Goal: Task Accomplishment & Management: Use online tool/utility

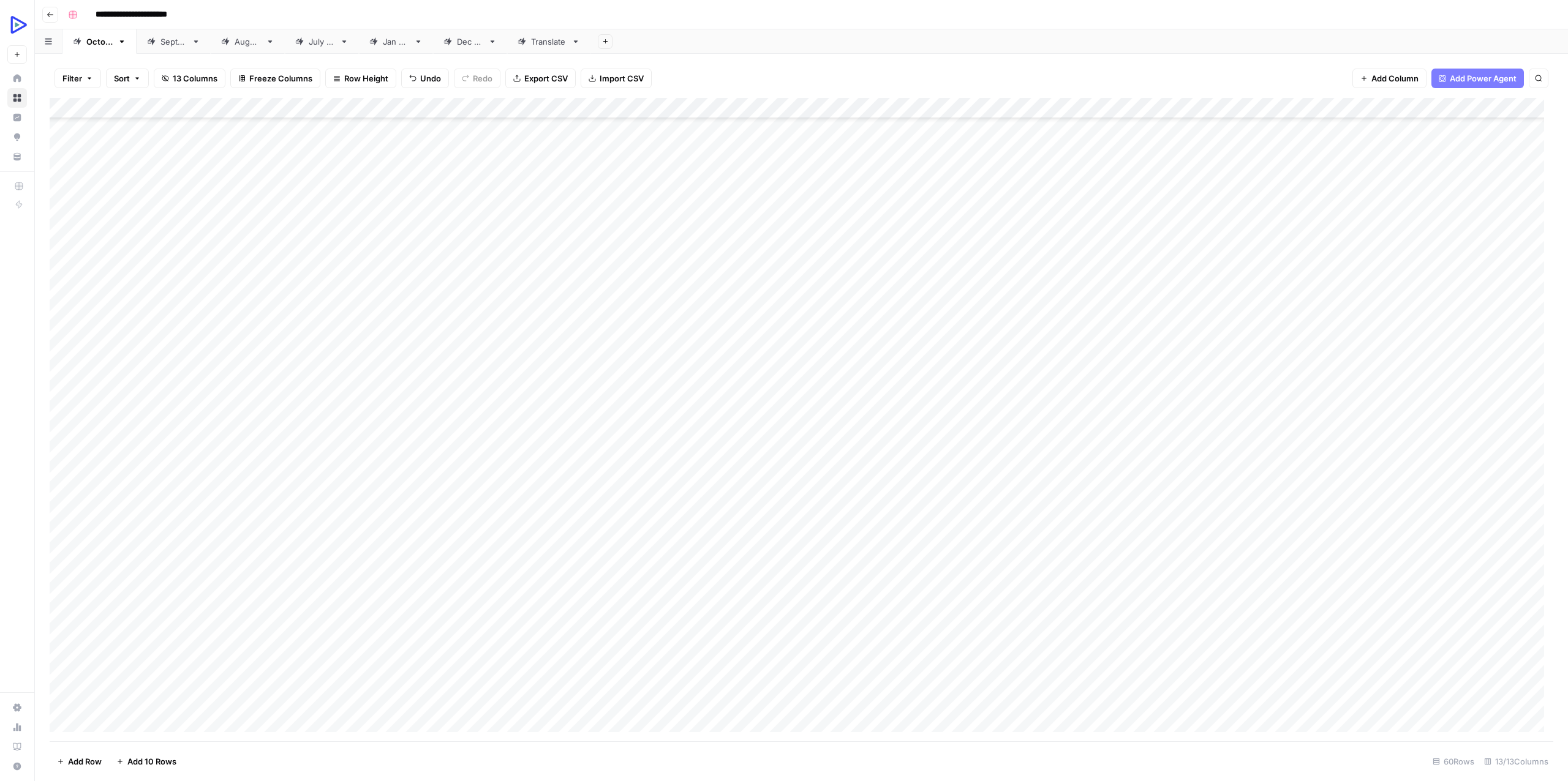
click at [228, 404] on div "Add Column" at bounding box center [801, 419] width 1503 height 643
click at [228, 404] on textarea "**********" at bounding box center [208, 412] width 233 height 17
click at [1535, 394] on div "Add Column" at bounding box center [801, 419] width 1503 height 643
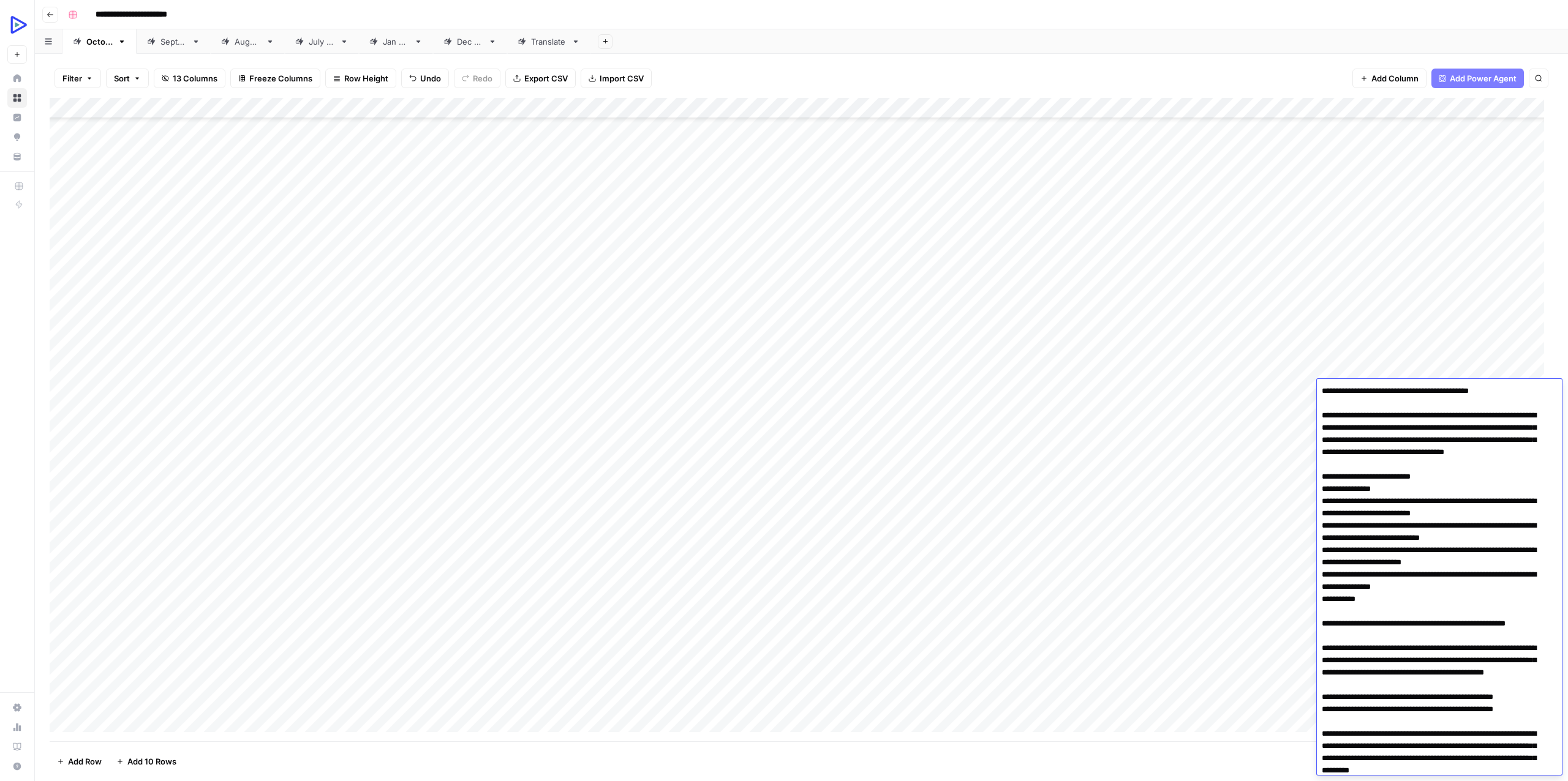
scroll to position [1963, 0]
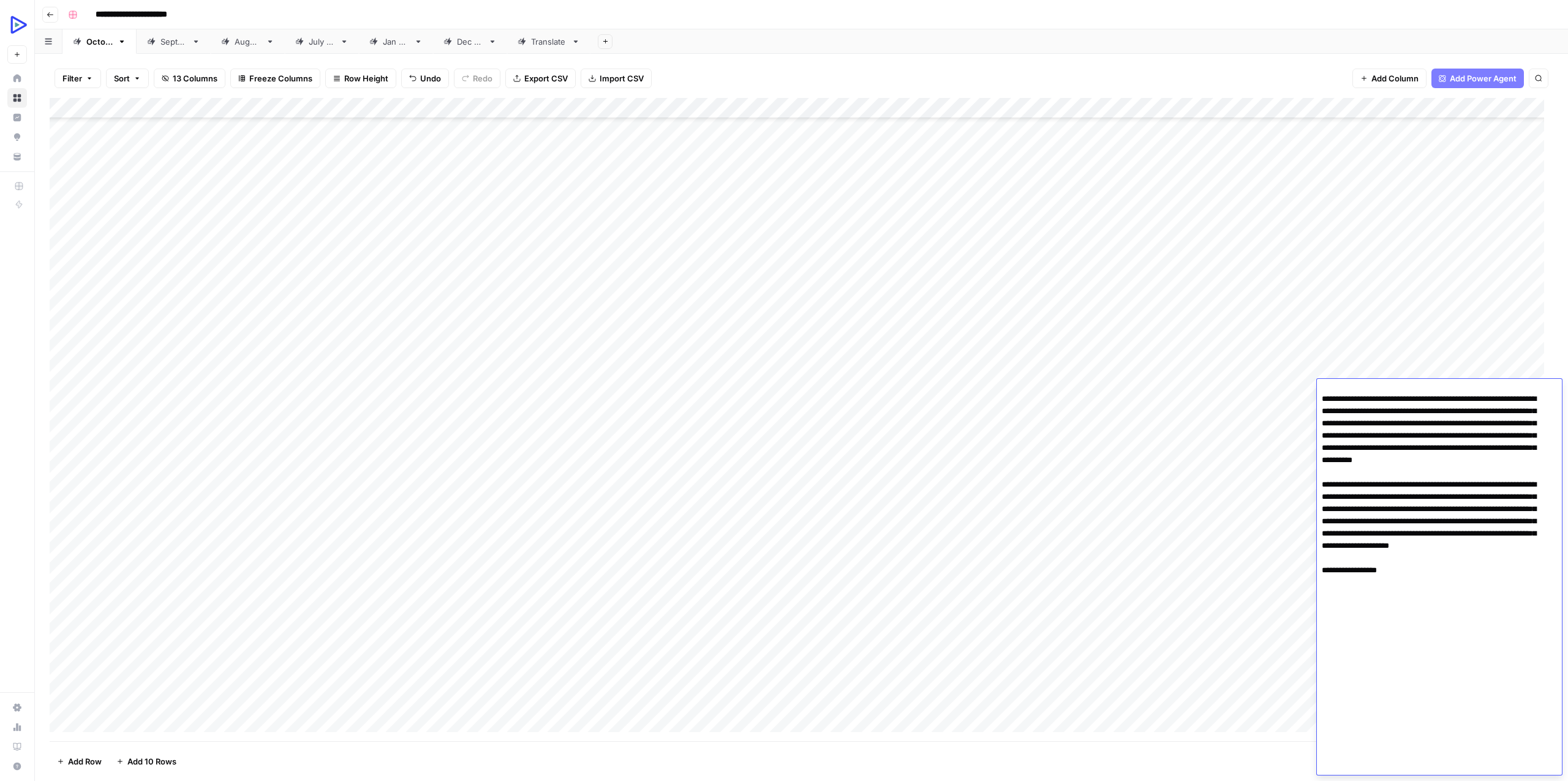
click at [192, 406] on div "Add Column" at bounding box center [801, 419] width 1503 height 643
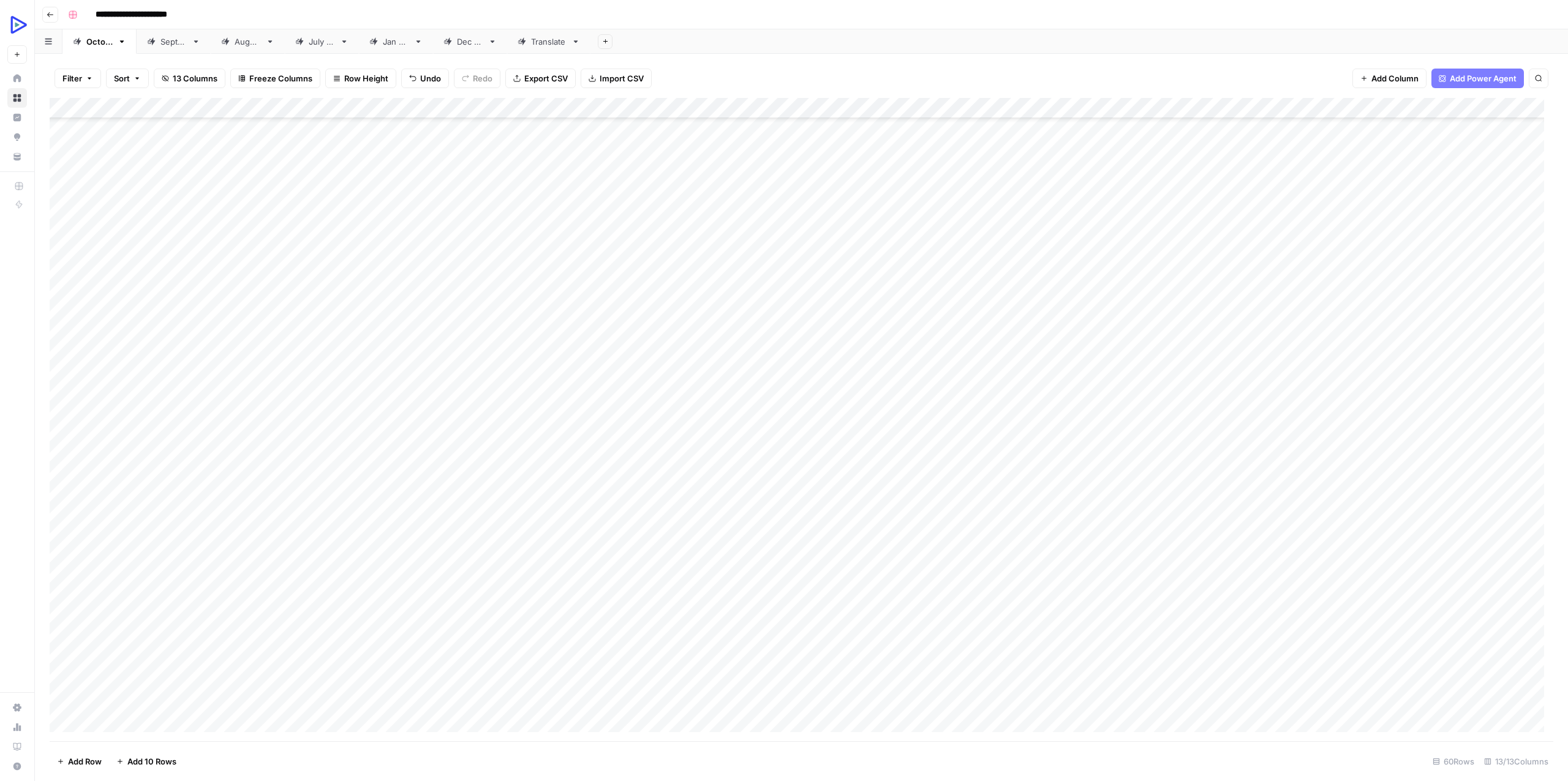
click at [191, 406] on div "Add Column" at bounding box center [801, 419] width 1503 height 643
click at [191, 406] on textarea "**********" at bounding box center [208, 412] width 233 height 17
click at [550, 408] on div "Add Column" at bounding box center [801, 419] width 1503 height 643
click at [552, 408] on div "Add Column" at bounding box center [801, 419] width 1503 height 643
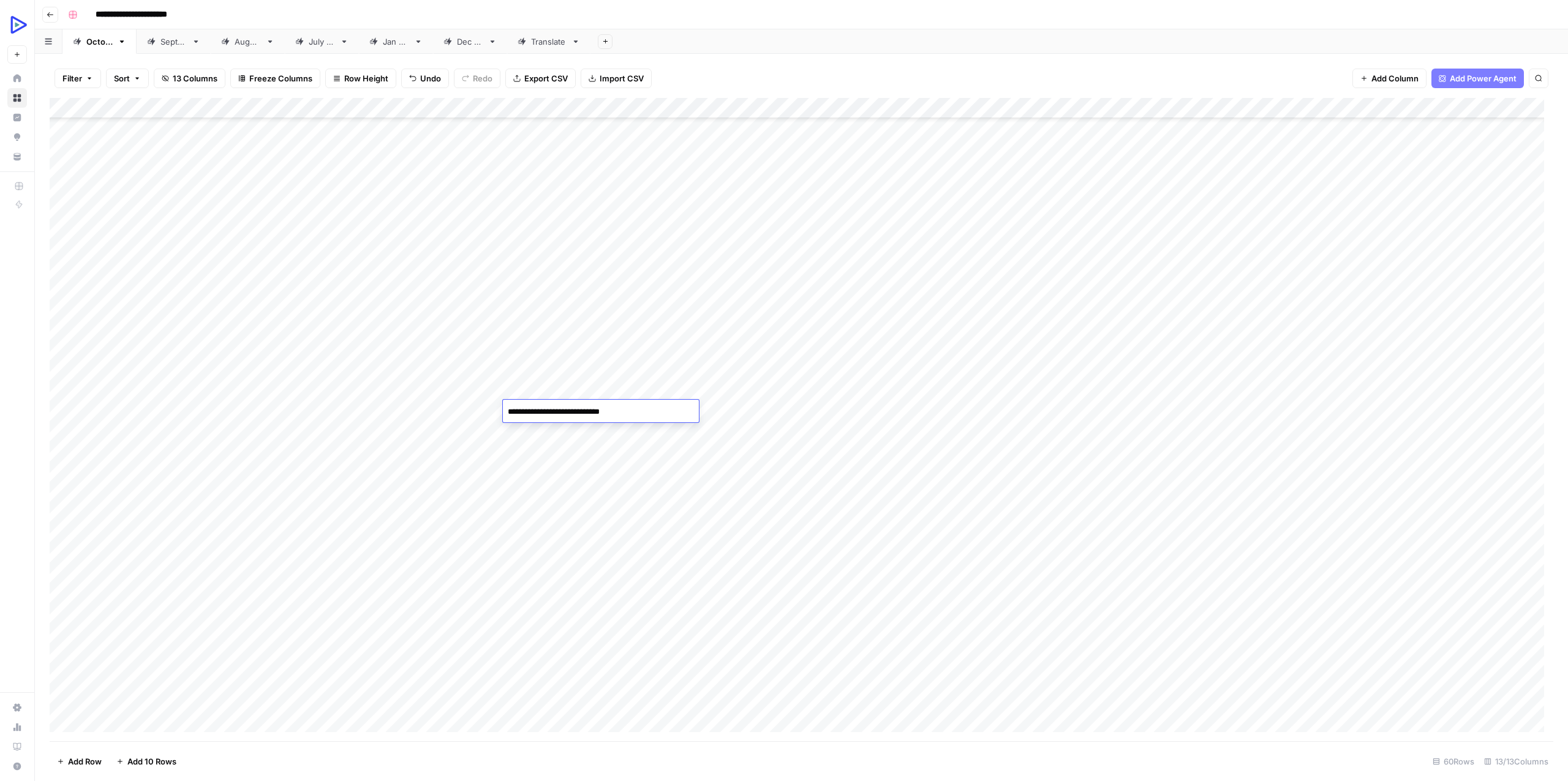
scroll to position [1111, 0]
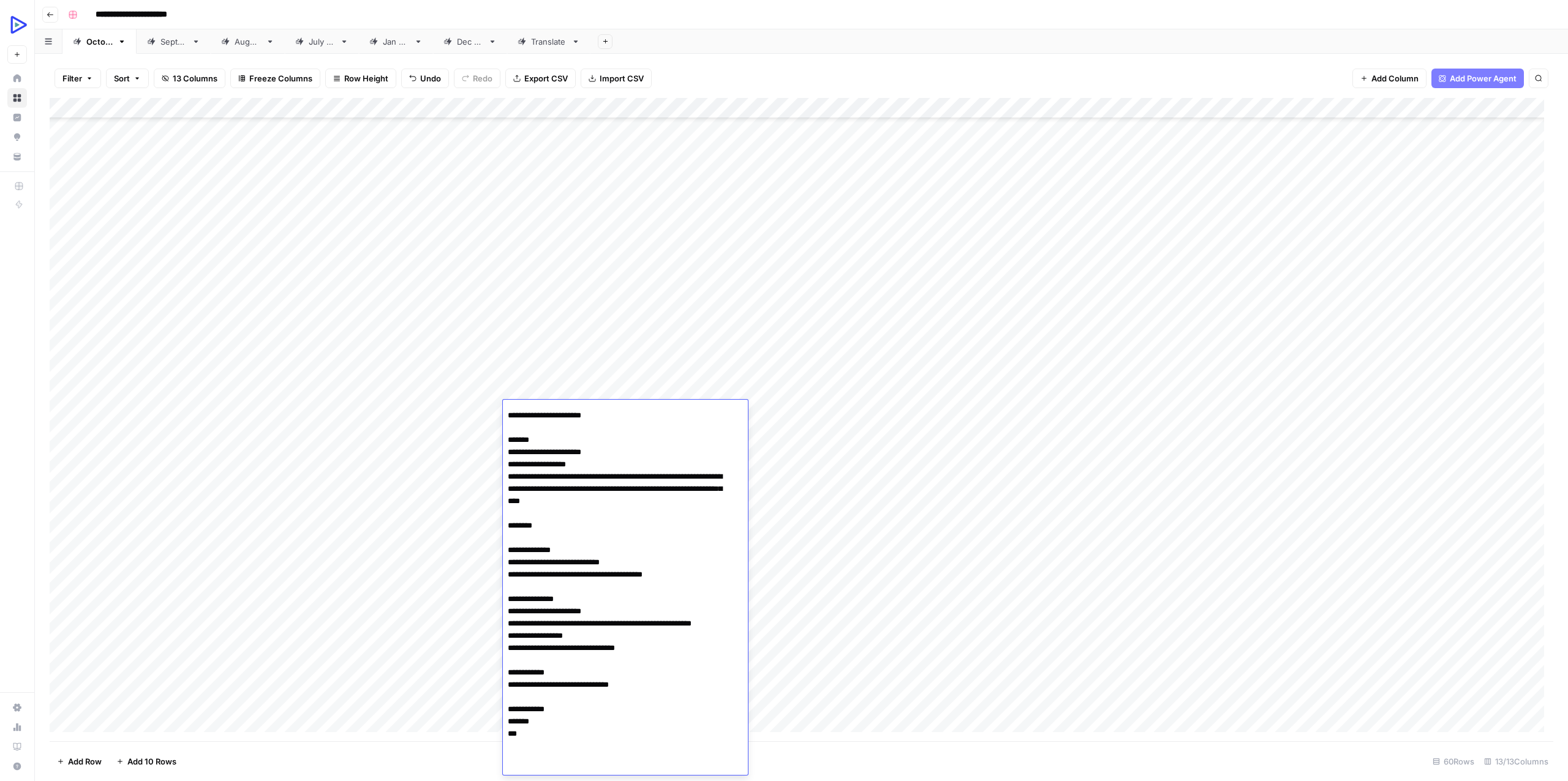
type textarea "**********"
click at [455, 415] on div "Add Column" at bounding box center [801, 419] width 1503 height 643
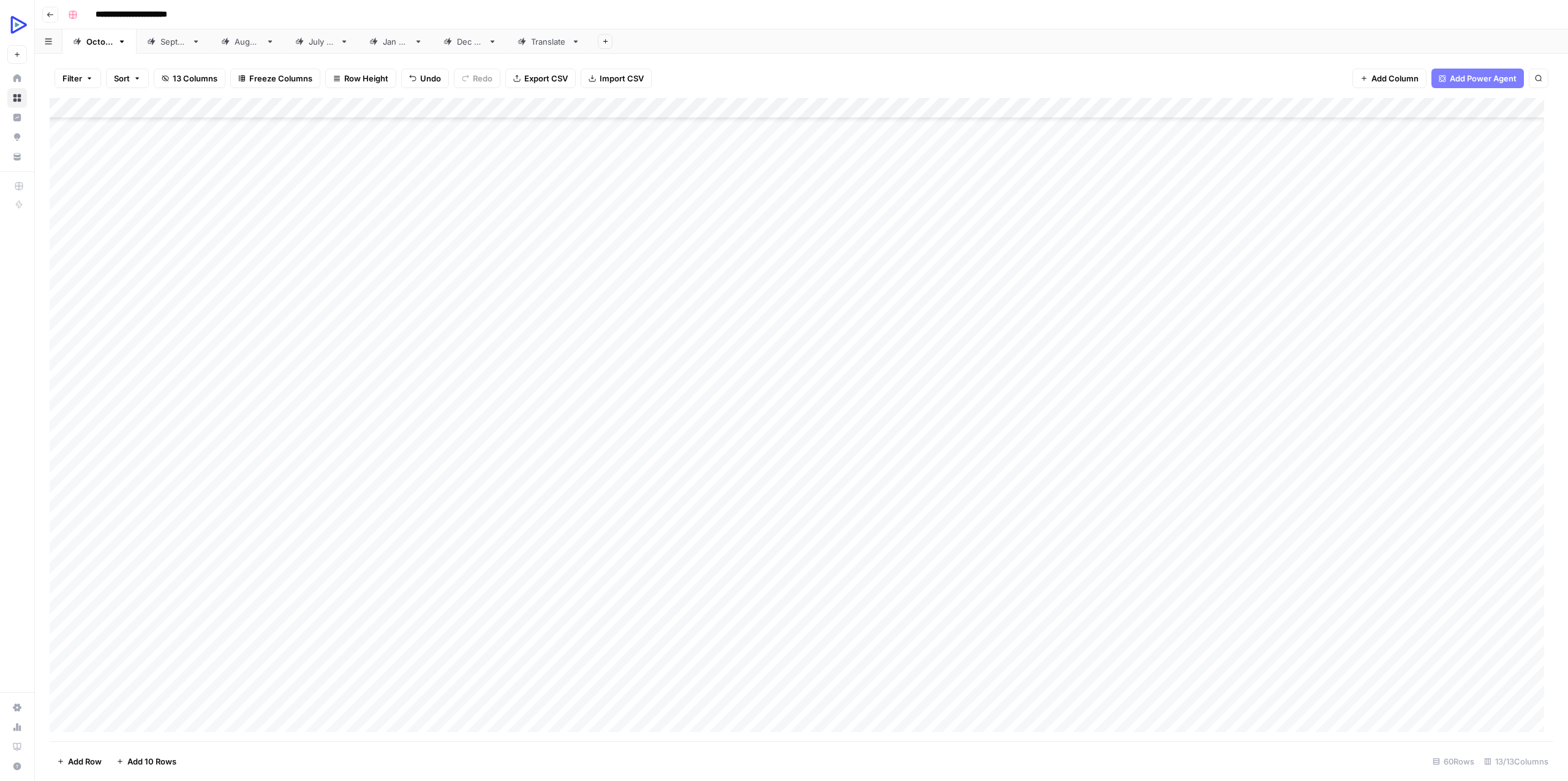
click at [455, 415] on div "Add Column" at bounding box center [801, 419] width 1503 height 643
type textarea "**********"
click at [756, 451] on div "Add Column" at bounding box center [801, 419] width 1503 height 643
click at [731, 407] on div "Add Column" at bounding box center [801, 419] width 1503 height 643
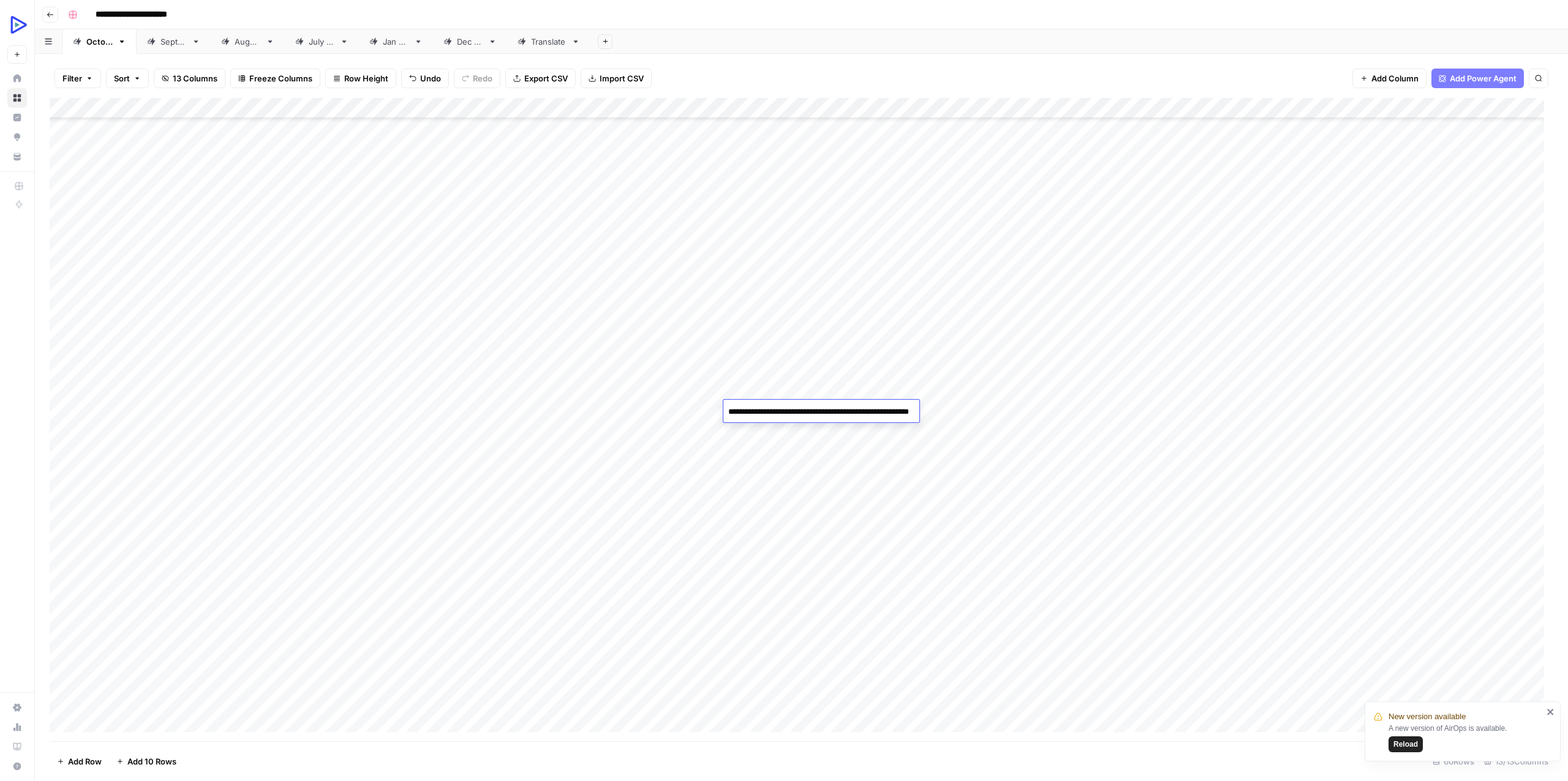
scroll to position [3522, 0]
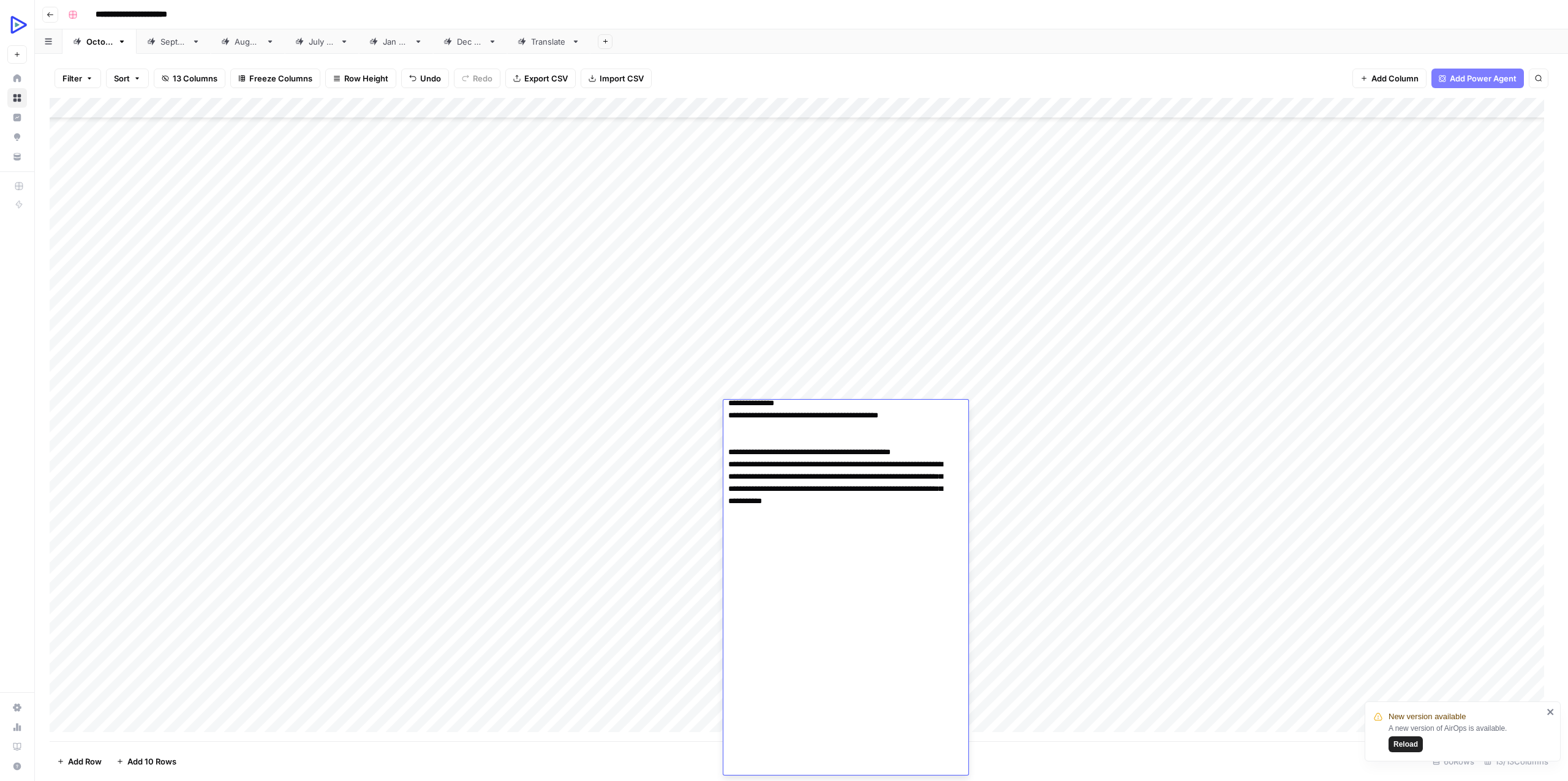
type textarea "**********"
click at [687, 412] on div "Add Column" at bounding box center [801, 419] width 1503 height 643
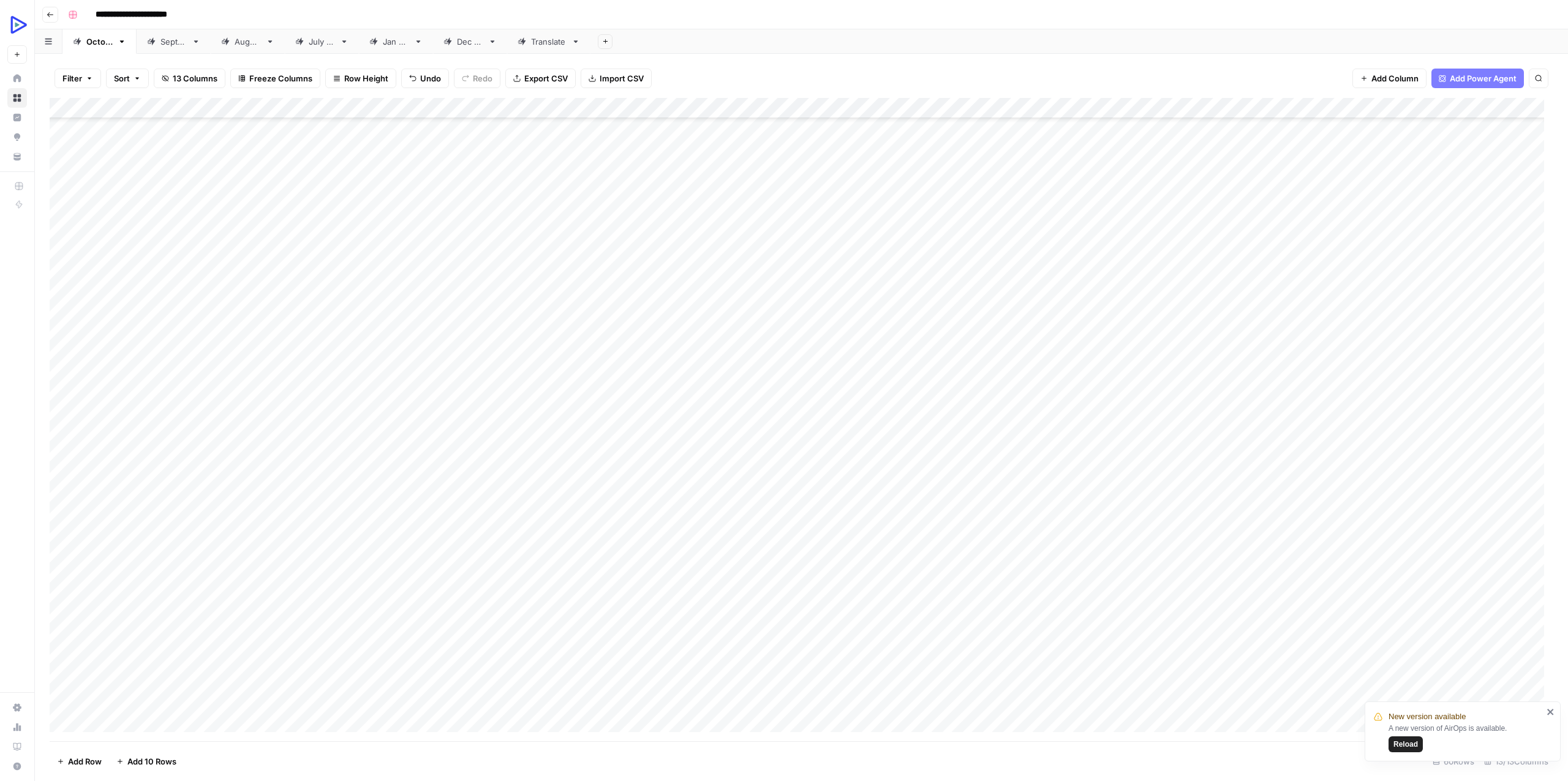
click at [686, 412] on div "Add Column" at bounding box center [801, 419] width 1503 height 643
type textarea "**********"
click at [974, 431] on div "Add Column" at bounding box center [801, 419] width 1503 height 643
click at [881, 412] on div "Add Column" at bounding box center [801, 419] width 1503 height 643
click at [1098, 410] on div "Add Column" at bounding box center [801, 419] width 1503 height 643
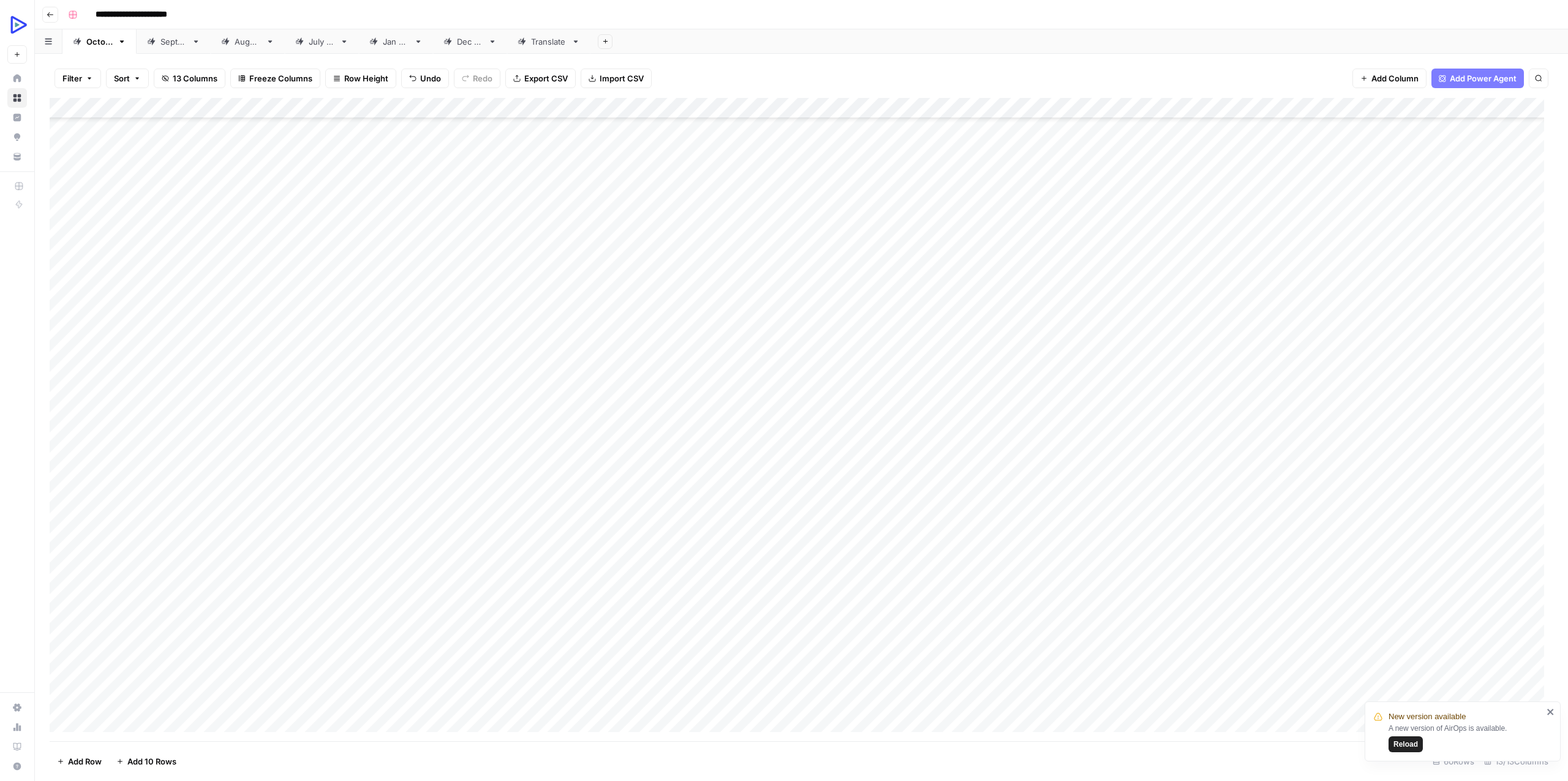
click at [1098, 410] on div "Add Column" at bounding box center [801, 419] width 1503 height 643
type textarea "**********"
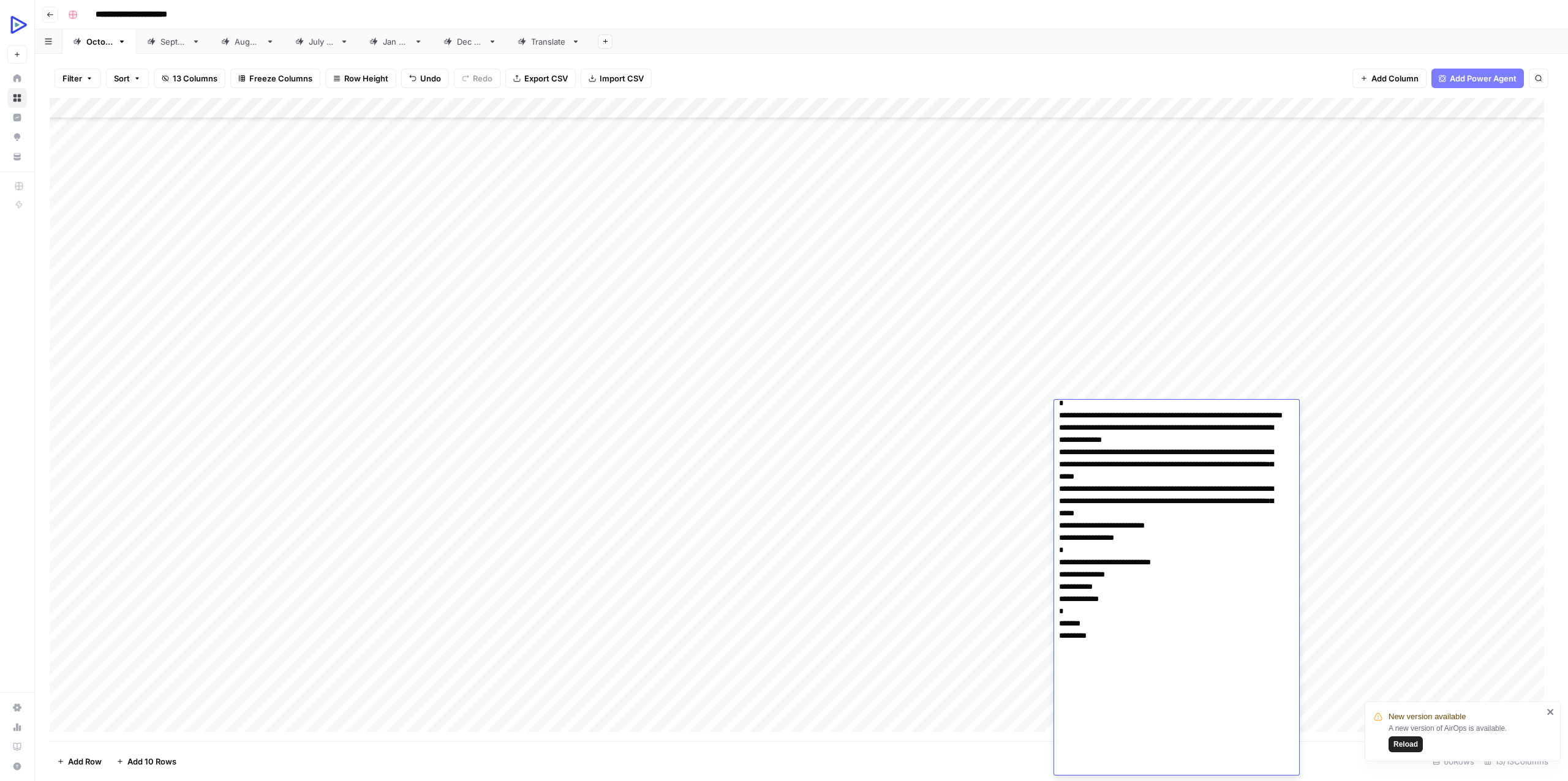
click at [982, 447] on div "Add Column" at bounding box center [801, 419] width 1503 height 643
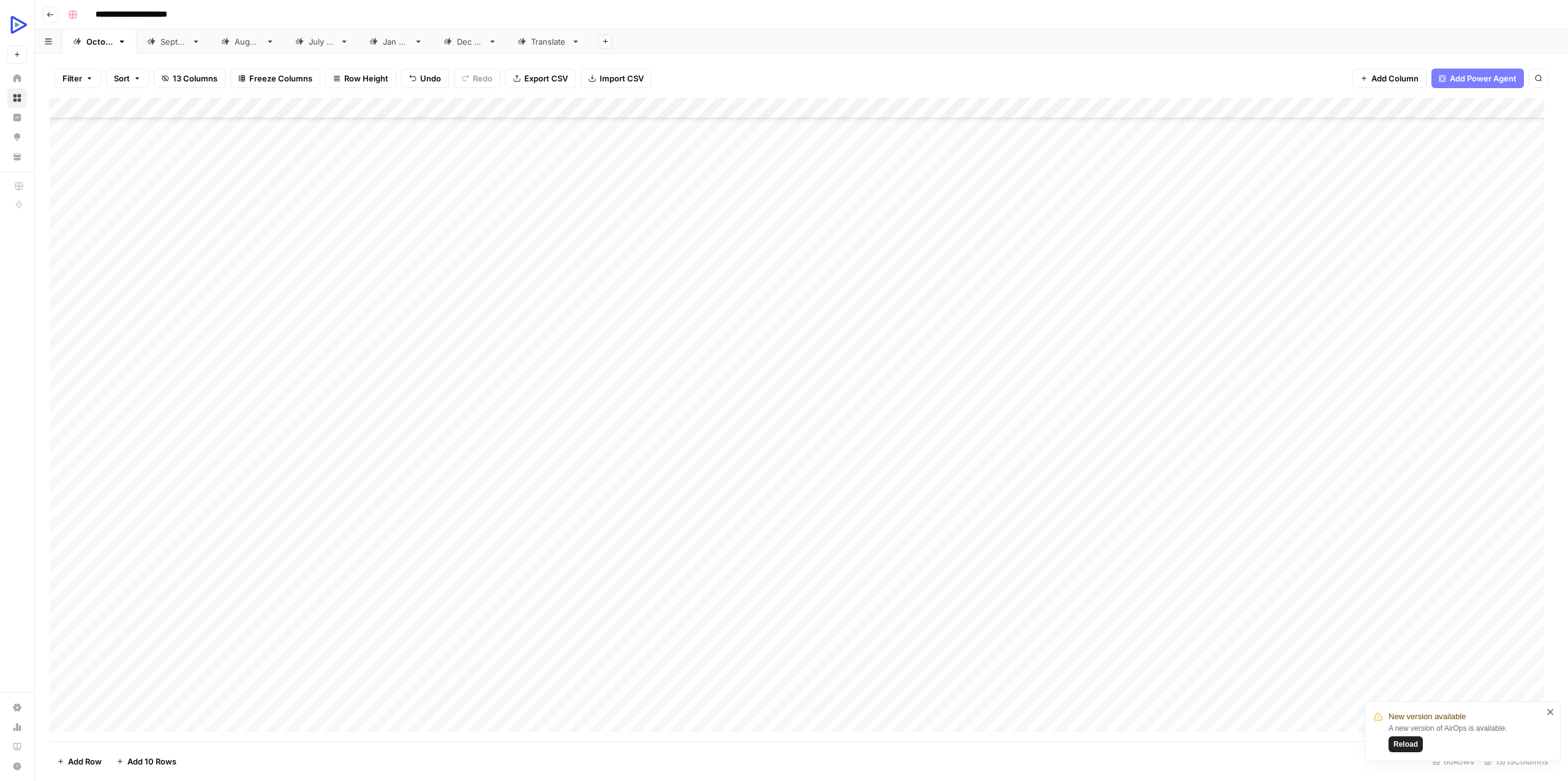
click at [878, 415] on div "Add Column" at bounding box center [801, 419] width 1503 height 643
type textarea "**********"
click at [1174, 512] on div "Add Column" at bounding box center [801, 419] width 1503 height 643
click at [1112, 409] on div "Add Column" at bounding box center [801, 419] width 1503 height 643
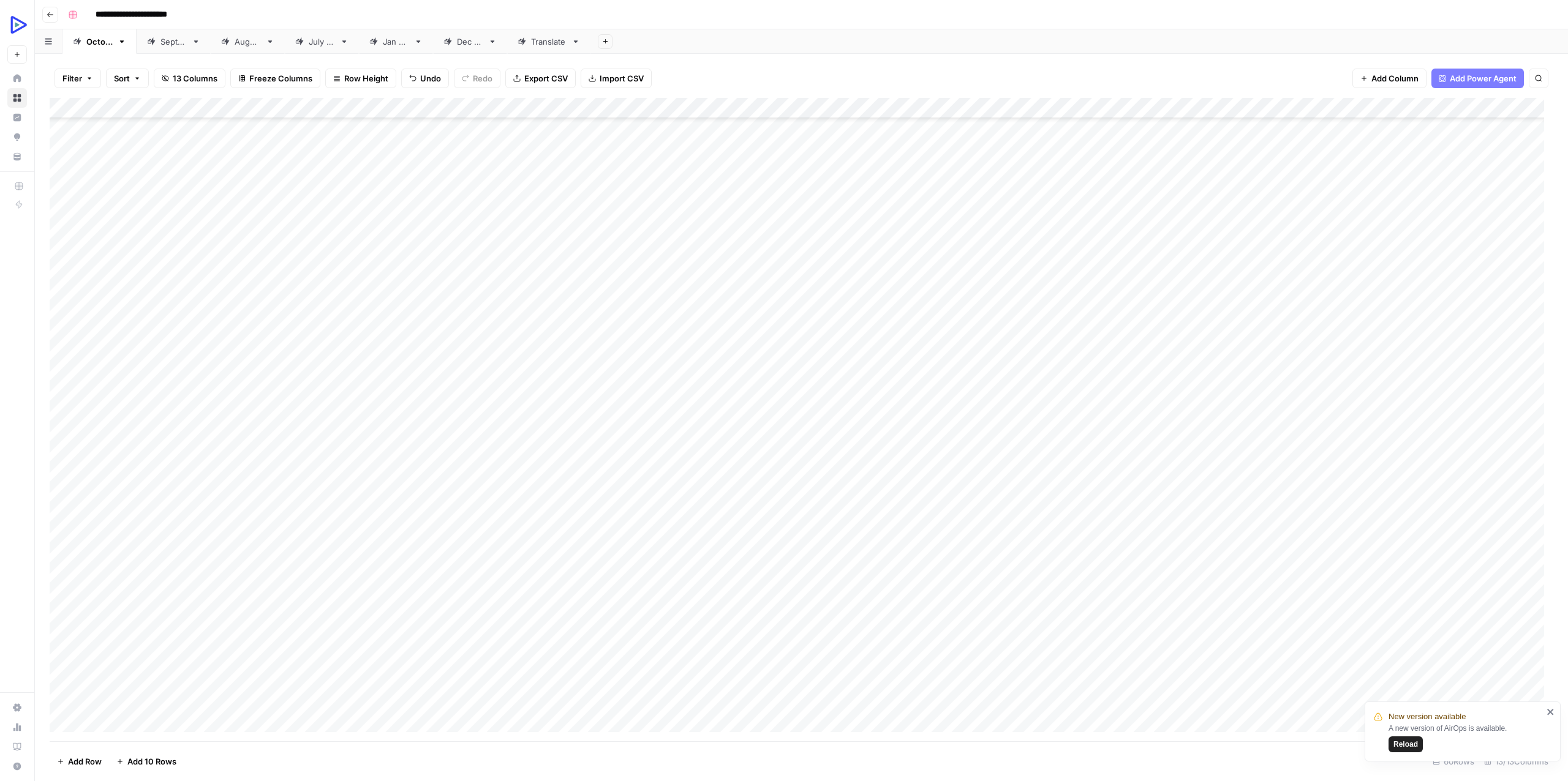
click at [1112, 409] on div "Add Column" at bounding box center [801, 419] width 1503 height 643
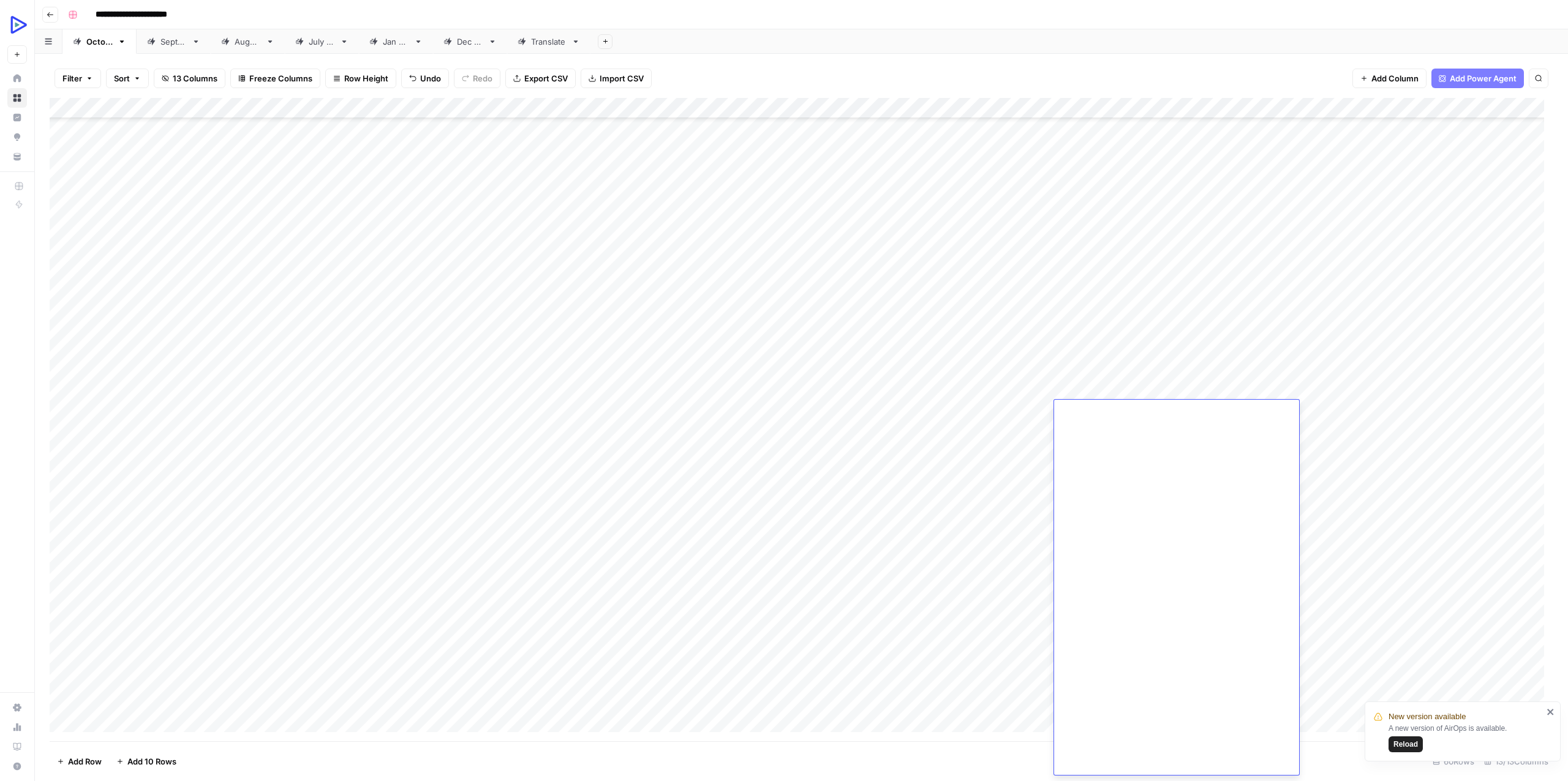
scroll to position [0, 0]
click at [1000, 413] on div "Add Column" at bounding box center [801, 419] width 1503 height 643
click at [1000, 412] on div "Add Column" at bounding box center [801, 419] width 1503 height 643
type textarea "**********"
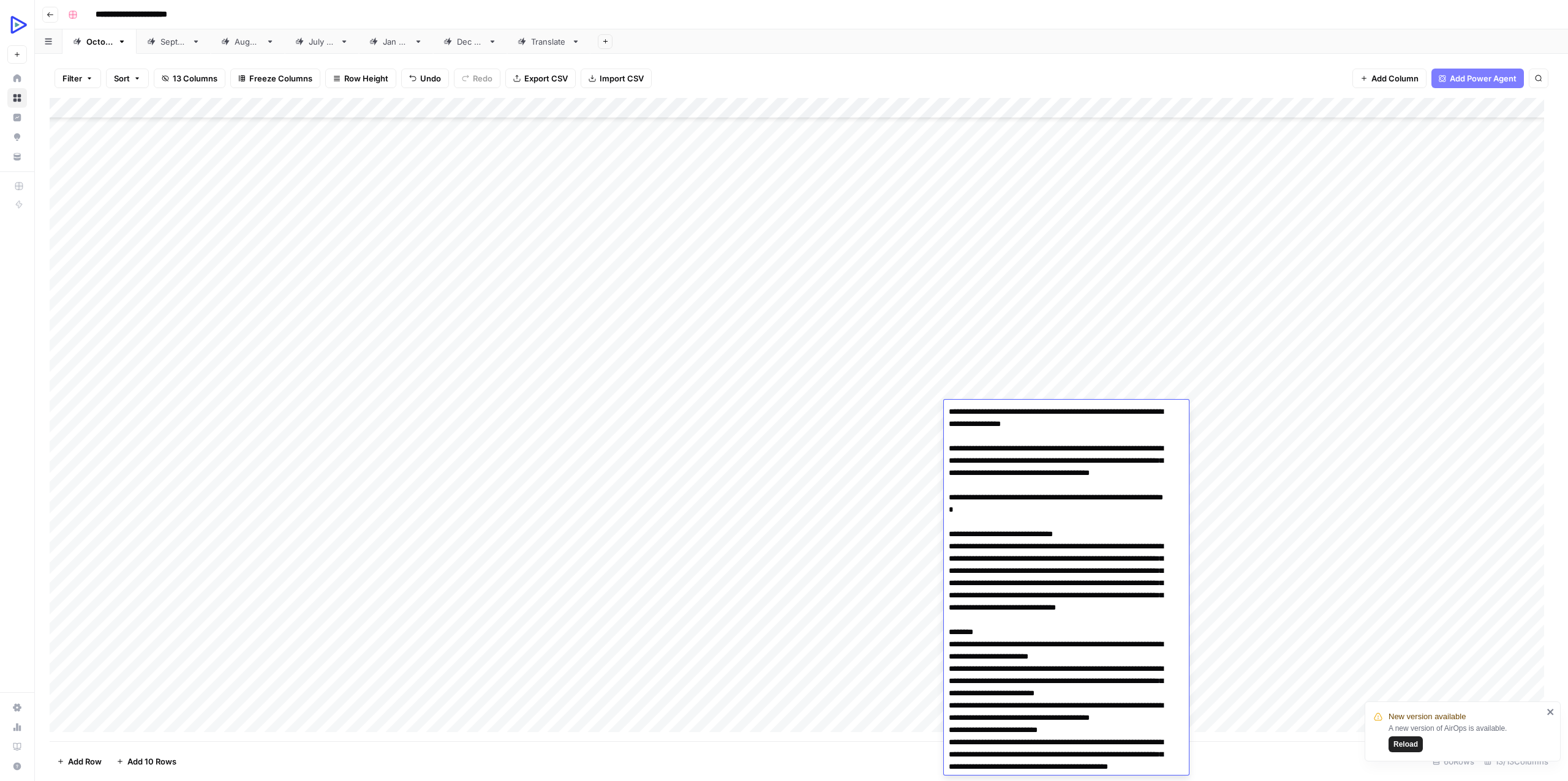
scroll to position [1698, 0]
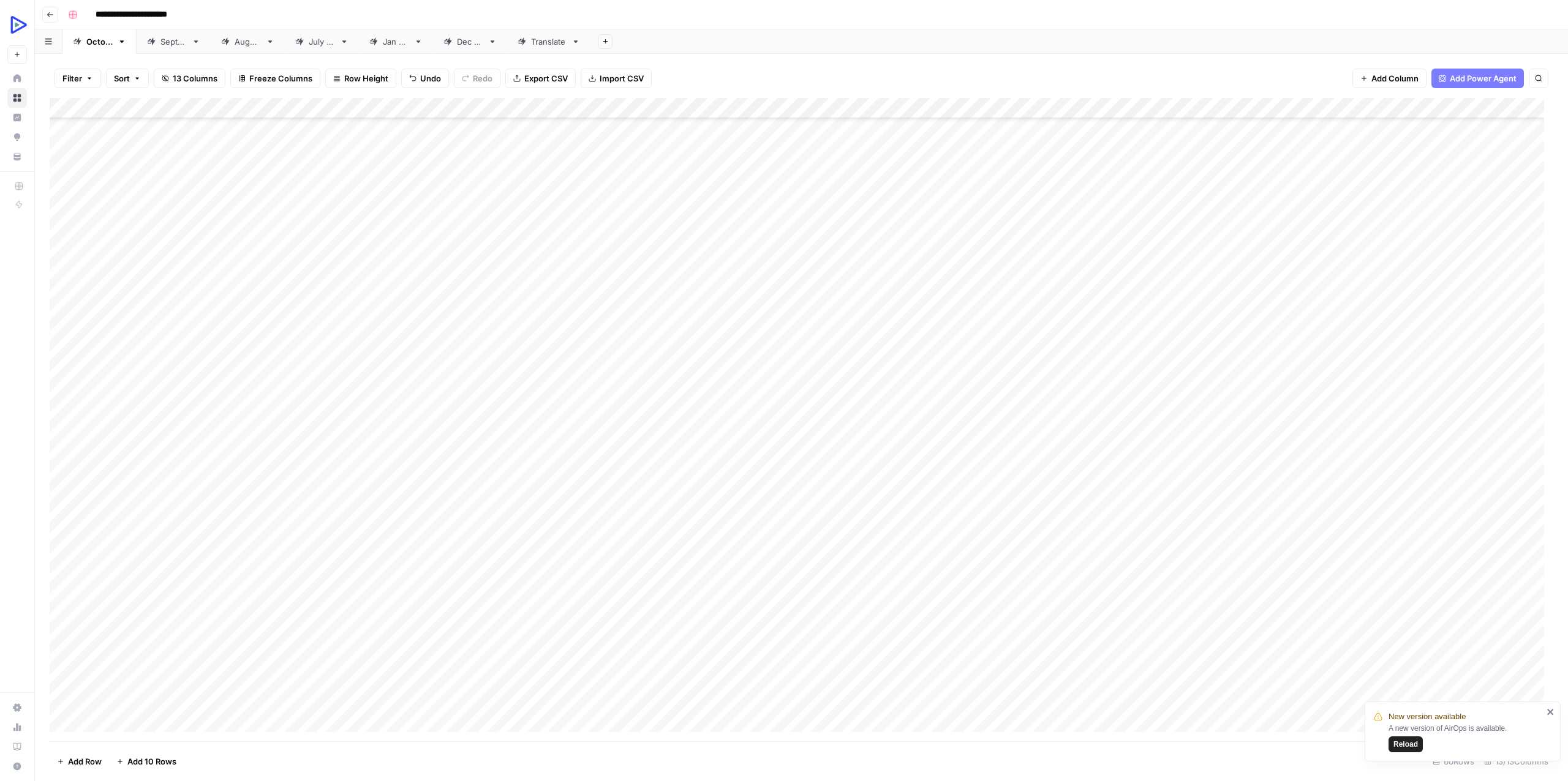
click at [875, 473] on div "Add Column" at bounding box center [801, 419] width 1503 height 643
click at [300, 409] on div "Add Column" at bounding box center [801, 419] width 1503 height 643
type textarea "**********"
click at [1092, 409] on div "Add Column" at bounding box center [801, 419] width 1503 height 643
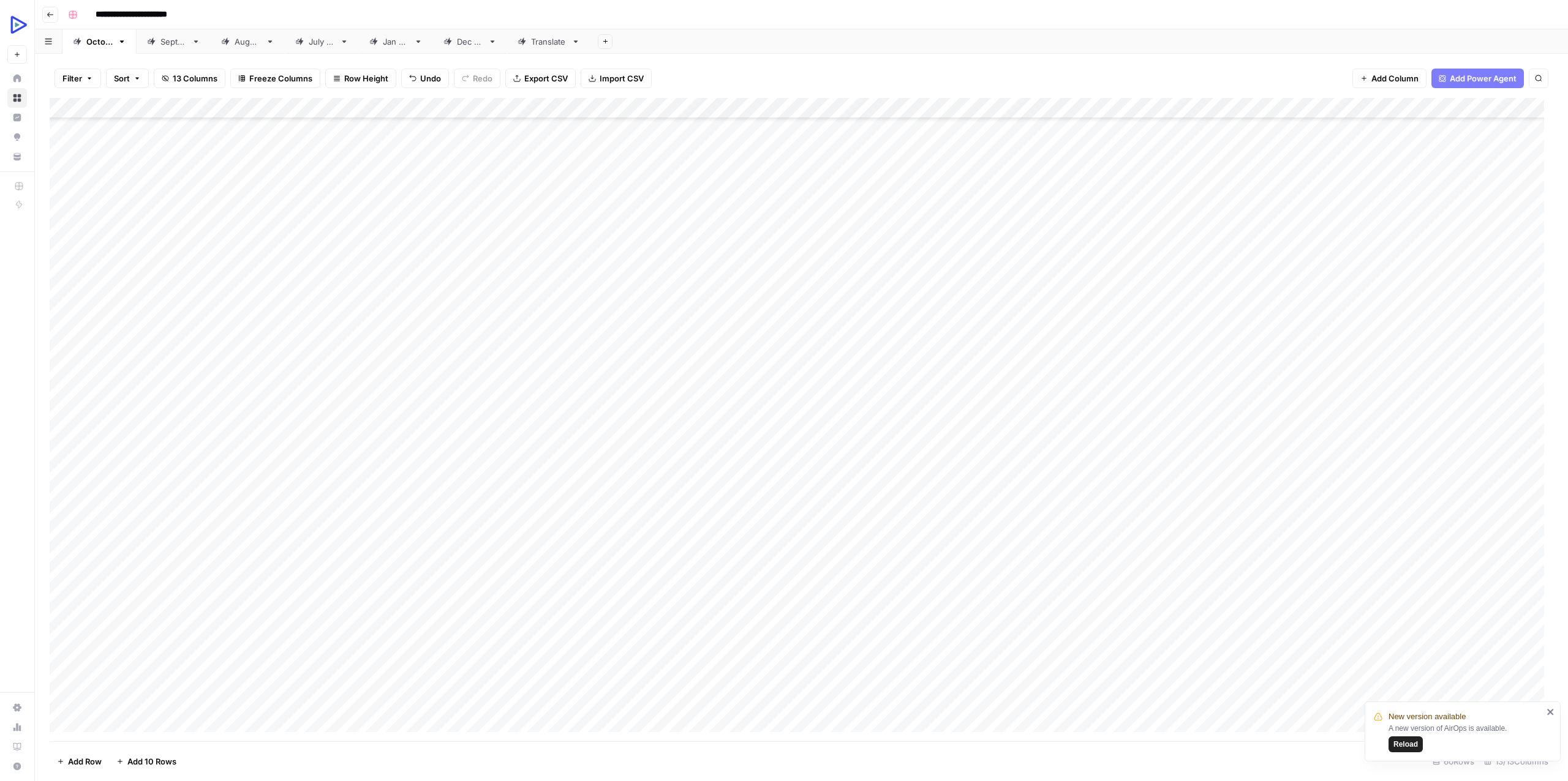
click at [1092, 409] on div "Add Column" at bounding box center [801, 419] width 1503 height 643
click at [839, 504] on div "Add Column" at bounding box center [801, 419] width 1503 height 643
click at [1244, 412] on div "Add Column" at bounding box center [801, 419] width 1503 height 643
type textarea "**********"
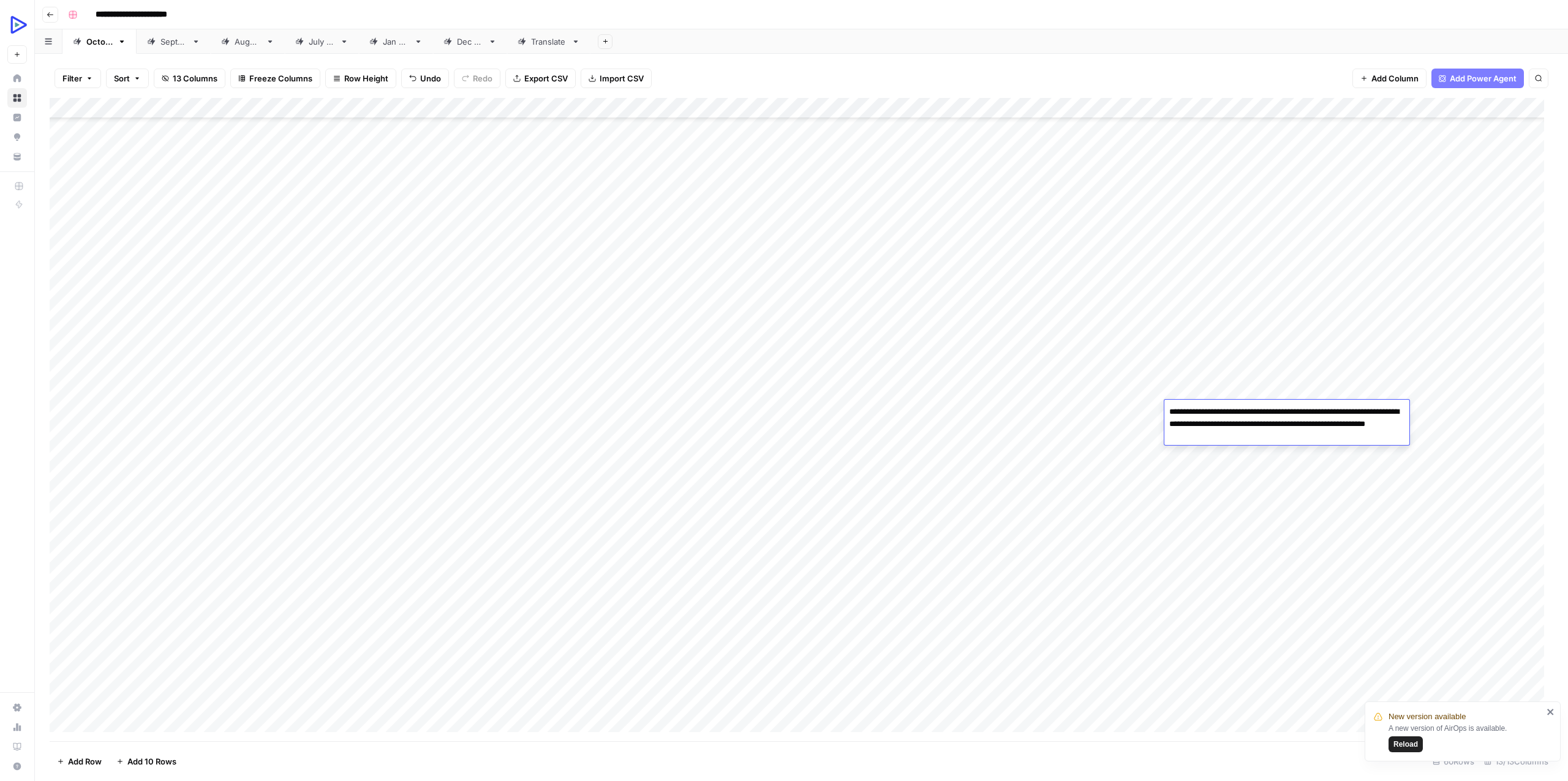
click at [1119, 488] on div "Add Column" at bounding box center [801, 419] width 1503 height 643
click at [1333, 406] on div "Add Column" at bounding box center [801, 419] width 1503 height 643
click at [1398, 740] on span "Reload" at bounding box center [1405, 744] width 25 height 11
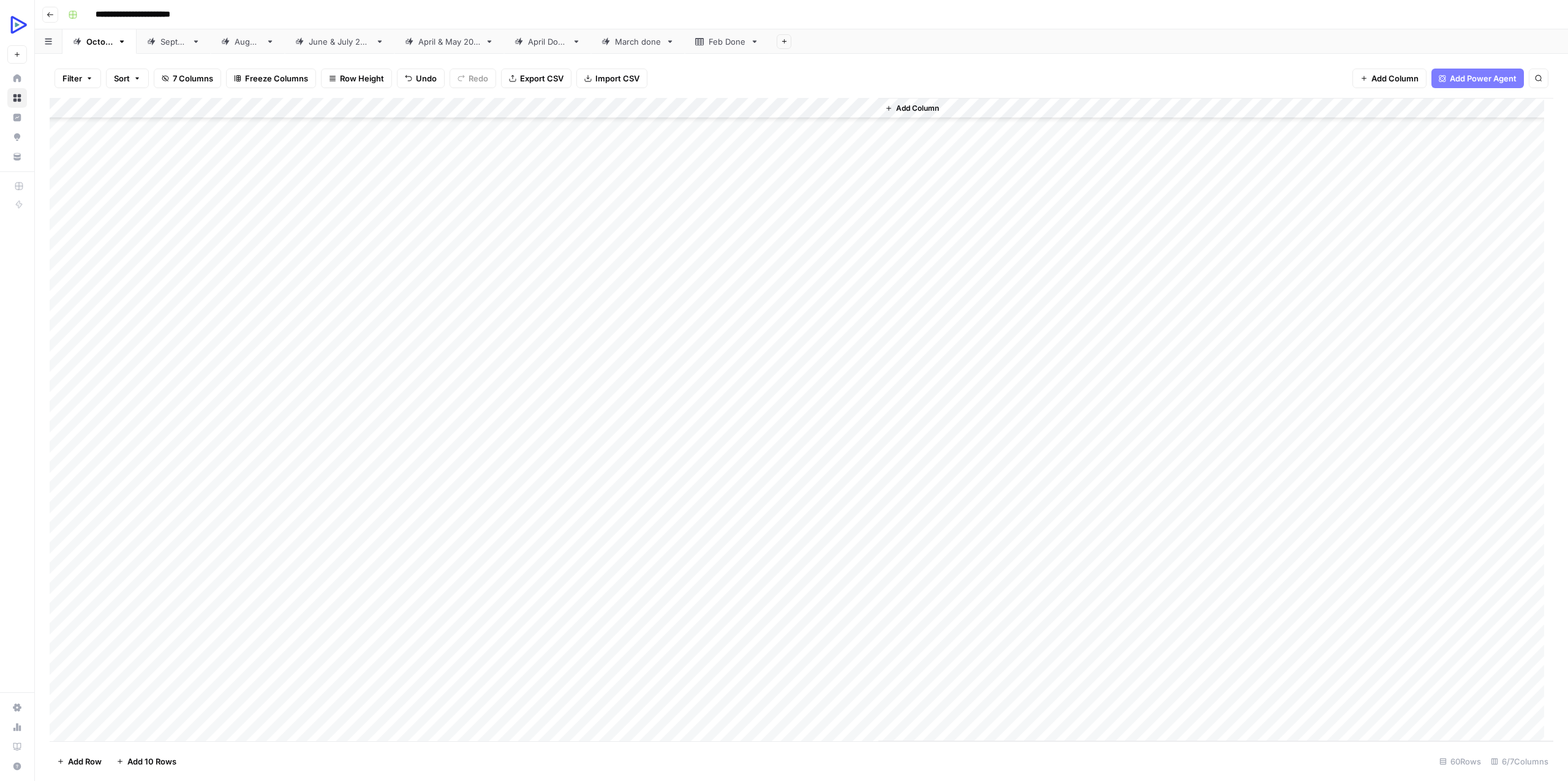
scroll to position [573, 0]
click at [639, 321] on div "Add Column" at bounding box center [801, 419] width 1503 height 643
type textarea "**********"
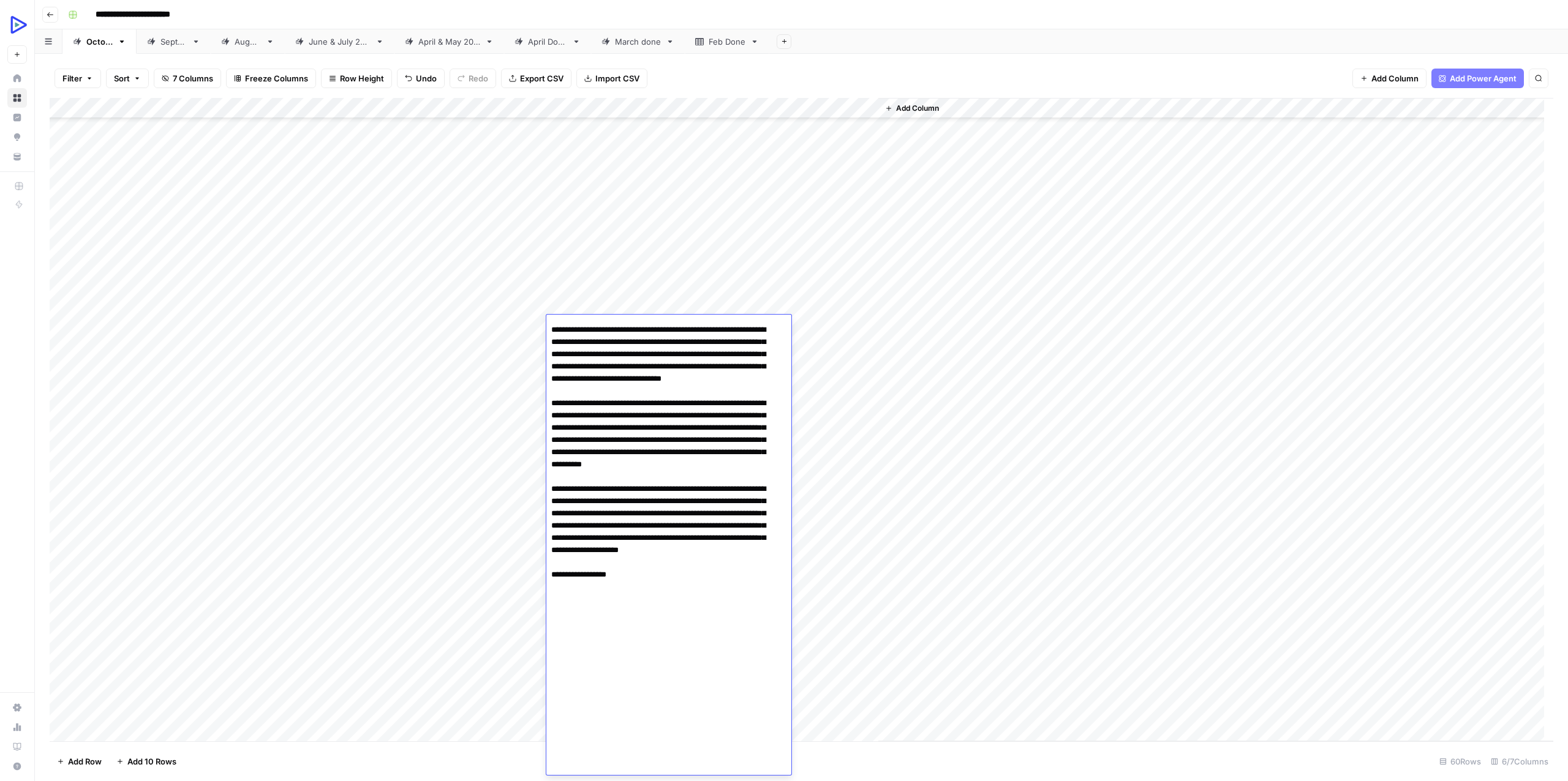
click at [1048, 432] on div "Add Column" at bounding box center [1216, 419] width 675 height 643
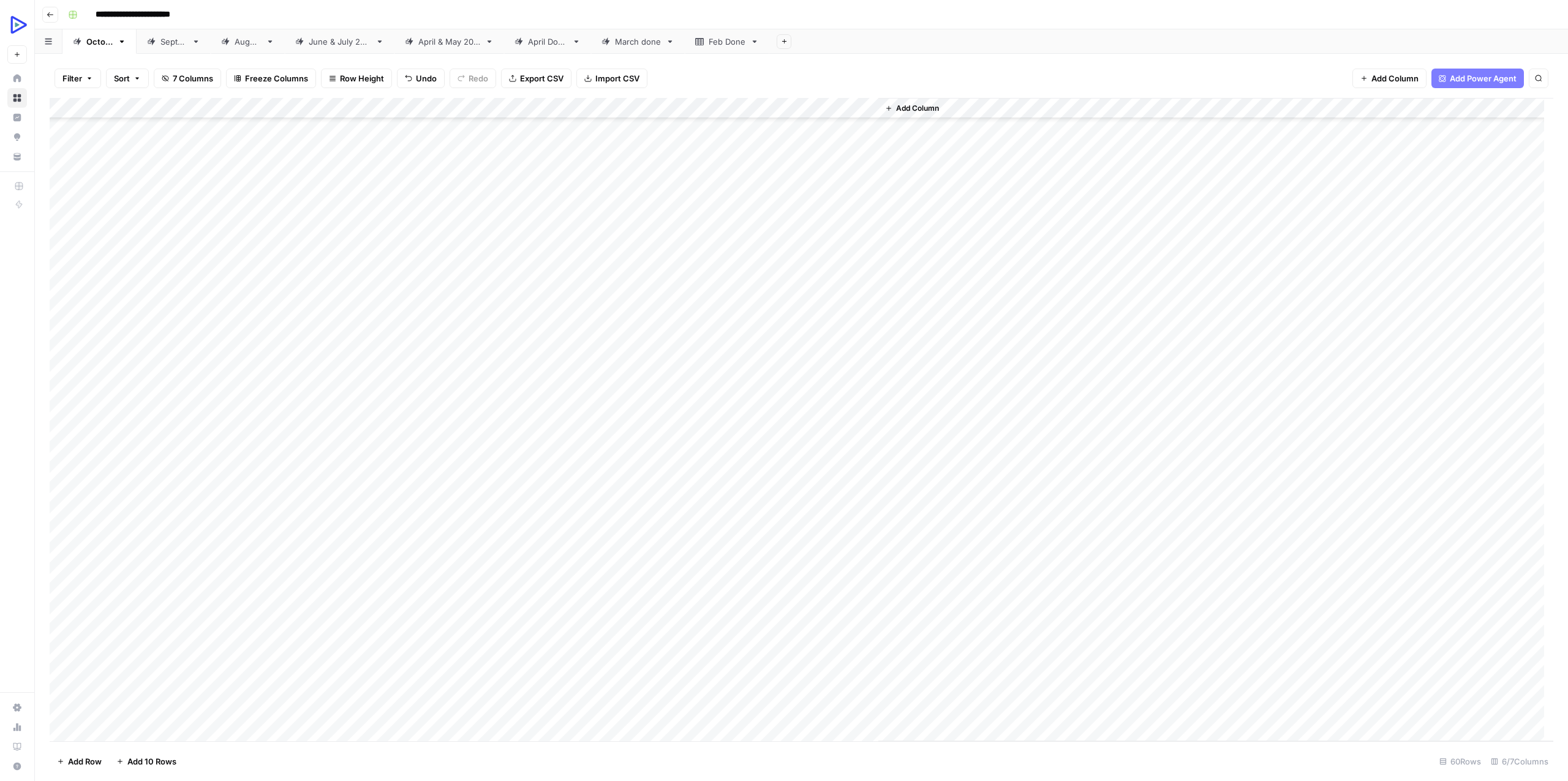
click at [711, 321] on div "Add Column" at bounding box center [801, 419] width 1503 height 643
click at [1406, 737] on button "Reload" at bounding box center [1405, 744] width 35 height 16
click at [314, 288] on div "Add Column" at bounding box center [801, 419] width 1503 height 643
click at [150, 284] on div "Add Column" at bounding box center [801, 419] width 1503 height 643
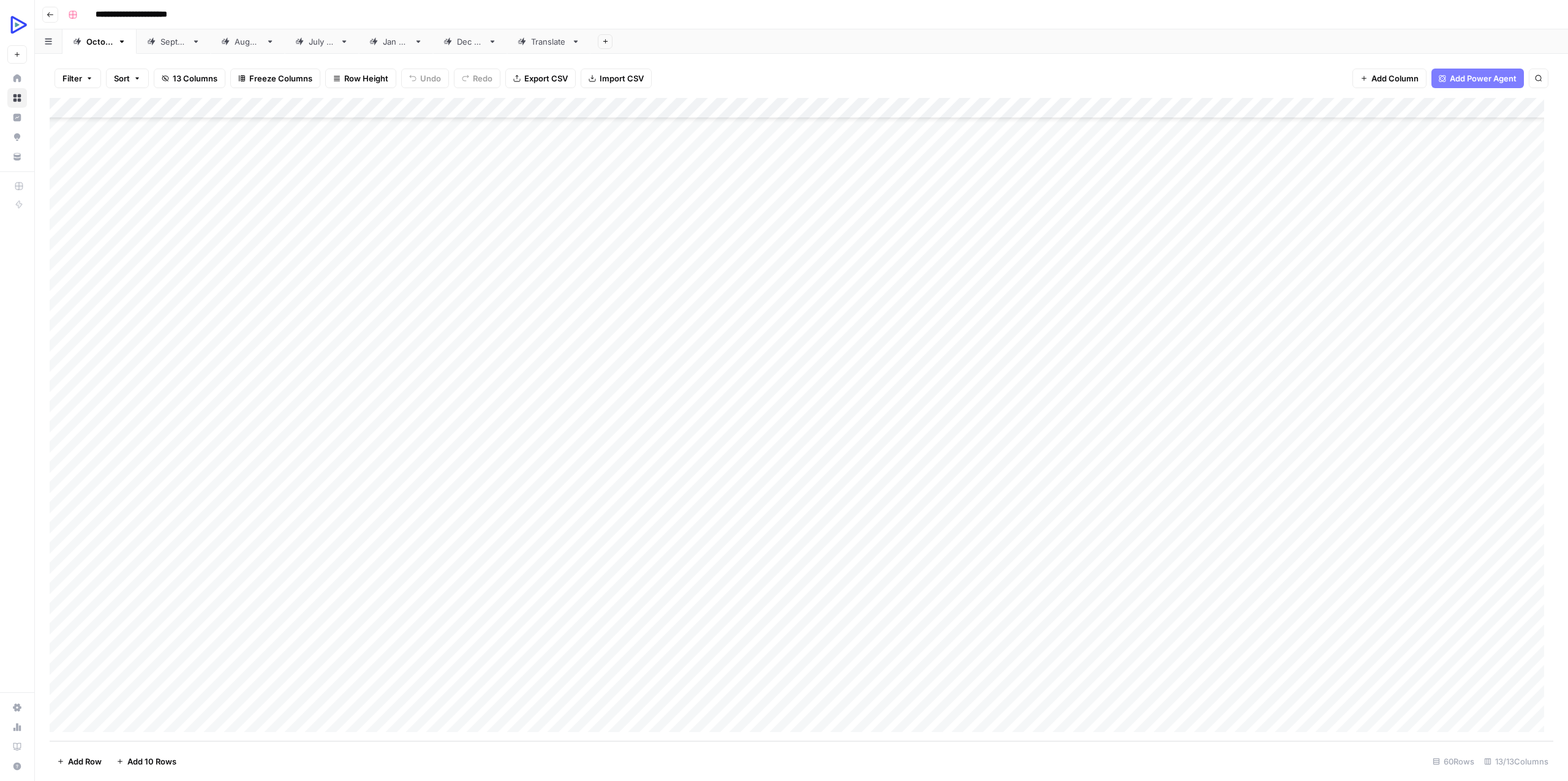
click at [150, 284] on div "Add Column" at bounding box center [801, 419] width 1503 height 643
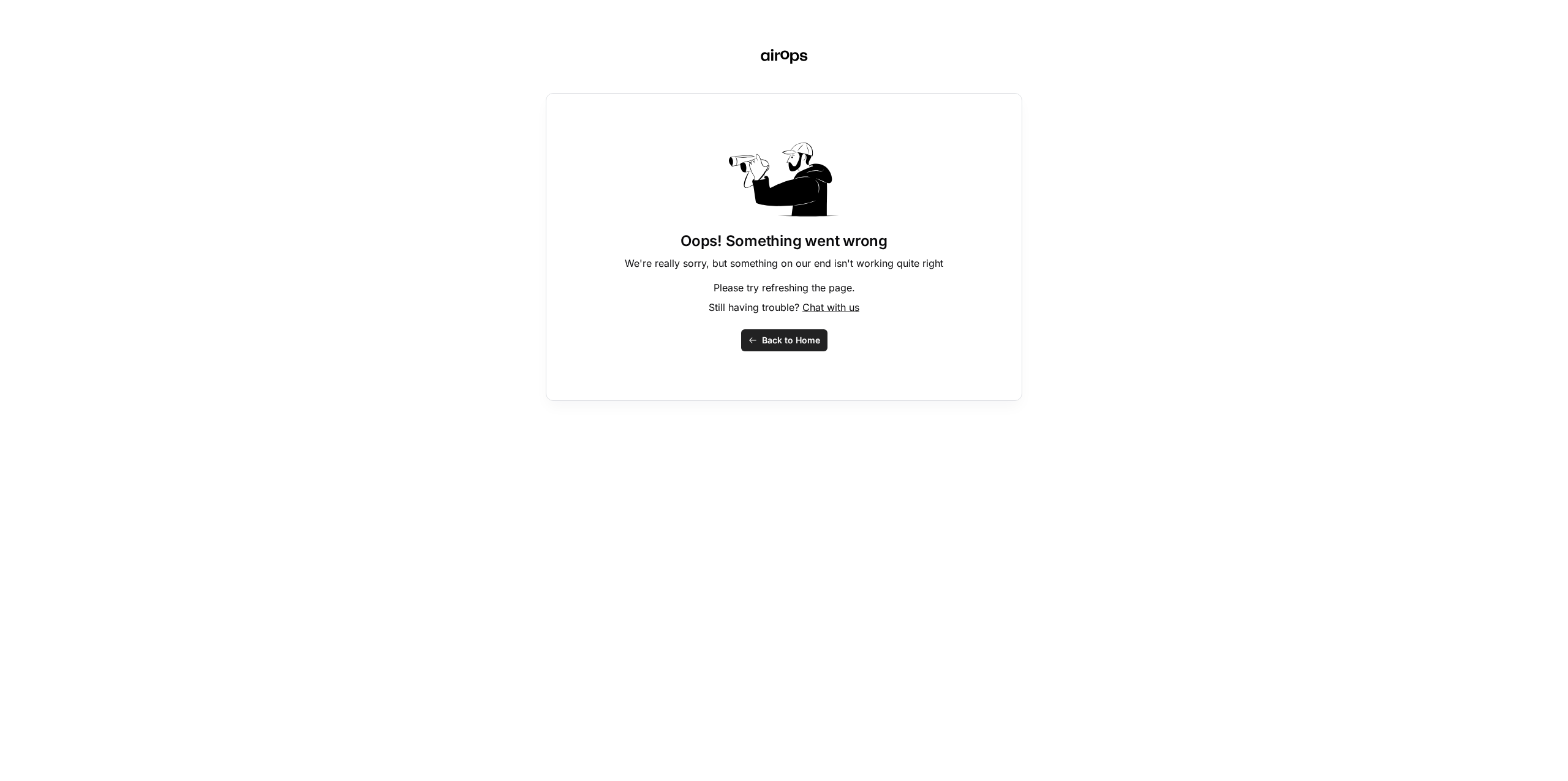
click at [820, 331] on button "Back to Home" at bounding box center [784, 340] width 87 height 22
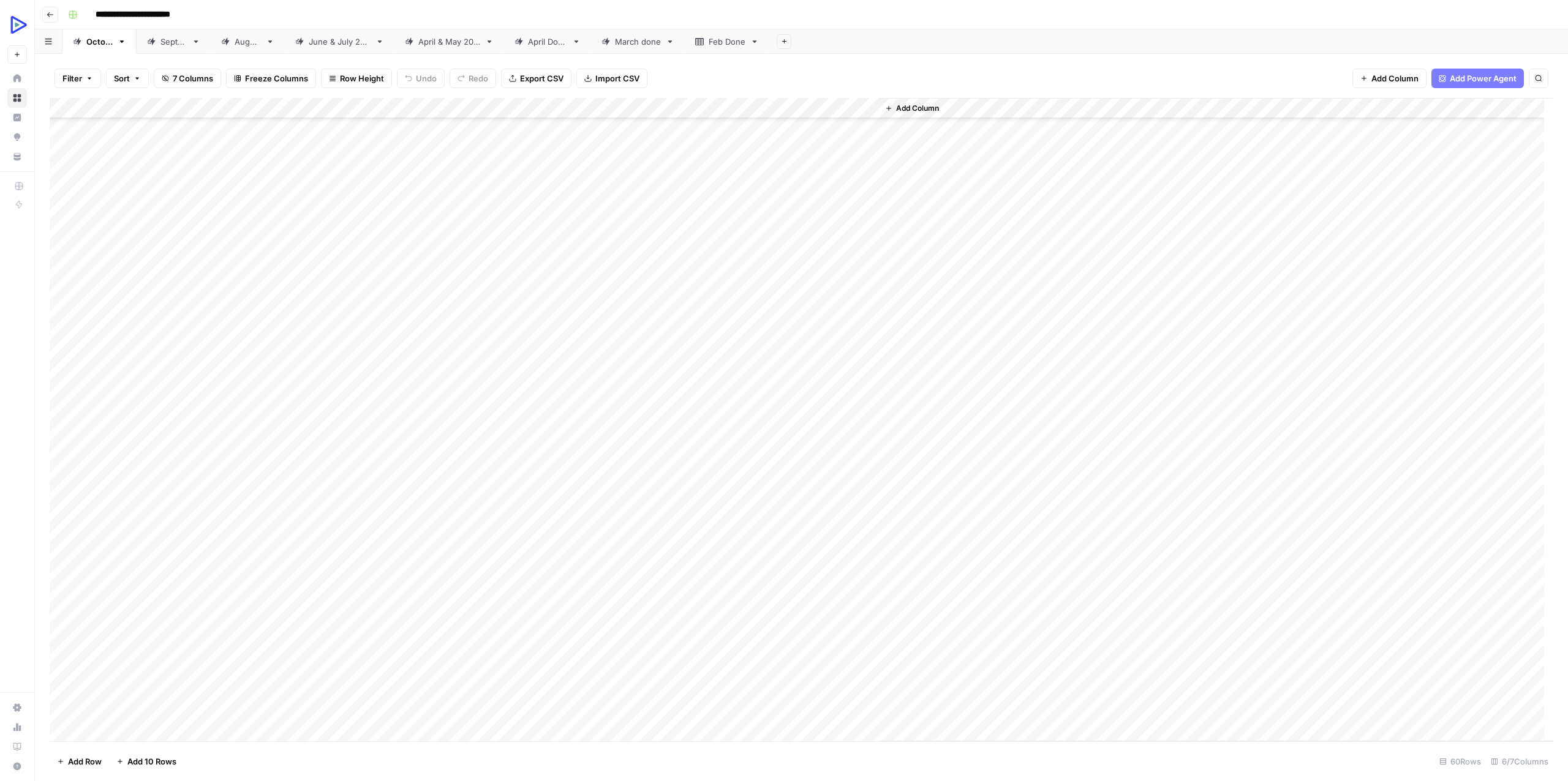
scroll to position [588, 0]
click at [339, 331] on div "Add Column" at bounding box center [801, 419] width 1503 height 643
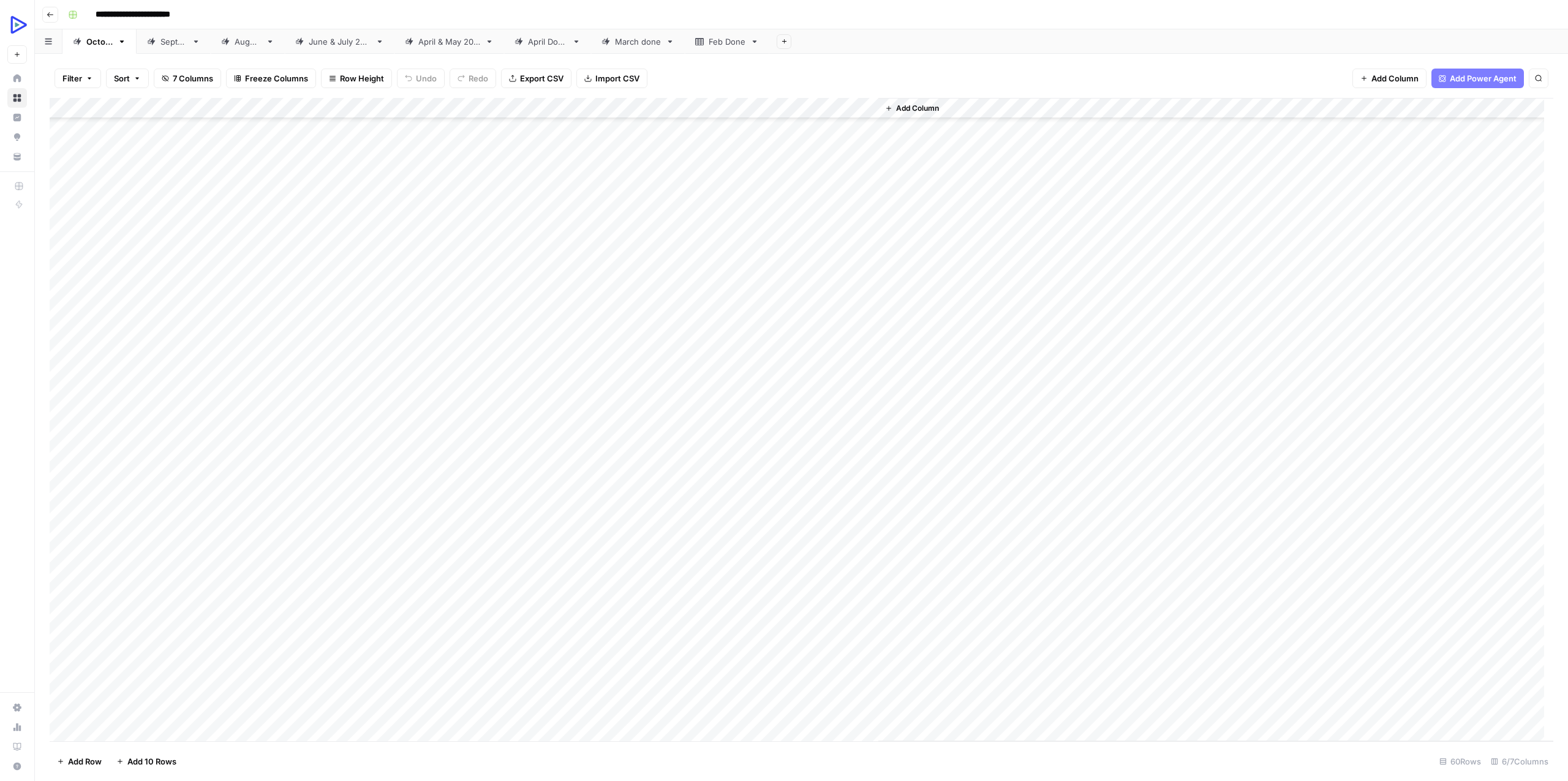
click at [339, 331] on div "Add Column" at bounding box center [801, 419] width 1503 height 643
click at [347, 360] on div "Add Column" at bounding box center [801, 419] width 1503 height 643
click at [346, 360] on textarea "**********" at bounding box center [406, 353] width 285 height 17
click at [580, 329] on div "Add Column" at bounding box center [801, 419] width 1503 height 643
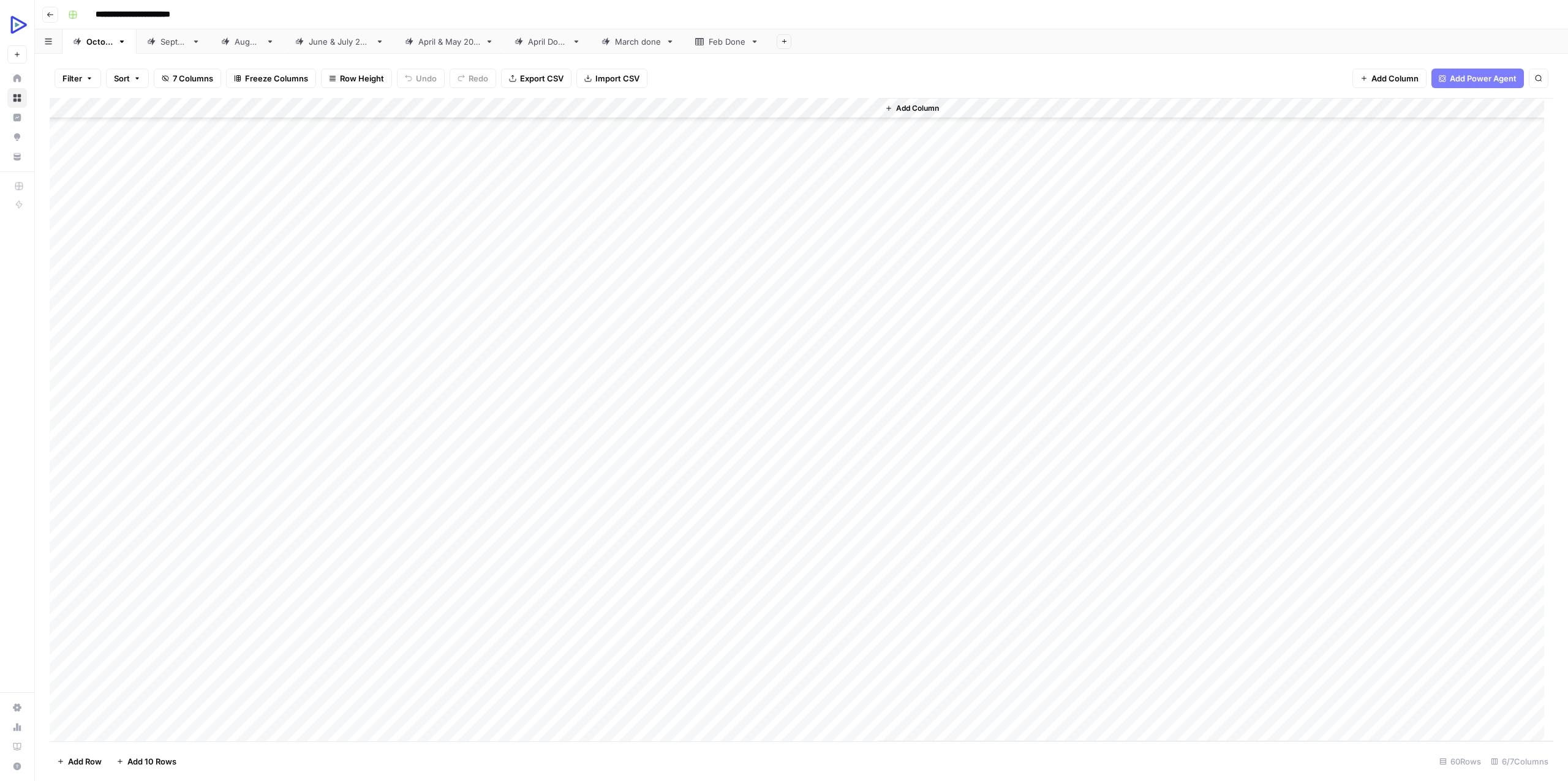
click at [635, 327] on div "Add Column" at bounding box center [801, 419] width 1503 height 643
click at [635, 327] on textarea at bounding box center [644, 332] width 196 height 17
type textarea "**********"
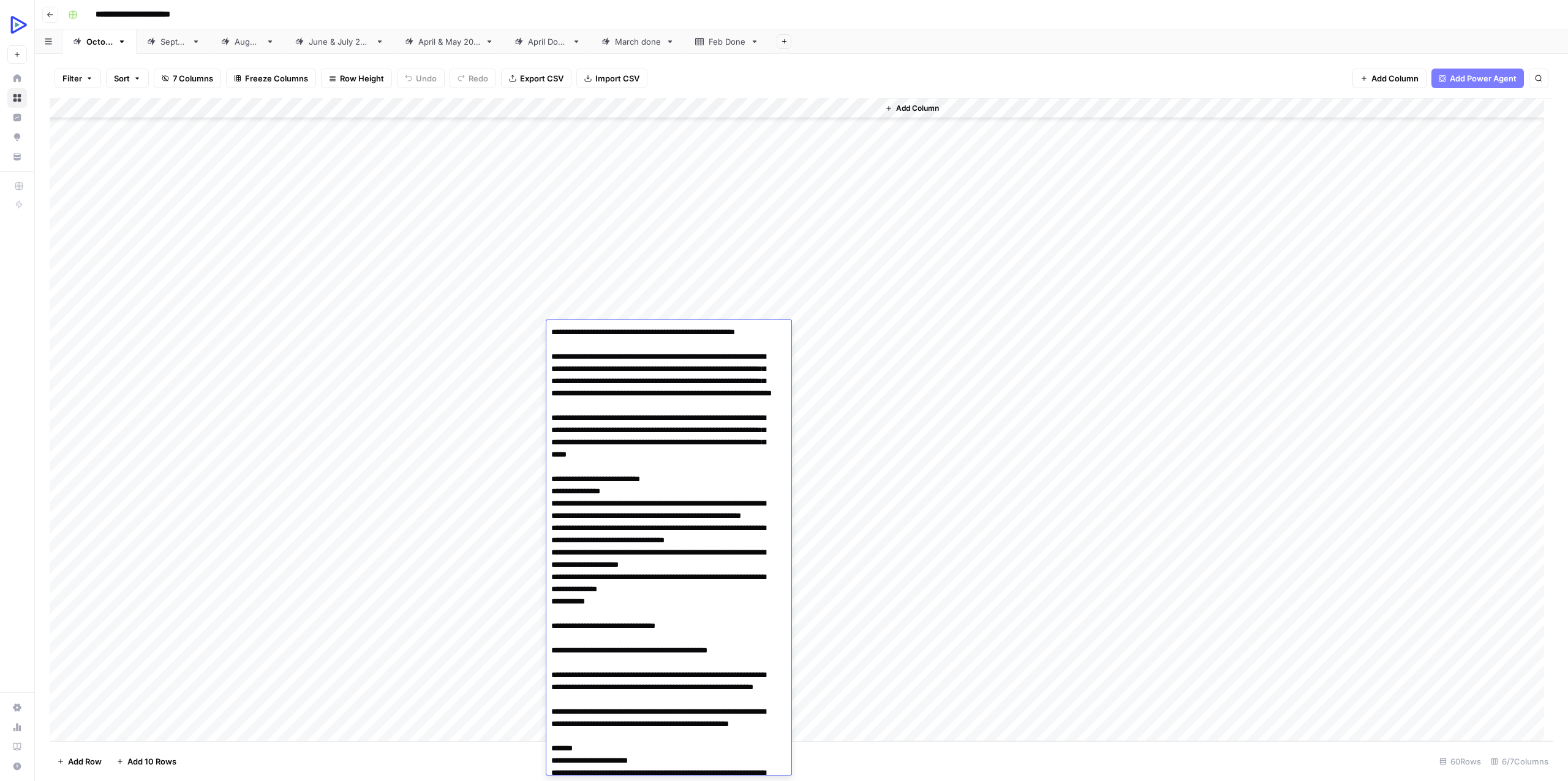
scroll to position [3332, 0]
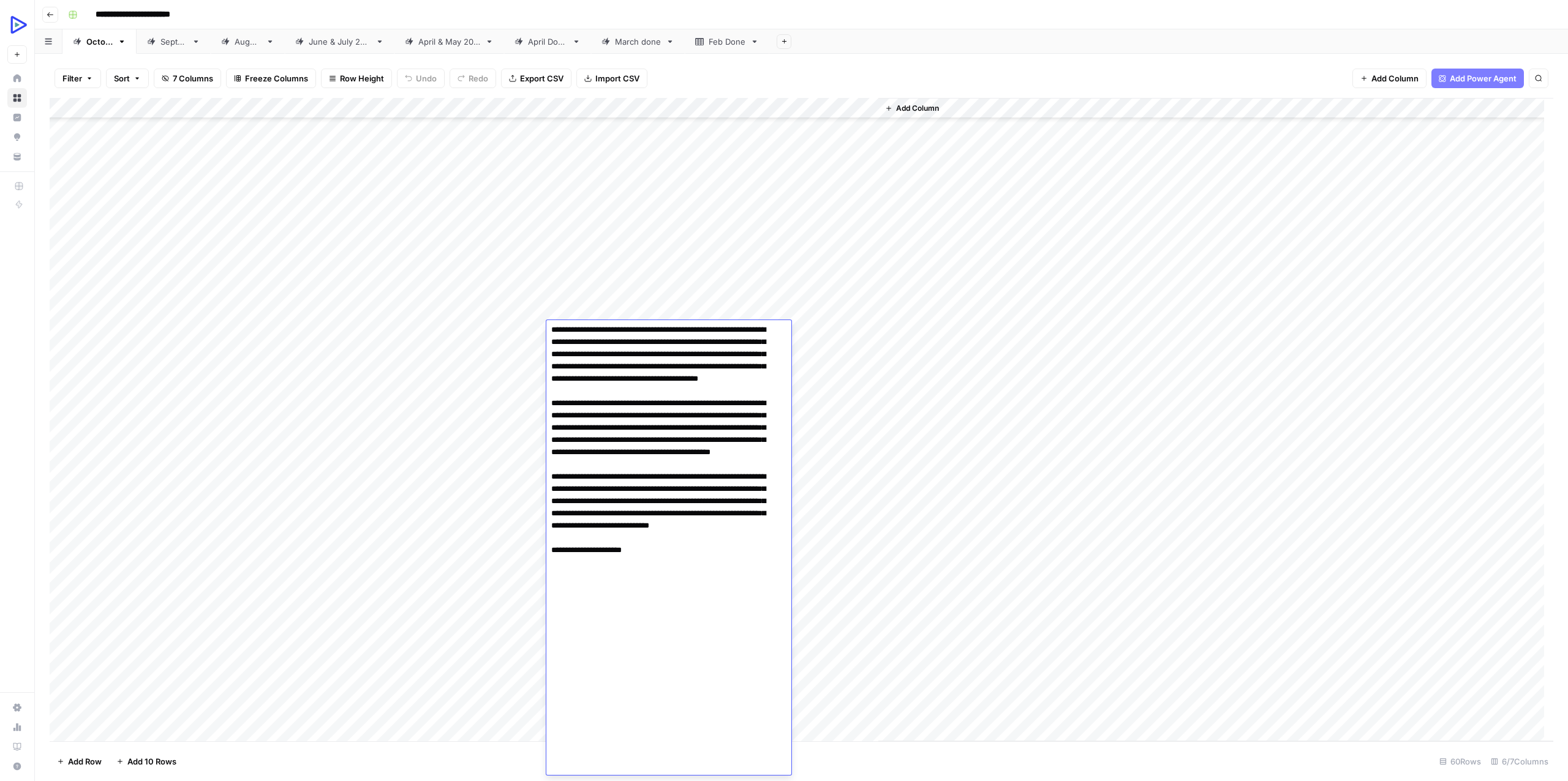
click at [1047, 394] on div "Add Column" at bounding box center [1216, 419] width 675 height 643
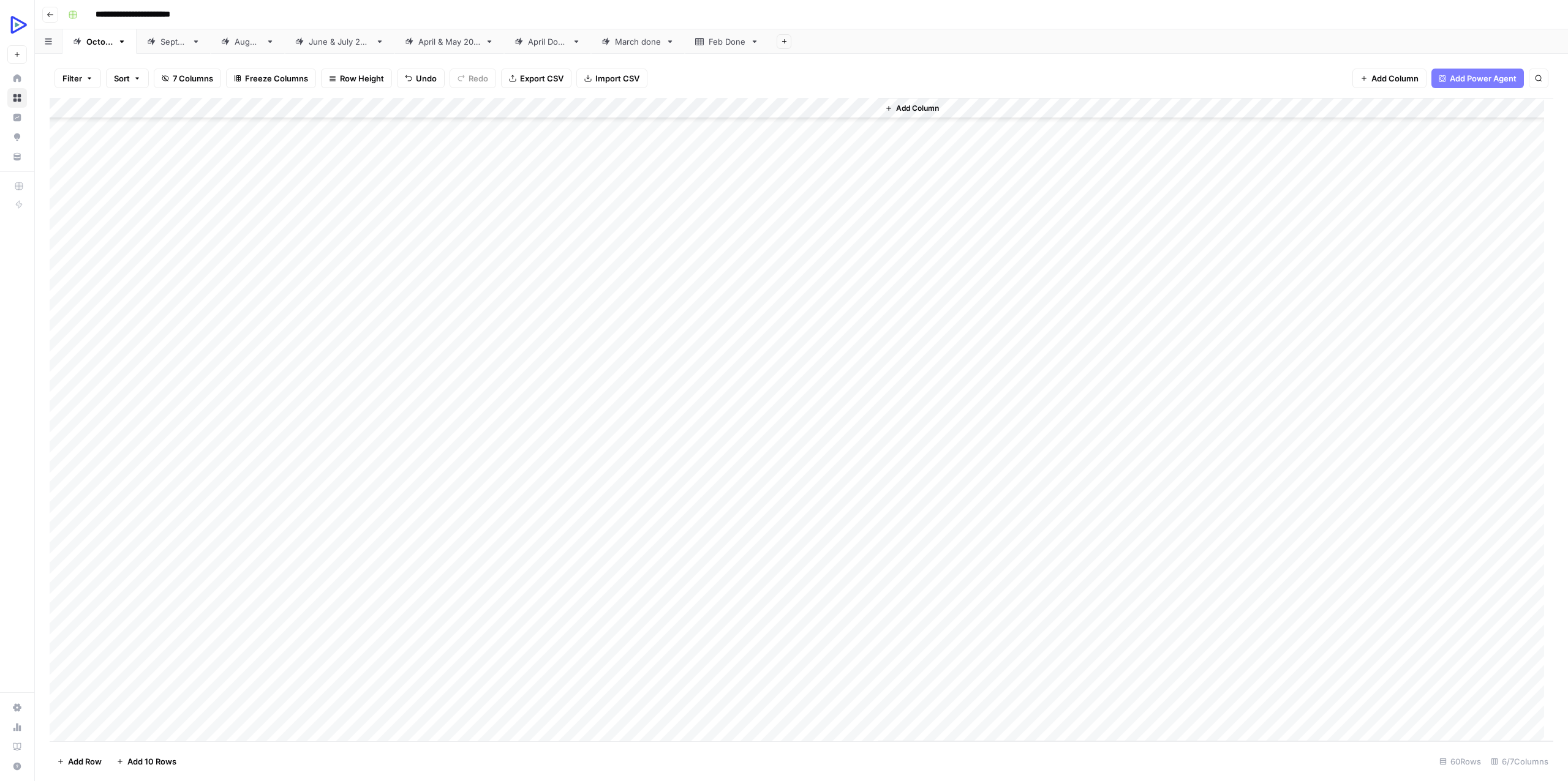
click at [716, 327] on div "Add Column" at bounding box center [801, 419] width 1503 height 643
click at [598, 349] on div "Add Column" at bounding box center [801, 419] width 1503 height 643
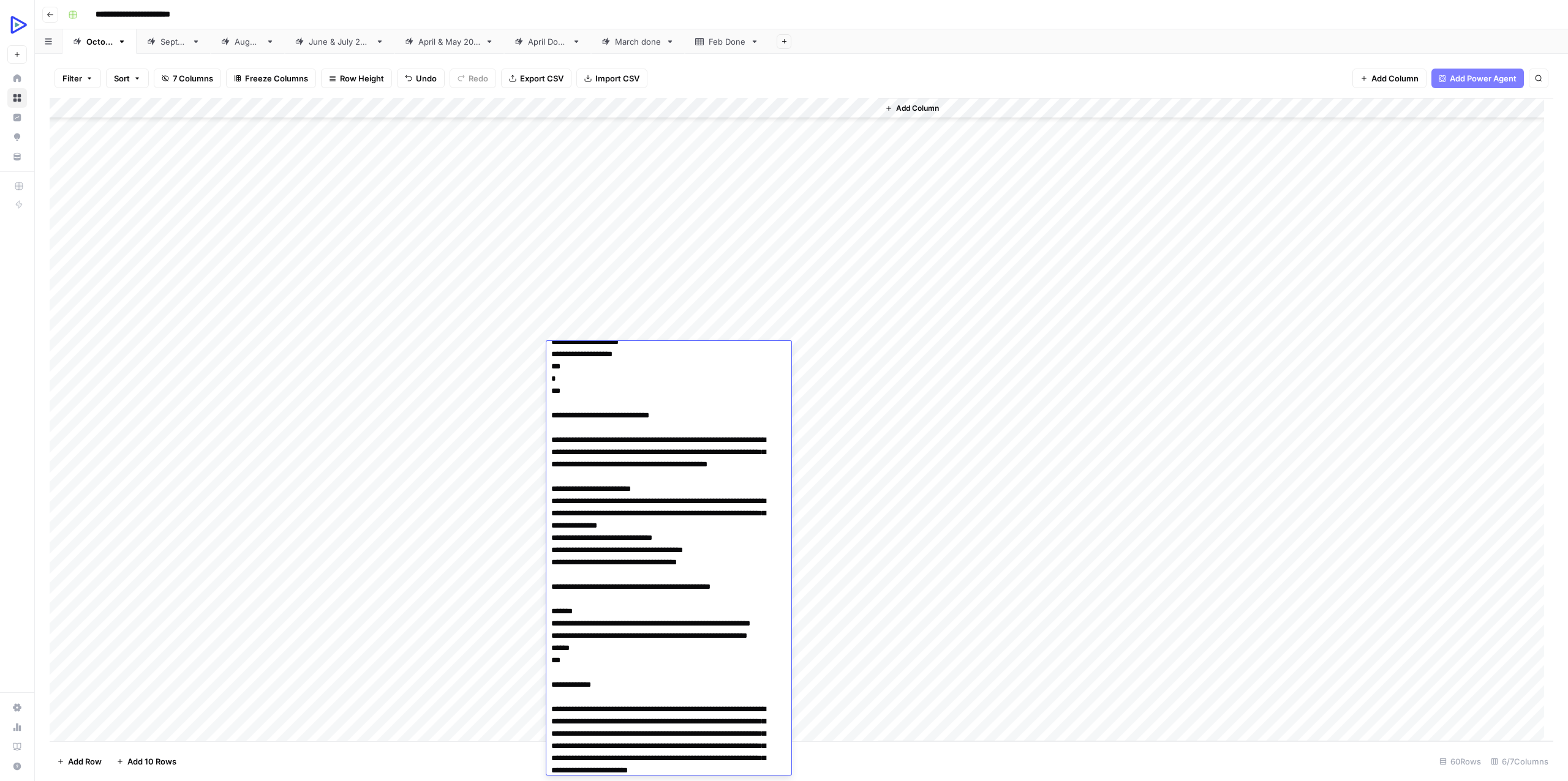
scroll to position [0, 0]
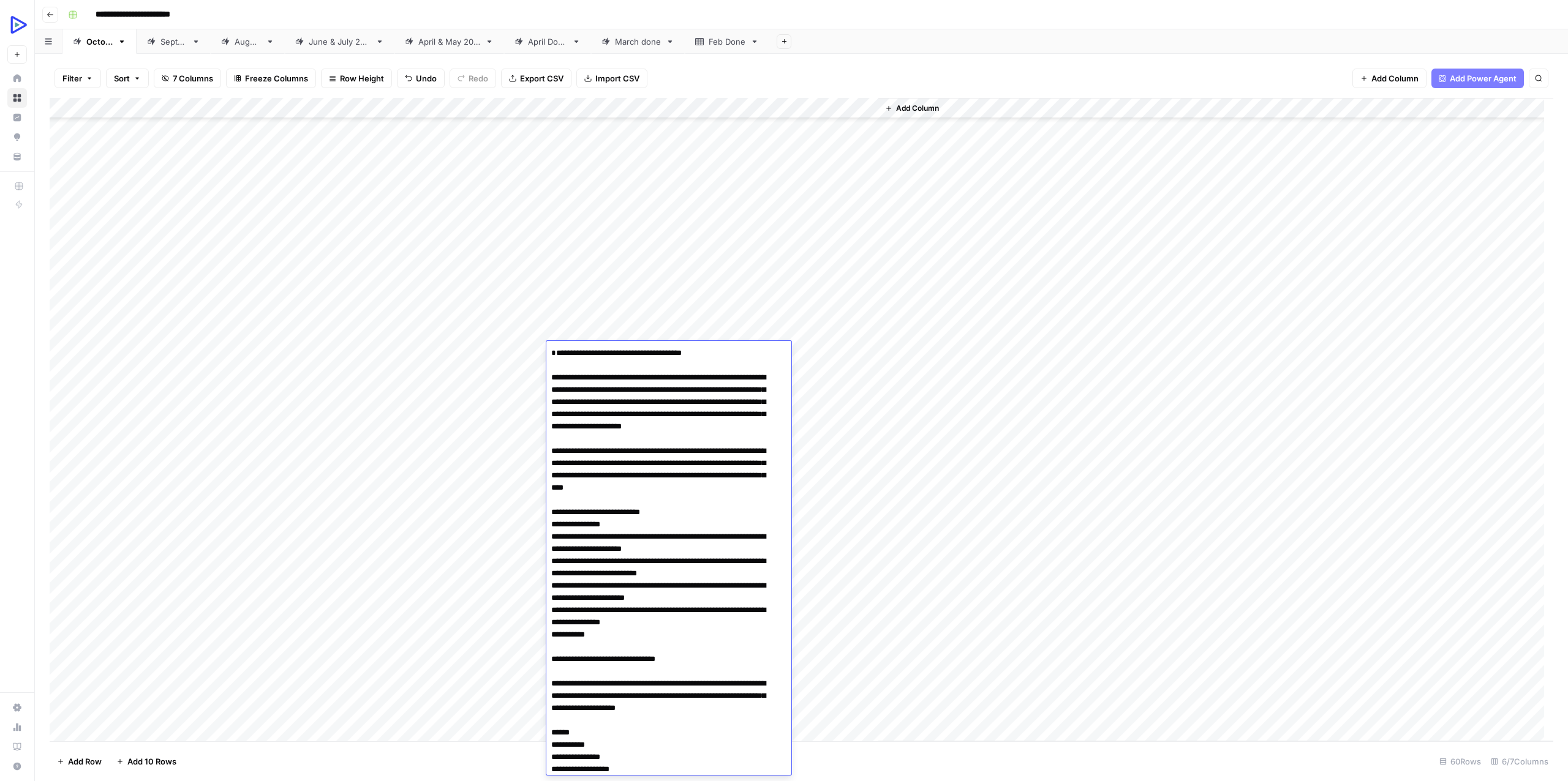
type textarea "**********"
click at [1010, 415] on div "Add Column" at bounding box center [1216, 419] width 675 height 643
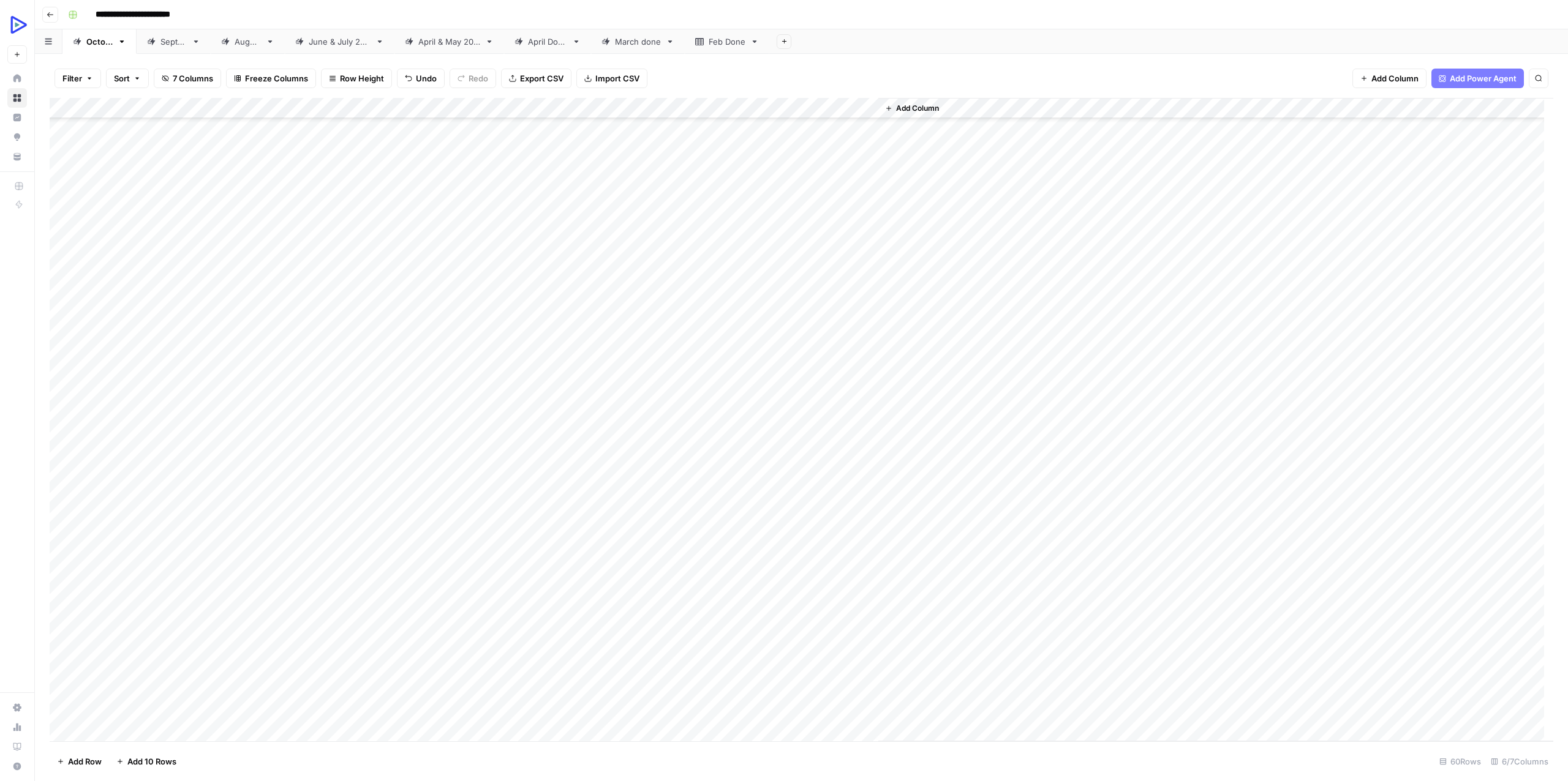
click at [713, 349] on div "Add Column" at bounding box center [801, 419] width 1503 height 643
click at [366, 372] on div "Add Column" at bounding box center [801, 419] width 1503 height 643
click at [586, 363] on div "Add Column" at bounding box center [801, 419] width 1503 height 643
type textarea "**********"
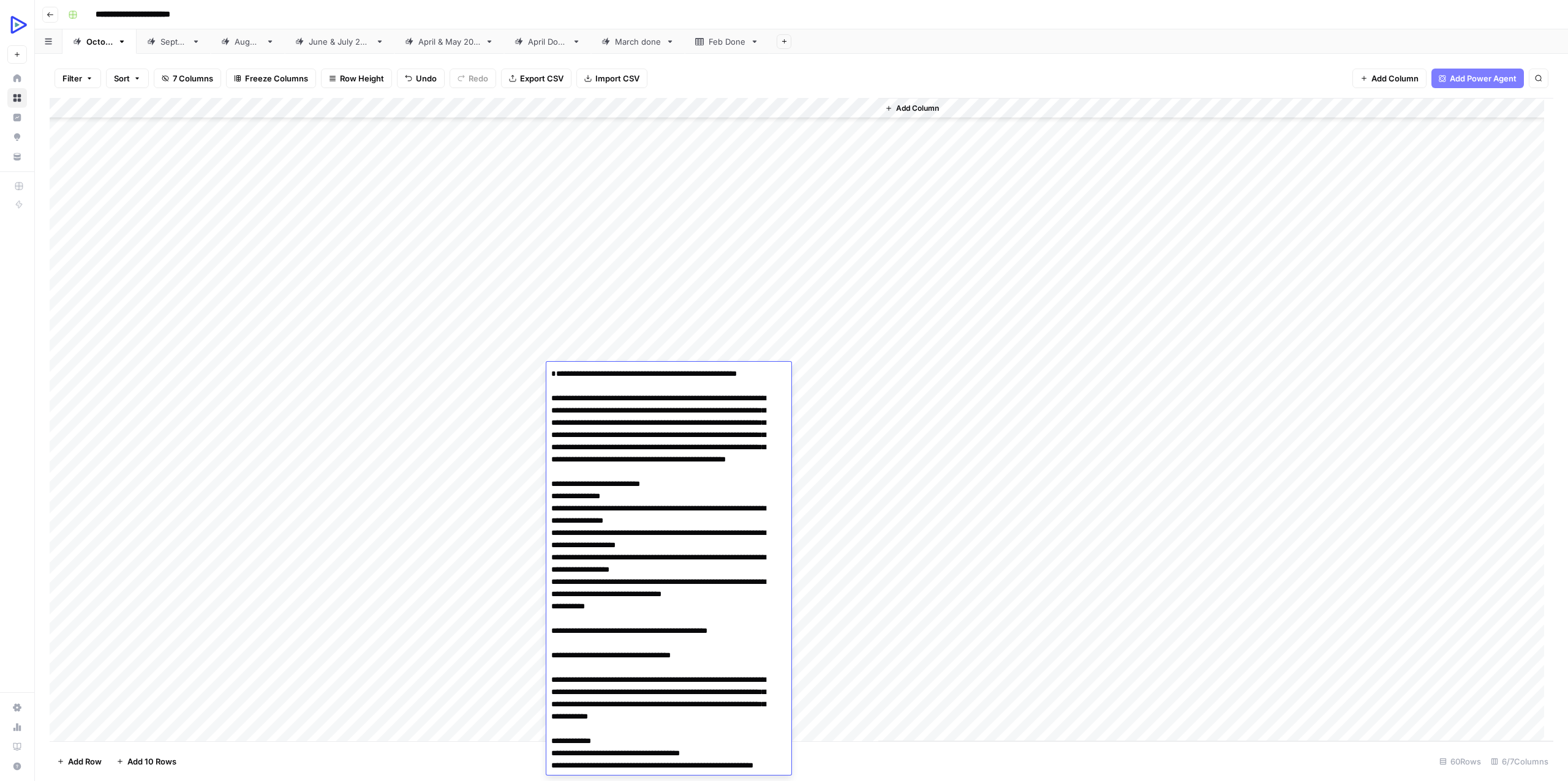
scroll to position [2345, 0]
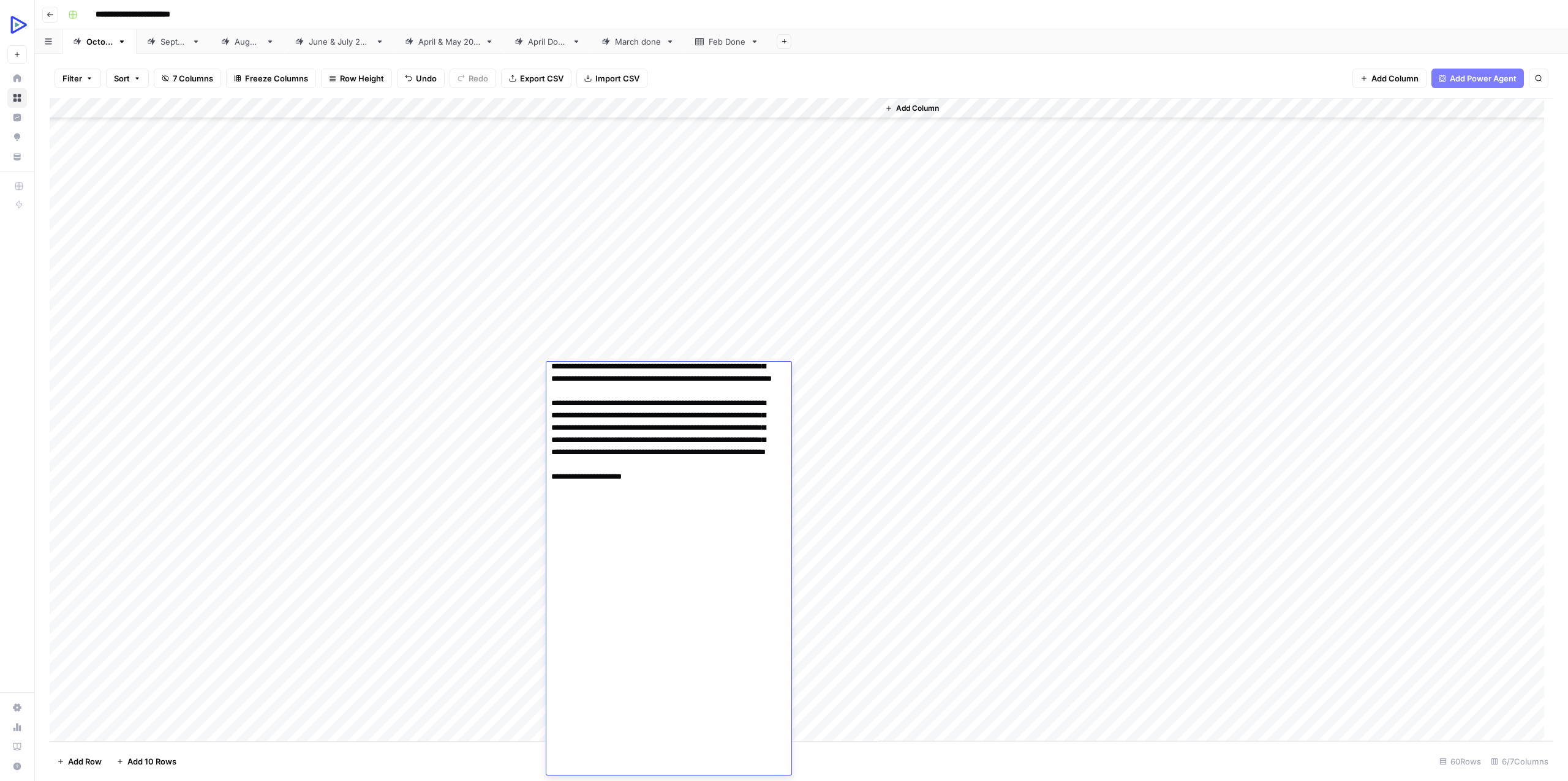
click at [991, 463] on div "Add Column" at bounding box center [1216, 419] width 675 height 643
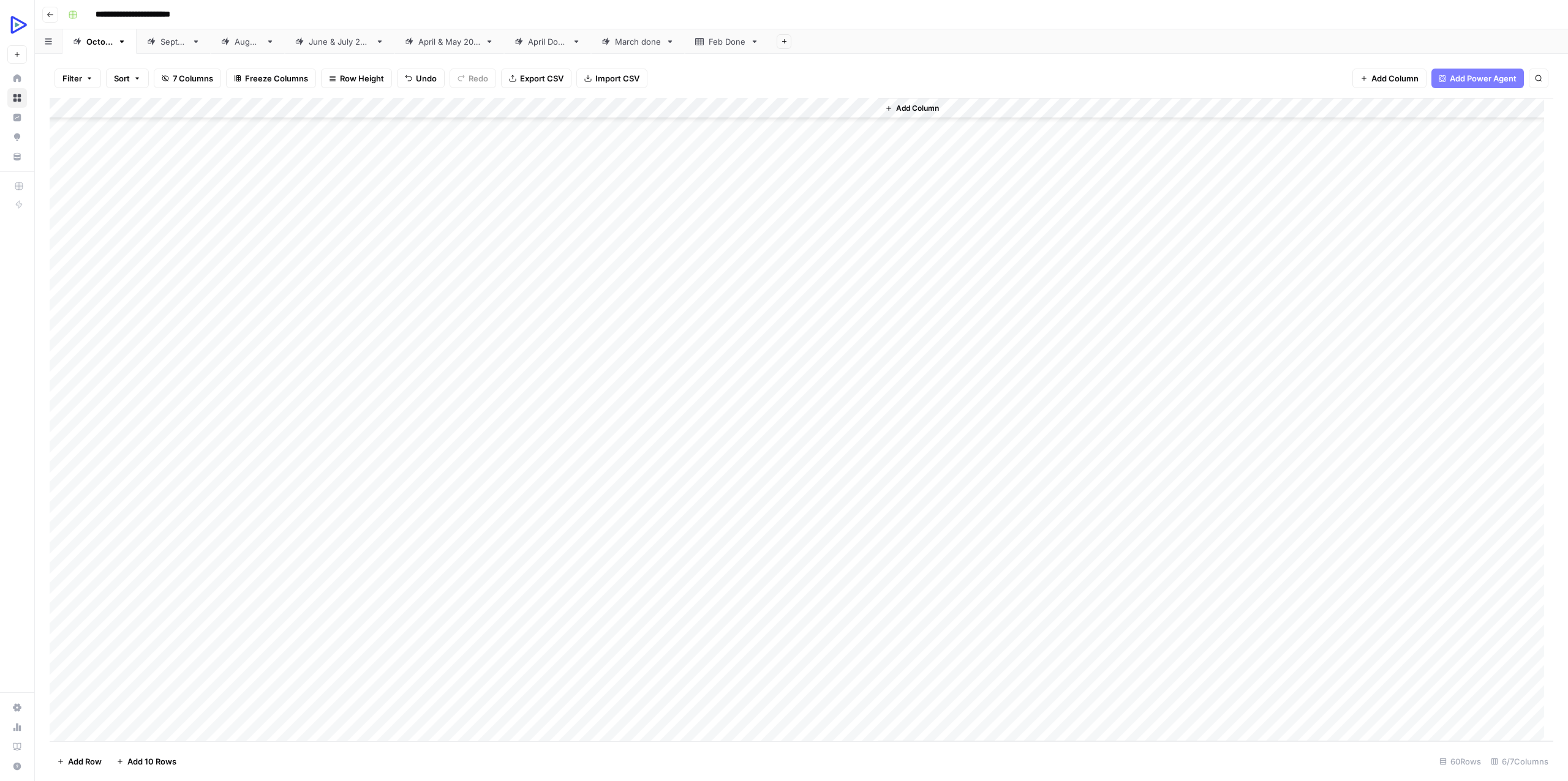
click at [711, 371] on div "Add Column" at bounding box center [801, 419] width 1503 height 643
click at [385, 391] on div "Add Column" at bounding box center [801, 419] width 1503 height 643
click at [385, 391] on textarea "**********" at bounding box center [406, 394] width 285 height 17
click at [554, 367] on div "Add Column" at bounding box center [801, 419] width 1503 height 643
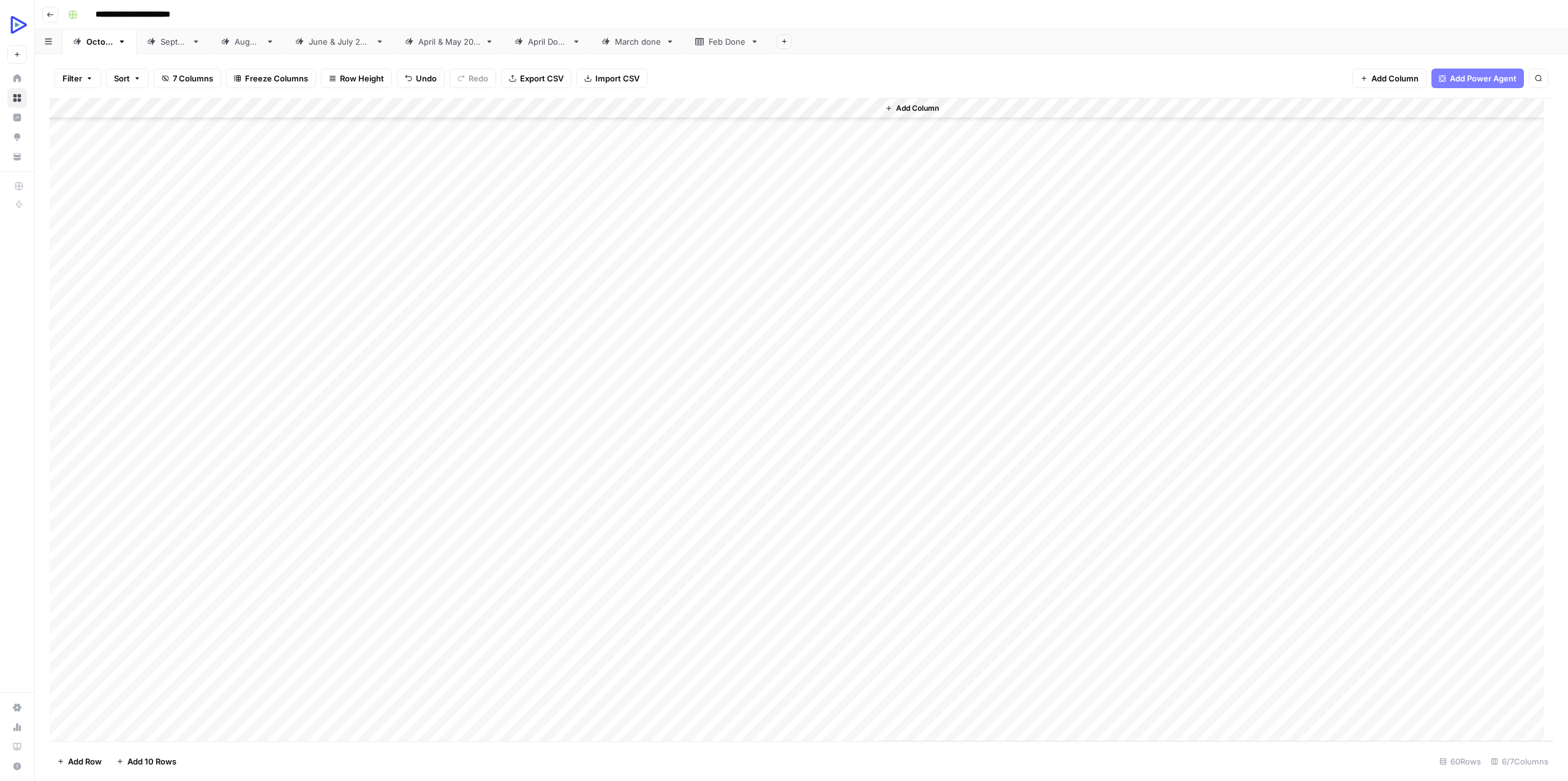
click at [554, 367] on div "Add Column" at bounding box center [801, 419] width 1503 height 643
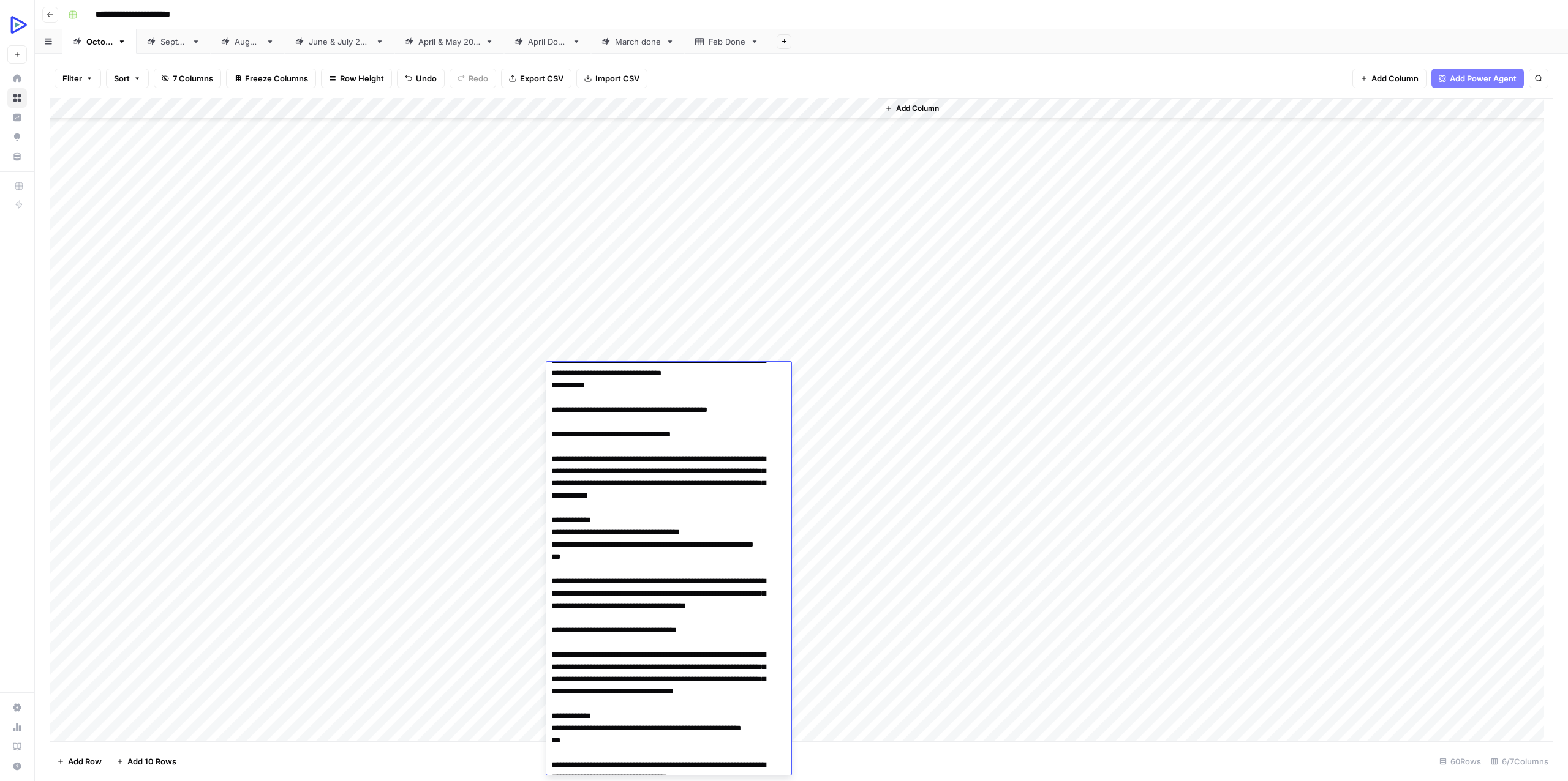
scroll to position [0, 0]
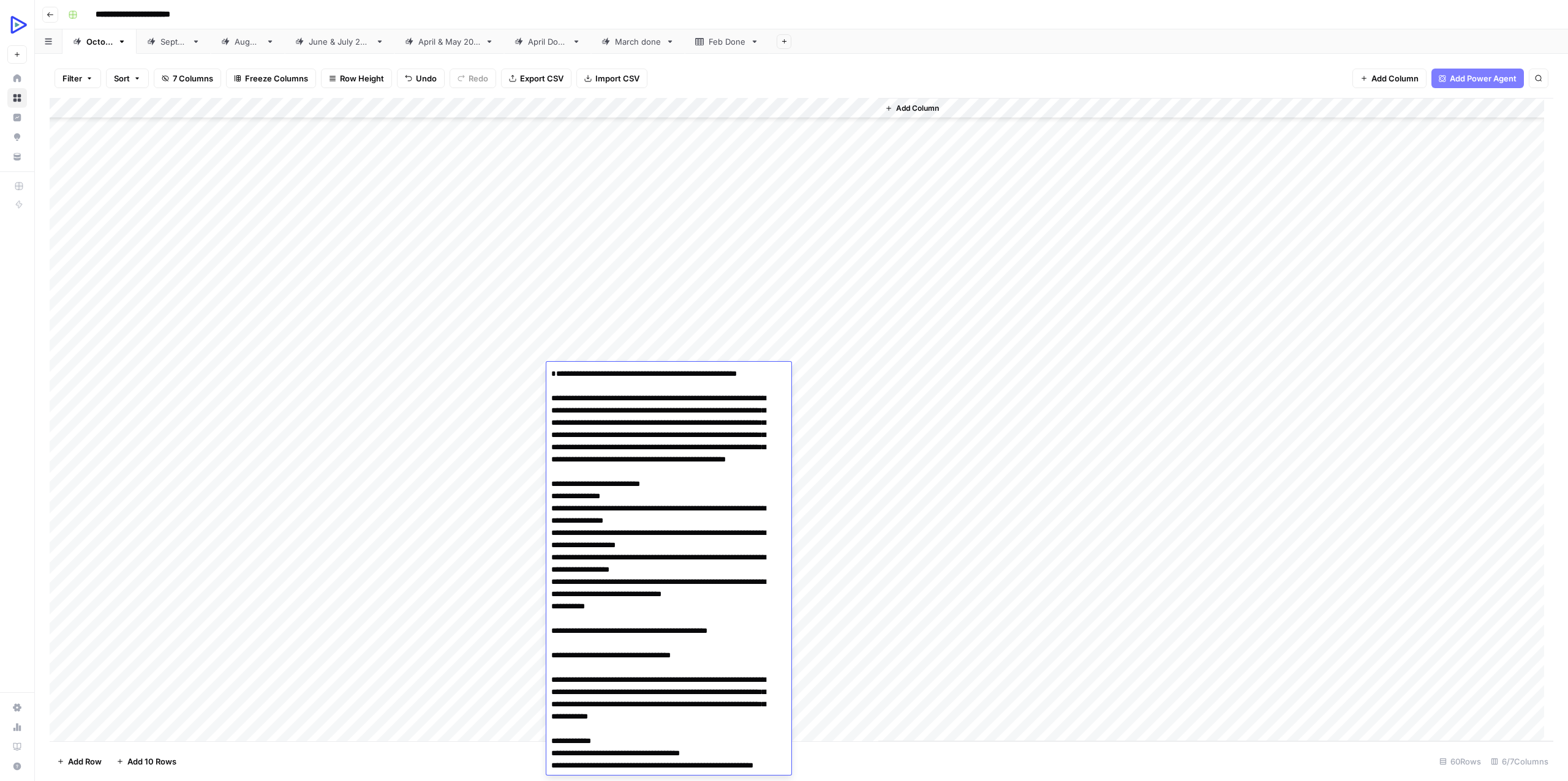
type textarea "**********"
click at [992, 418] on div "Add Column" at bounding box center [1216, 419] width 675 height 643
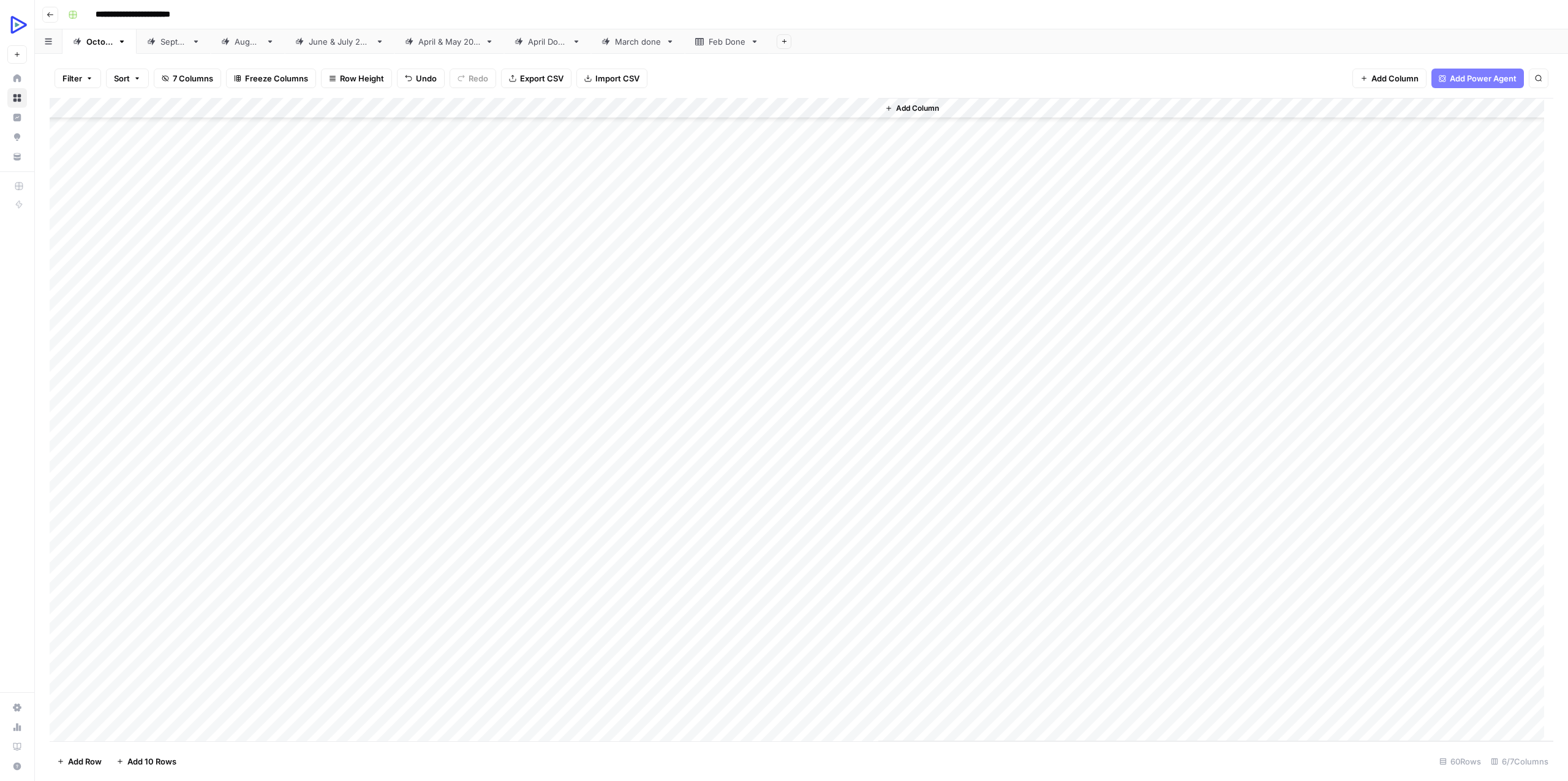
click at [795, 394] on div "Add Column" at bounding box center [801, 419] width 1503 height 643
drag, startPoint x: 140, startPoint y: 275, endPoint x: 358, endPoint y: 275, distance: 218.0
click at [358, 275] on div "Add Column" at bounding box center [801, 419] width 1503 height 643
drag, startPoint x: 167, startPoint y: 589, endPoint x: 845, endPoint y: 594, distance: 678.0
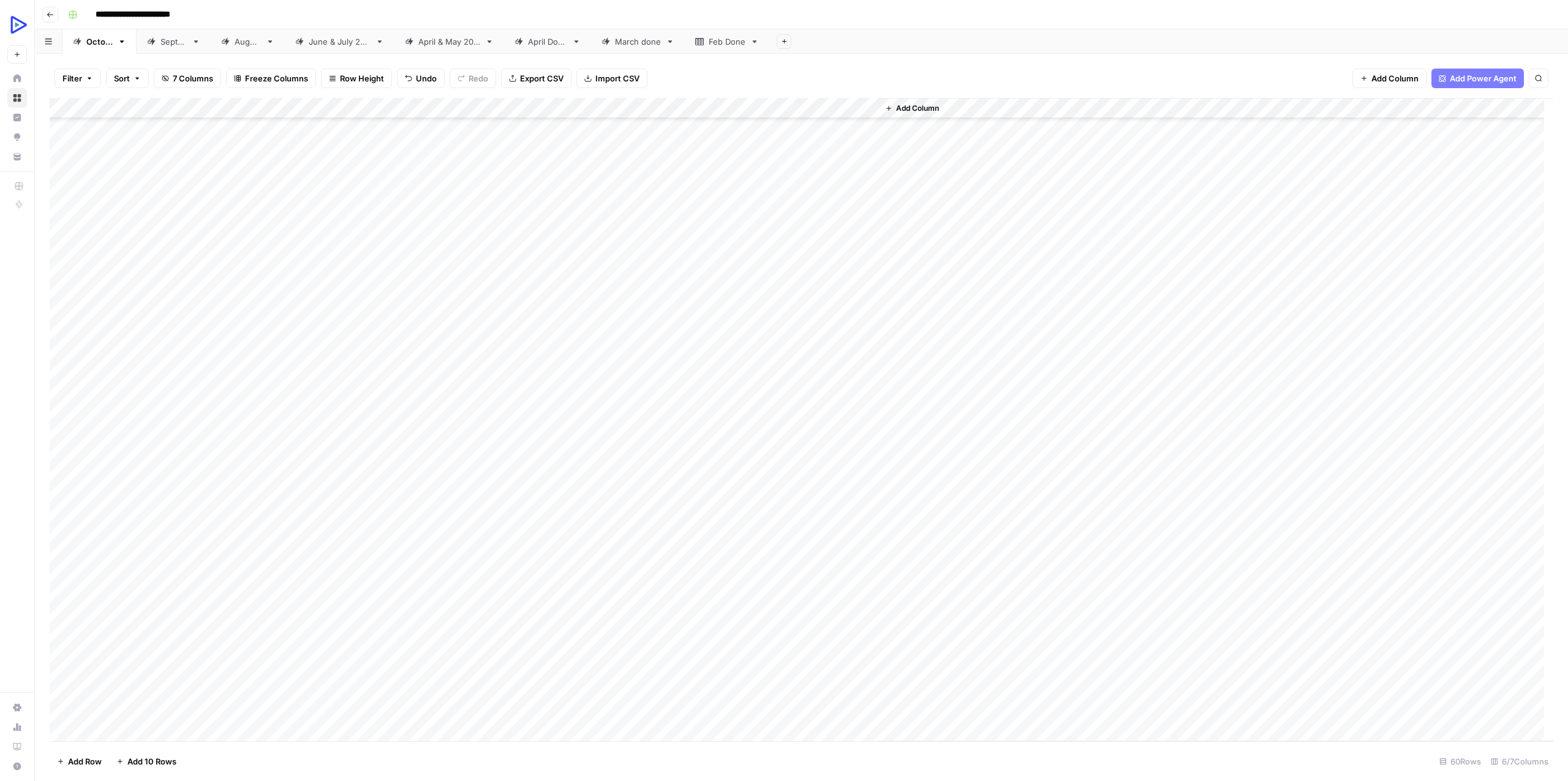
click at [845, 594] on div "Add Column" at bounding box center [801, 419] width 1503 height 643
drag, startPoint x: 130, startPoint y: 606, endPoint x: 824, endPoint y: 609, distance: 694.0
click at [824, 609] on div "Add Column" at bounding box center [801, 419] width 1503 height 643
click at [596, 611] on div "Add Column" at bounding box center [801, 419] width 1503 height 643
click at [596, 610] on div "Add Column" at bounding box center [801, 419] width 1503 height 643
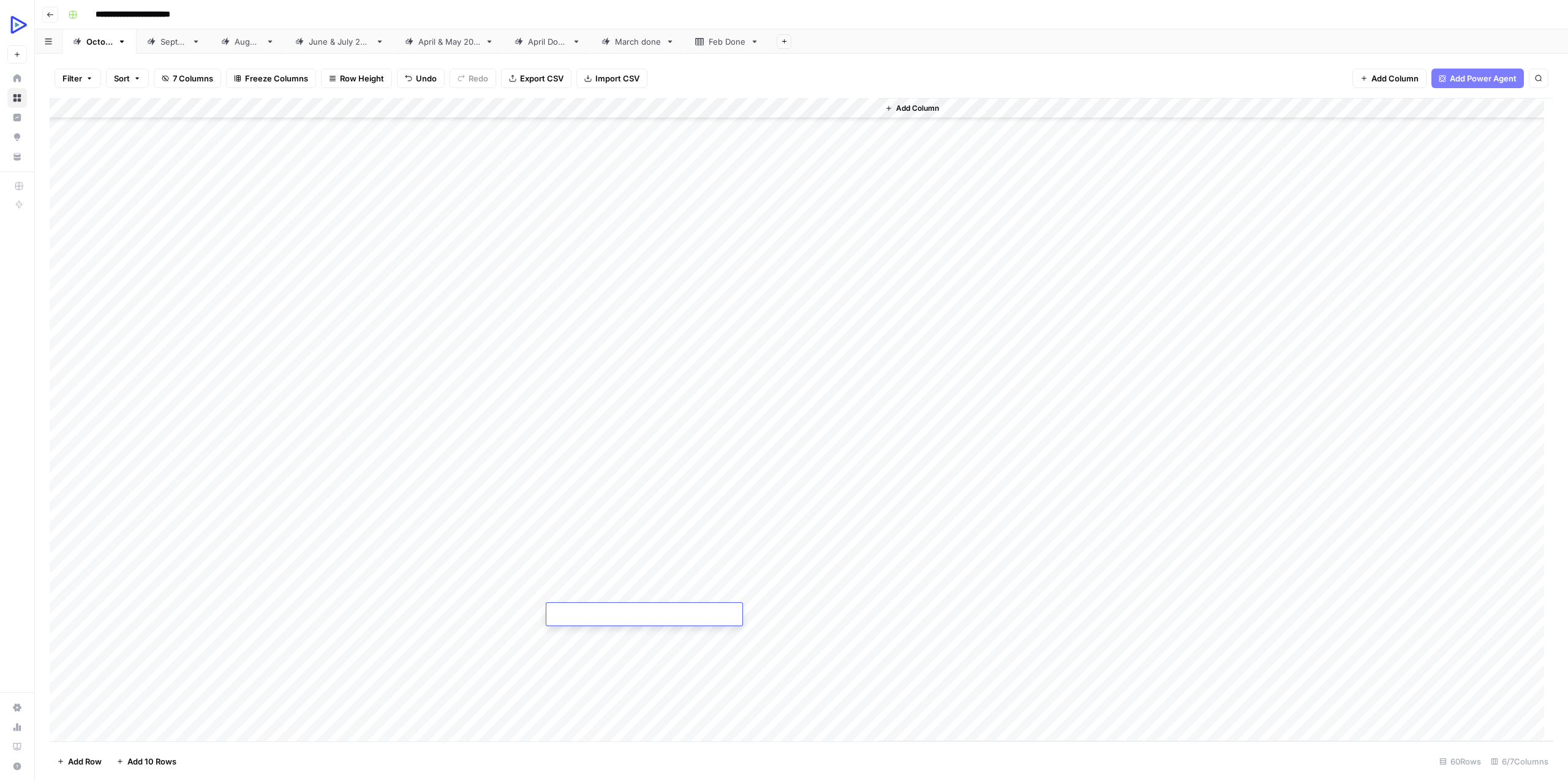
type textarea "**********"
click at [967, 648] on div "Add Column" at bounding box center [1216, 419] width 675 height 643
click at [717, 610] on div "Add Column" at bounding box center [801, 419] width 1503 height 643
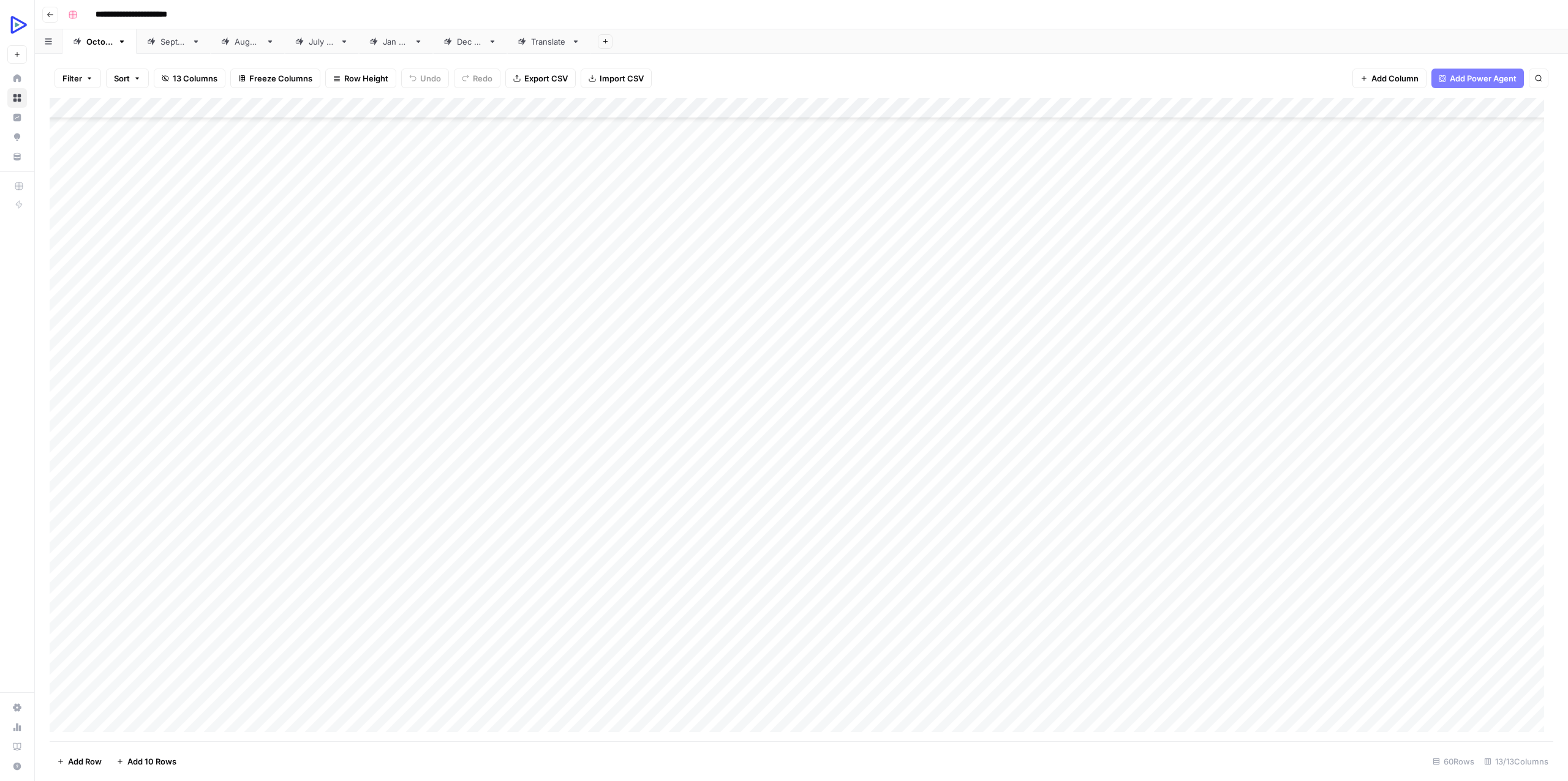
click at [547, 571] on div "Add Column" at bounding box center [801, 419] width 1503 height 643
type textarea "**********"
click at [457, 567] on div "Add Column" at bounding box center [801, 419] width 1503 height 643
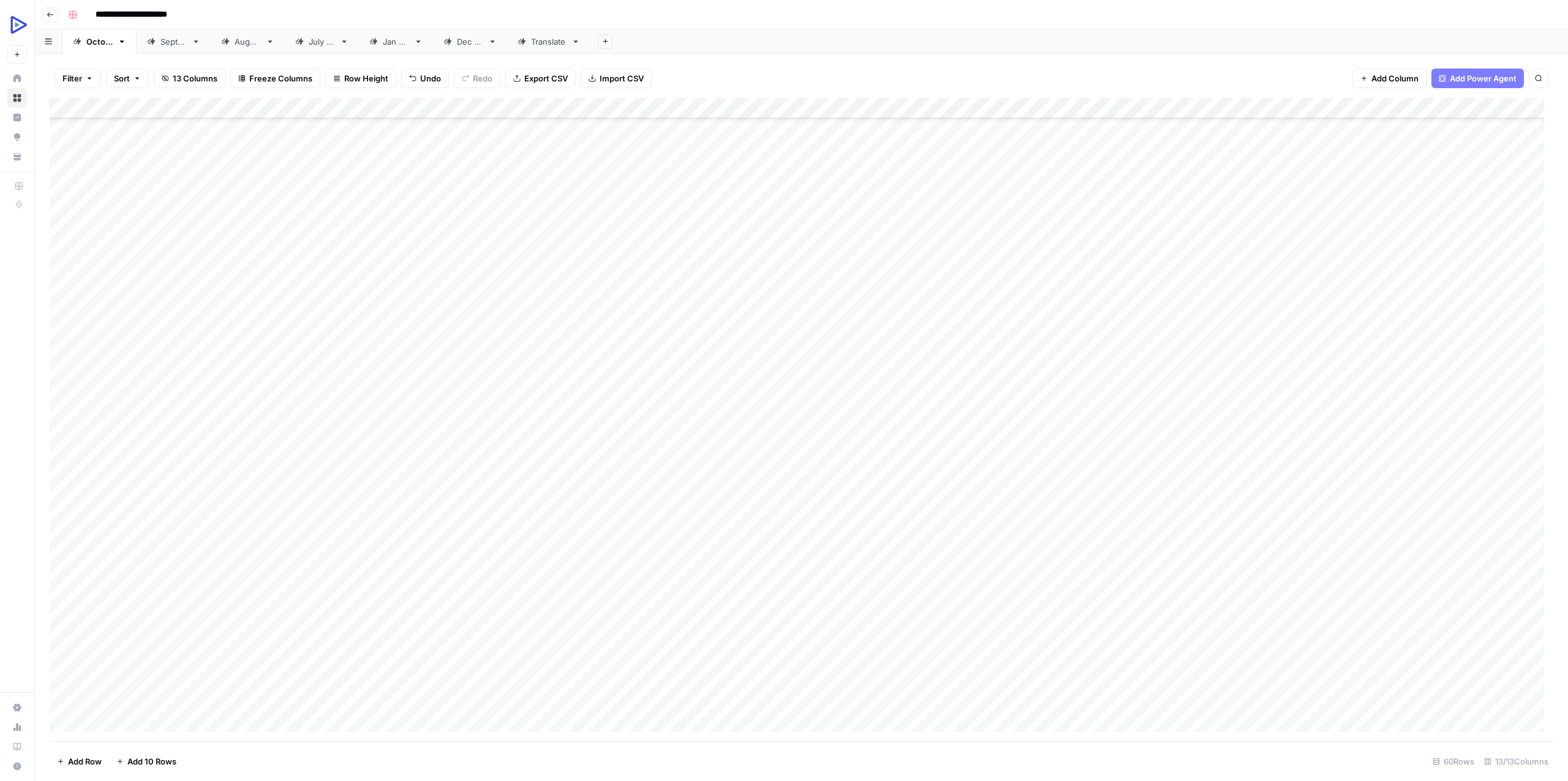
click at [458, 567] on div "Add Column" at bounding box center [801, 419] width 1503 height 643
type textarea "**********"
click at [721, 591] on div "Add Column" at bounding box center [801, 419] width 1503 height 643
click at [777, 567] on div "Add Column" at bounding box center [801, 419] width 1503 height 643
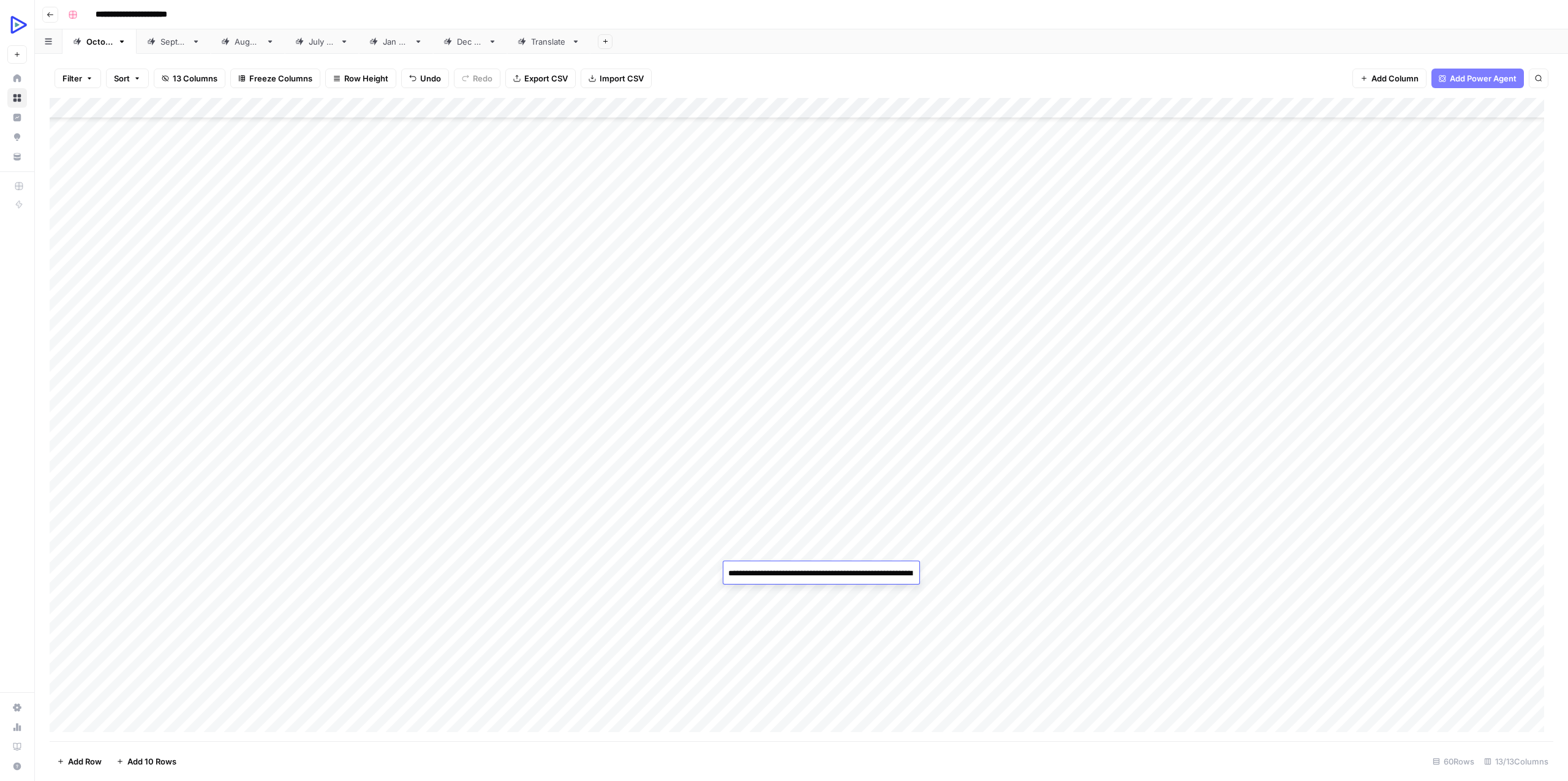
scroll to position [439, 0]
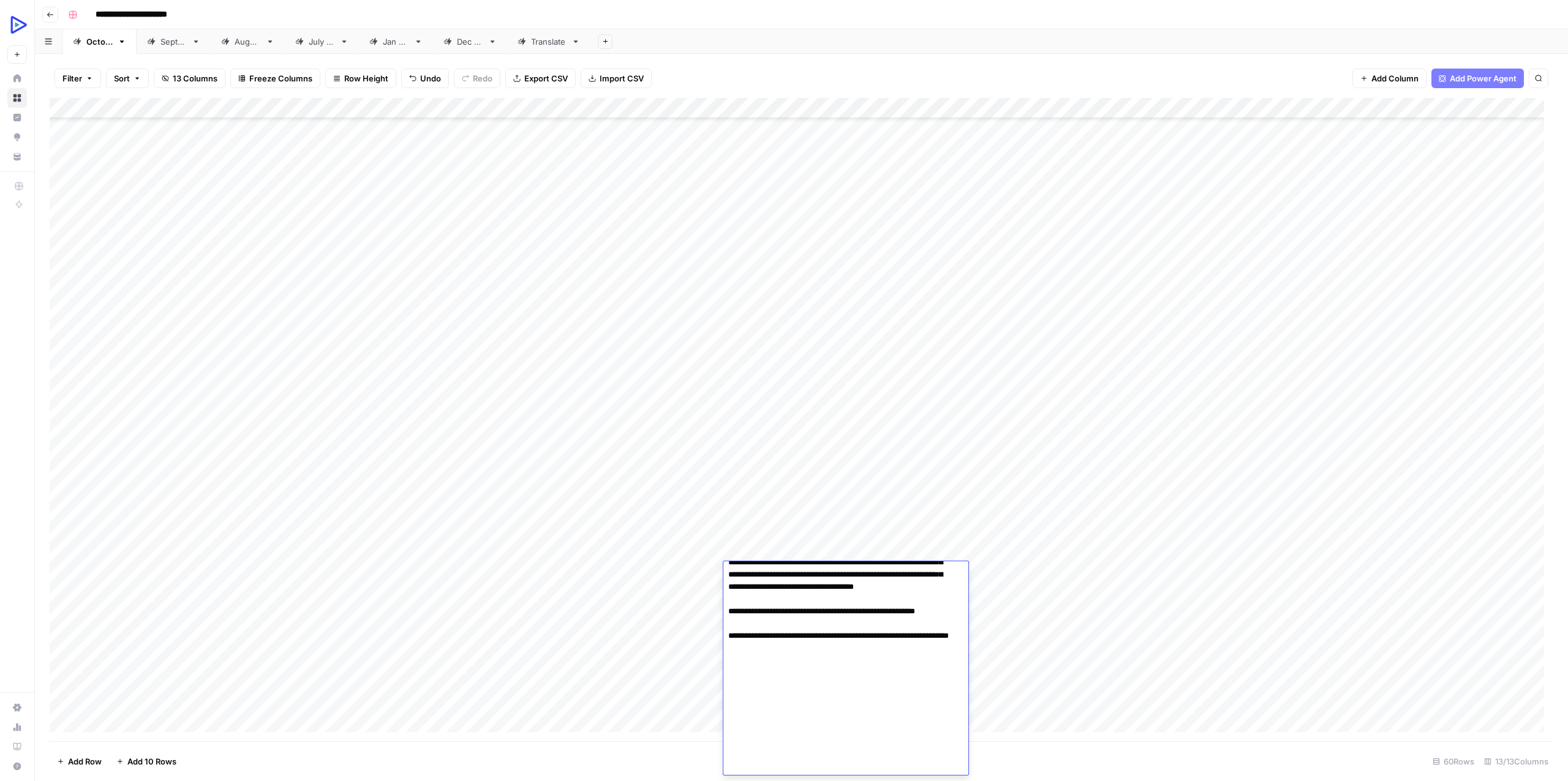
type textarea "**********"
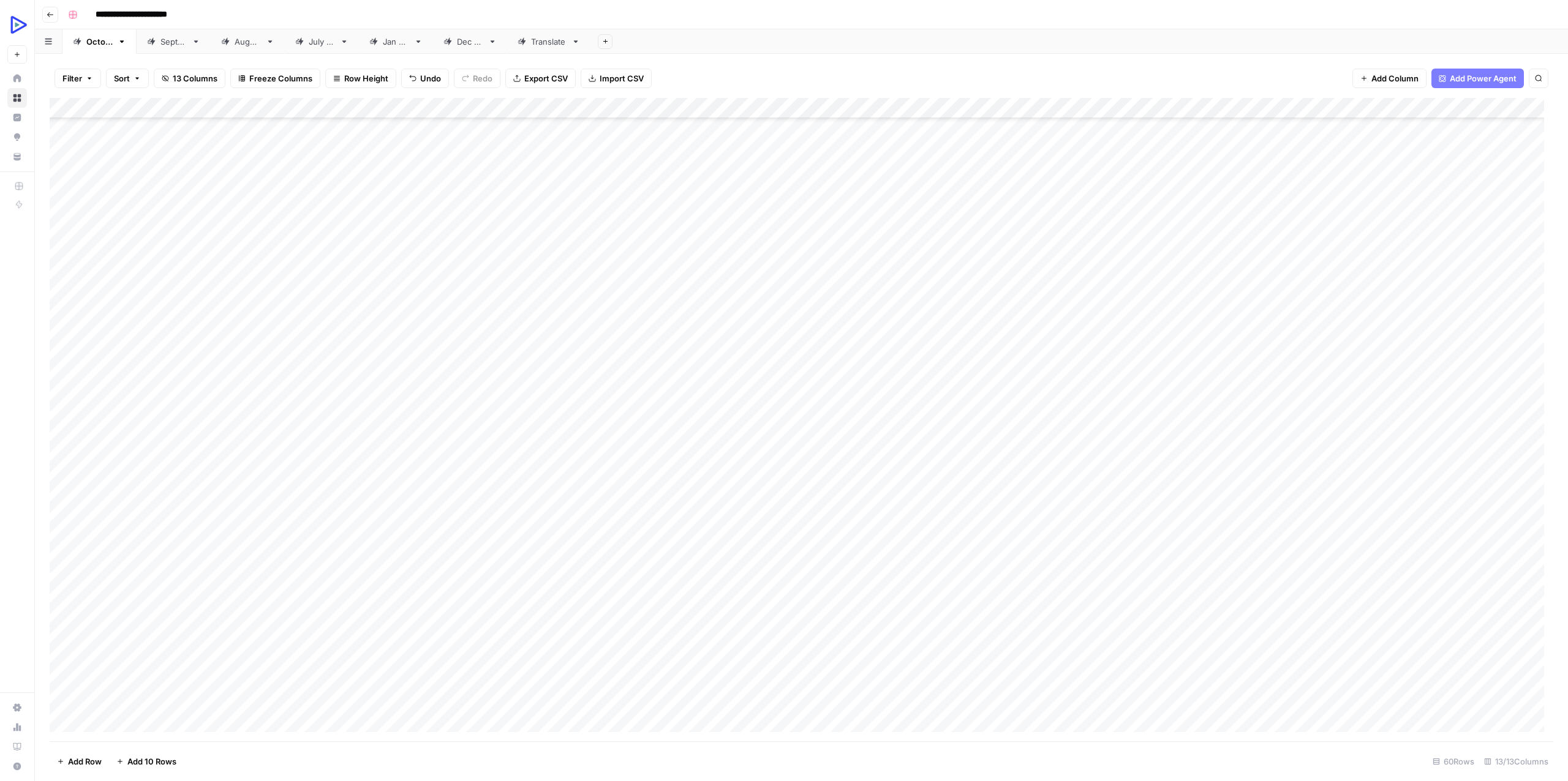
click at [665, 570] on div "Add Column" at bounding box center [801, 419] width 1503 height 643
type textarea "**********"
click at [942, 600] on div "Add Column" at bounding box center [801, 419] width 1503 height 643
click at [878, 570] on div "Add Column" at bounding box center [801, 419] width 1503 height 643
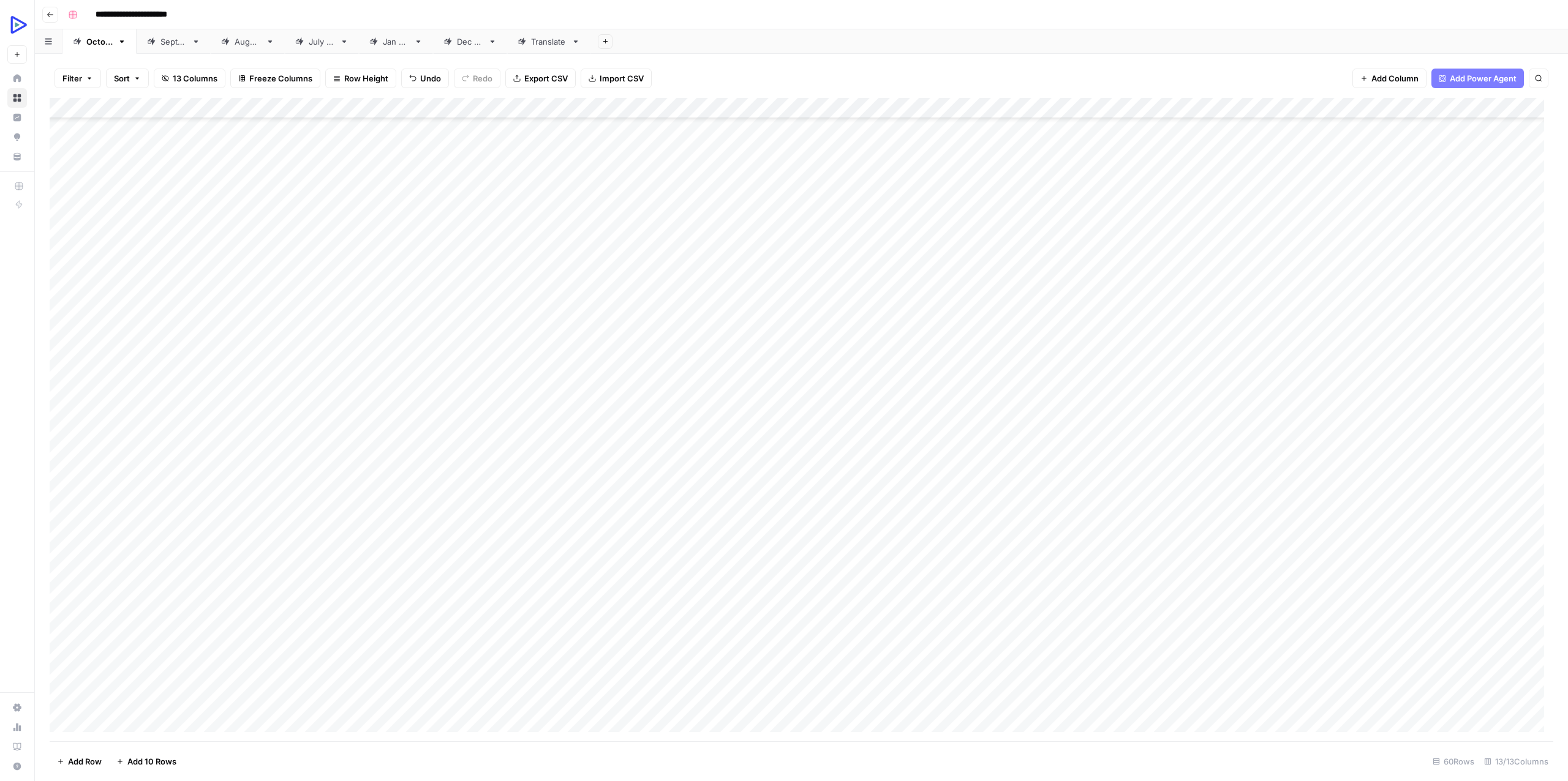
click at [878, 570] on div "Add Column" at bounding box center [801, 419] width 1503 height 643
type textarea "**********"
click at [1131, 621] on div "Add Column" at bounding box center [801, 419] width 1503 height 643
click at [1000, 572] on div "Add Column" at bounding box center [801, 419] width 1503 height 643
click at [1000, 573] on div "Add Column" at bounding box center [801, 419] width 1503 height 643
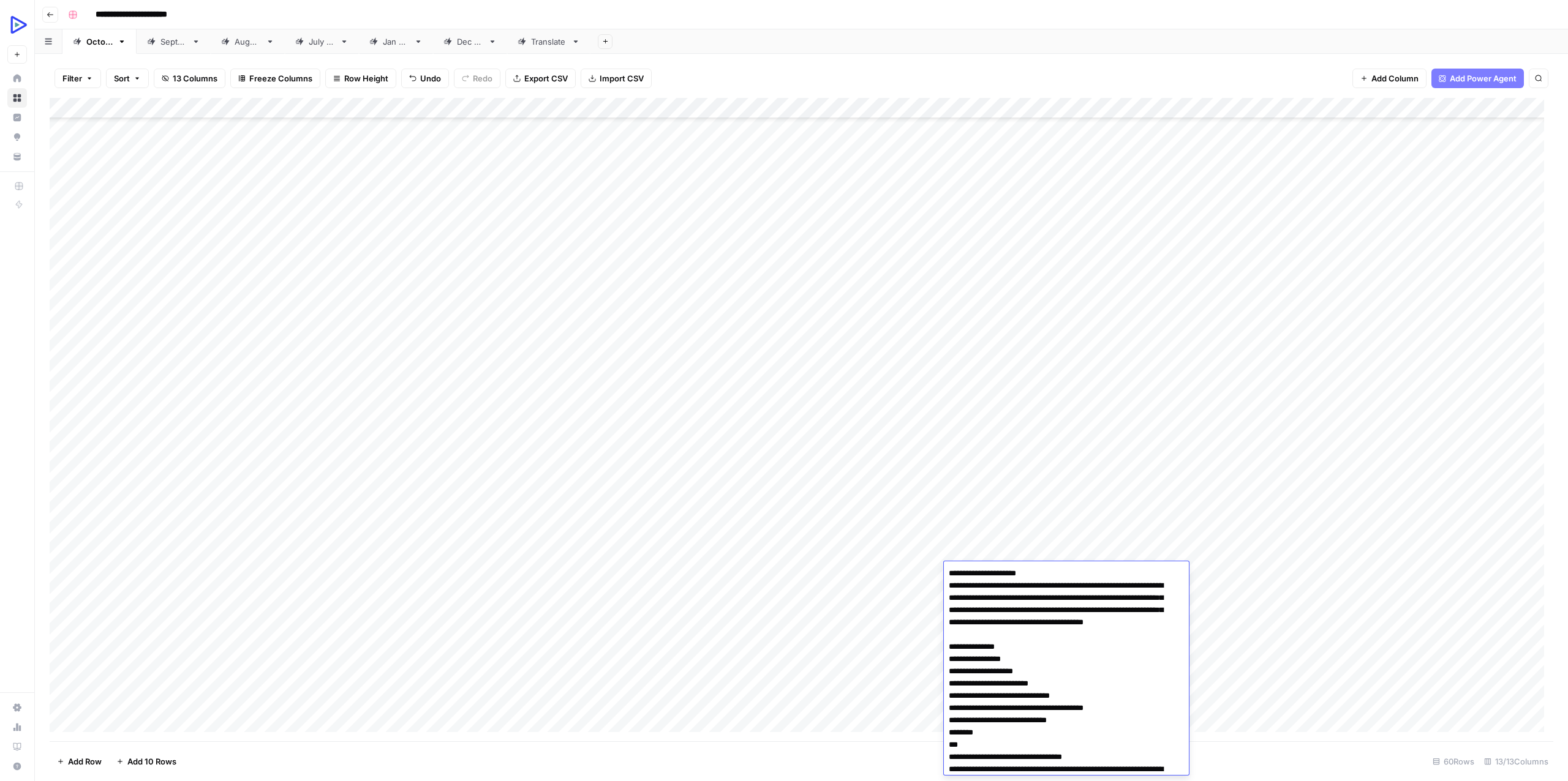
scroll to position [7846, 0]
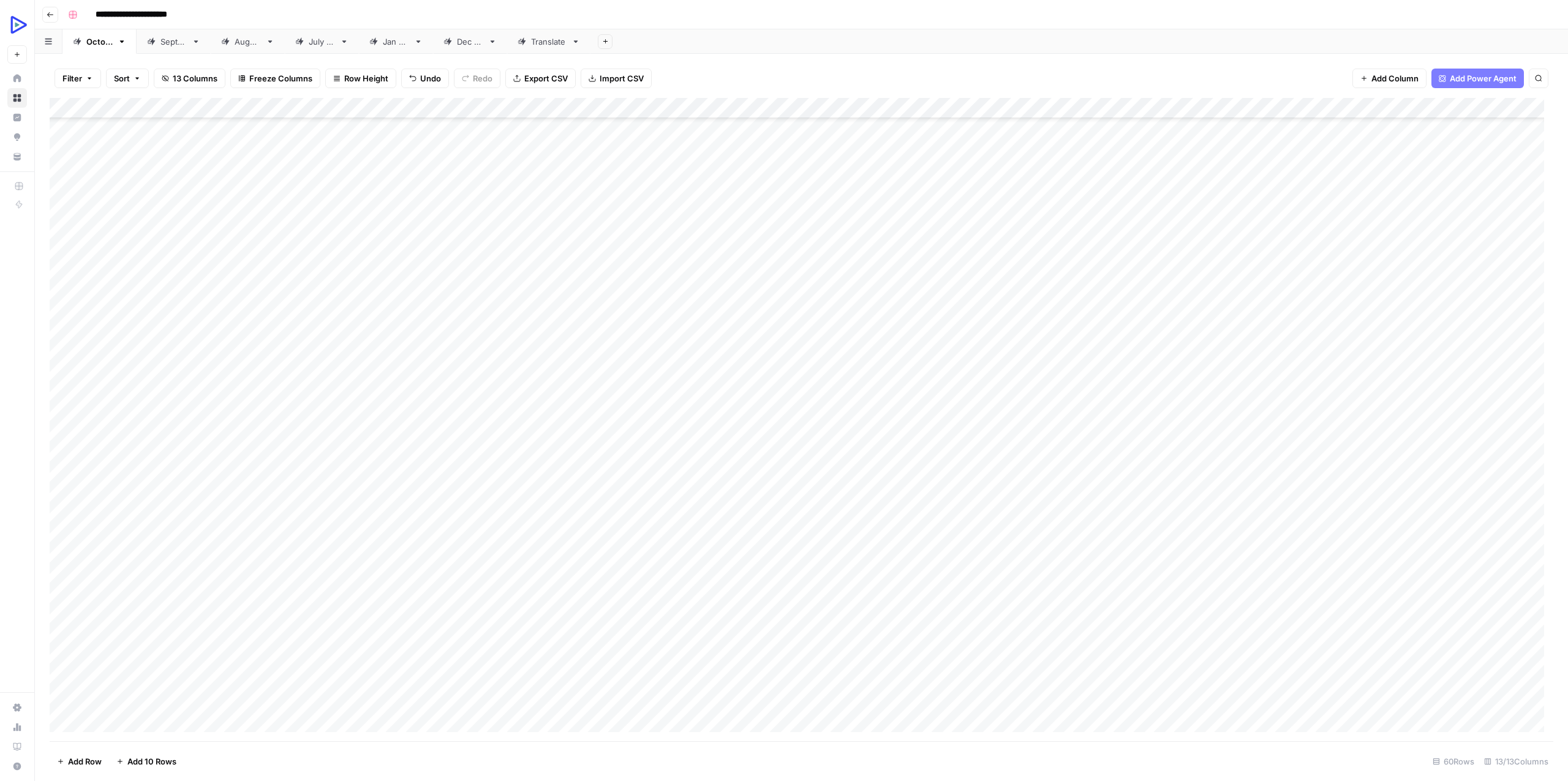
drag, startPoint x: 811, startPoint y: 656, endPoint x: 560, endPoint y: 631, distance: 252.2
click at [799, 658] on div "Add Column" at bounding box center [801, 419] width 1503 height 643
click at [285, 567] on div "Add Column" at bounding box center [801, 419] width 1503 height 643
type textarea "**********"
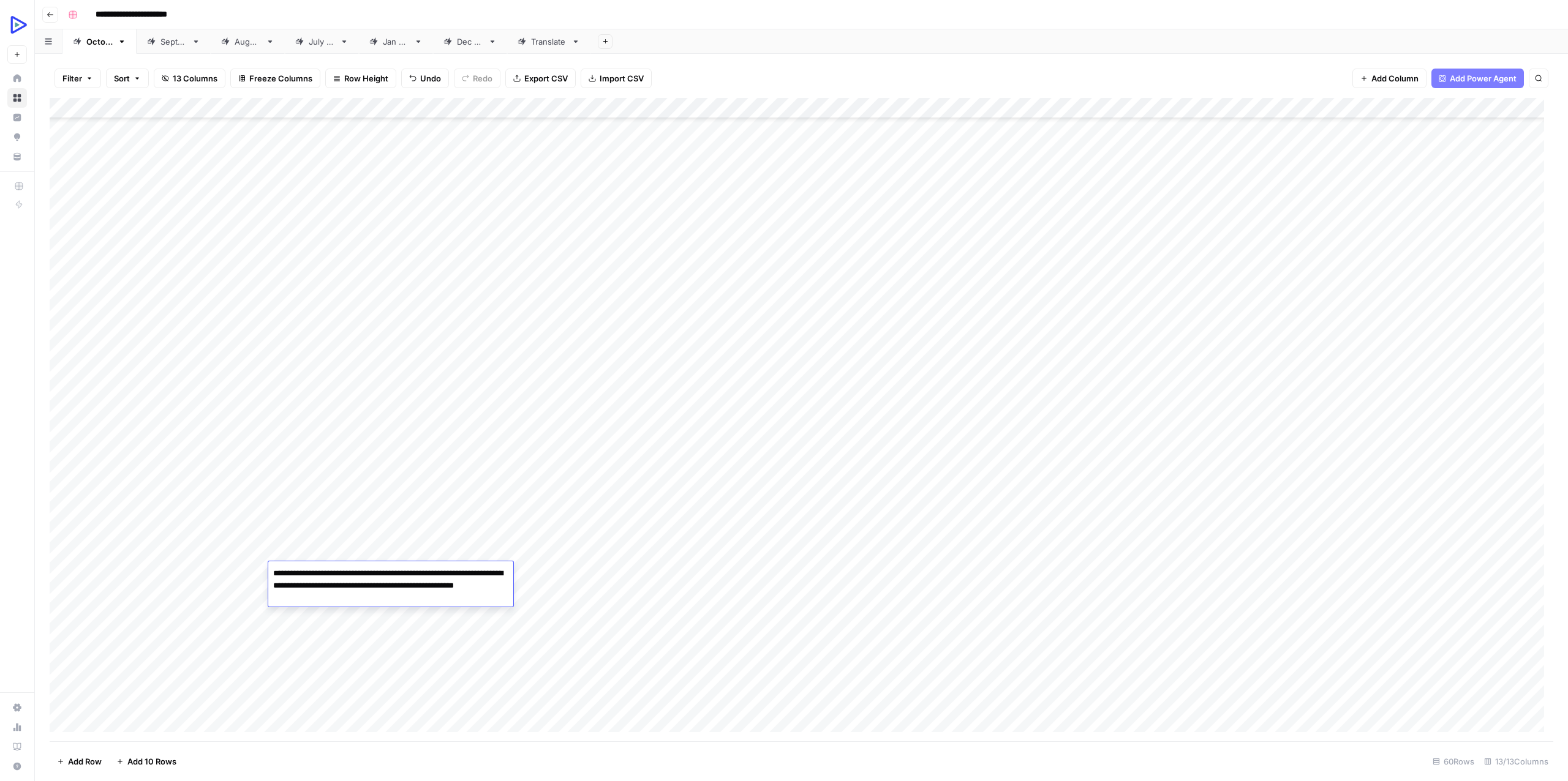
click at [361, 675] on div "Add Column" at bounding box center [801, 419] width 1503 height 643
click at [1134, 577] on div "Add Column" at bounding box center [801, 419] width 1503 height 643
type textarea "**********"
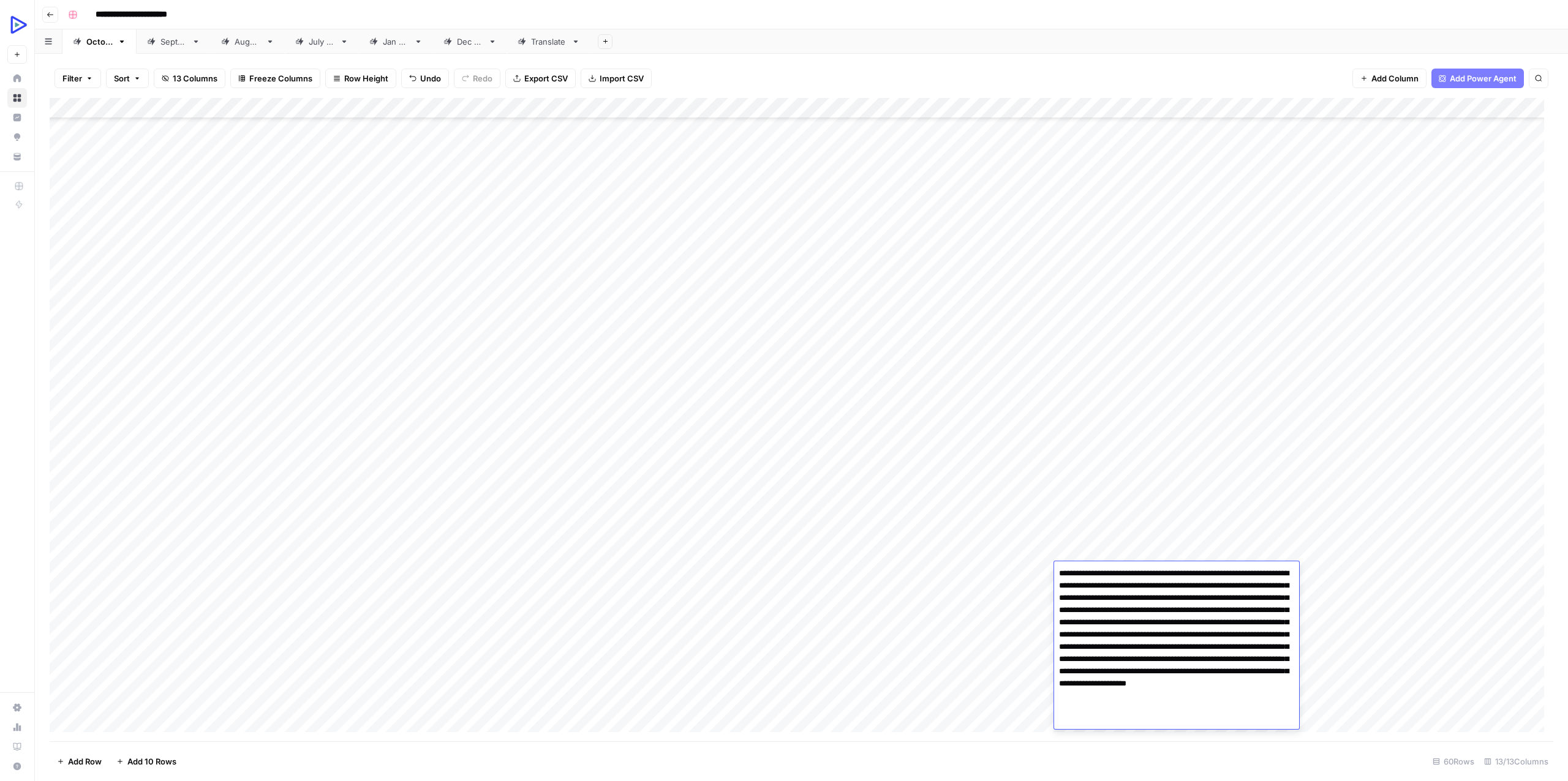
click at [954, 632] on div "Add Column" at bounding box center [801, 419] width 1503 height 643
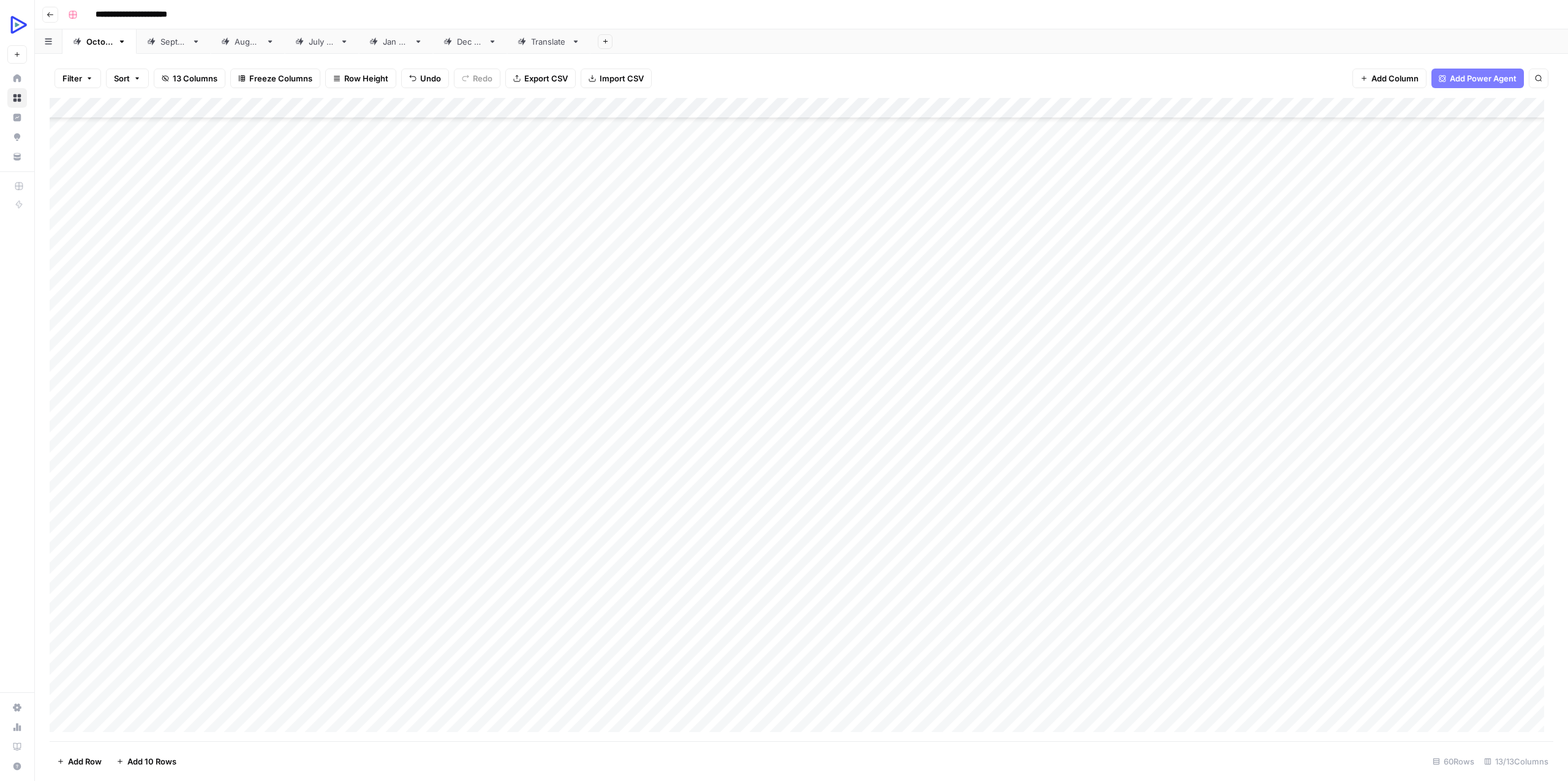
click at [1238, 567] on div "Add Column" at bounding box center [801, 419] width 1503 height 643
click at [1238, 567] on div "Add Column" at bounding box center [801, 419] width 1503 height 643
click at [975, 640] on div "Add Column" at bounding box center [801, 419] width 1503 height 643
click at [1329, 569] on div "Add Column" at bounding box center [801, 419] width 1503 height 643
click at [1514, 552] on div "Add Column" at bounding box center [801, 419] width 1503 height 643
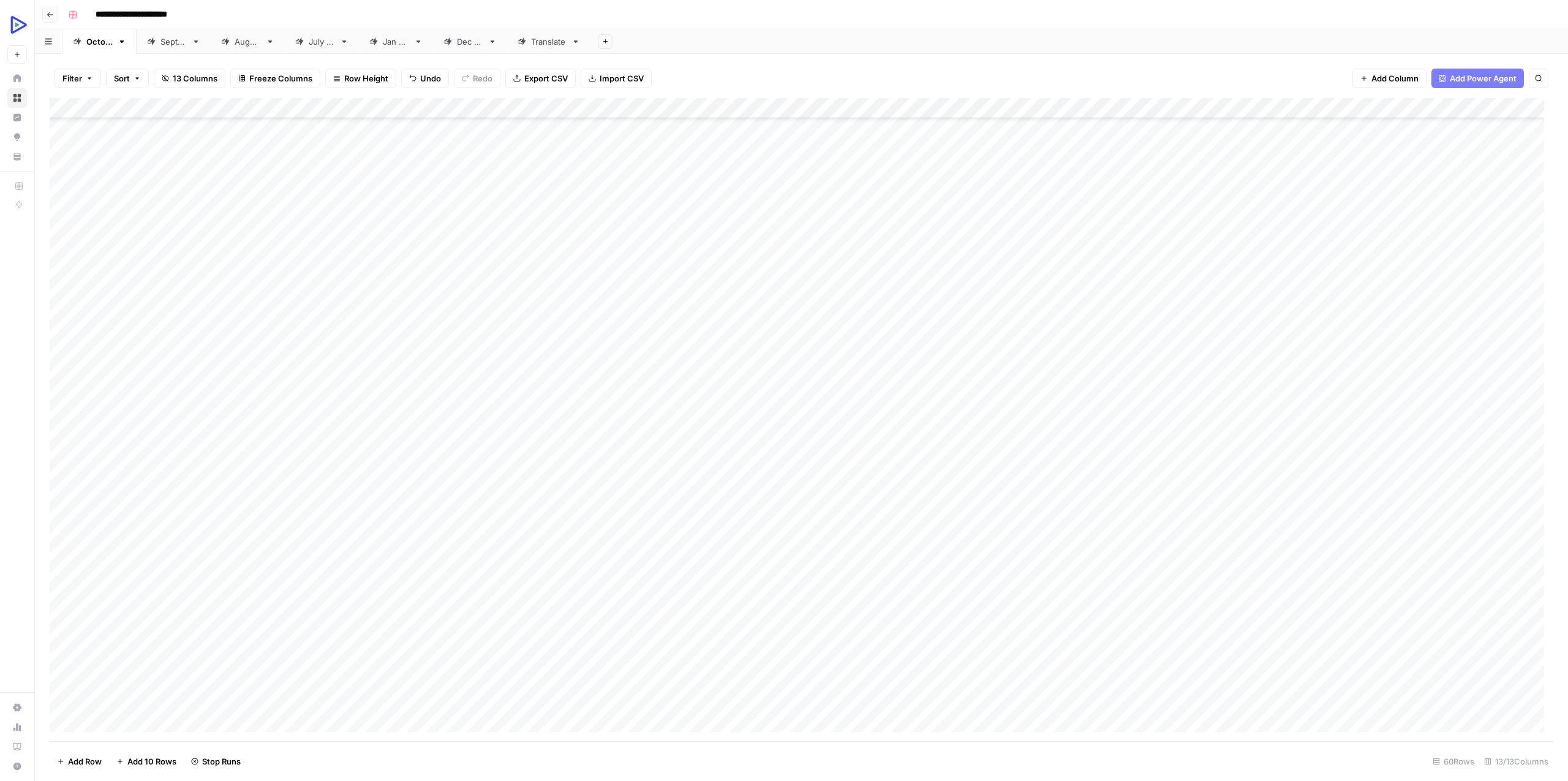
click at [1514, 552] on div "Add Column" at bounding box center [801, 419] width 1503 height 643
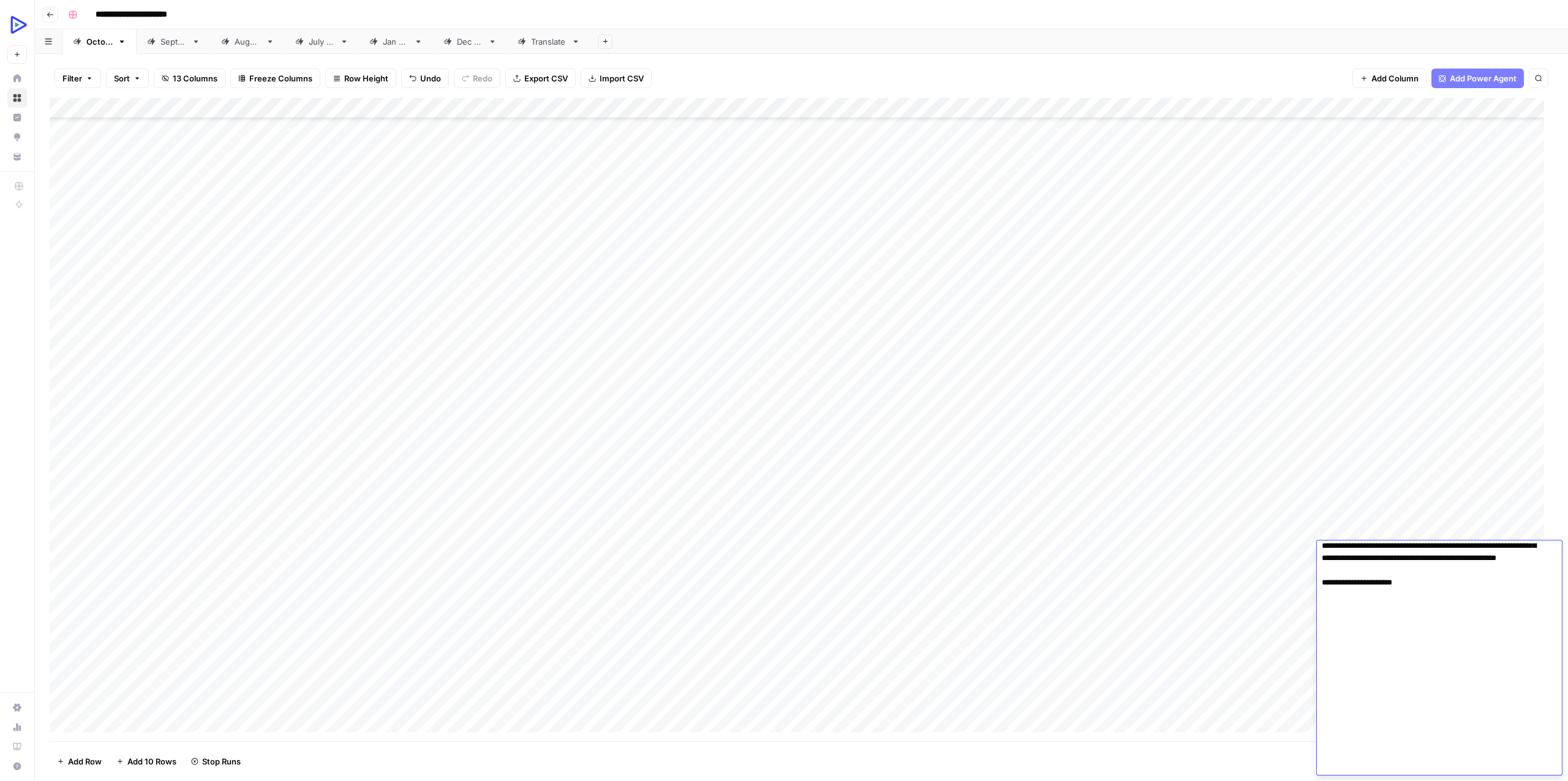
drag, startPoint x: 1492, startPoint y: 603, endPoint x: 1481, endPoint y: 608, distance: 12.1
click at [1194, 599] on div "Add Column" at bounding box center [801, 419] width 1503 height 643
click at [1126, 551] on div "Add Column" at bounding box center [801, 419] width 1503 height 643
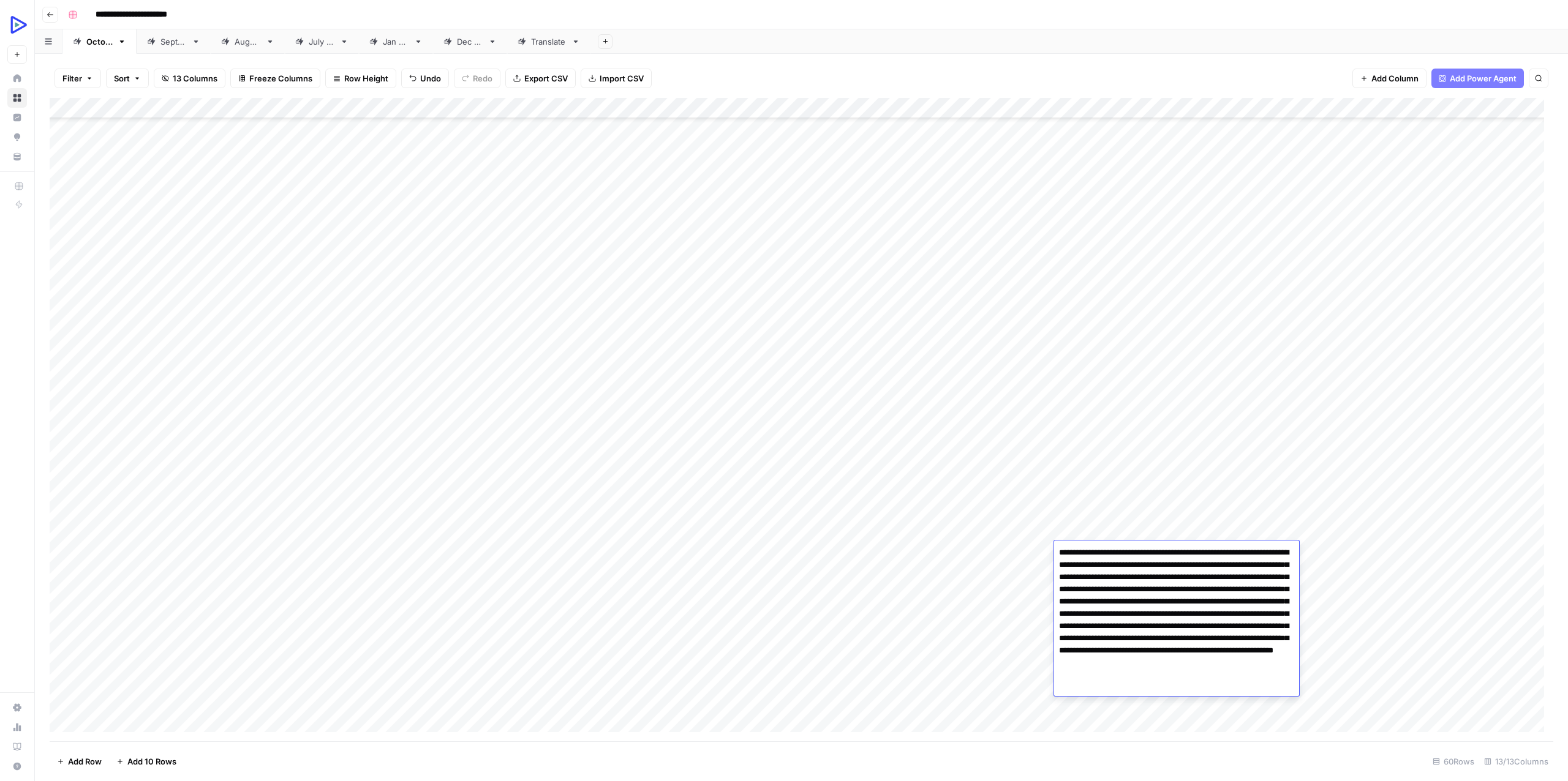
click at [1126, 551] on textarea "**********" at bounding box center [1176, 620] width 245 height 152
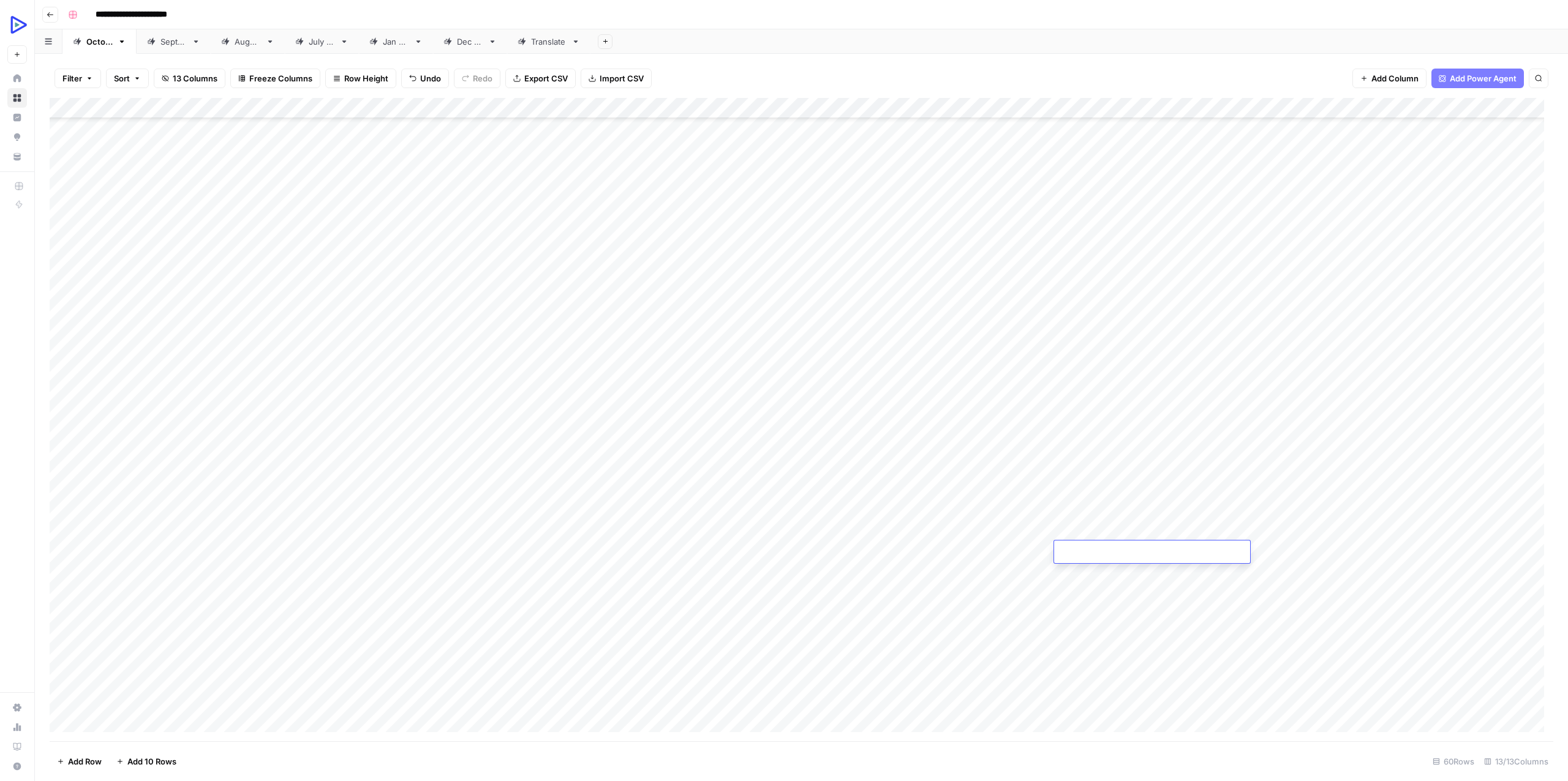
type textarea "**********"
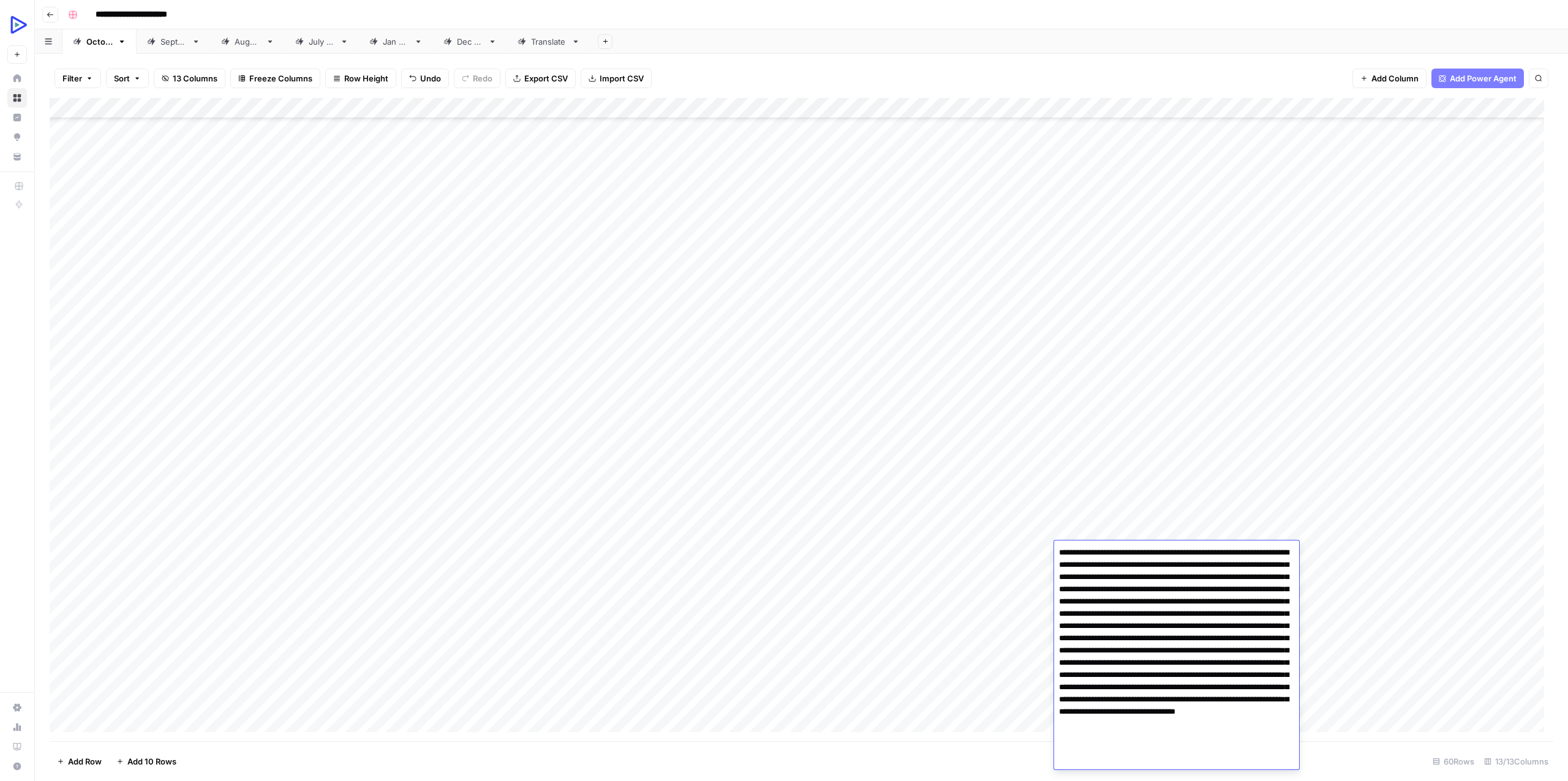
click at [992, 598] on div "Add Column" at bounding box center [801, 419] width 1503 height 643
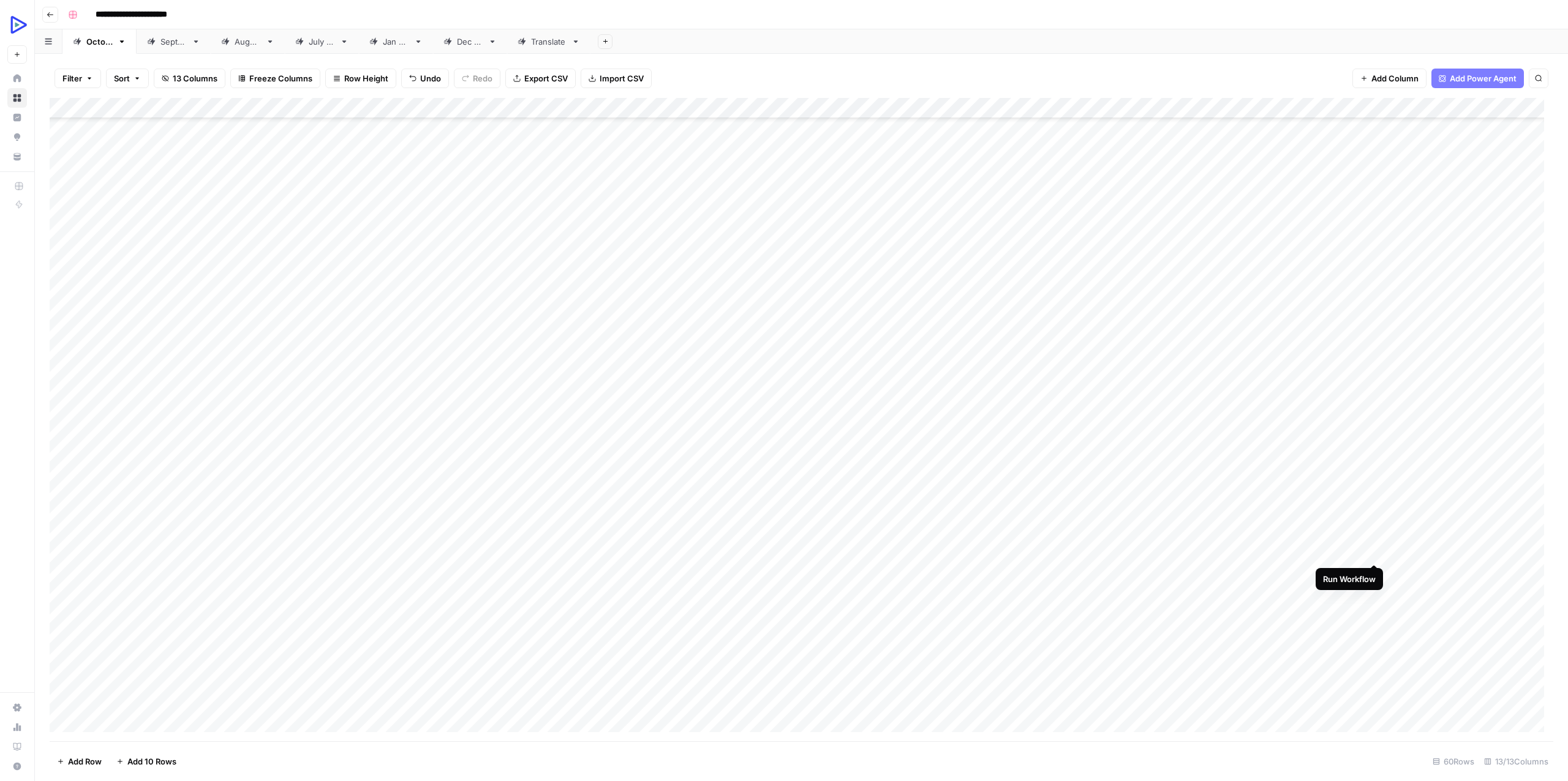
click at [1375, 548] on div "Add Column" at bounding box center [801, 419] width 1503 height 643
click at [309, 588] on div "Add Column" at bounding box center [801, 419] width 1503 height 643
click at [163, 592] on div "Add Column" at bounding box center [801, 419] width 1503 height 643
click at [163, 592] on textarea "**********" at bounding box center [214, 600] width 245 height 29
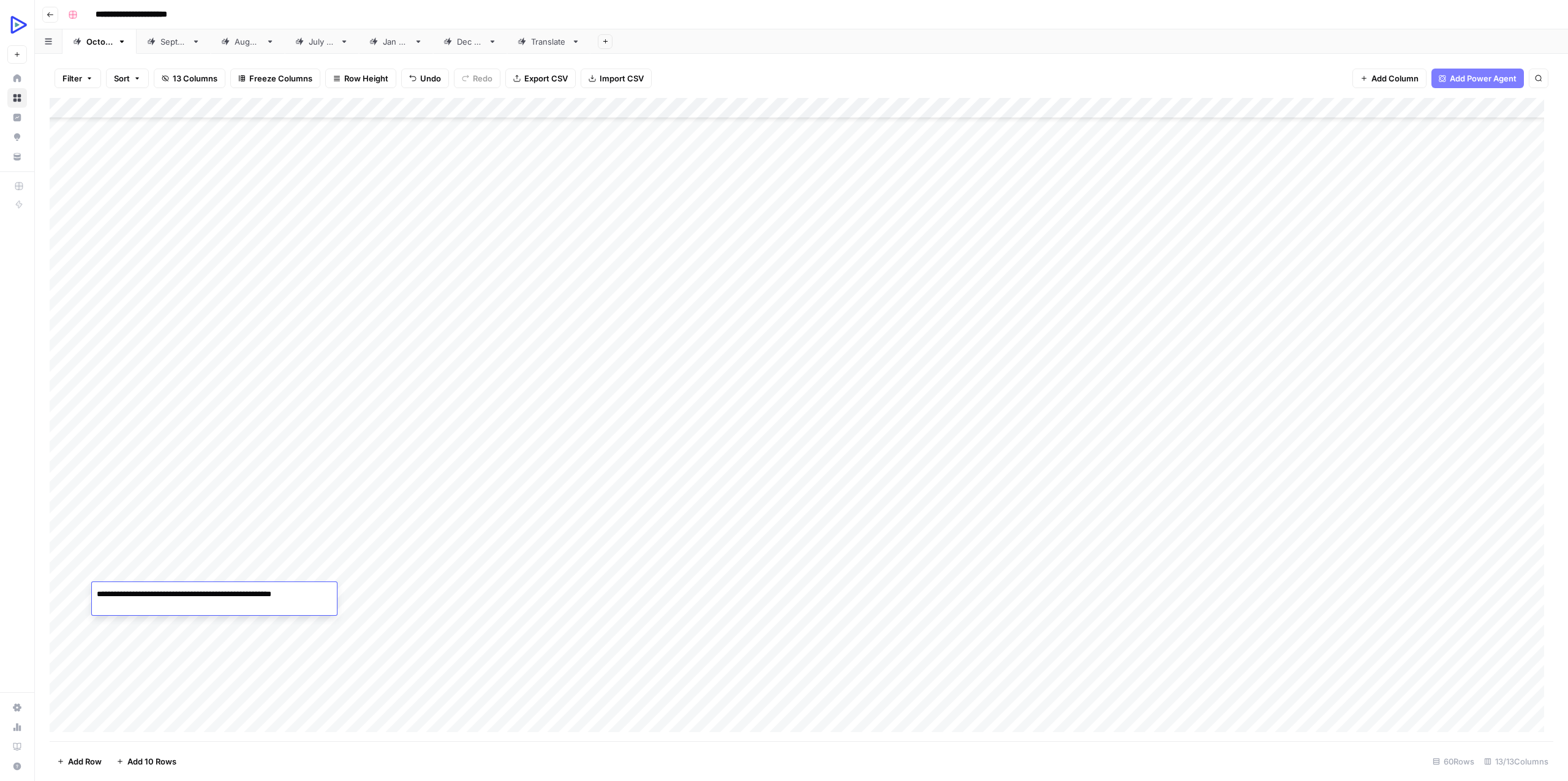
click at [438, 625] on div "Add Column" at bounding box center [801, 419] width 1503 height 643
click at [533, 590] on div "Add Column" at bounding box center [801, 419] width 1503 height 643
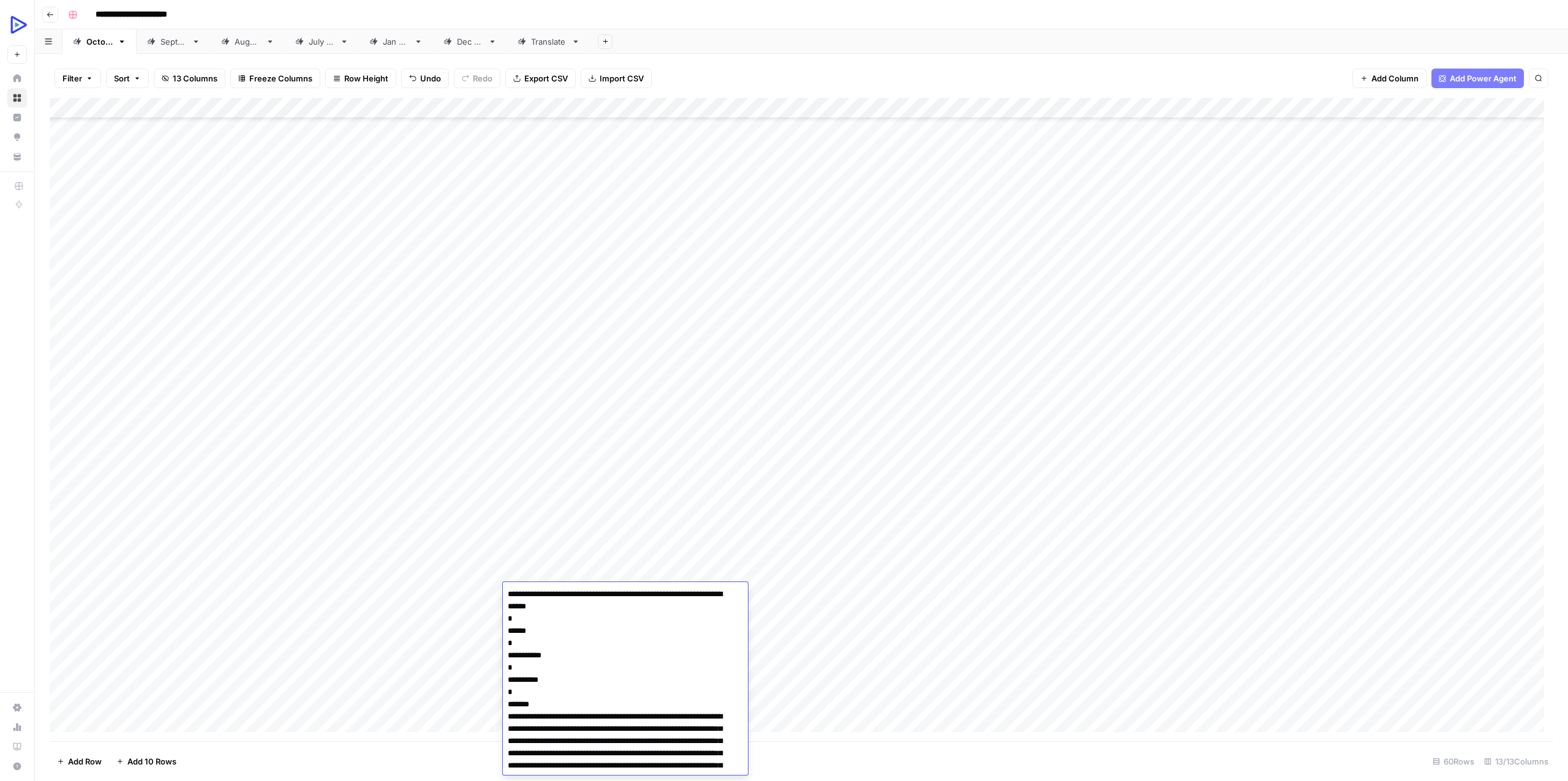
scroll to position [1660, 0]
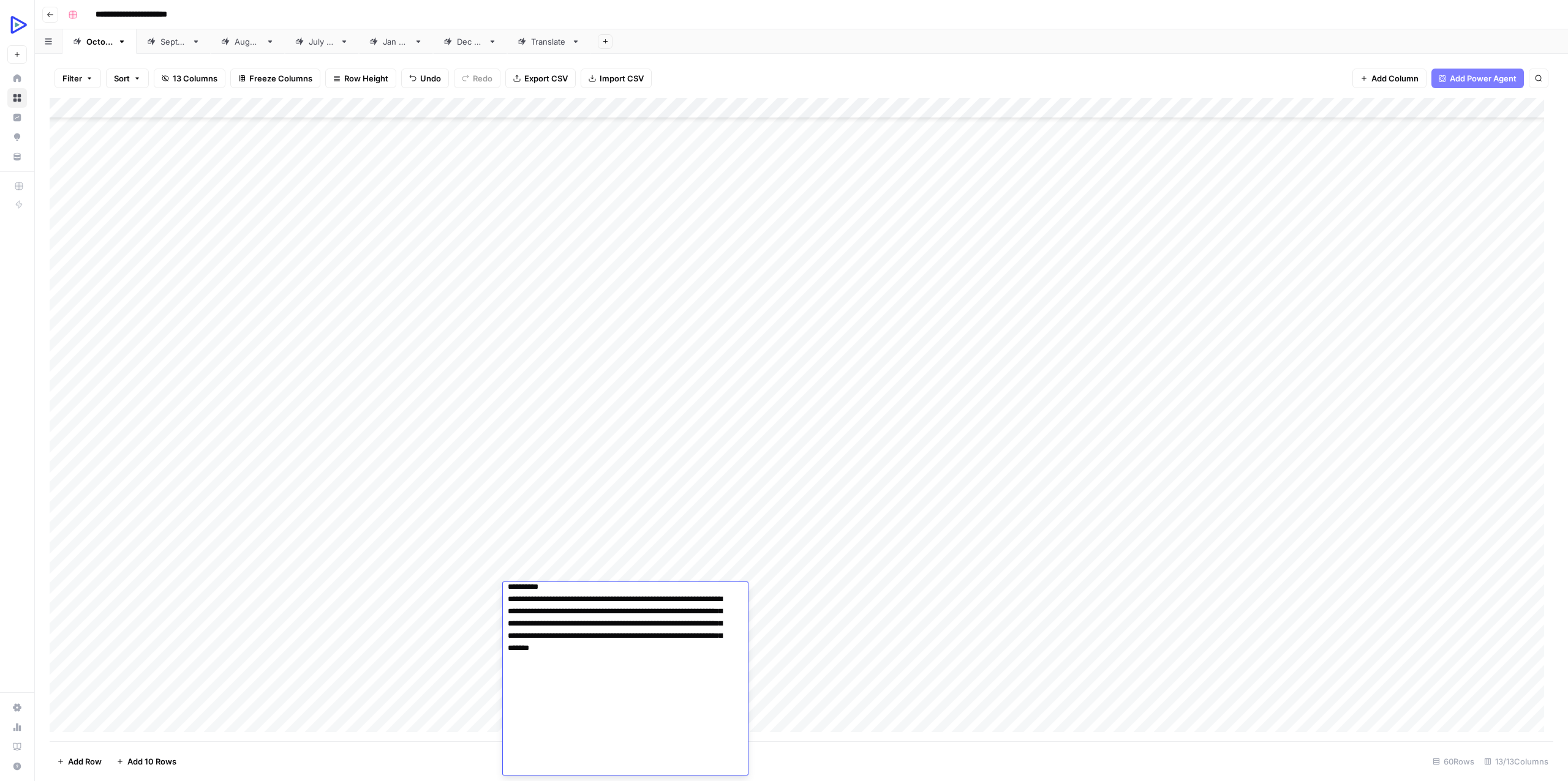
type textarea "**********"
click at [439, 587] on div "Add Column" at bounding box center [801, 419] width 1503 height 643
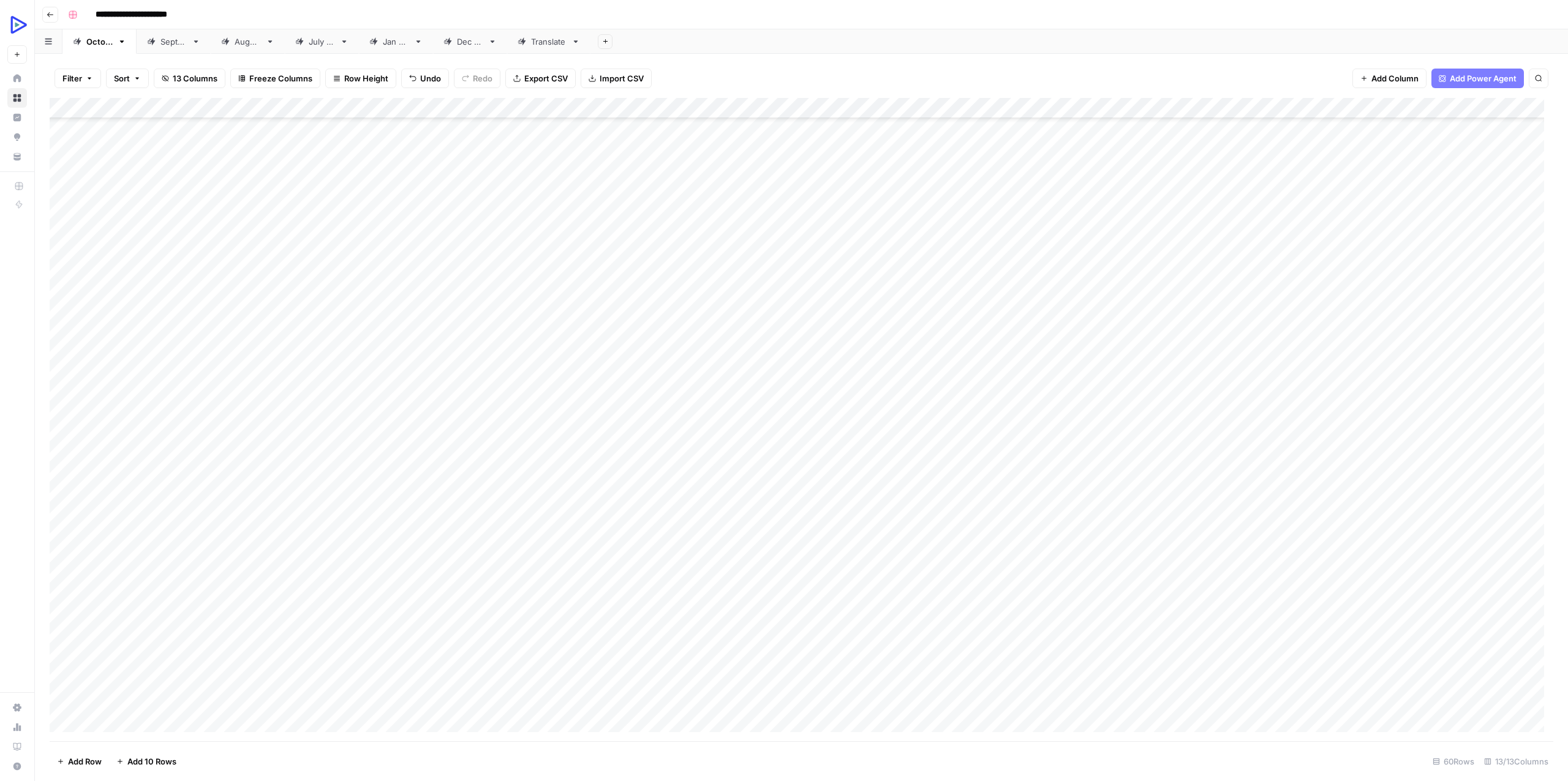
click at [439, 587] on div "Add Column" at bounding box center [801, 419] width 1503 height 643
type textarea "**********"
drag, startPoint x: 358, startPoint y: 633, endPoint x: 377, endPoint y: 635, distance: 19.1
click at [358, 634] on div "Add Column" at bounding box center [801, 419] width 1503 height 643
click at [763, 592] on div "Add Column" at bounding box center [801, 419] width 1503 height 643
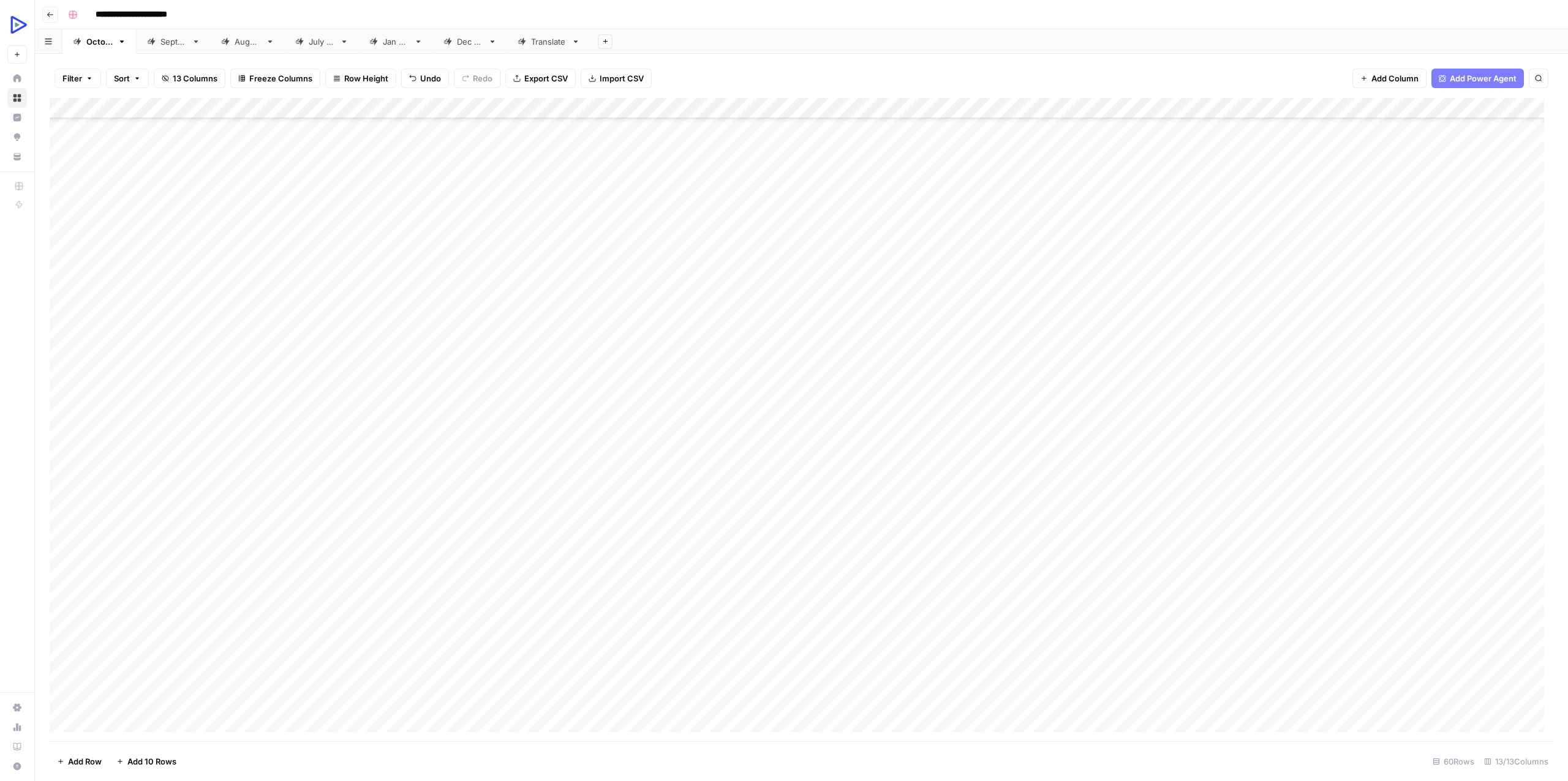
click at [763, 592] on div "Add Column" at bounding box center [801, 419] width 1503 height 643
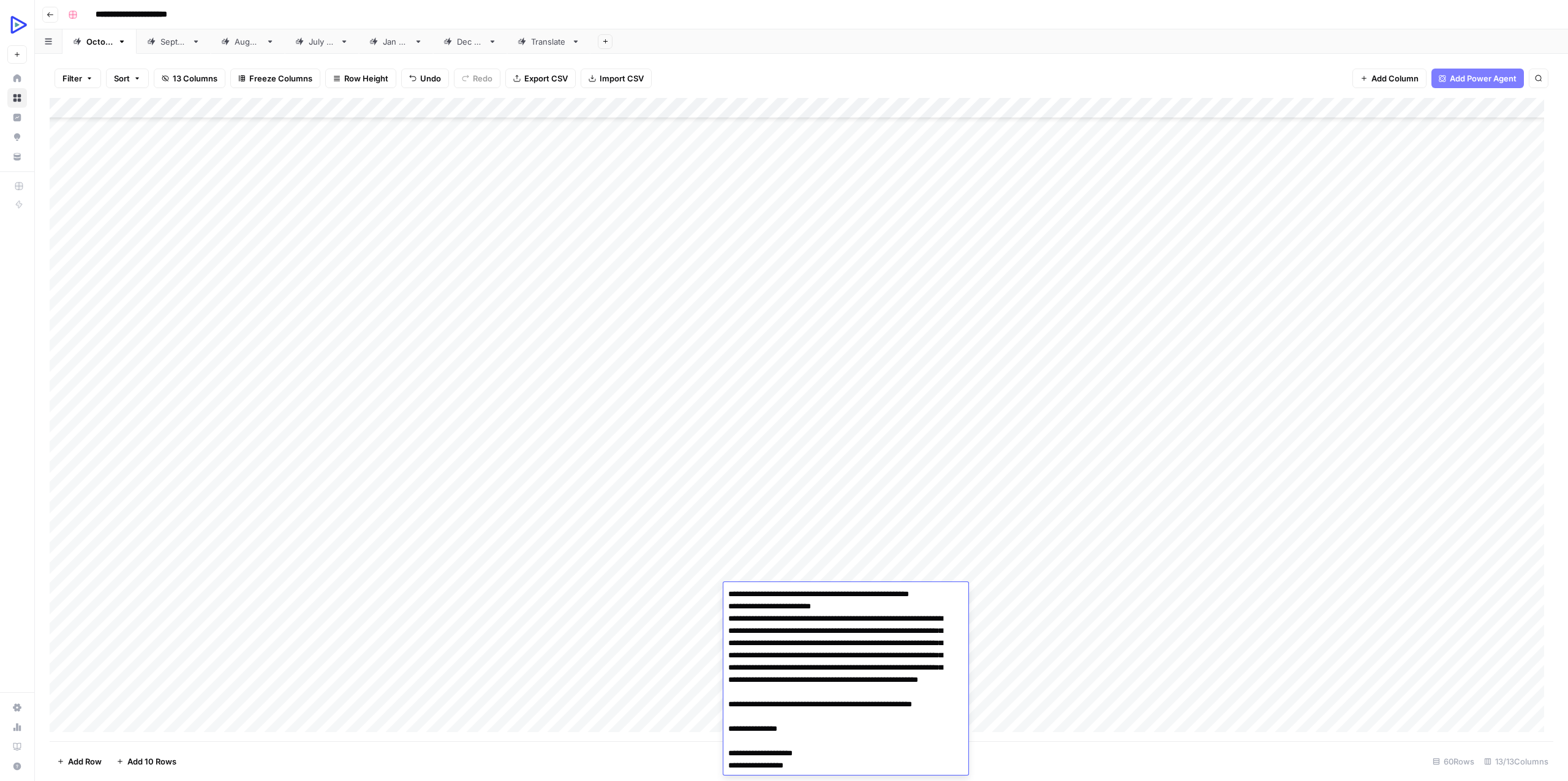
scroll to position [1281, 0]
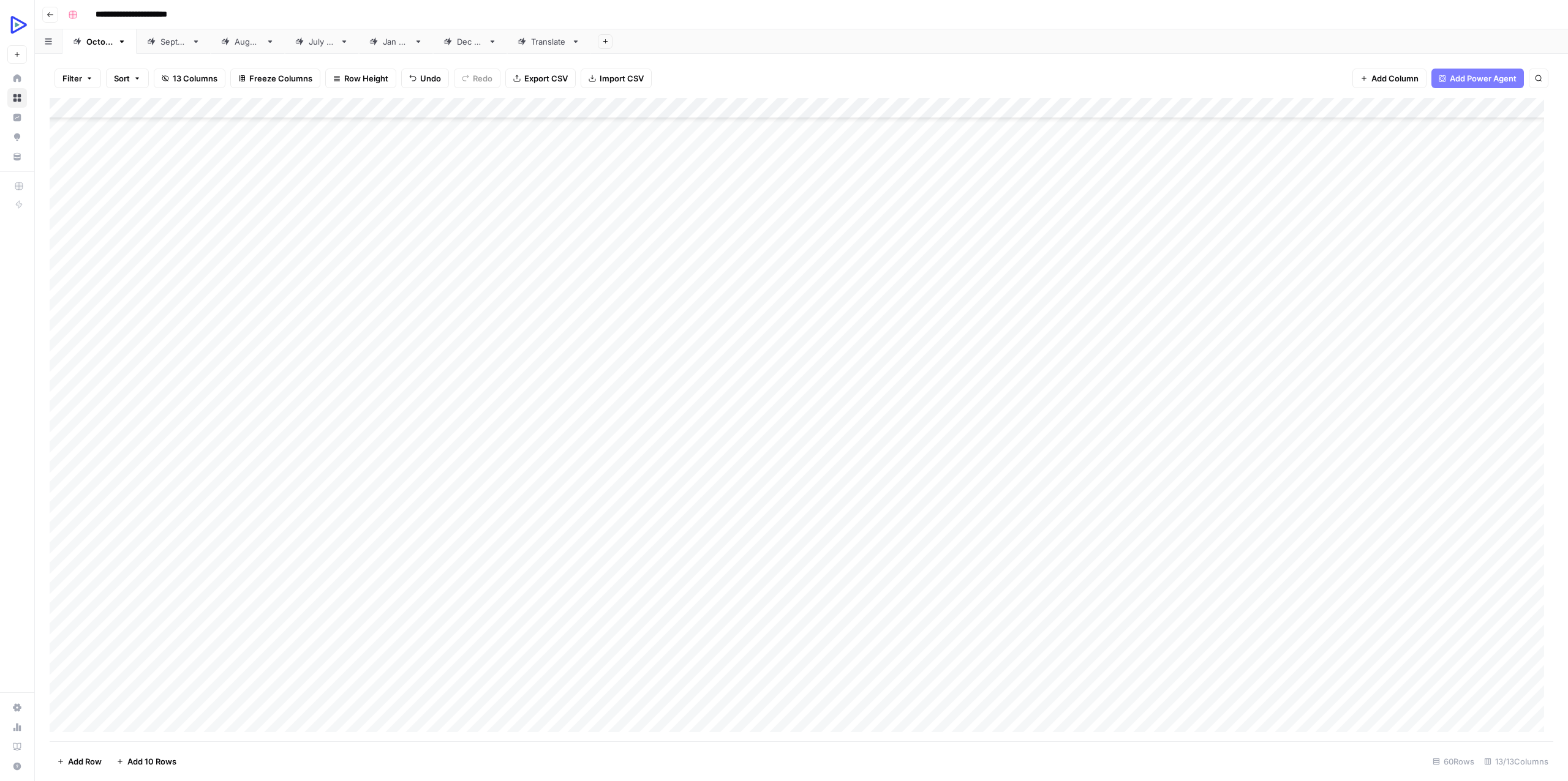
click at [651, 619] on div "Add Column" at bounding box center [801, 419] width 1503 height 643
click at [639, 591] on div "Add Column" at bounding box center [801, 419] width 1503 height 643
click at [638, 591] on div "Add Column" at bounding box center [801, 419] width 1503 height 643
type textarea "**********"
click at [958, 594] on div "Add Column" at bounding box center [801, 419] width 1503 height 643
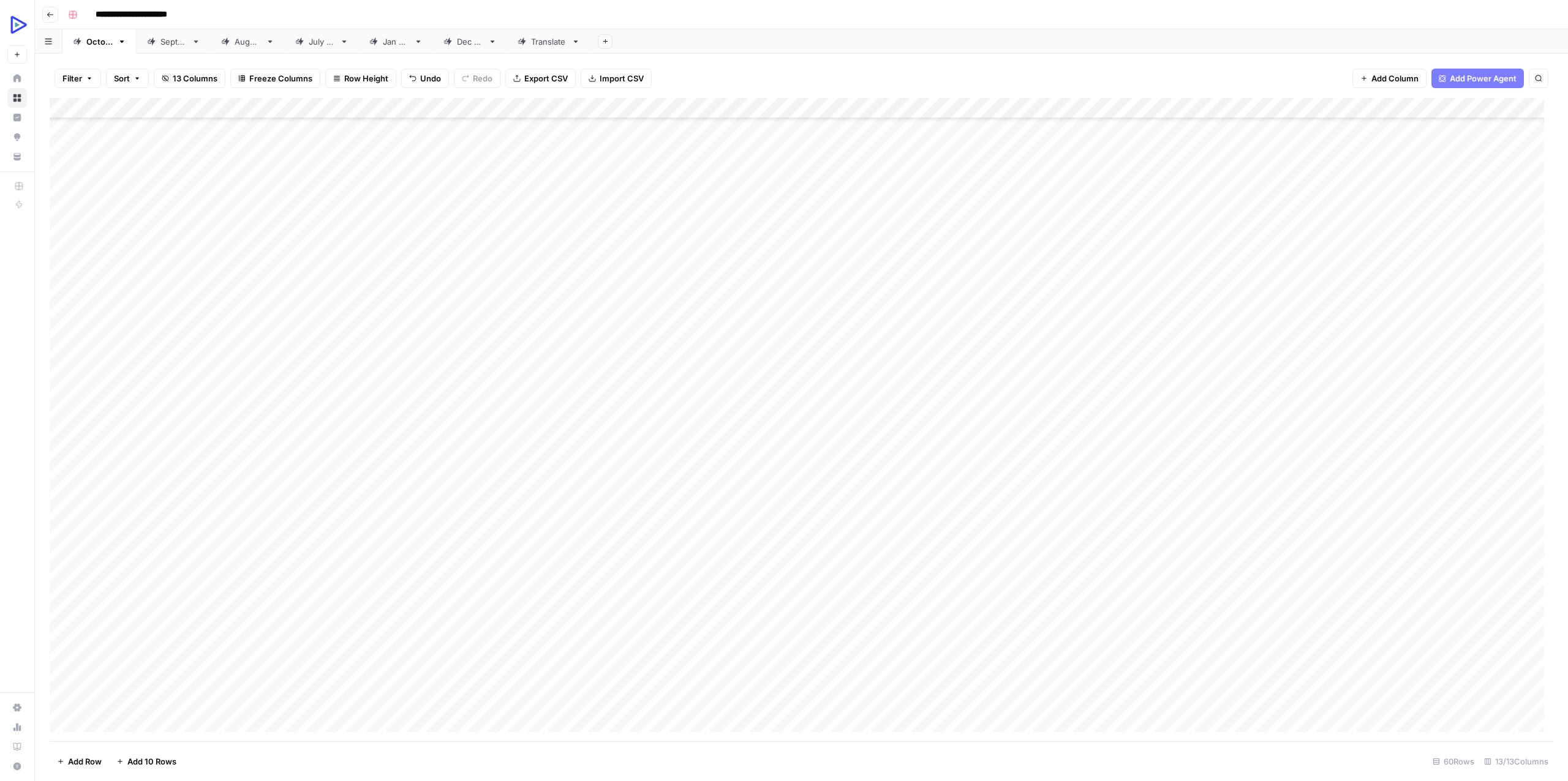
click at [958, 594] on div "Add Column" at bounding box center [801, 419] width 1503 height 643
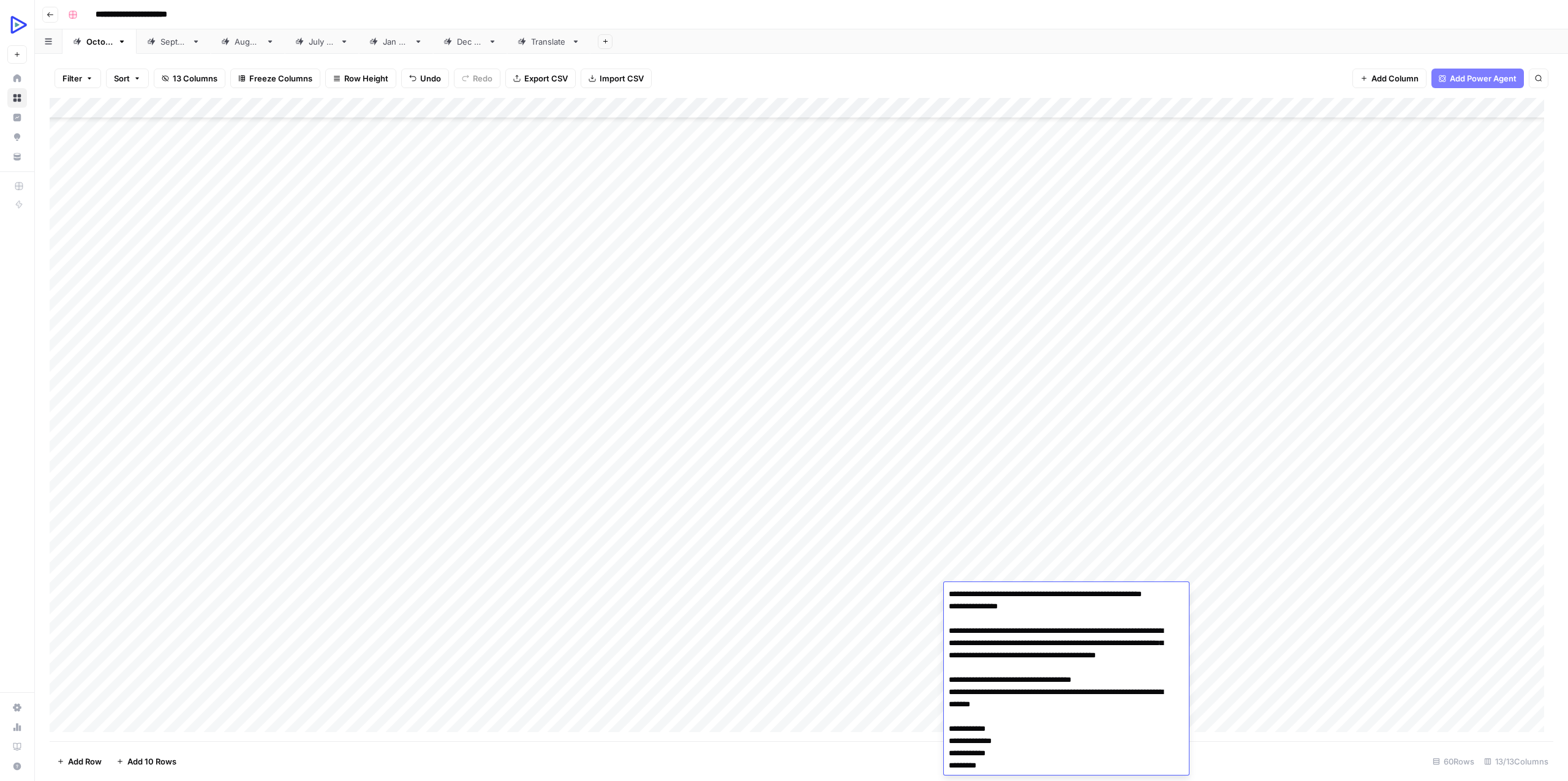
scroll to position [962, 0]
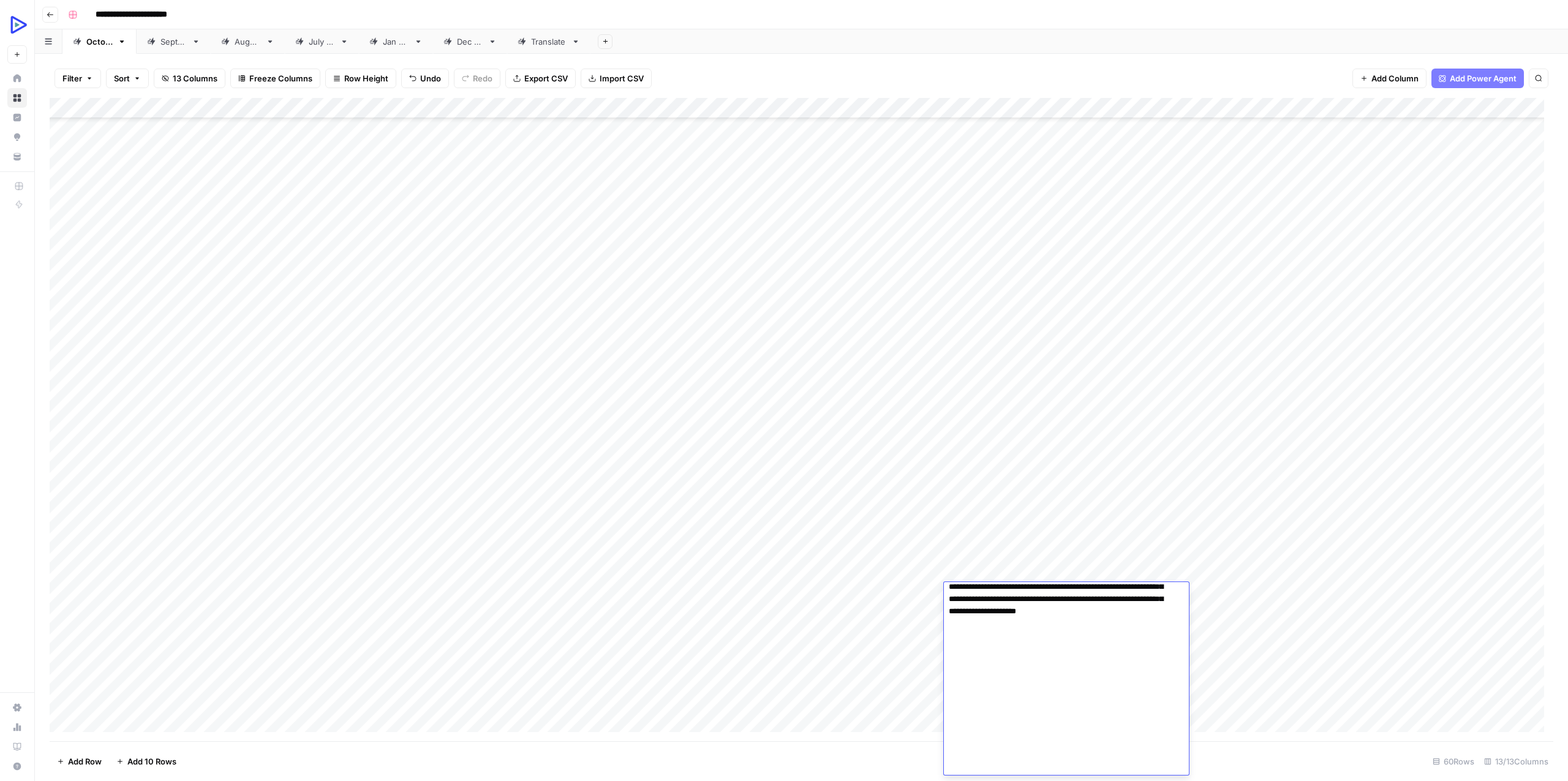
type textarea "**********"
click at [877, 588] on div "Add Column" at bounding box center [801, 419] width 1503 height 643
type textarea "**********"
click at [347, 634] on div "Add Column" at bounding box center [801, 419] width 1503 height 643
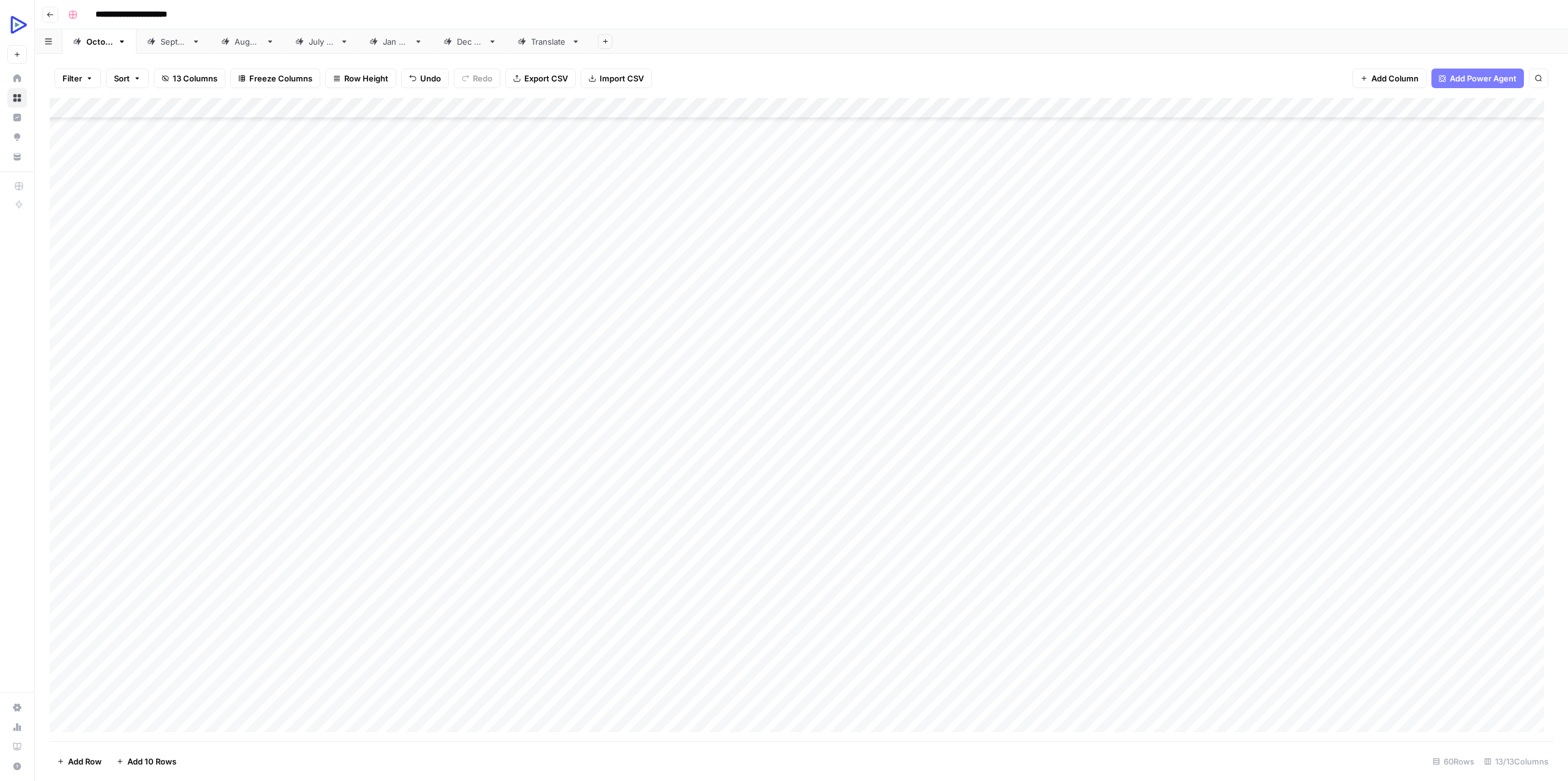
click at [306, 590] on div "Add Column" at bounding box center [801, 419] width 1503 height 643
click at [306, 589] on div "Add Column" at bounding box center [801, 419] width 1503 height 643
click at [274, 568] on div "Add Column" at bounding box center [801, 419] width 1503 height 643
click at [274, 567] on div "Add Column" at bounding box center [801, 419] width 1503 height 643
click at [274, 567] on textarea "**********" at bounding box center [390, 585] width 245 height 41
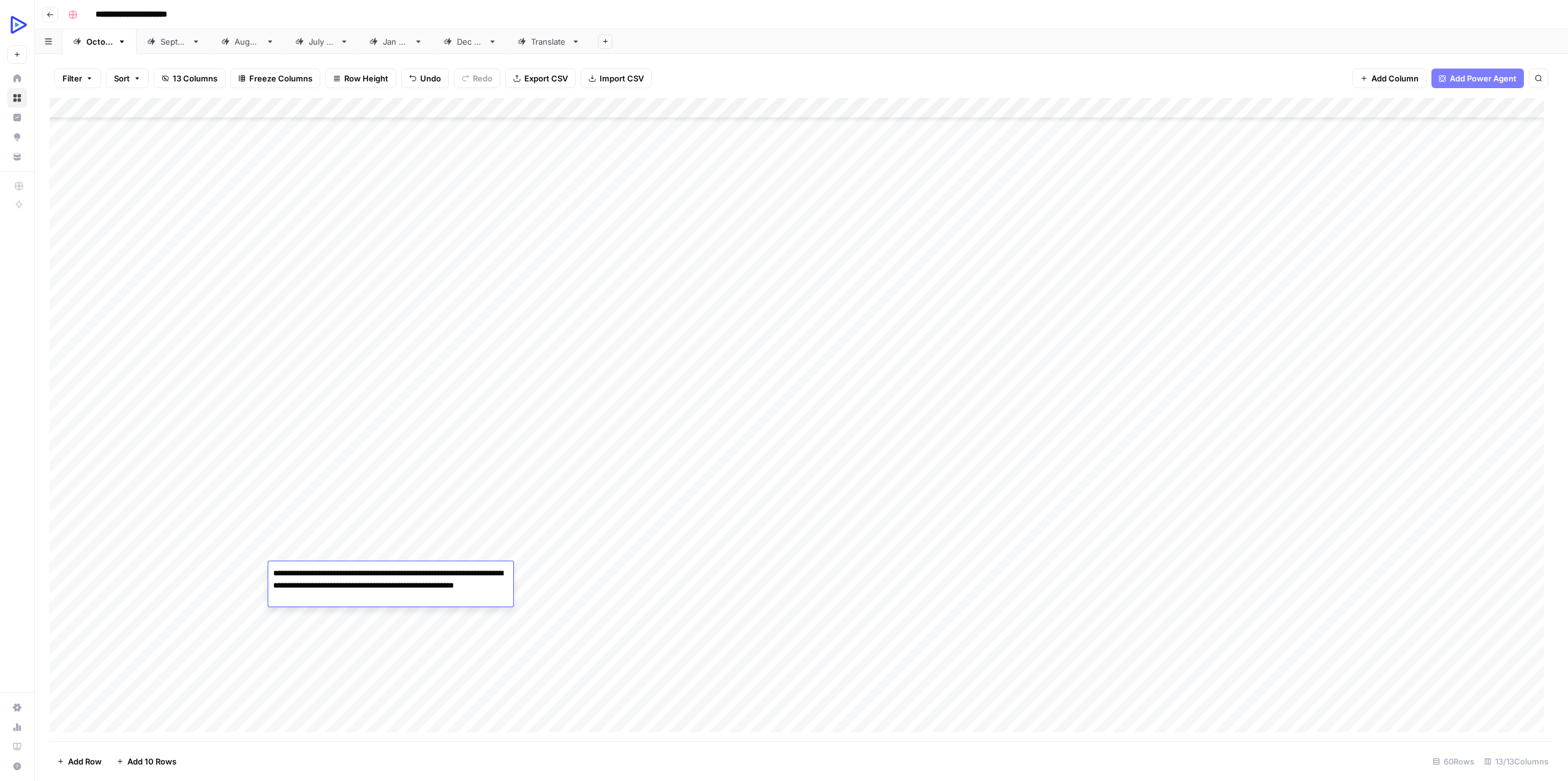
drag, startPoint x: 274, startPoint y: 567, endPoint x: 230, endPoint y: 570, distance: 44.1
click at [230, 570] on body "**********" at bounding box center [784, 390] width 1568 height 781
click at [513, 638] on div "Add Column" at bounding box center [801, 419] width 1503 height 643
click at [1093, 594] on div "Add Column" at bounding box center [801, 419] width 1503 height 643
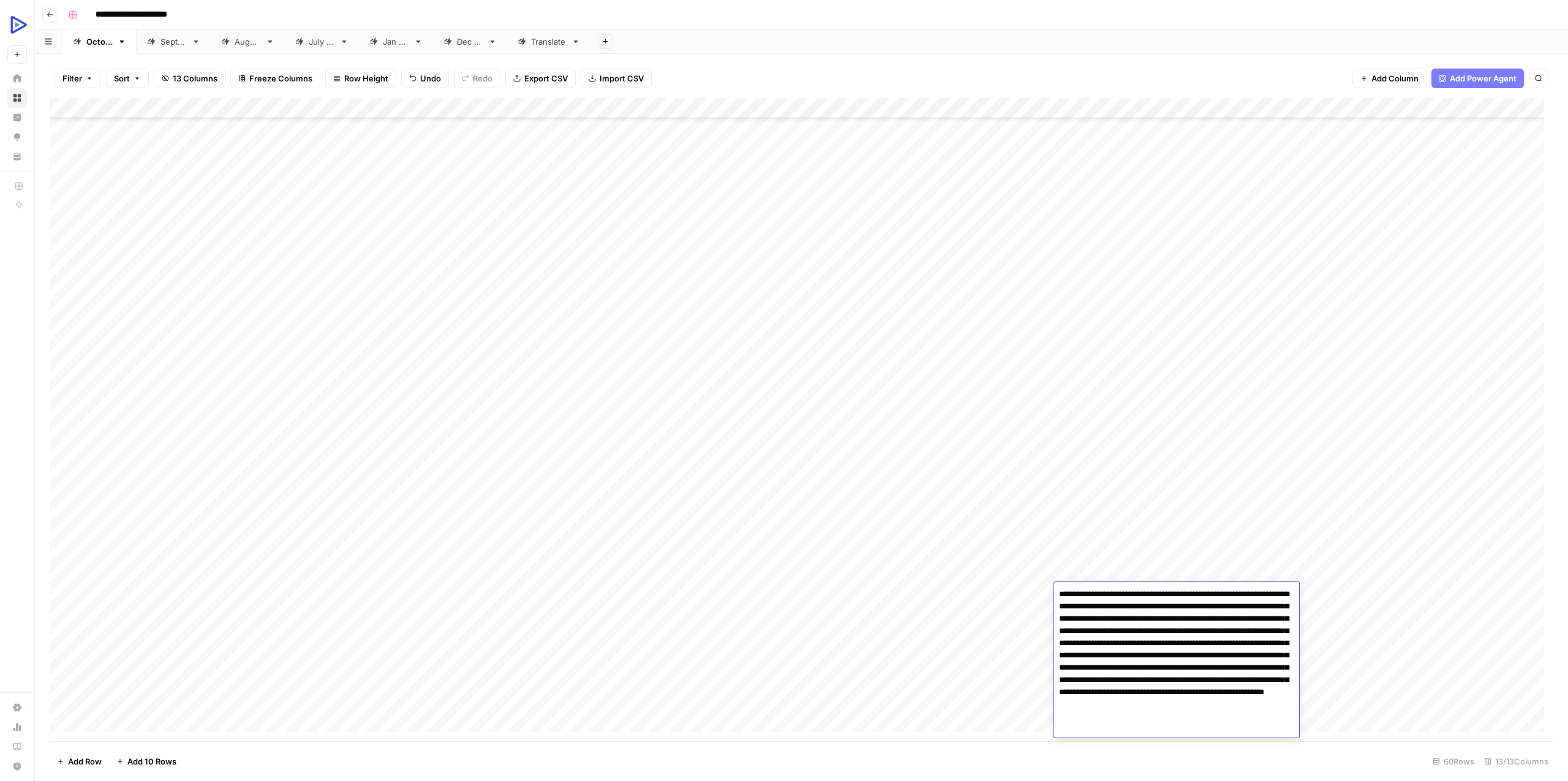
click at [816, 645] on div "Add Column" at bounding box center [801, 419] width 1503 height 643
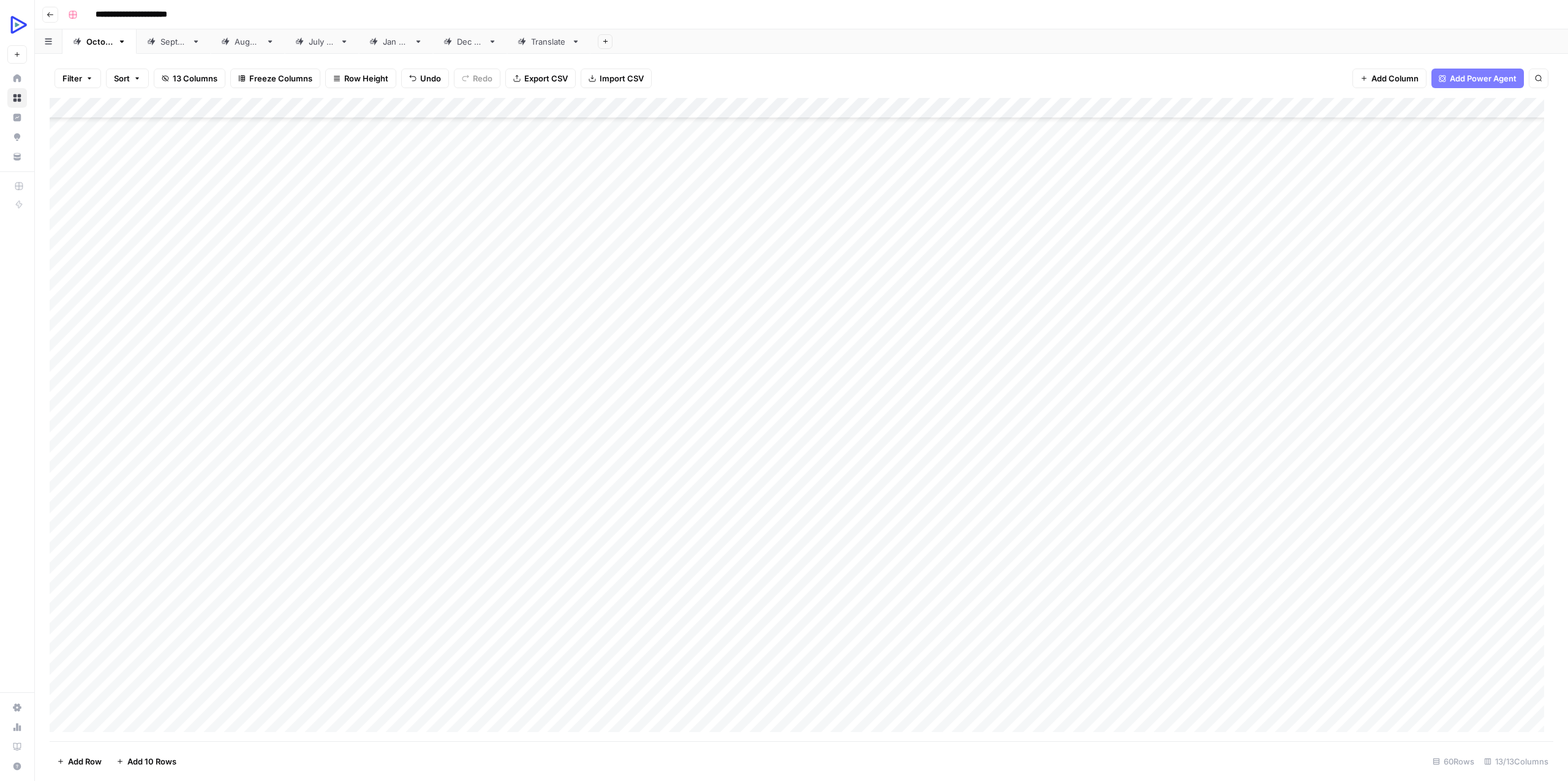
click at [1236, 592] on div "Add Column" at bounding box center [801, 419] width 1503 height 643
click at [1075, 633] on div "Add Column" at bounding box center [801, 419] width 1503 height 643
click at [1326, 590] on div "Add Column" at bounding box center [801, 419] width 1503 height 643
click at [1519, 571] on div "Add Column" at bounding box center [801, 419] width 1503 height 643
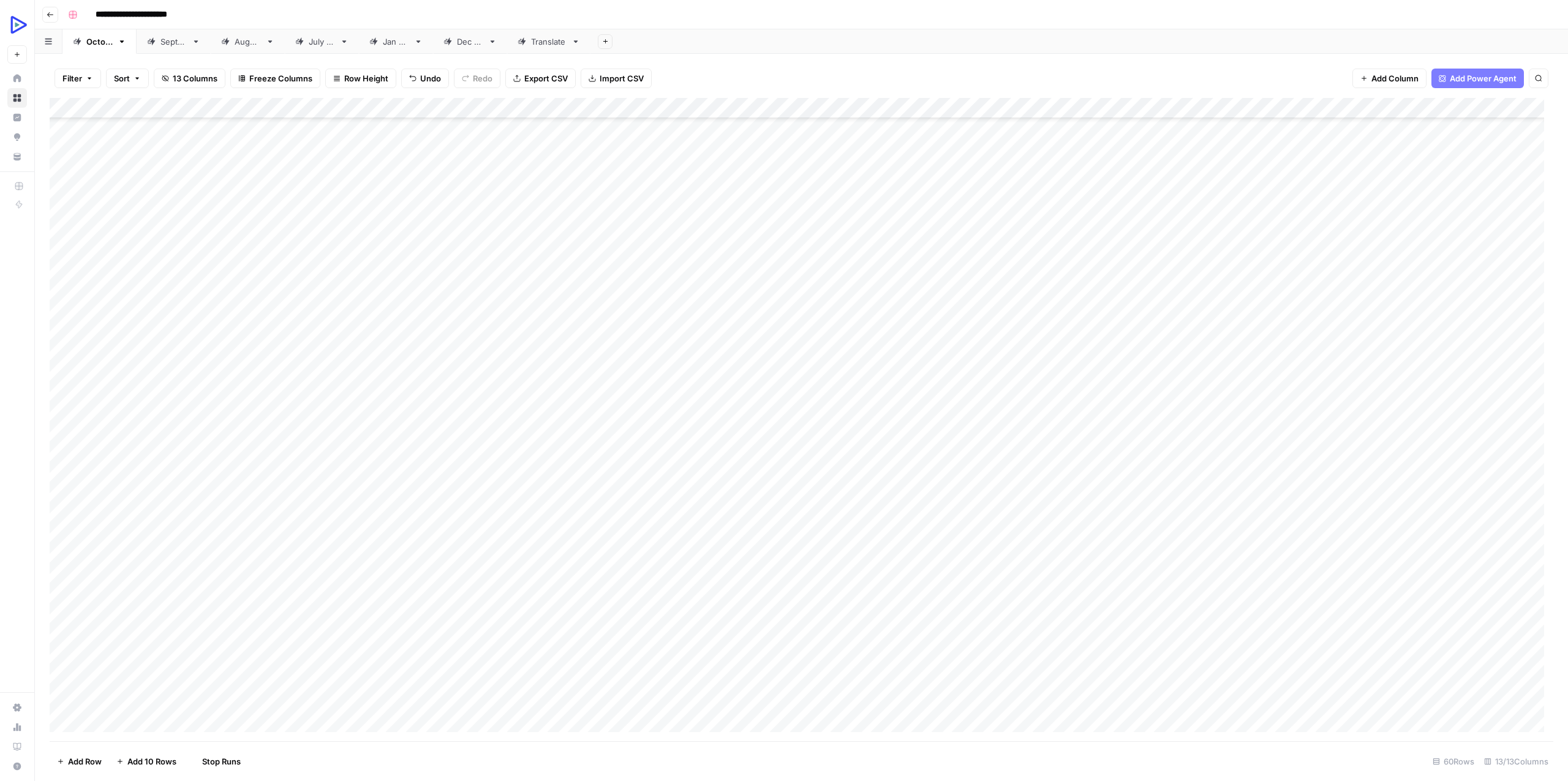
click at [1519, 571] on div "Add Column" at bounding box center [801, 419] width 1503 height 643
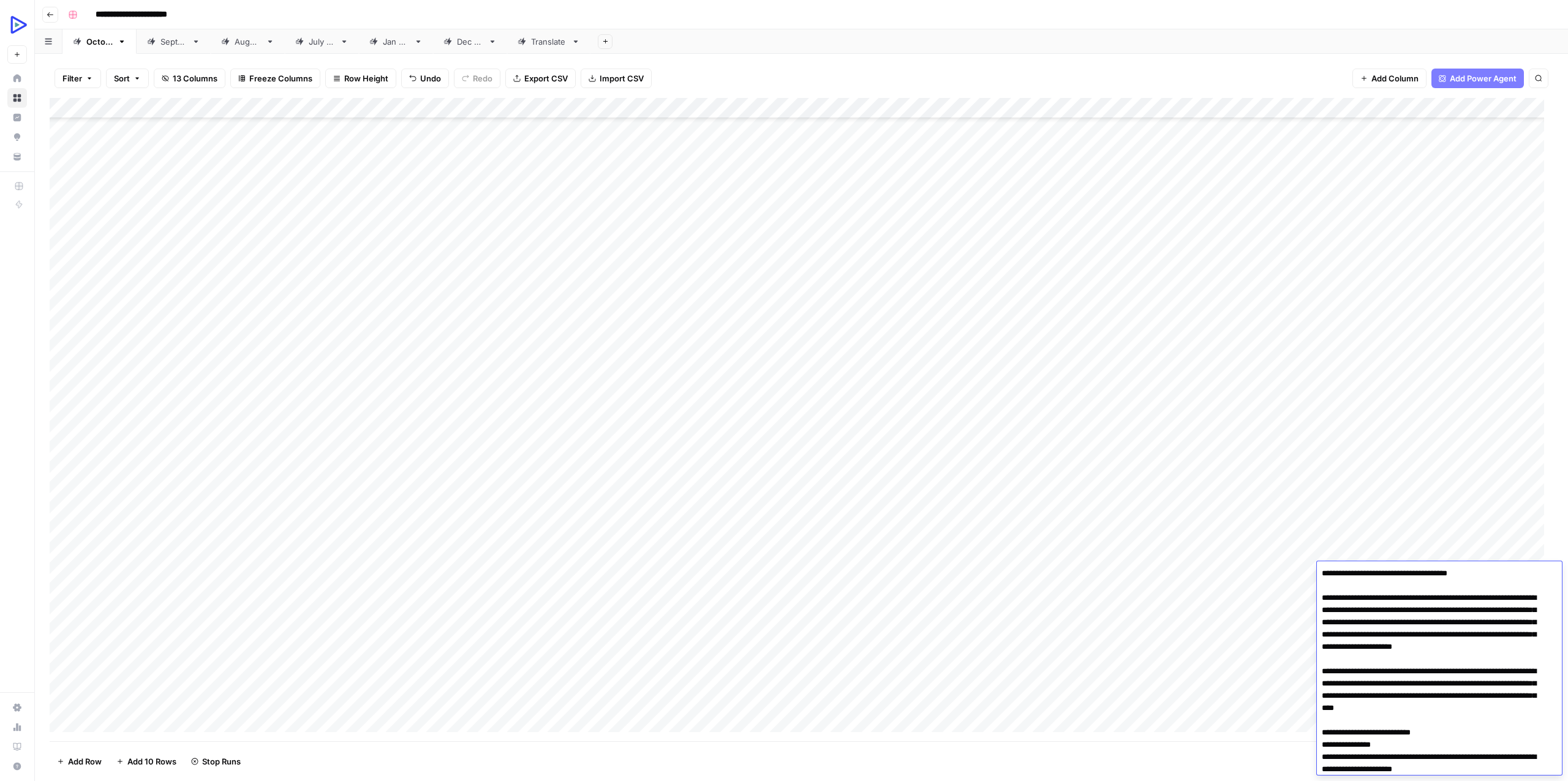
scroll to position [3002, 0]
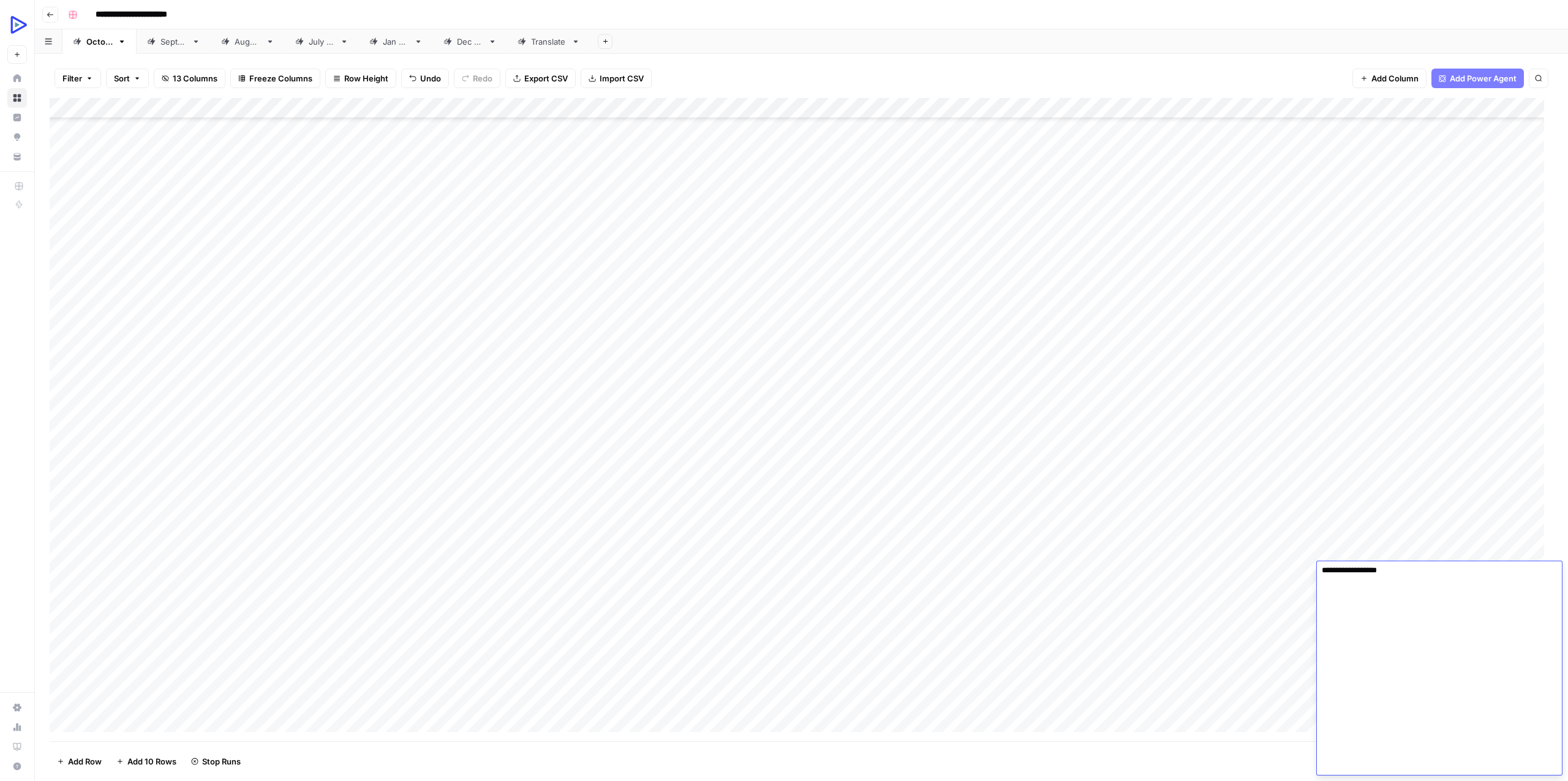
click at [1168, 680] on div "Add Column" at bounding box center [801, 419] width 1503 height 643
click at [1515, 551] on div "Add Column" at bounding box center [801, 419] width 1503 height 643
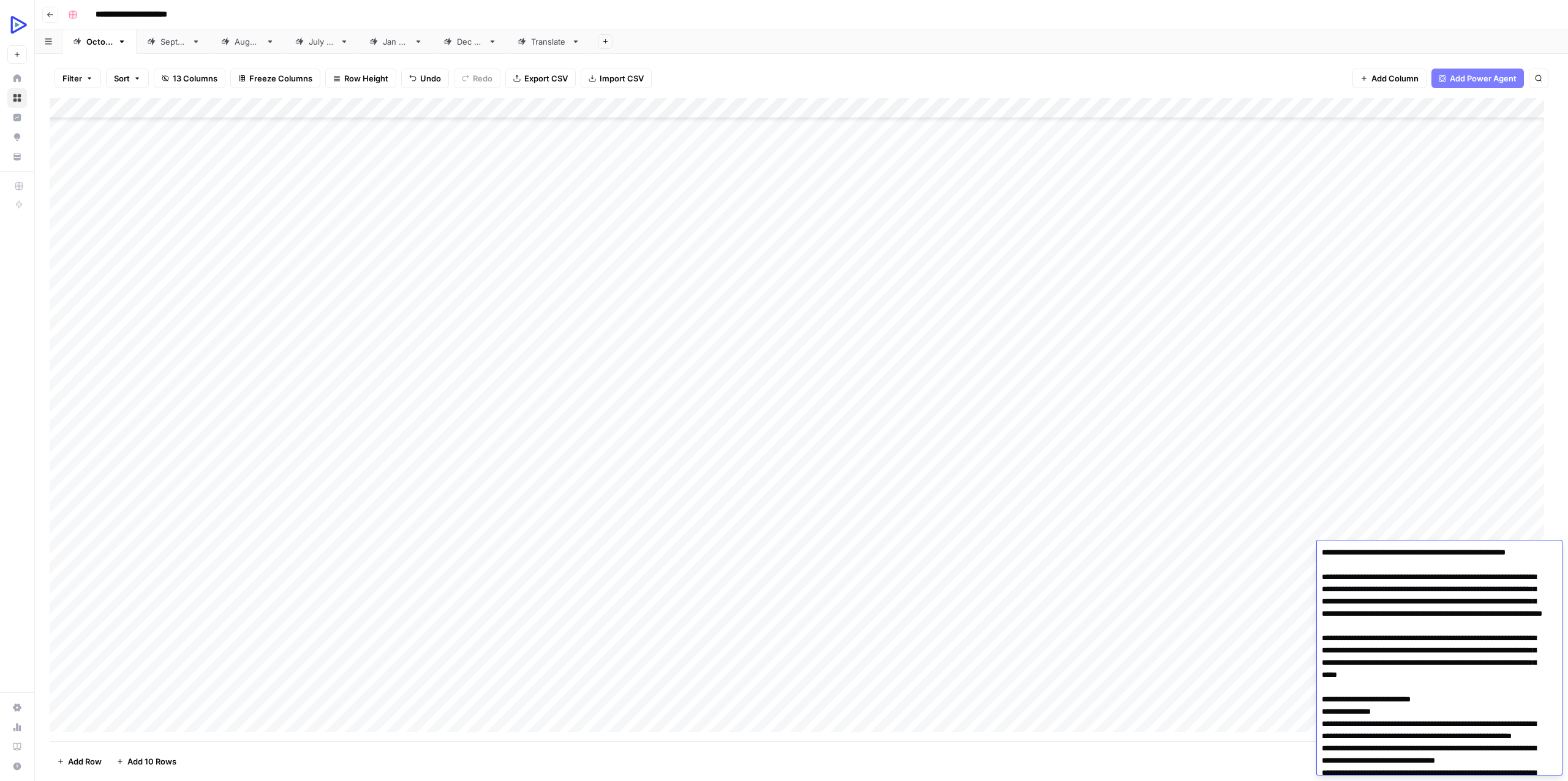
scroll to position [3569, 0]
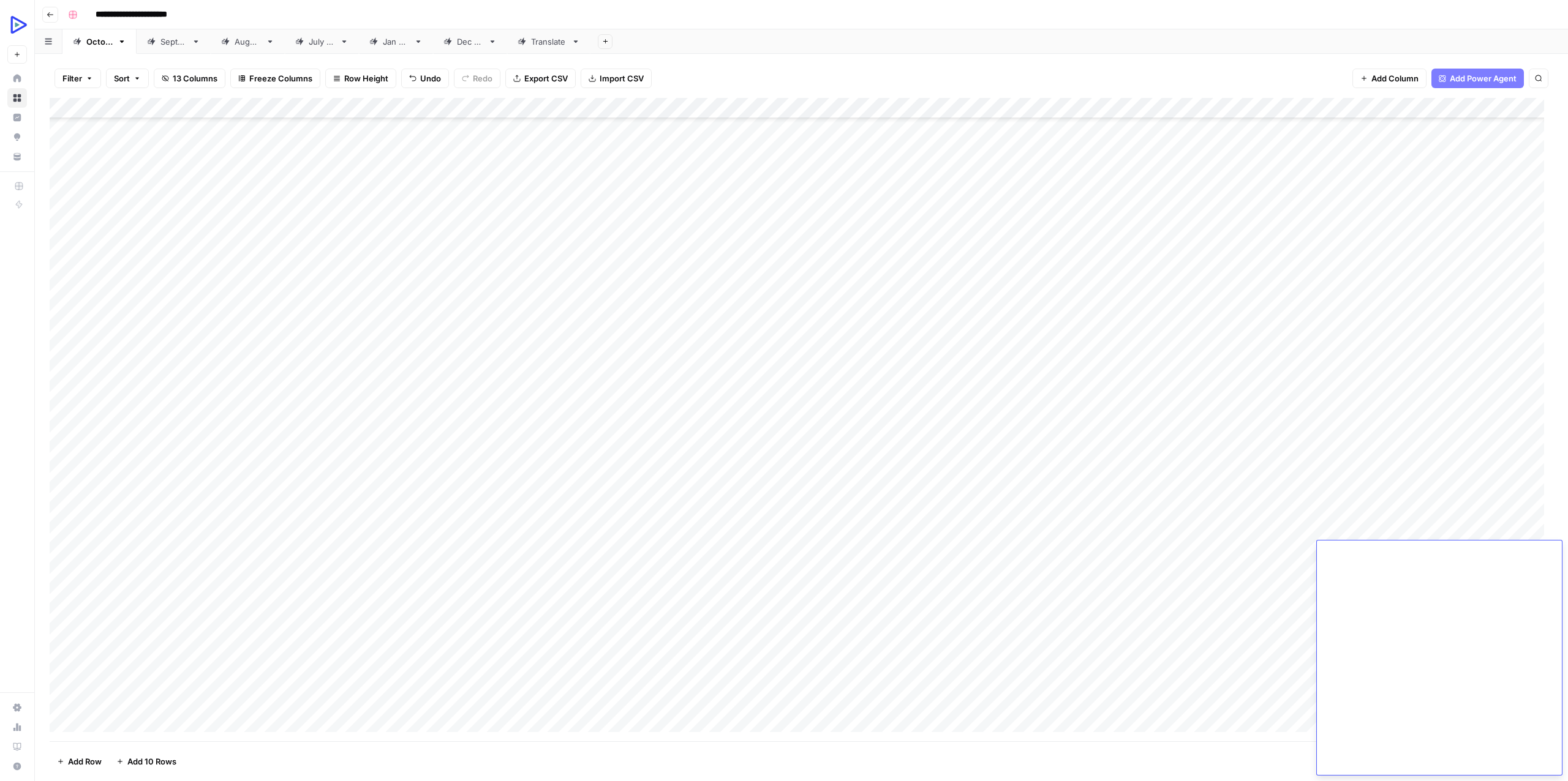
click at [1241, 612] on div "Add Column" at bounding box center [801, 419] width 1503 height 643
click at [1506, 549] on div "Add Column" at bounding box center [801, 419] width 1503 height 643
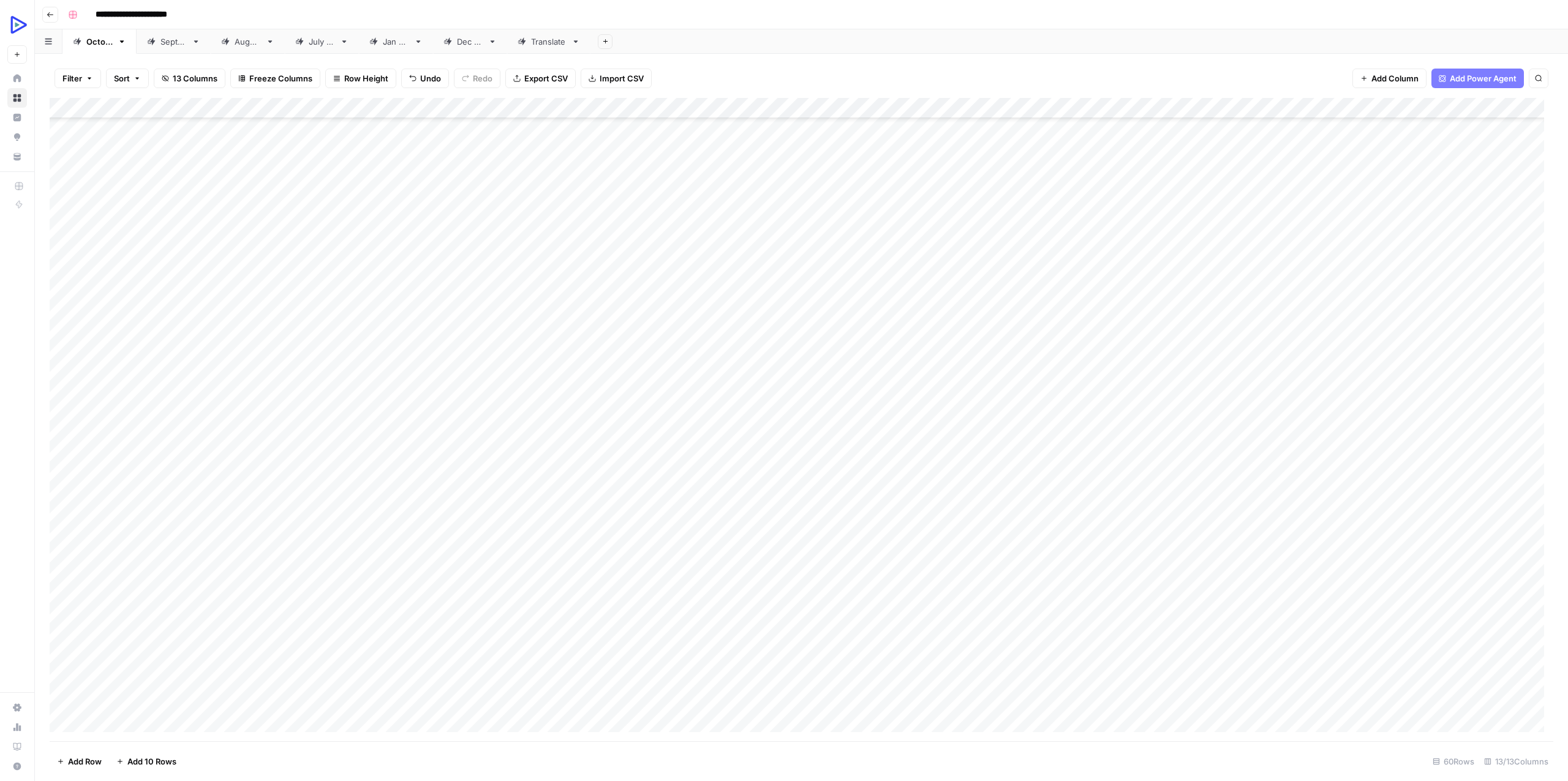
click at [1506, 549] on div "Add Column" at bounding box center [801, 419] width 1503 height 643
type textarea "**********"
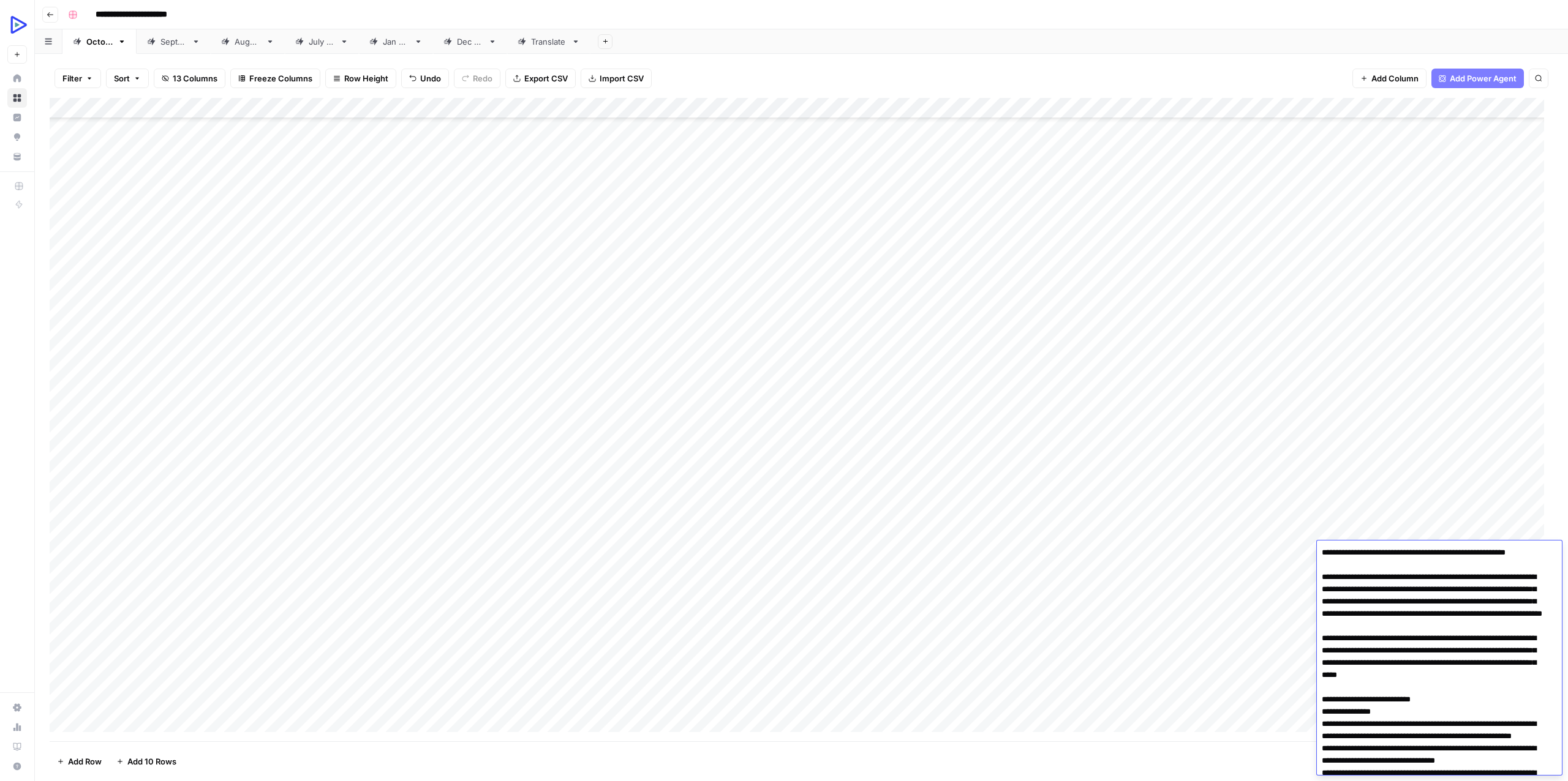
scroll to position [3553, 0]
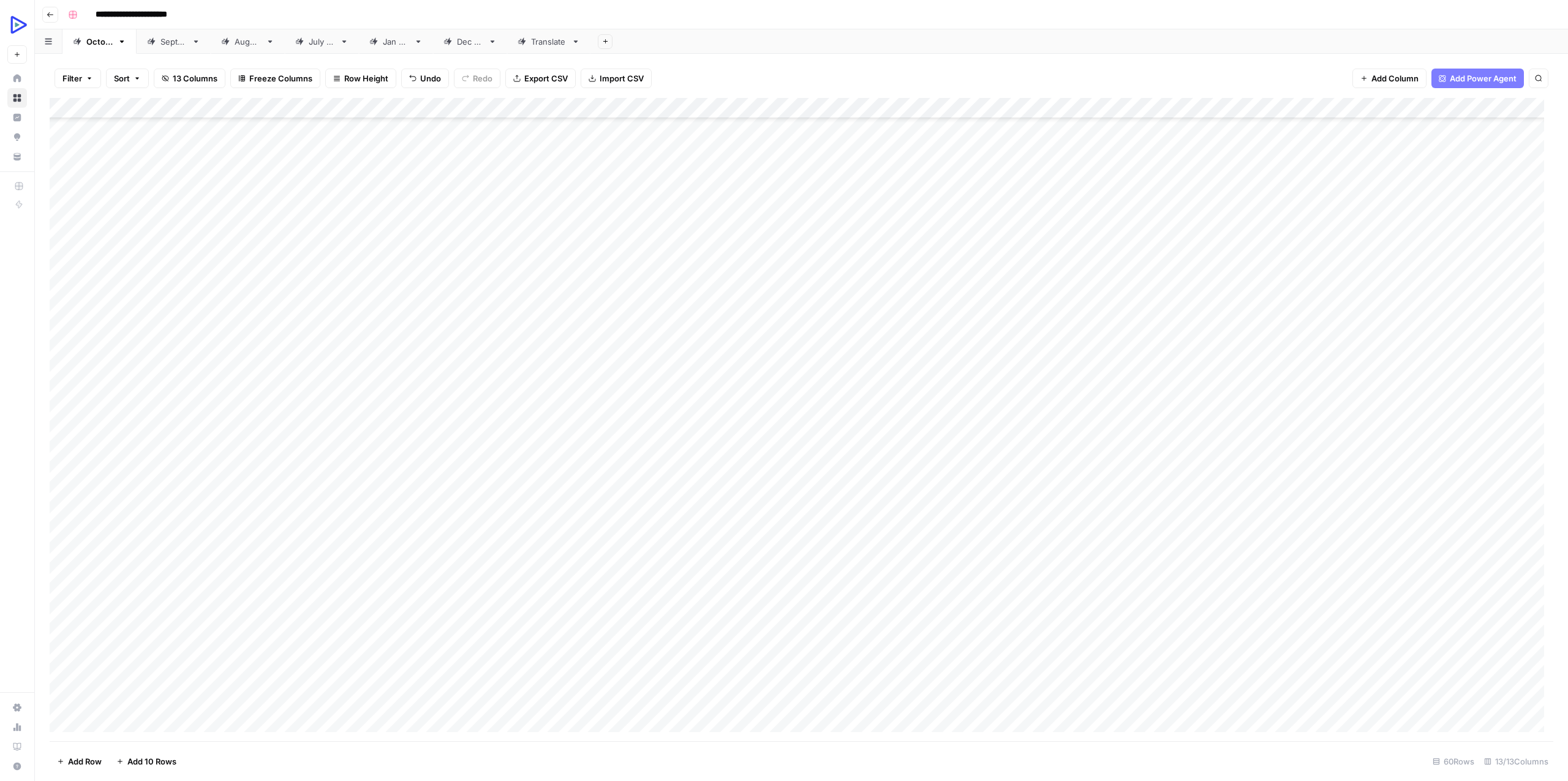
click at [366, 614] on div "Add Column" at bounding box center [801, 419] width 1503 height 643
click at [1515, 570] on div "Add Column" at bounding box center [801, 419] width 1503 height 643
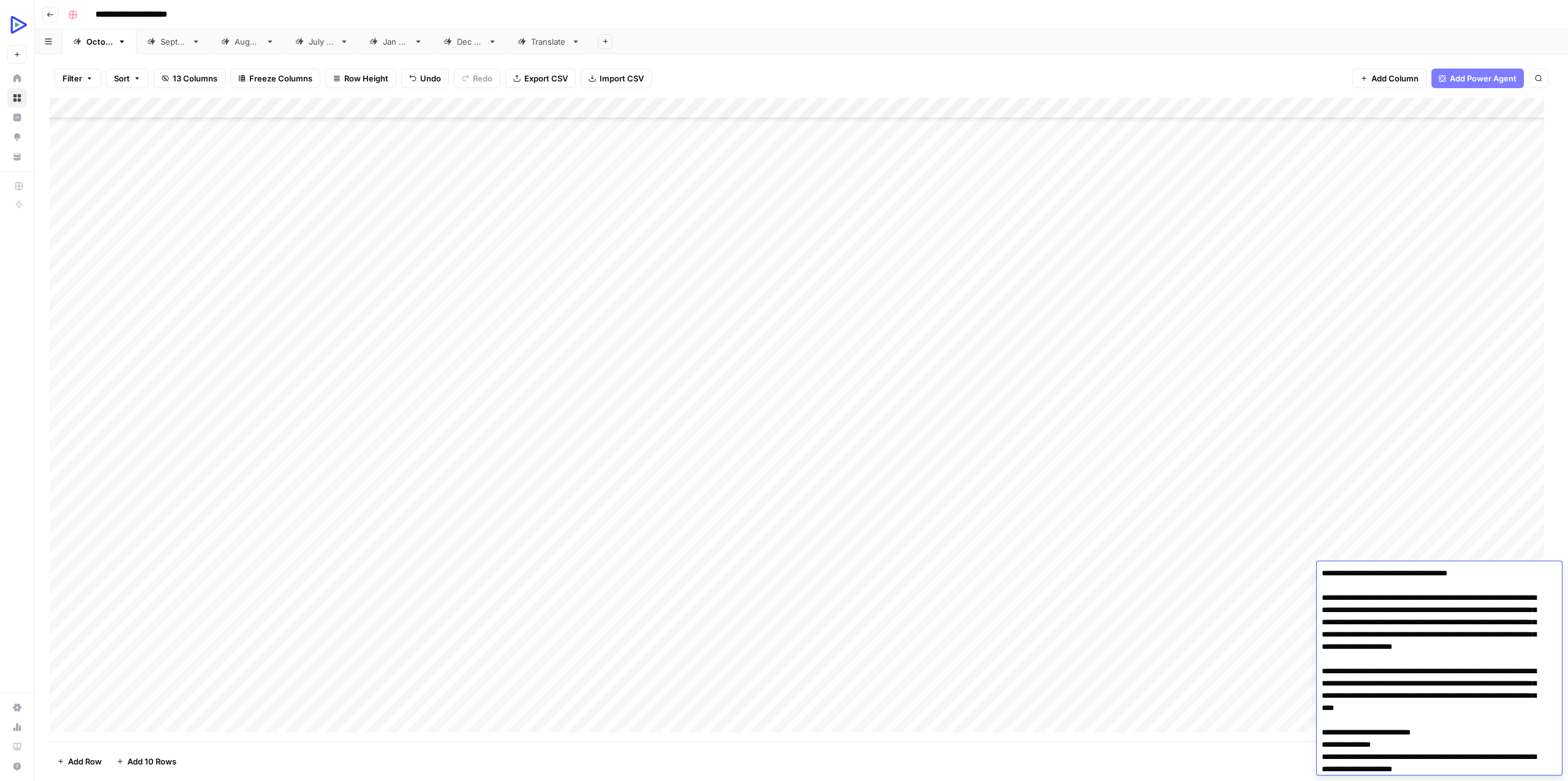
scroll to position [3002, 0]
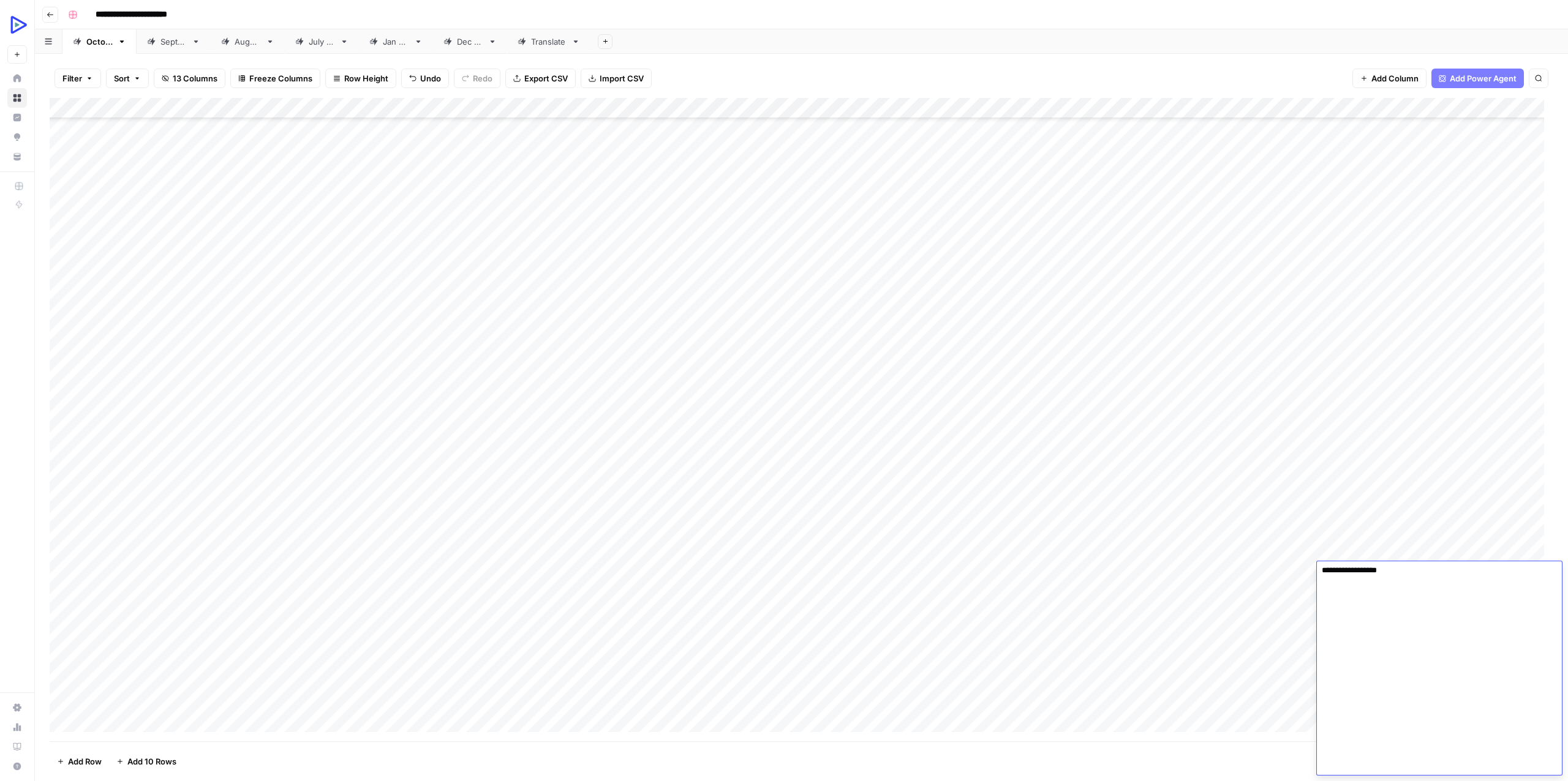
click at [1208, 608] on div "Add Column" at bounding box center [801, 419] width 1503 height 643
click at [1517, 574] on div "Add Column" at bounding box center [801, 419] width 1503 height 643
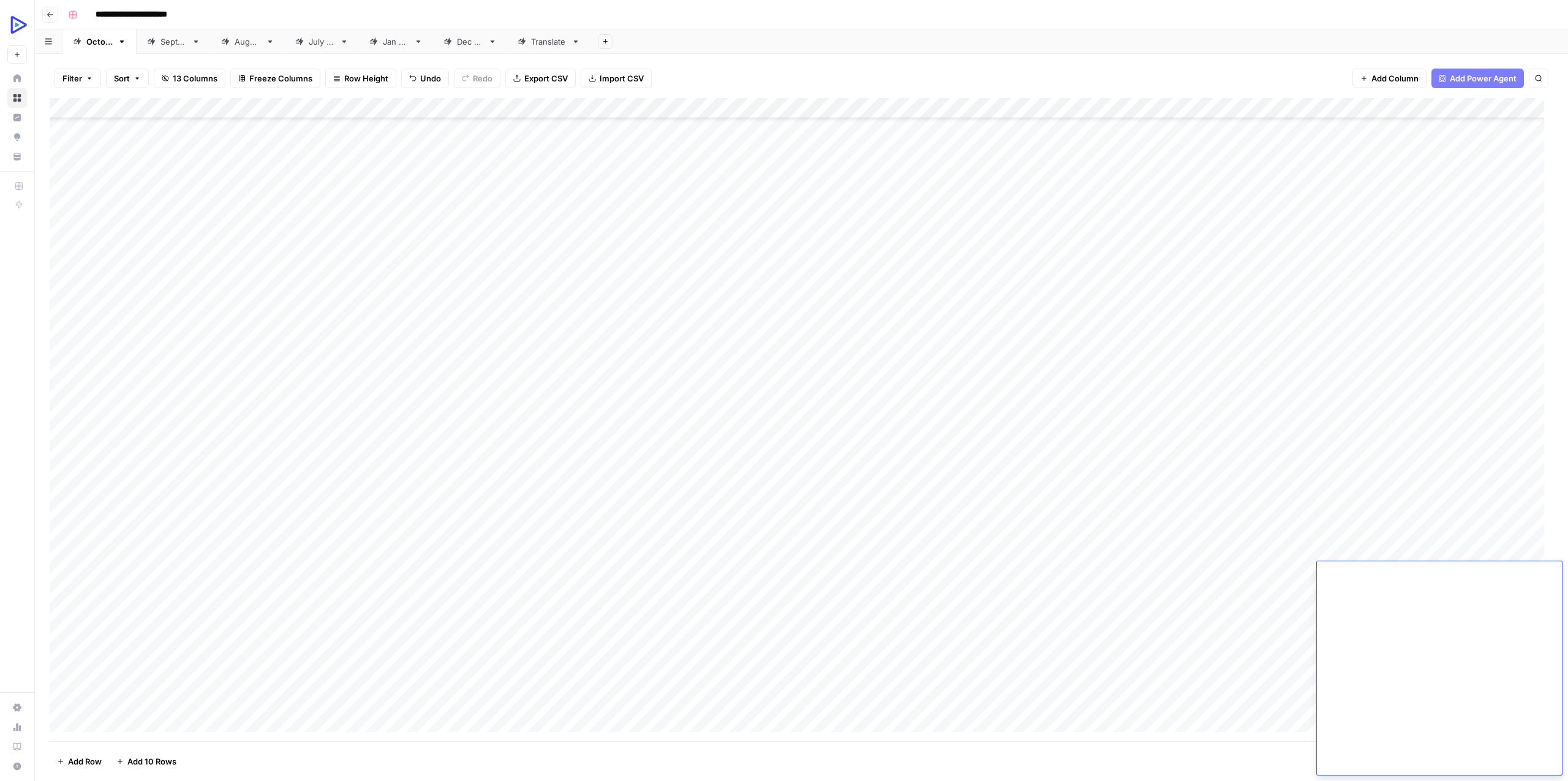
scroll to position [0, 0]
click at [1423, 643] on div "Add Column" at bounding box center [801, 419] width 1503 height 643
click at [1511, 570] on div "Add Column" at bounding box center [801, 419] width 1503 height 643
click at [1511, 569] on div "Add Column" at bounding box center [801, 419] width 1503 height 643
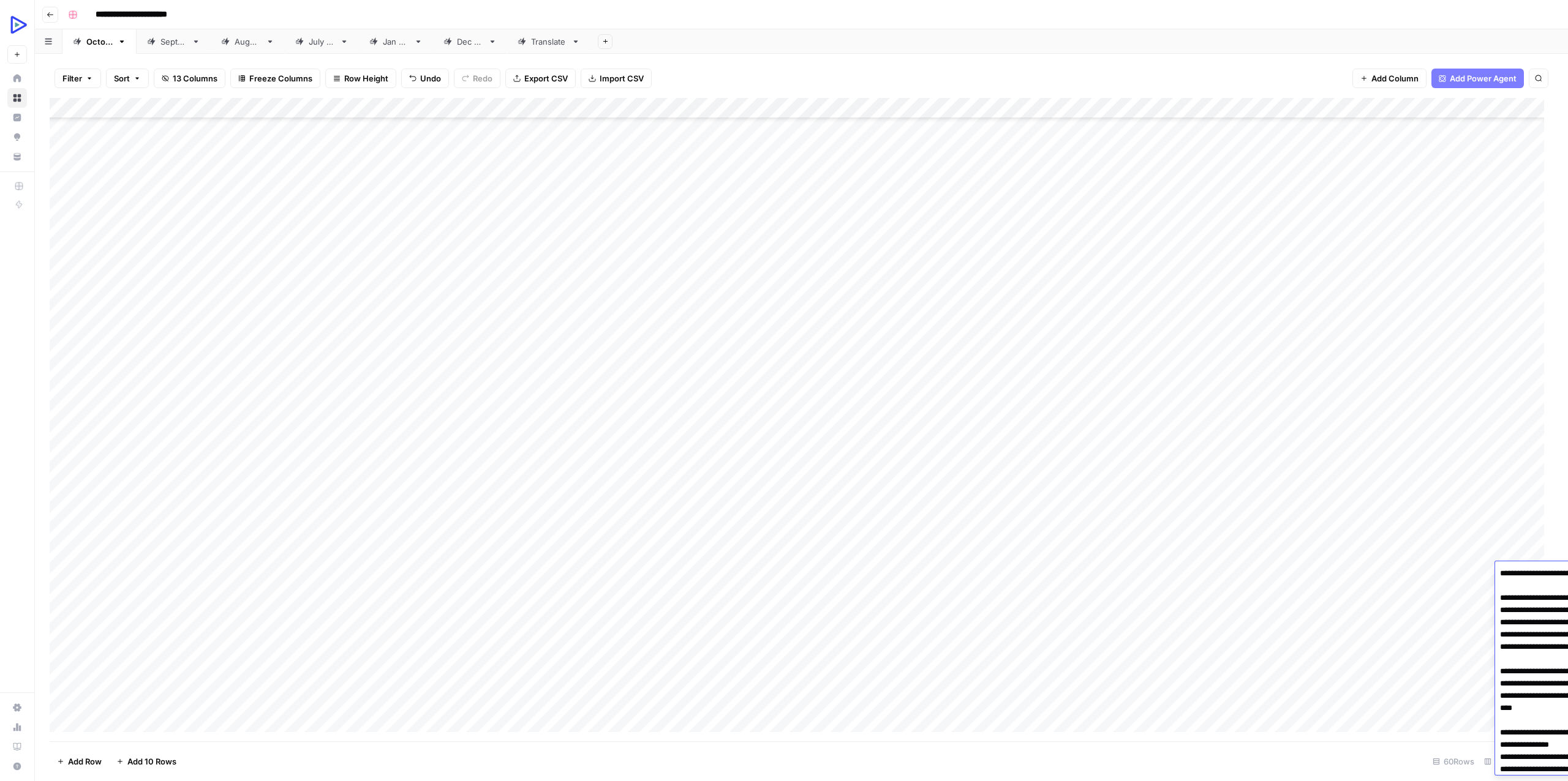
scroll to position [3002, 0]
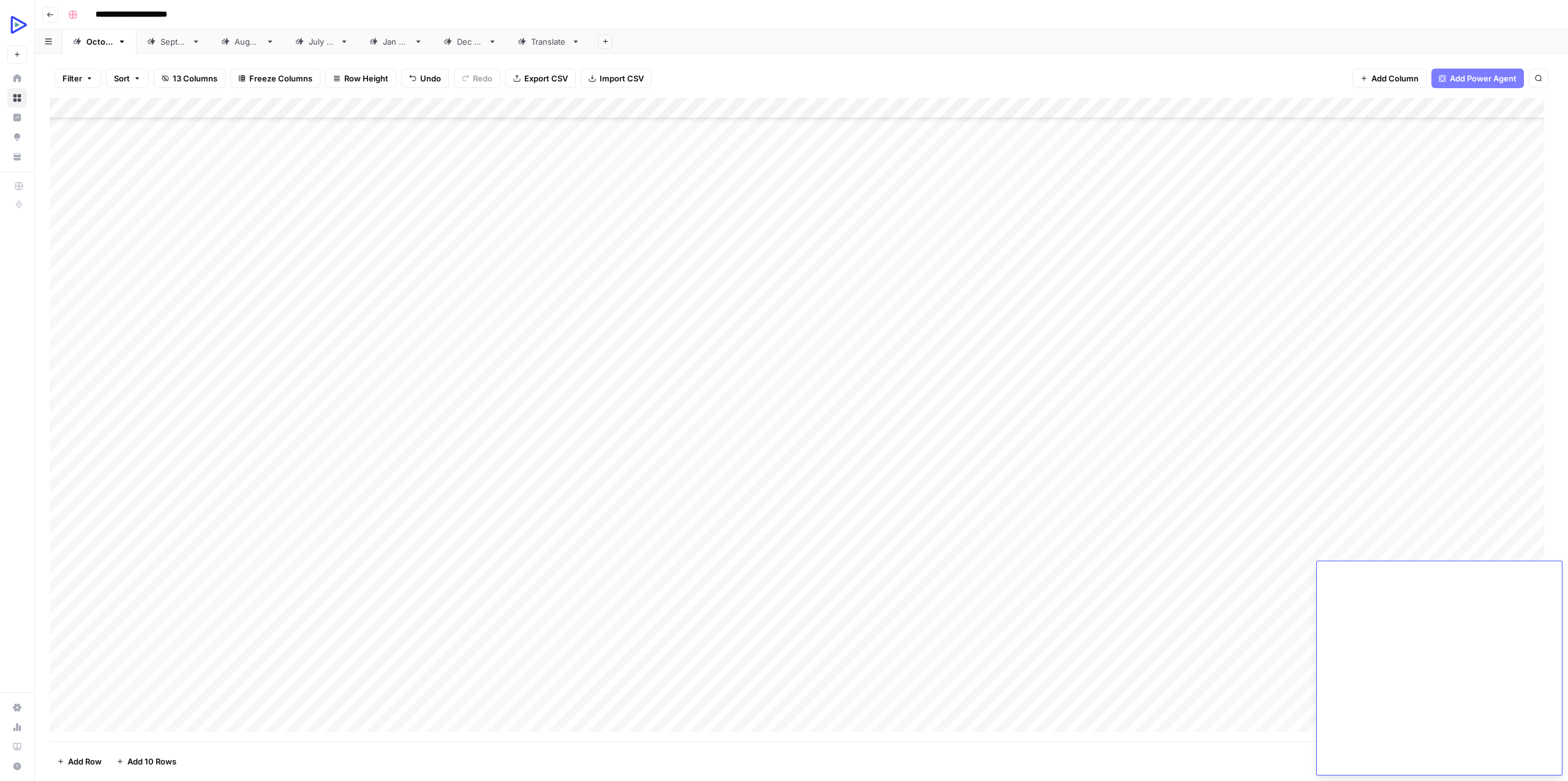
scroll to position [0, 0]
type textarea "**********"
click at [1442, 570] on div "Add Column" at bounding box center [801, 419] width 1503 height 643
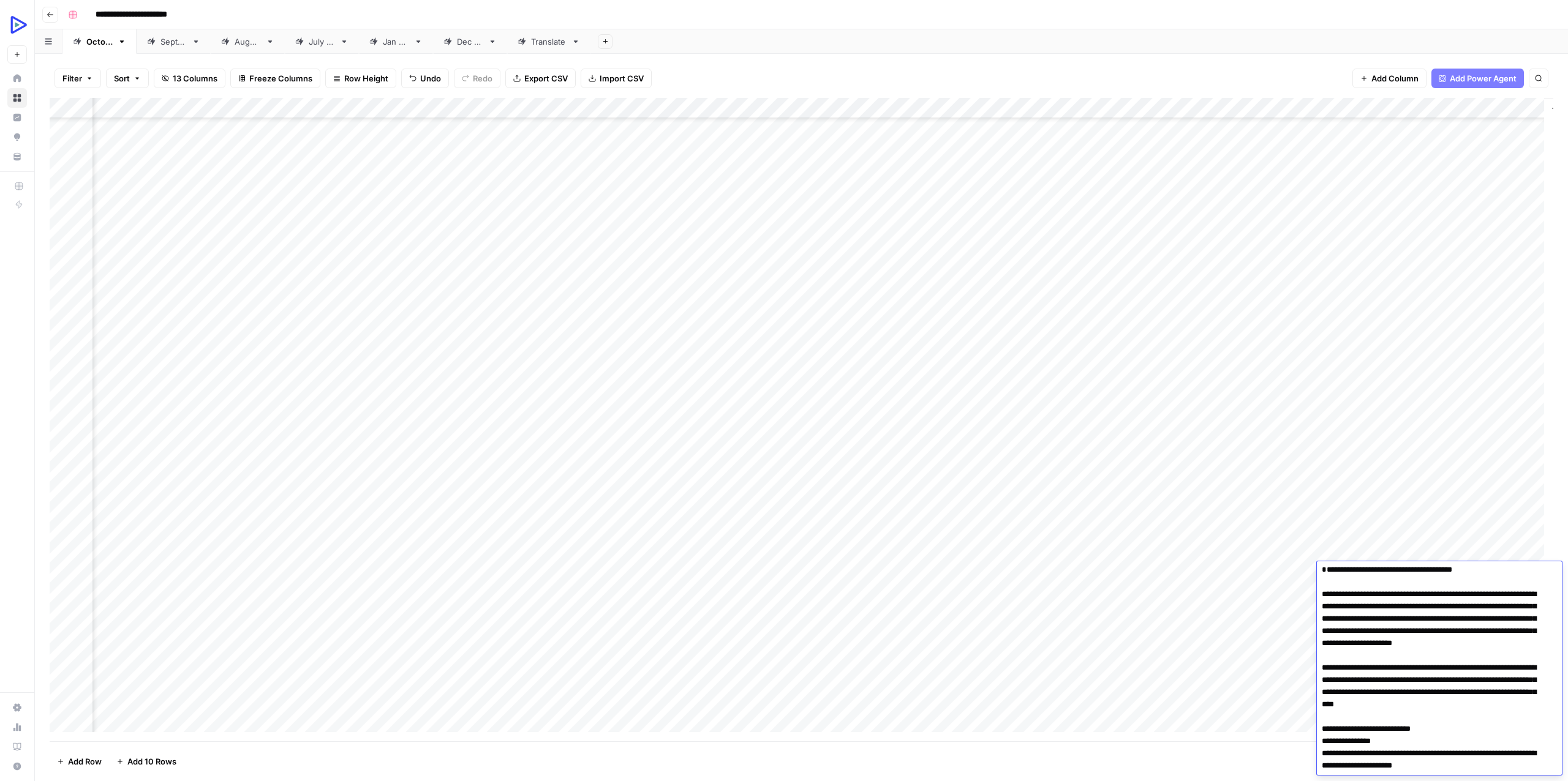
scroll to position [0, 0]
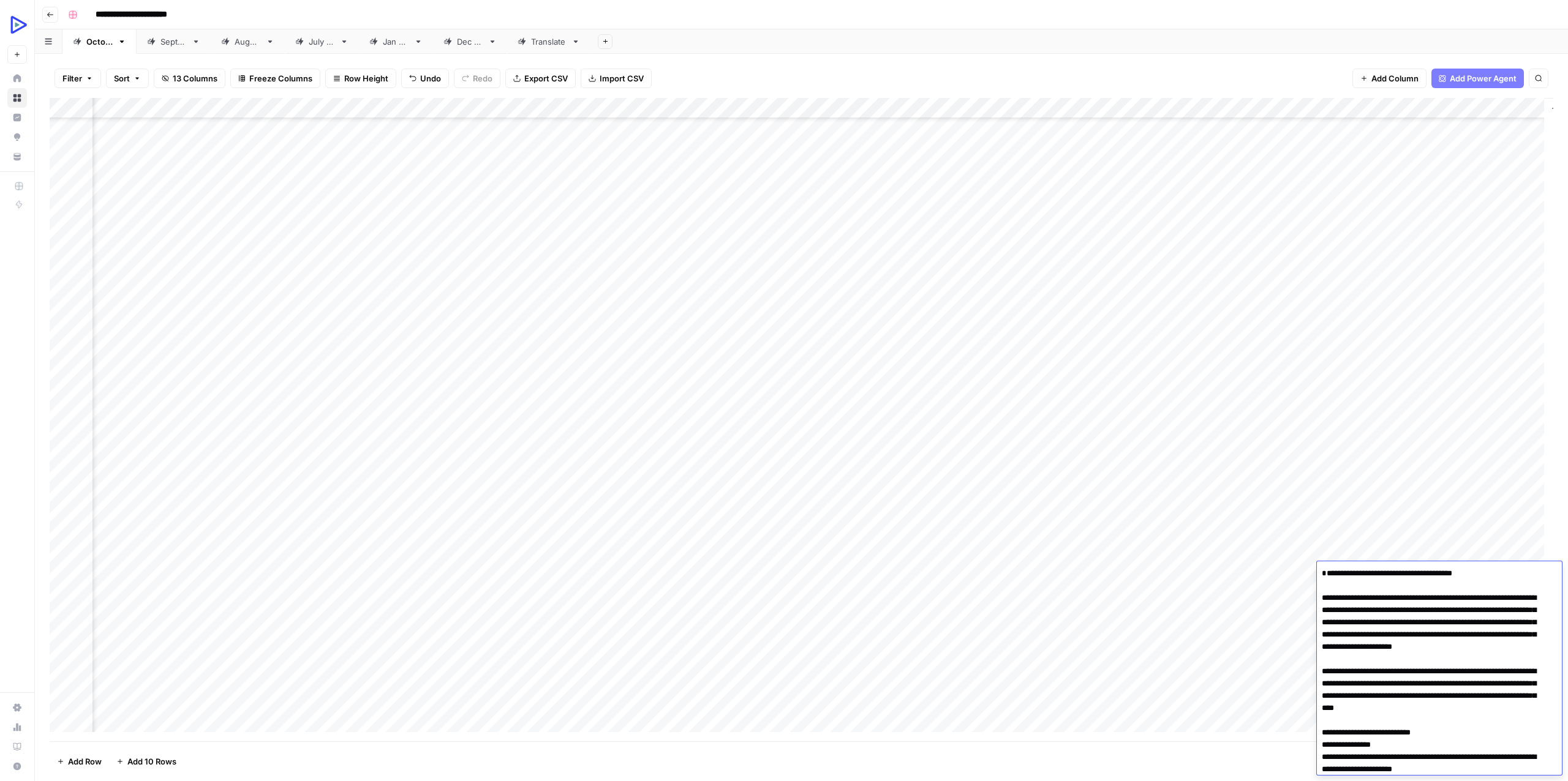
type textarea "**********"
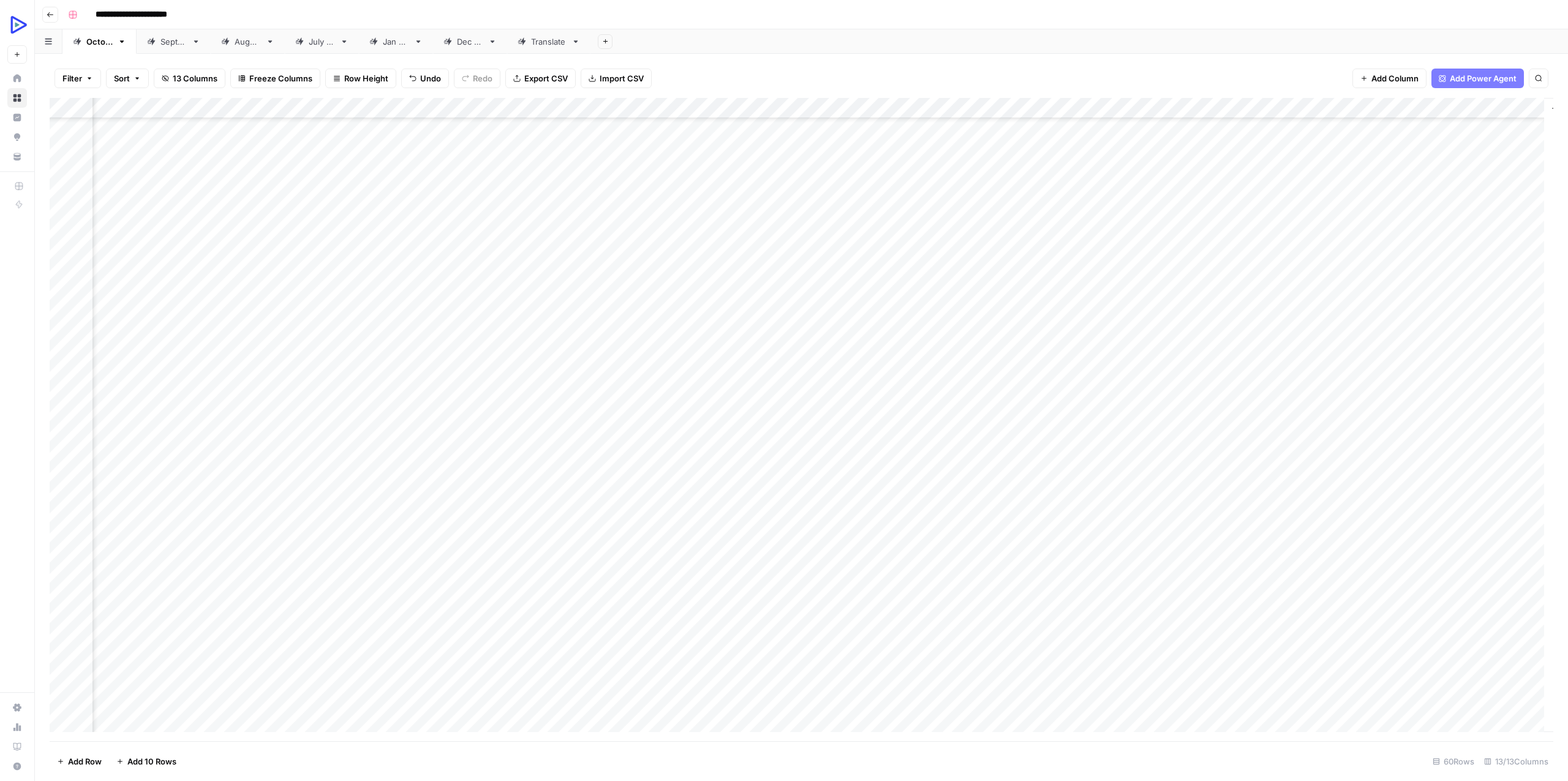
click at [1125, 653] on div "Add Column" at bounding box center [801, 419] width 1503 height 643
click at [1463, 589] on div "Add Column" at bounding box center [801, 419] width 1503 height 643
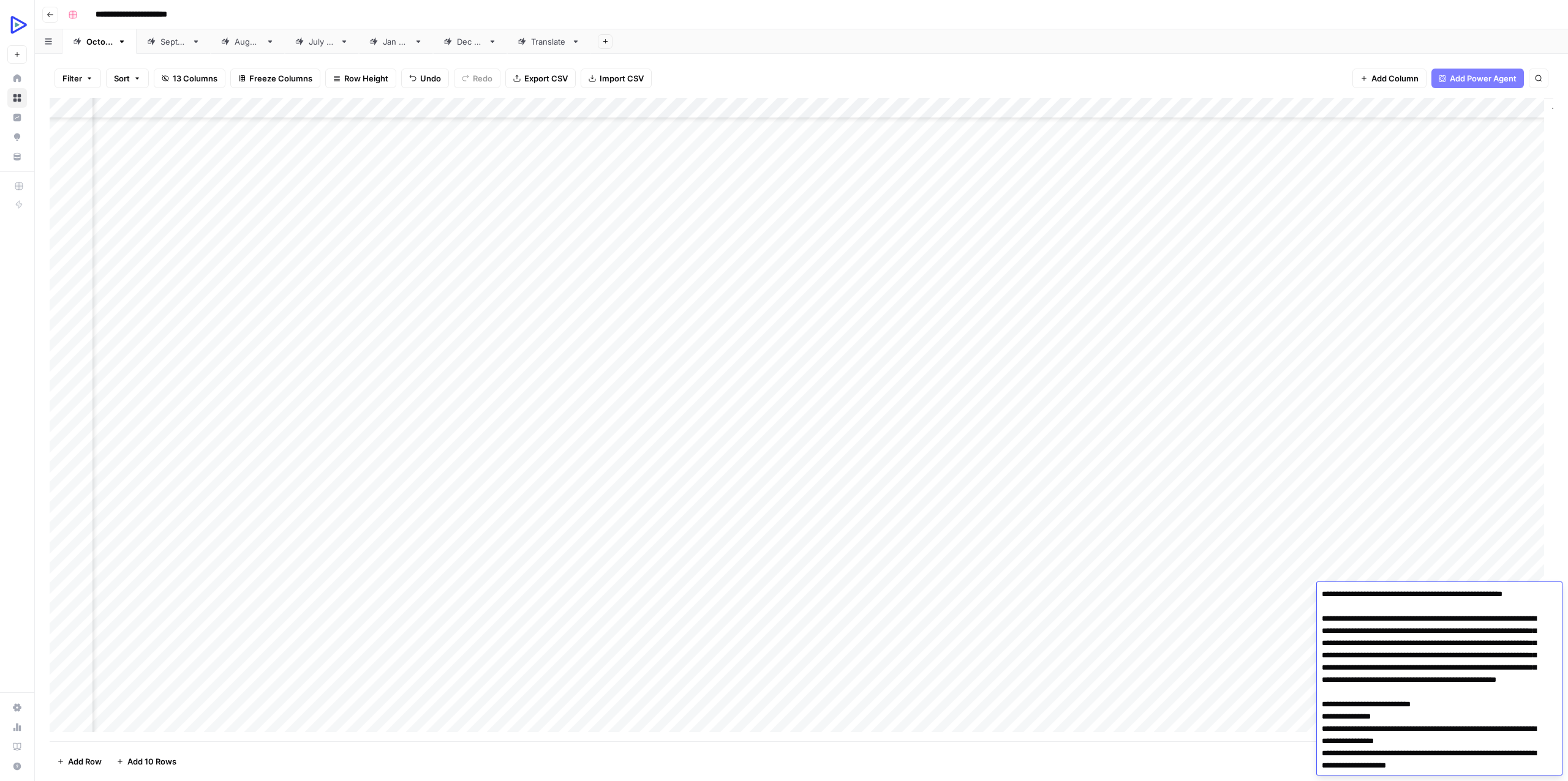
scroll to position [2546, 0]
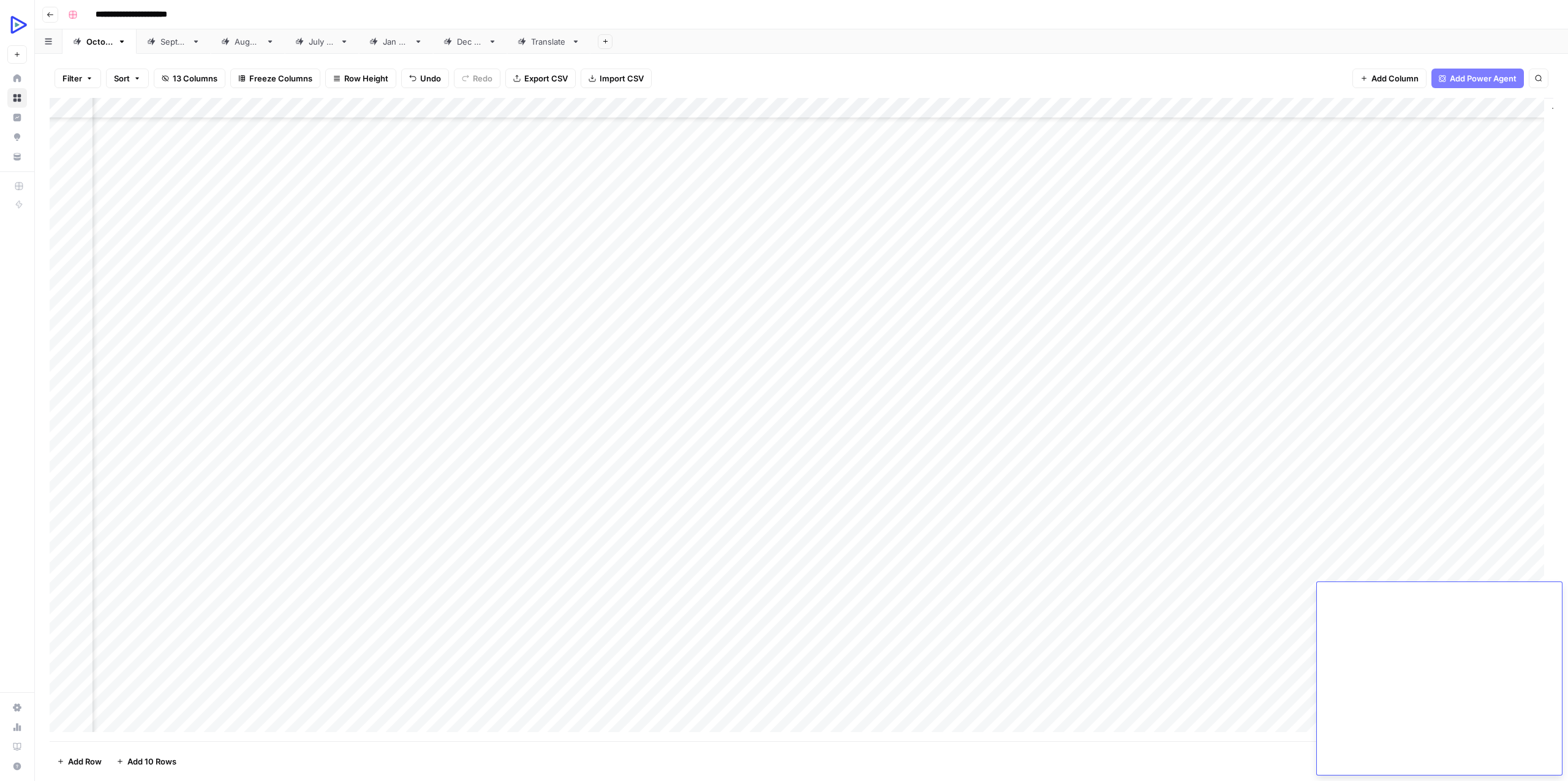
click at [269, 609] on div "Add Column" at bounding box center [801, 419] width 1503 height 643
click at [1512, 594] on div "Add Column" at bounding box center [801, 419] width 1503 height 643
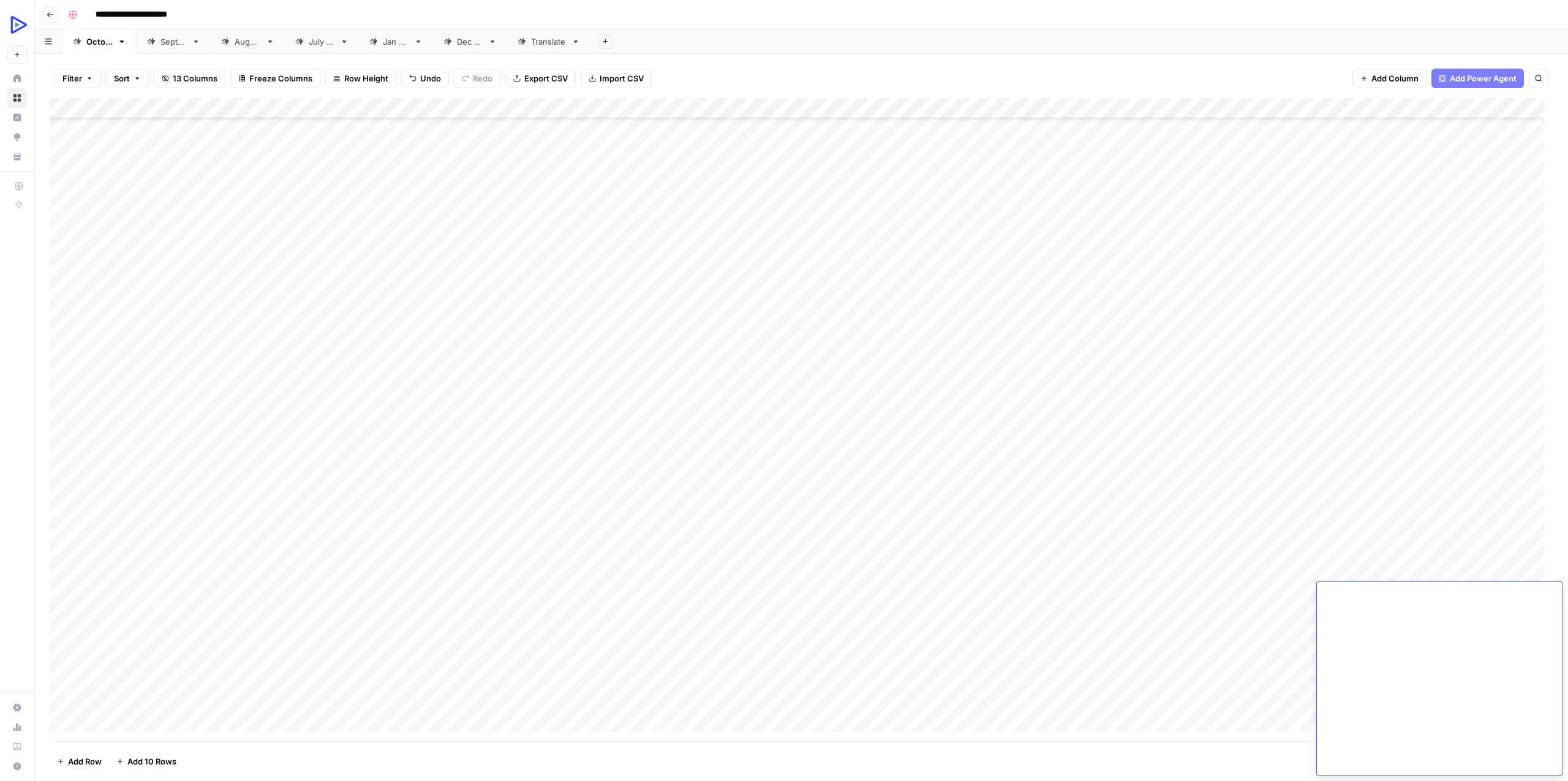
scroll to position [2533, 0]
type textarea "**********"
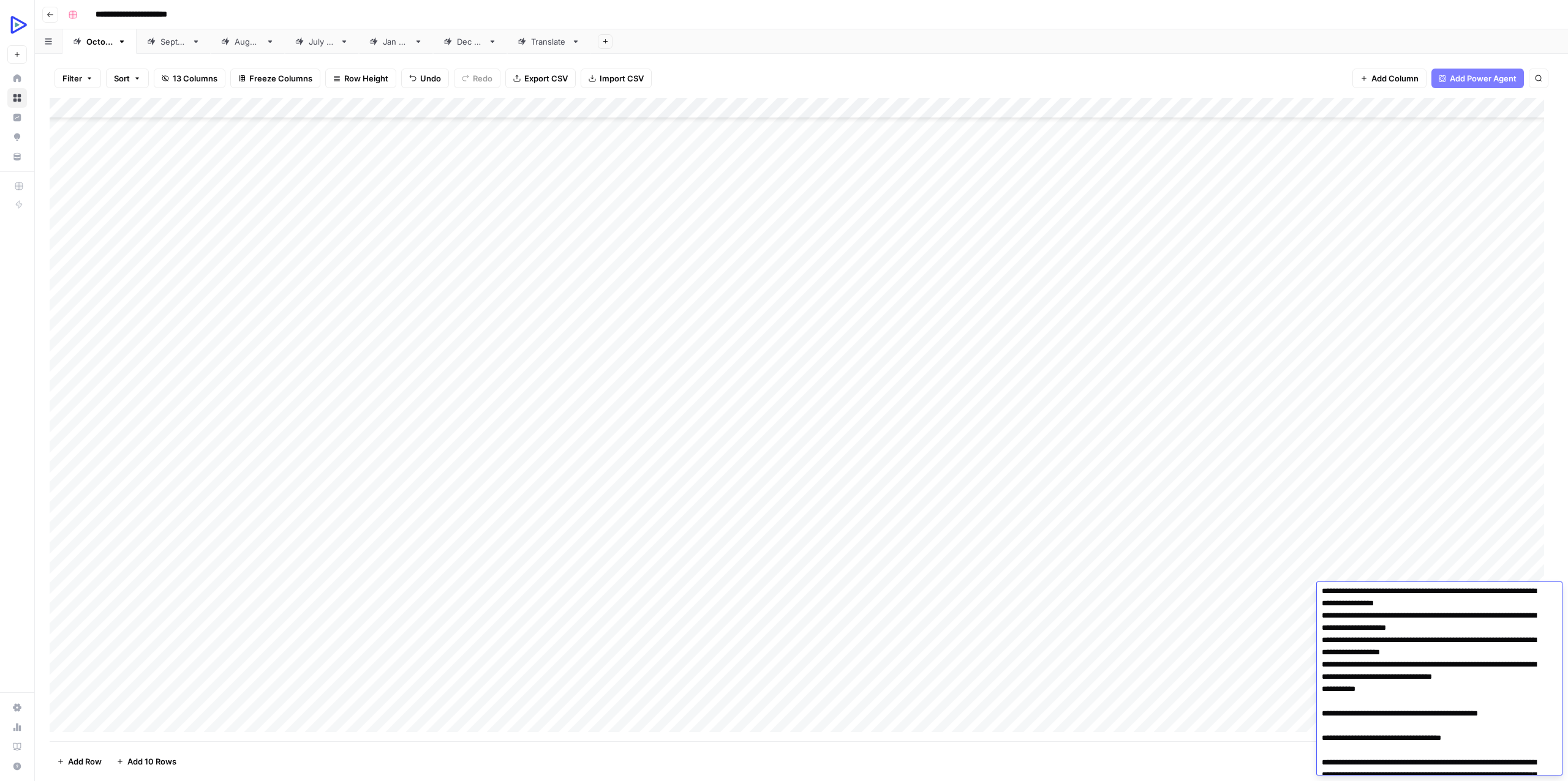
scroll to position [0, 0]
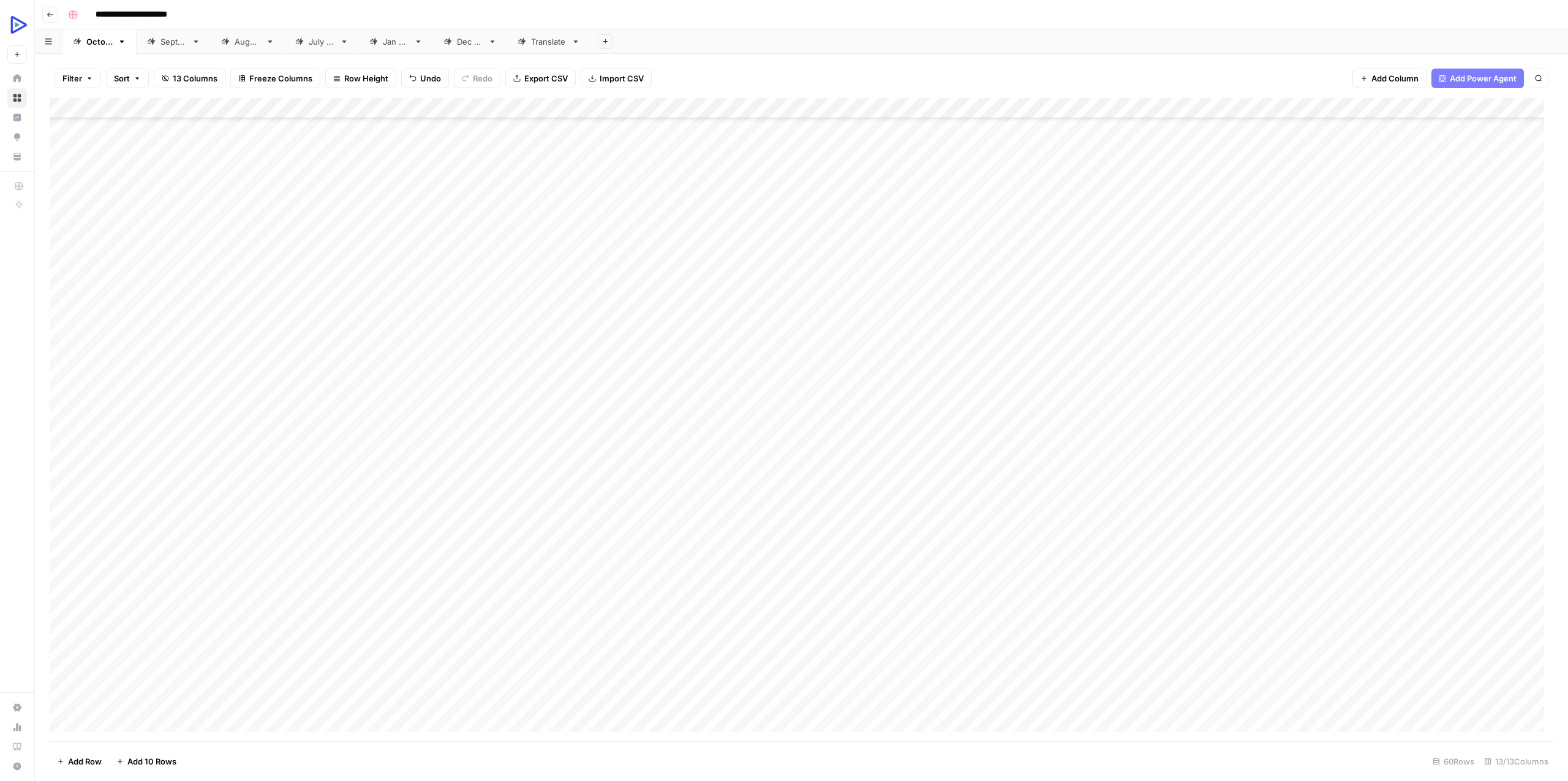
drag, startPoint x: 1122, startPoint y: 642, endPoint x: 1145, endPoint y: 640, distance: 23.1
click at [1122, 642] on div "Add Column" at bounding box center [801, 419] width 1503 height 643
click at [1510, 591] on div "Add Column" at bounding box center [801, 419] width 1503 height 643
click at [1182, 641] on div "Add Column" at bounding box center [801, 419] width 1503 height 643
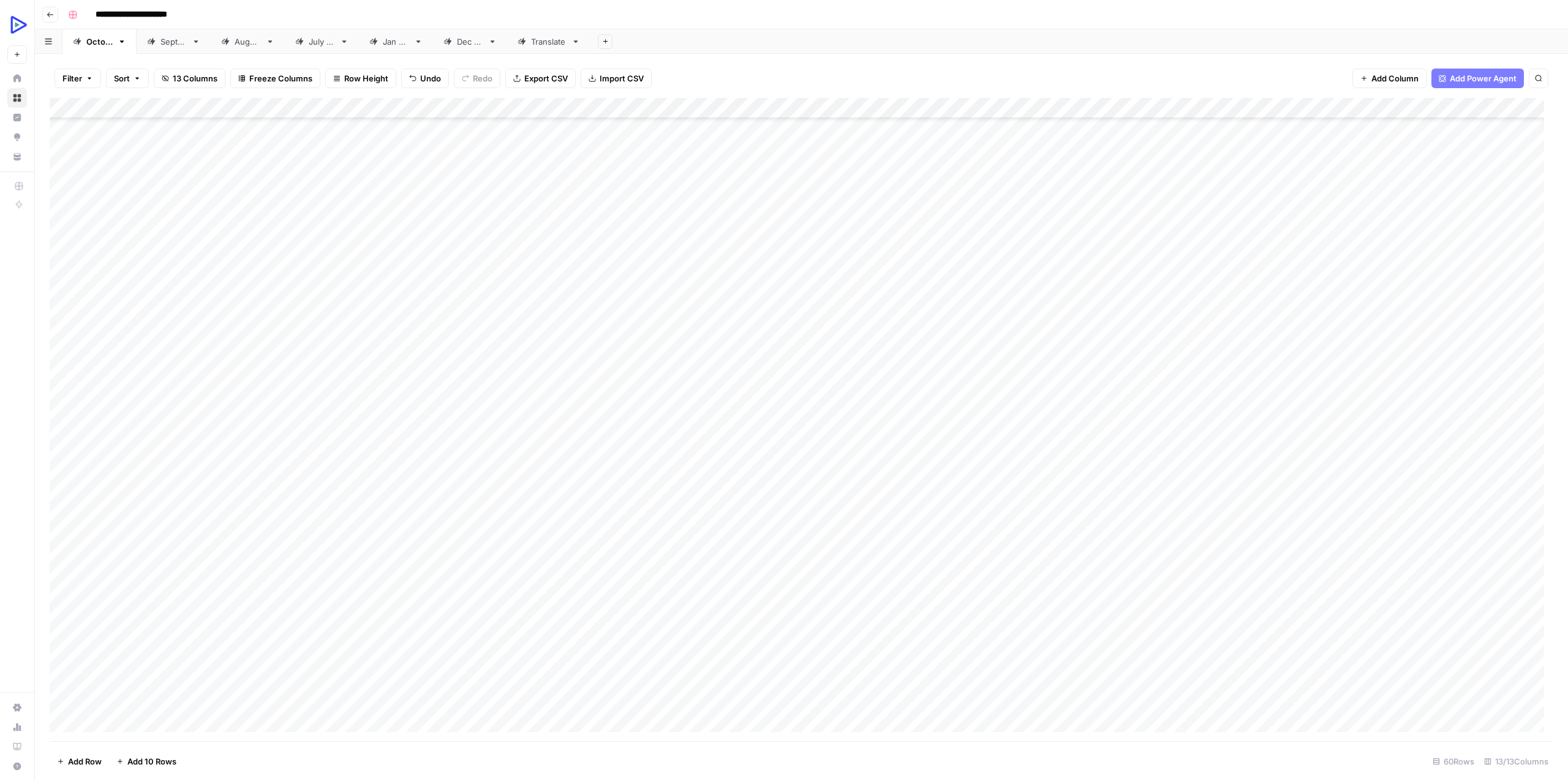
click at [1527, 589] on div "Add Column" at bounding box center [801, 419] width 1503 height 643
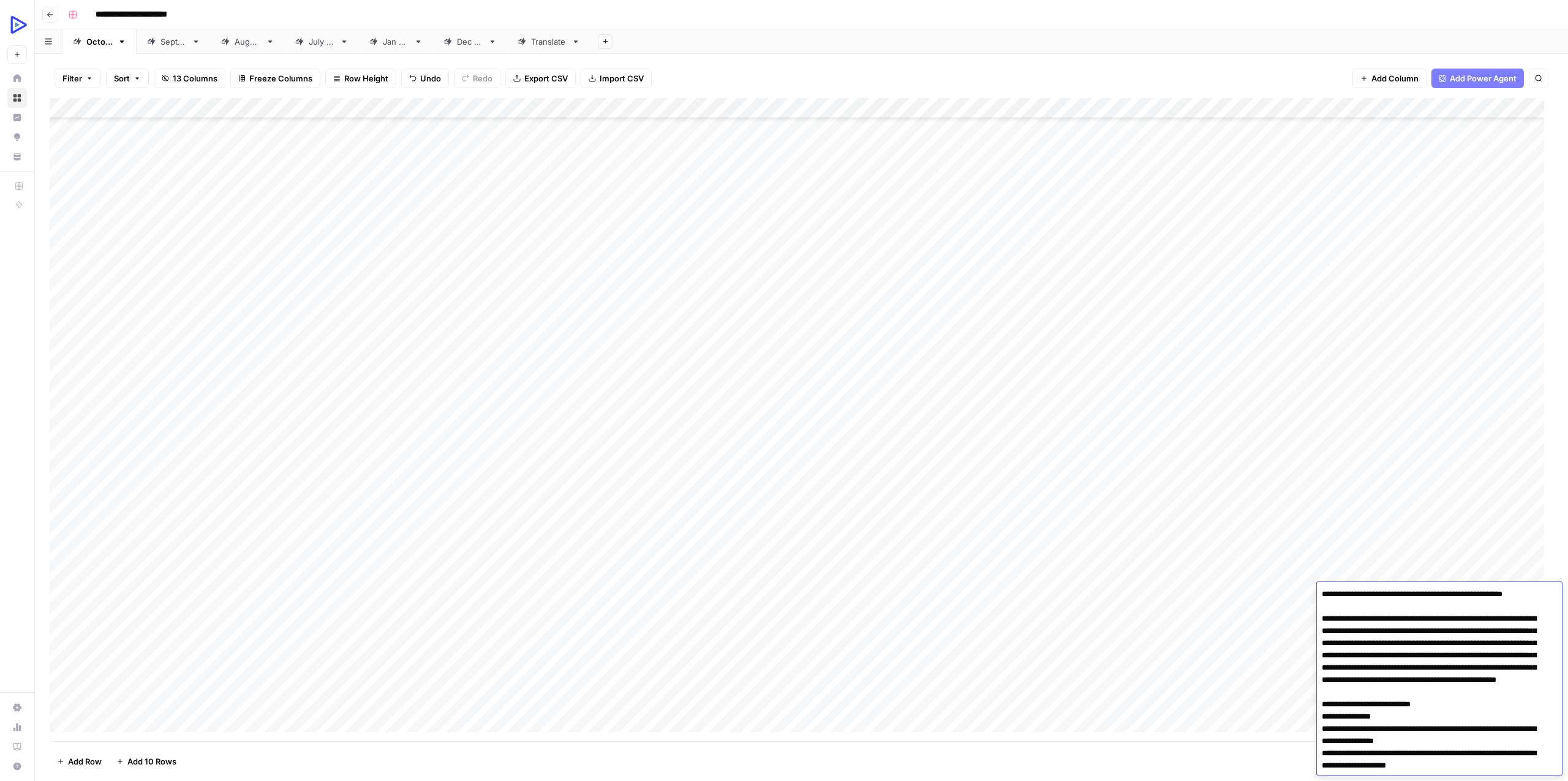
scroll to position [2546, 0]
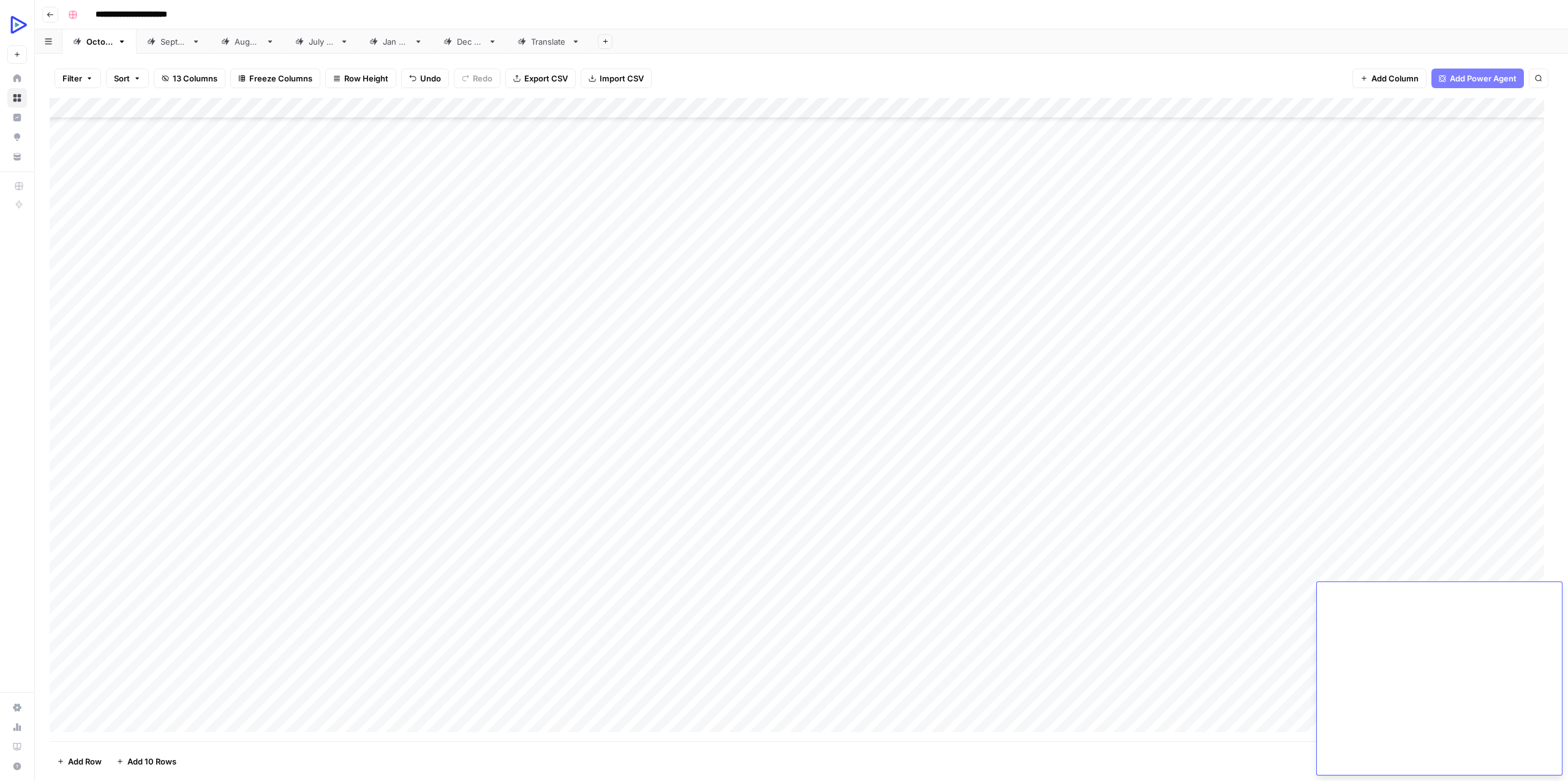
click at [1028, 638] on div "Add Column" at bounding box center [801, 419] width 1503 height 643
click at [1503, 592] on div "Add Column" at bounding box center [801, 419] width 1503 height 643
type textarea "**********"
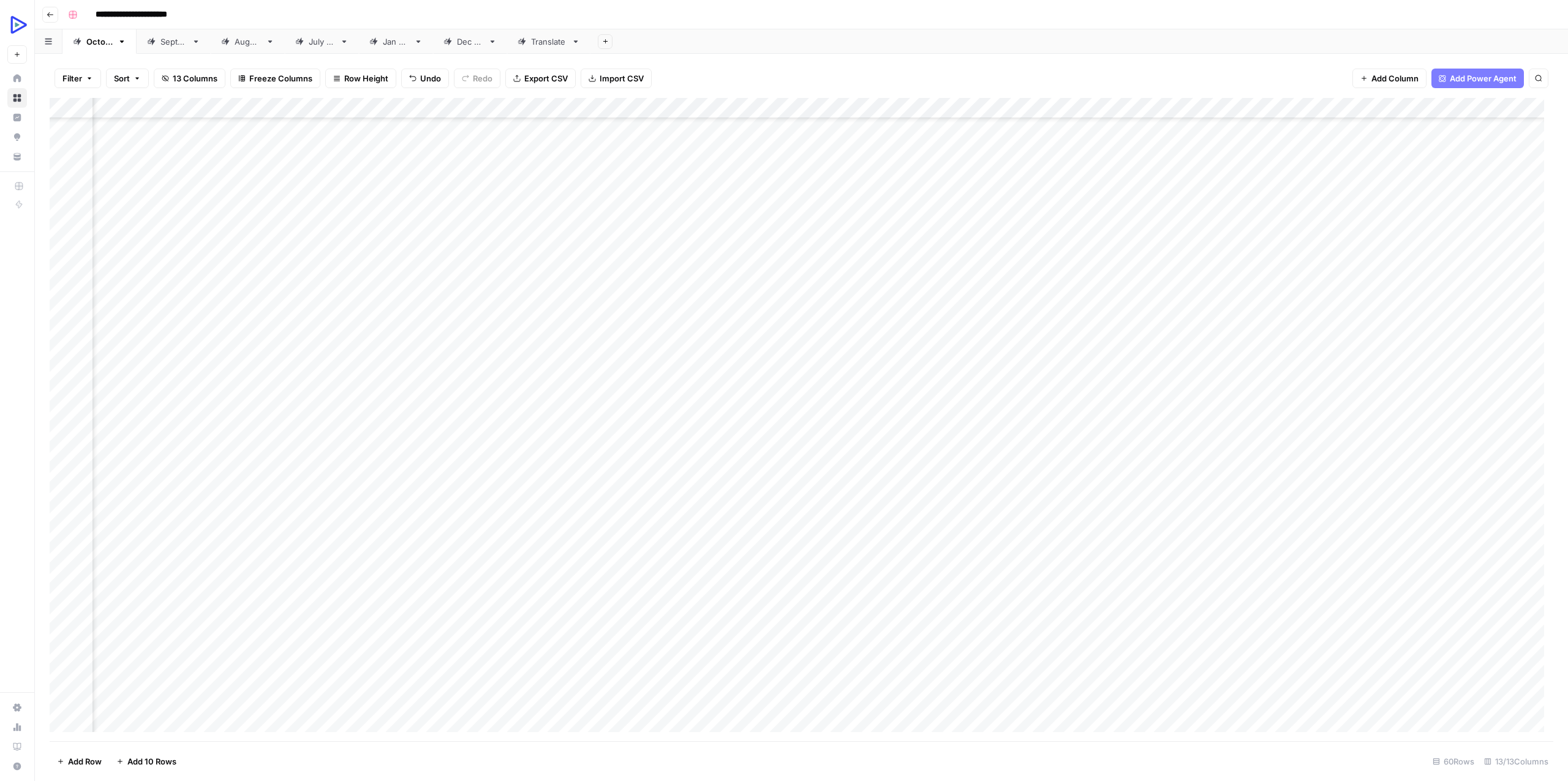
scroll to position [367, 62]
click at [286, 606] on div "Add Column" at bounding box center [801, 419] width 1503 height 643
drag, startPoint x: 114, startPoint y: 609, endPoint x: -46, endPoint y: 608, distance: 160.0
click at [0, 608] on html "**********" at bounding box center [784, 390] width 1568 height 781
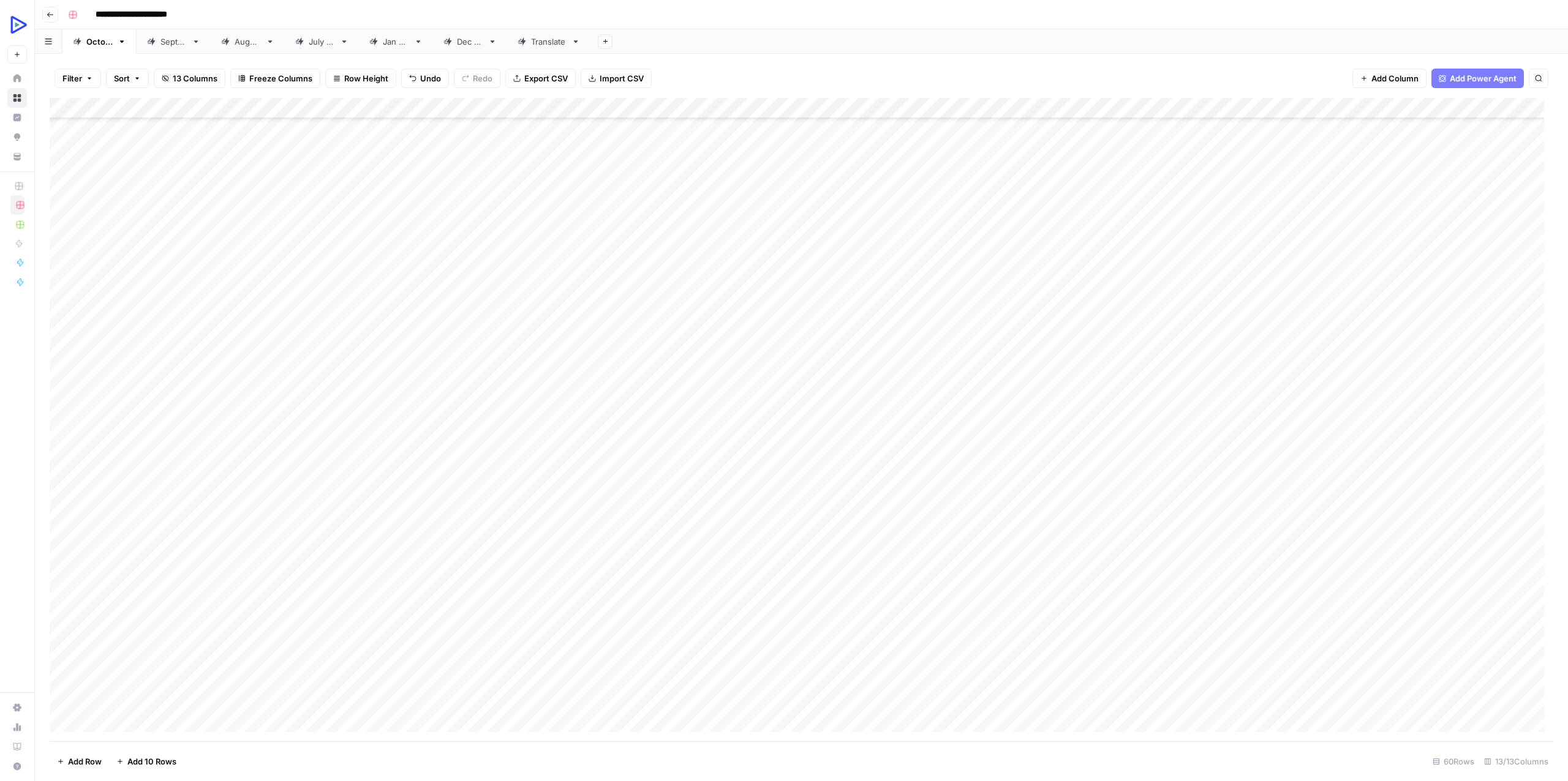
click at [475, 611] on div "Add Column" at bounding box center [801, 419] width 1503 height 643
click at [530, 609] on div "Add Column" at bounding box center [801, 419] width 1503 height 643
click at [671, 612] on div "Add Column" at bounding box center [801, 419] width 1503 height 643
click at [746, 612] on div "Add Column" at bounding box center [801, 419] width 1503 height 643
click at [751, 615] on div "Add Column" at bounding box center [801, 419] width 1503 height 643
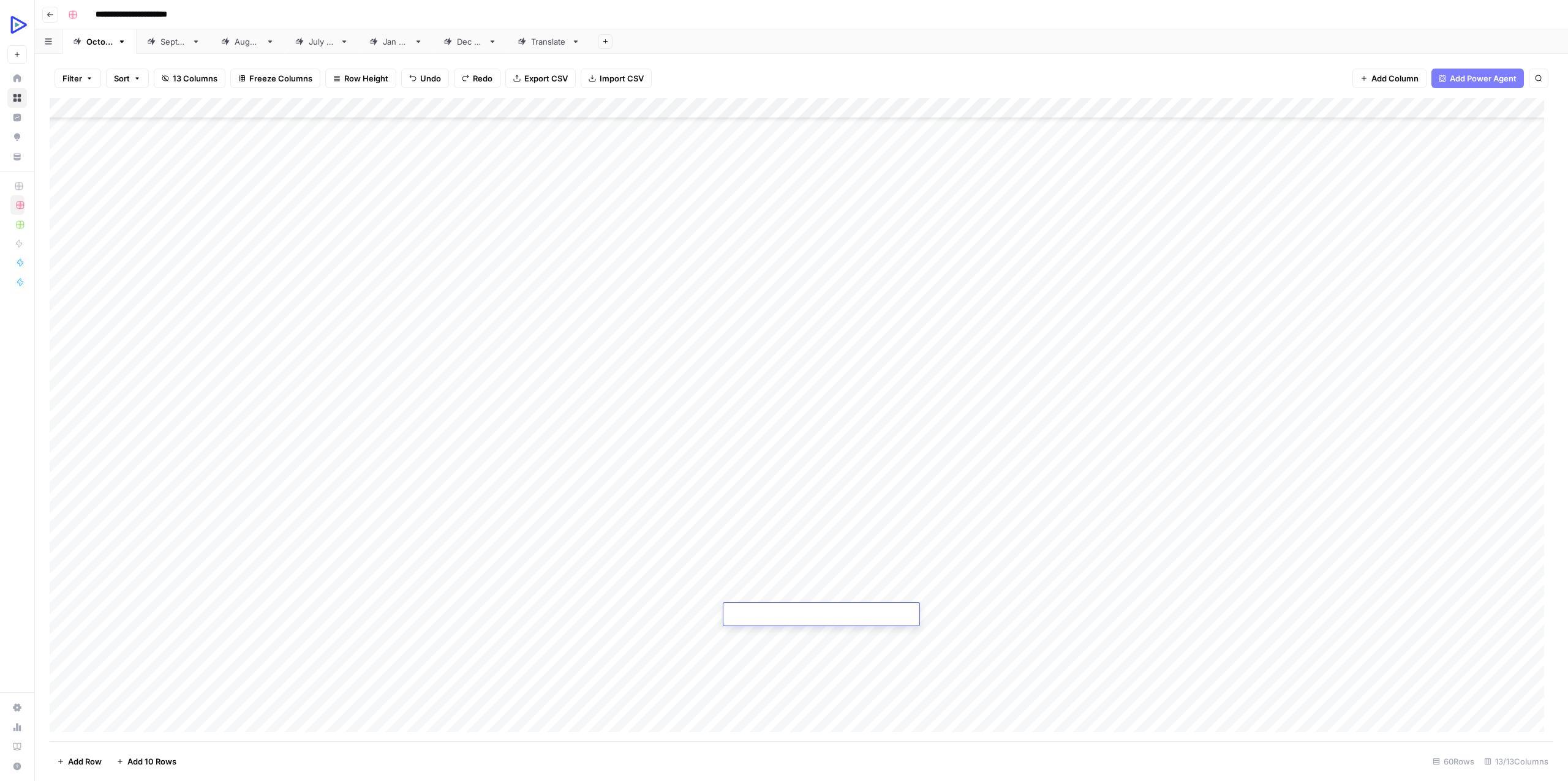
type textarea "**********"
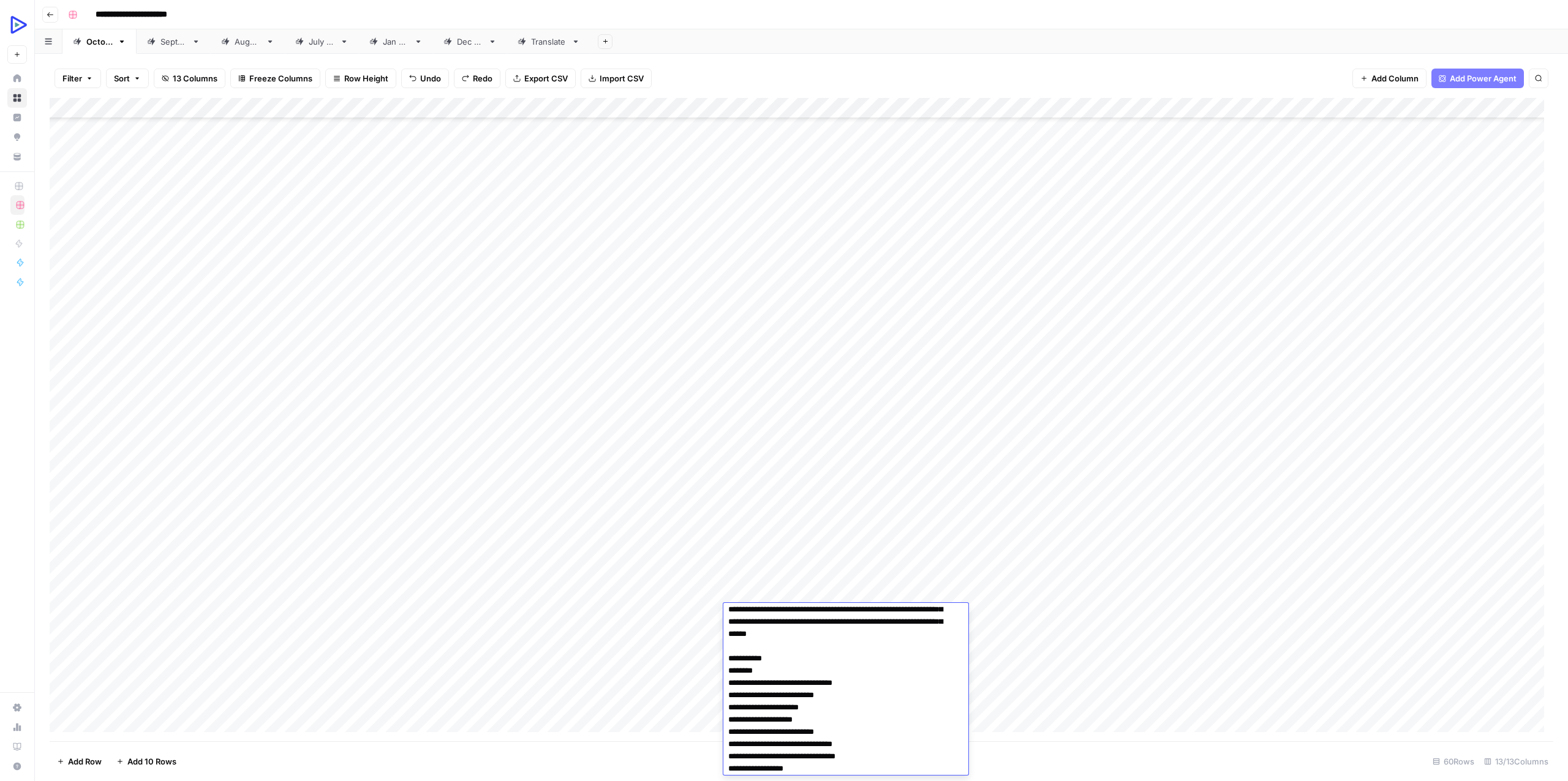
scroll to position [0, 0]
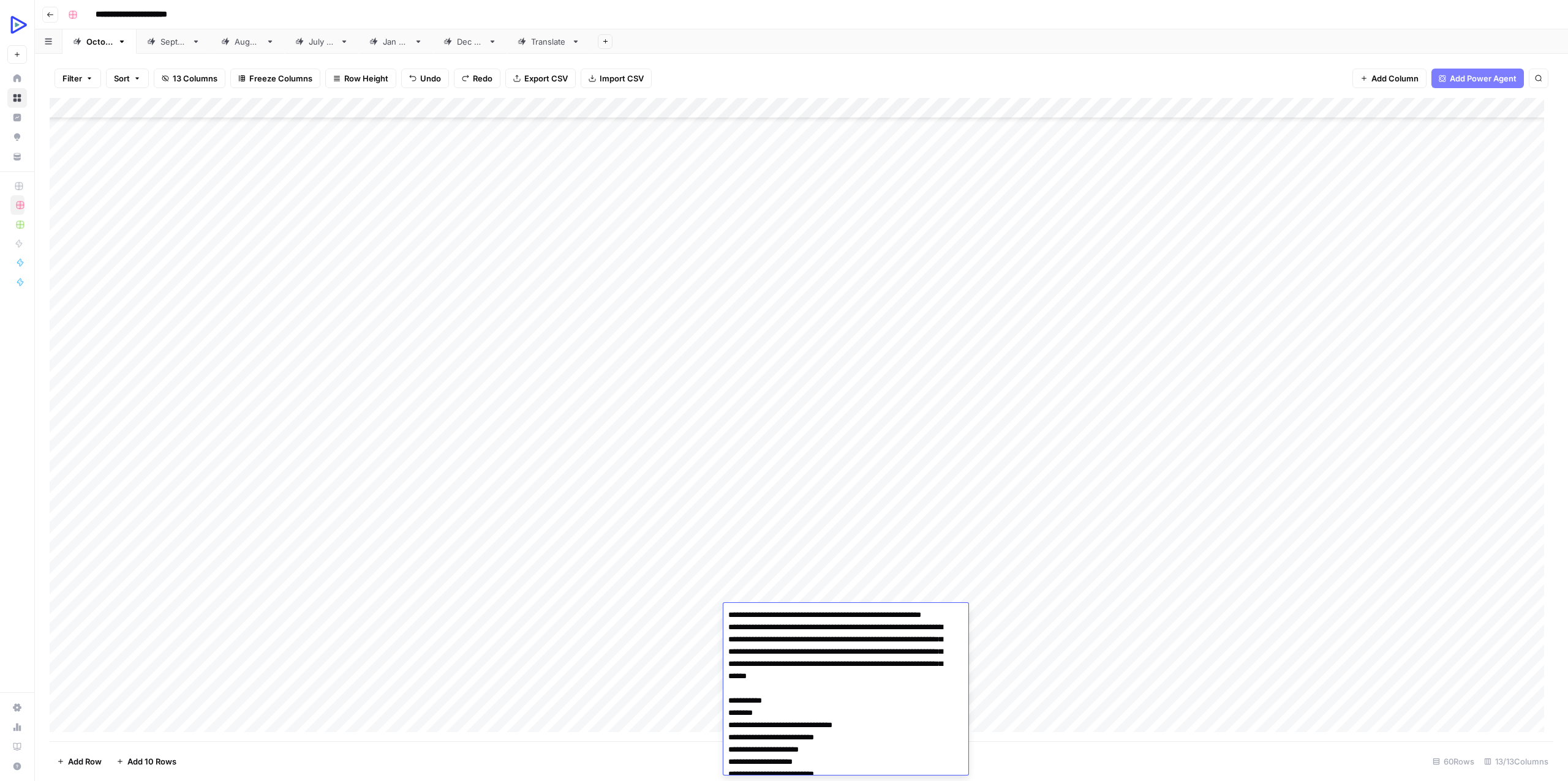
click at [682, 615] on div "Add Column" at bounding box center [801, 419] width 1503 height 643
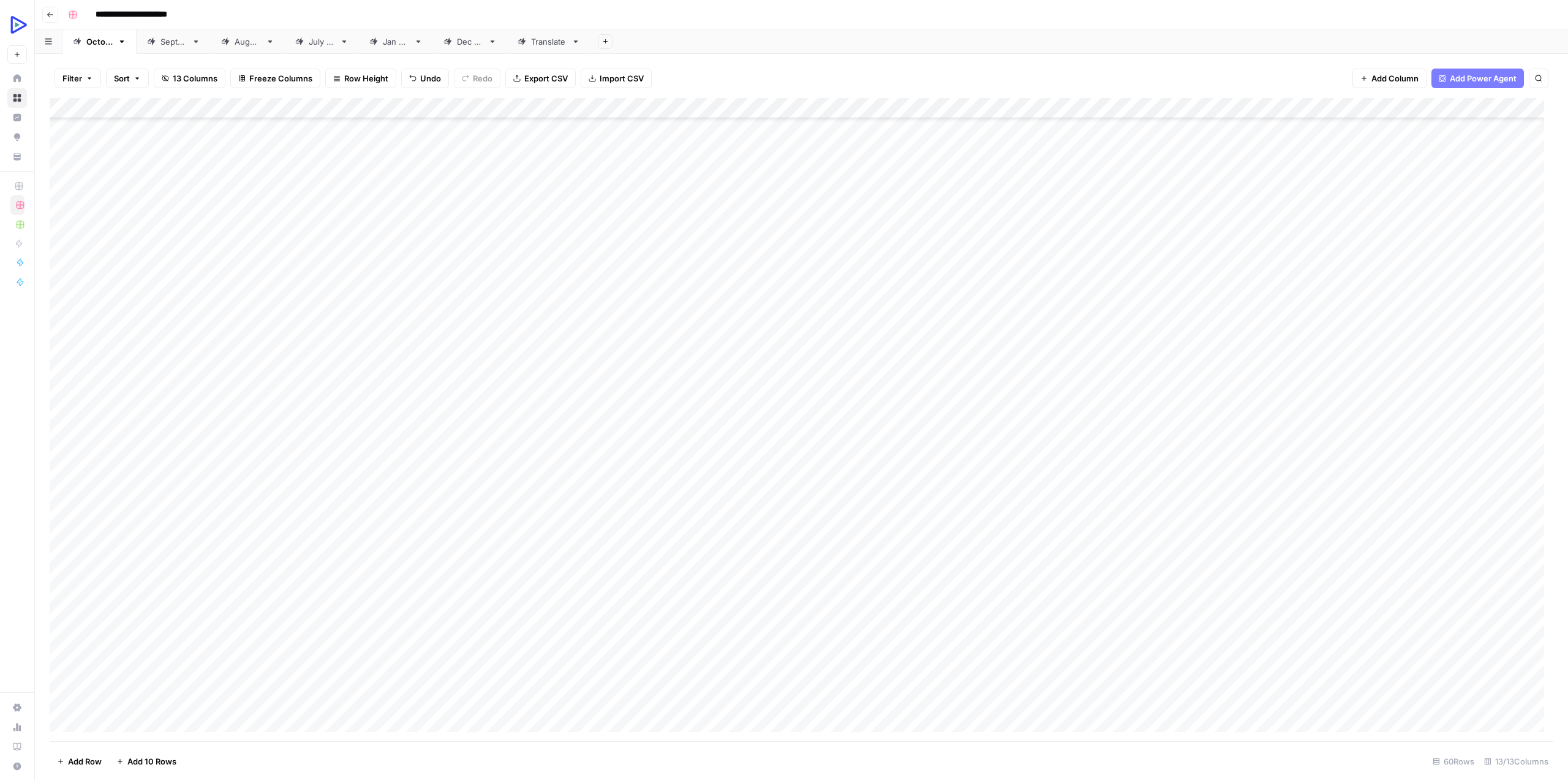
click at [684, 606] on div "Add Column" at bounding box center [801, 419] width 1503 height 643
click at [529, 645] on div "Add Column" at bounding box center [801, 419] width 1503 height 643
click at [659, 610] on div "Add Column" at bounding box center [801, 419] width 1503 height 643
type textarea "**********"
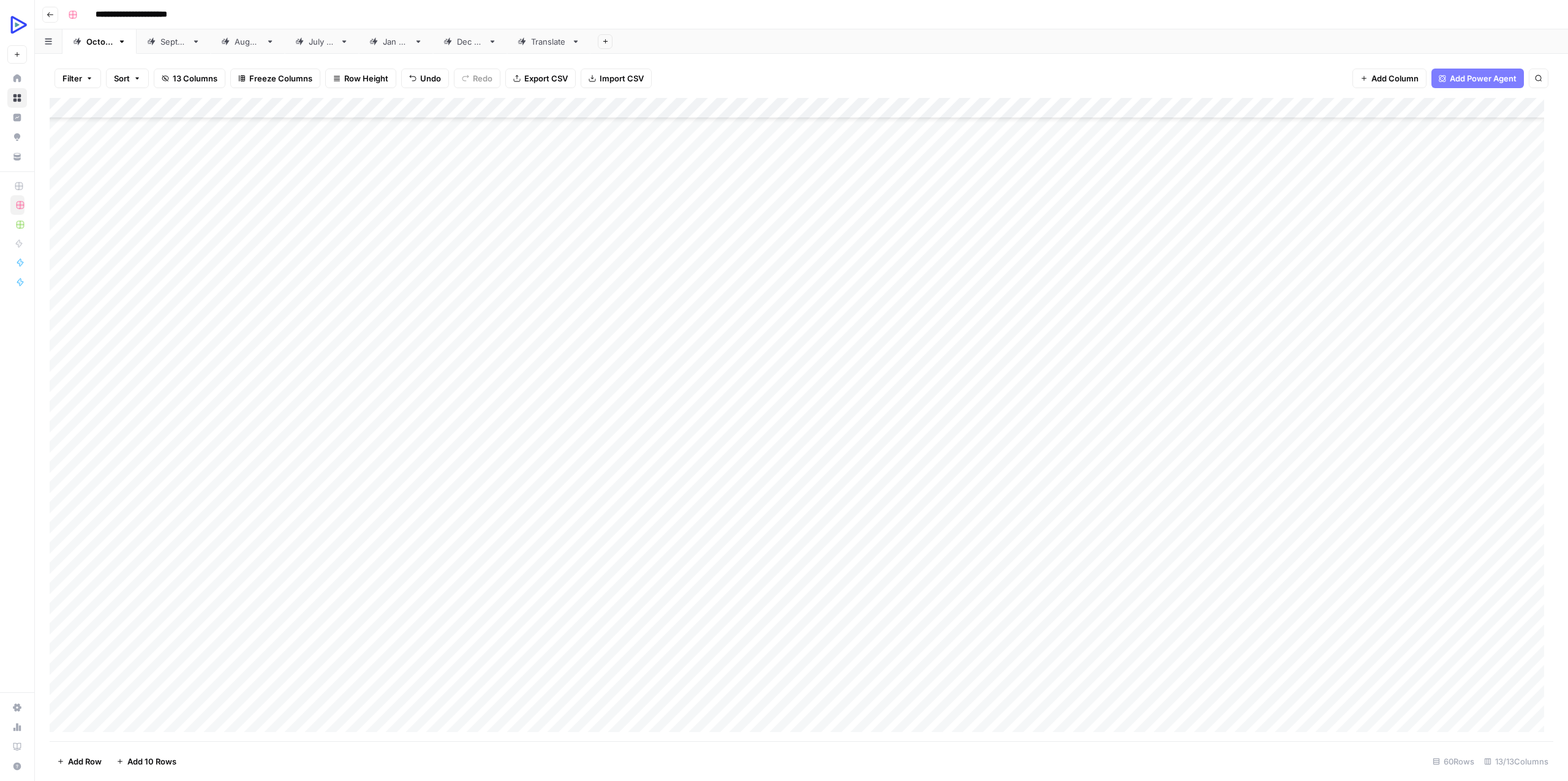
click at [568, 648] on div "Add Column" at bounding box center [801, 419] width 1503 height 643
click at [991, 618] on div "Add Column" at bounding box center [801, 419] width 1503 height 643
click at [992, 617] on div "Add Column" at bounding box center [801, 419] width 1503 height 643
type textarea "**********"
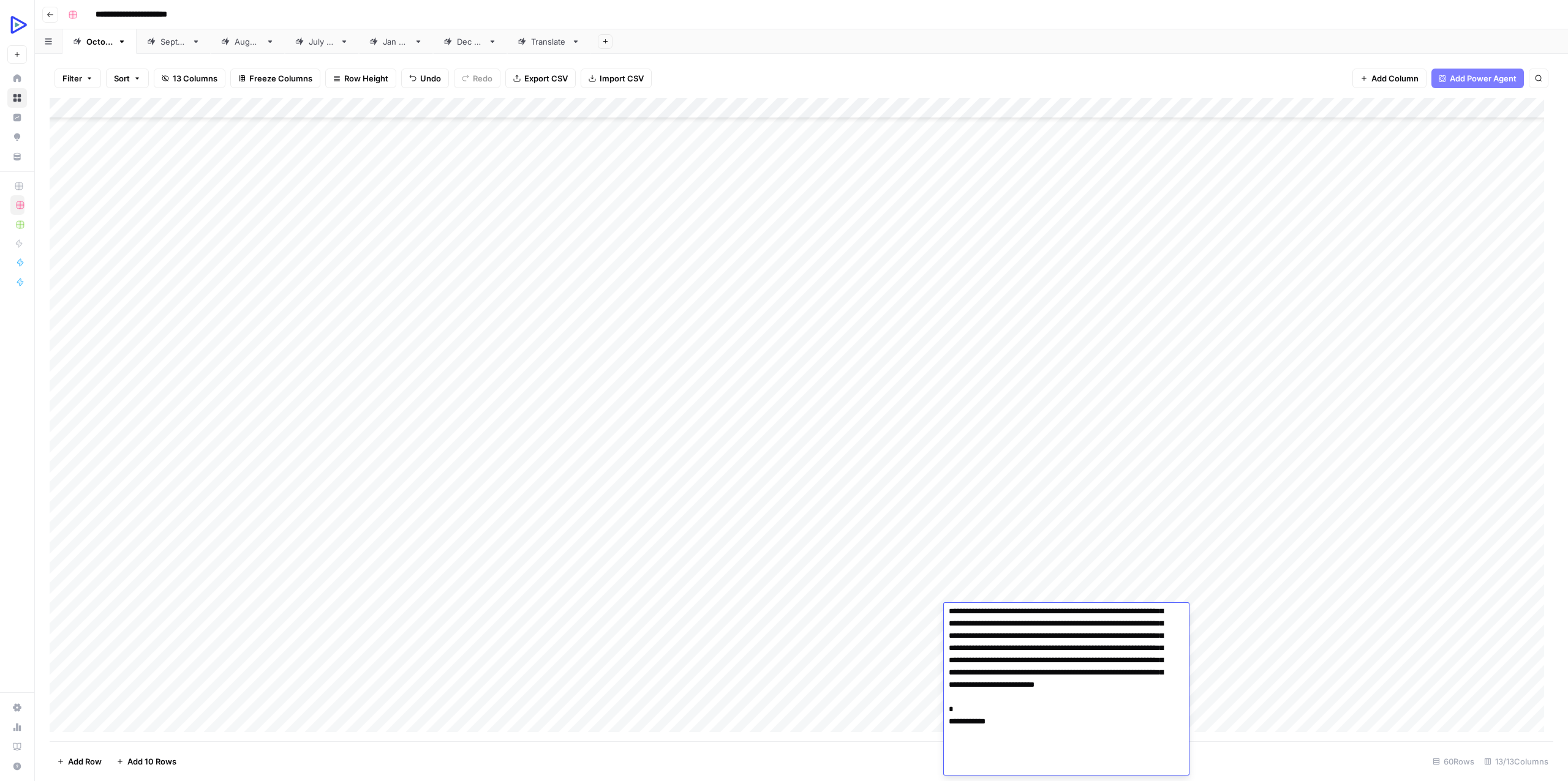
drag, startPoint x: 864, startPoint y: 627, endPoint x: 872, endPoint y: 625, distance: 8.2
click at [863, 627] on div "Add Column" at bounding box center [801, 419] width 1503 height 643
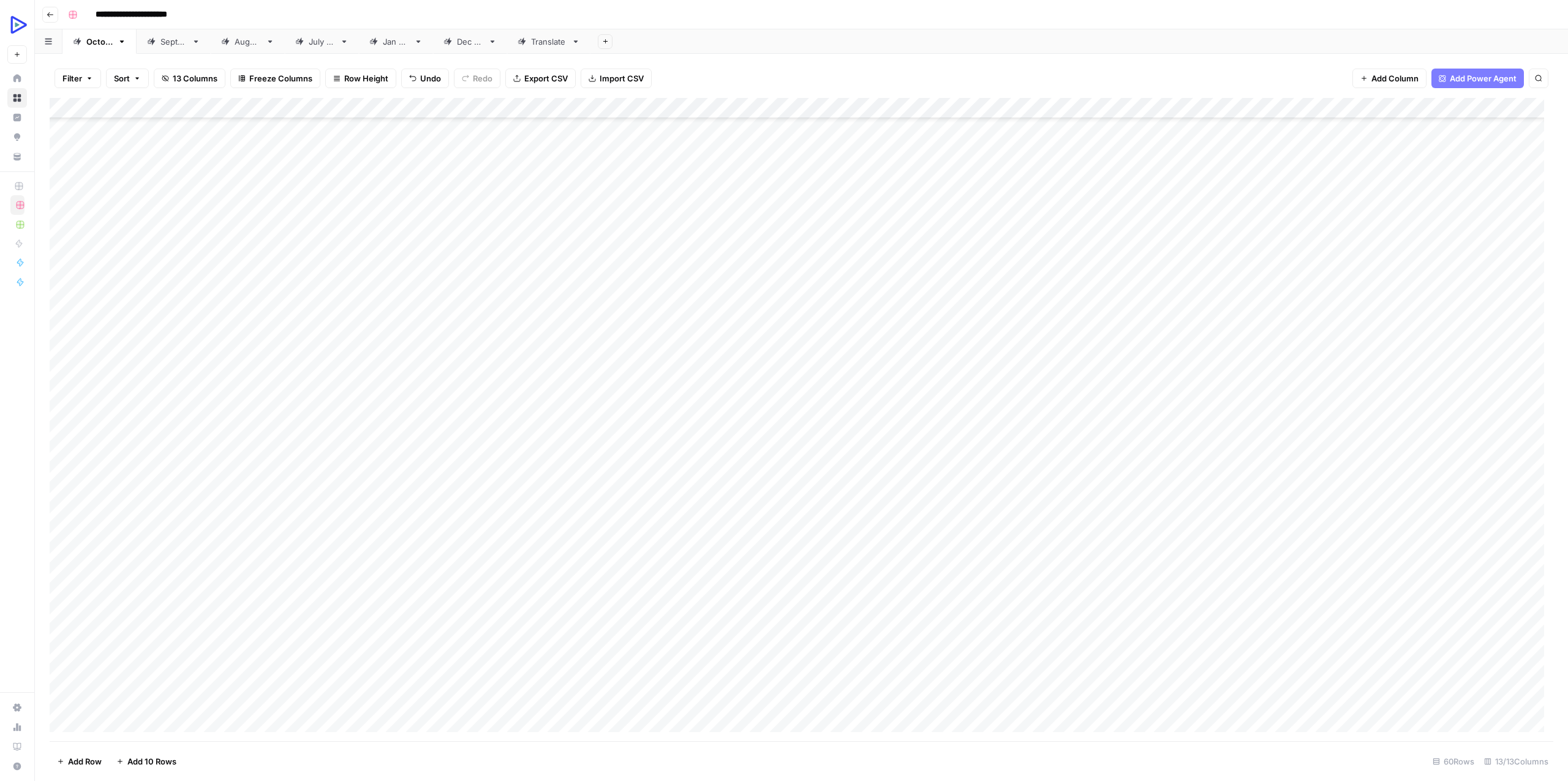
click at [899, 608] on div "Add Column" at bounding box center [801, 419] width 1503 height 643
click at [898, 606] on div "Add Column" at bounding box center [801, 419] width 1503 height 643
type textarea "**********"
click at [782, 646] on div "Add Column" at bounding box center [801, 419] width 1503 height 643
click at [557, 615] on div "Add Column" at bounding box center [801, 419] width 1503 height 643
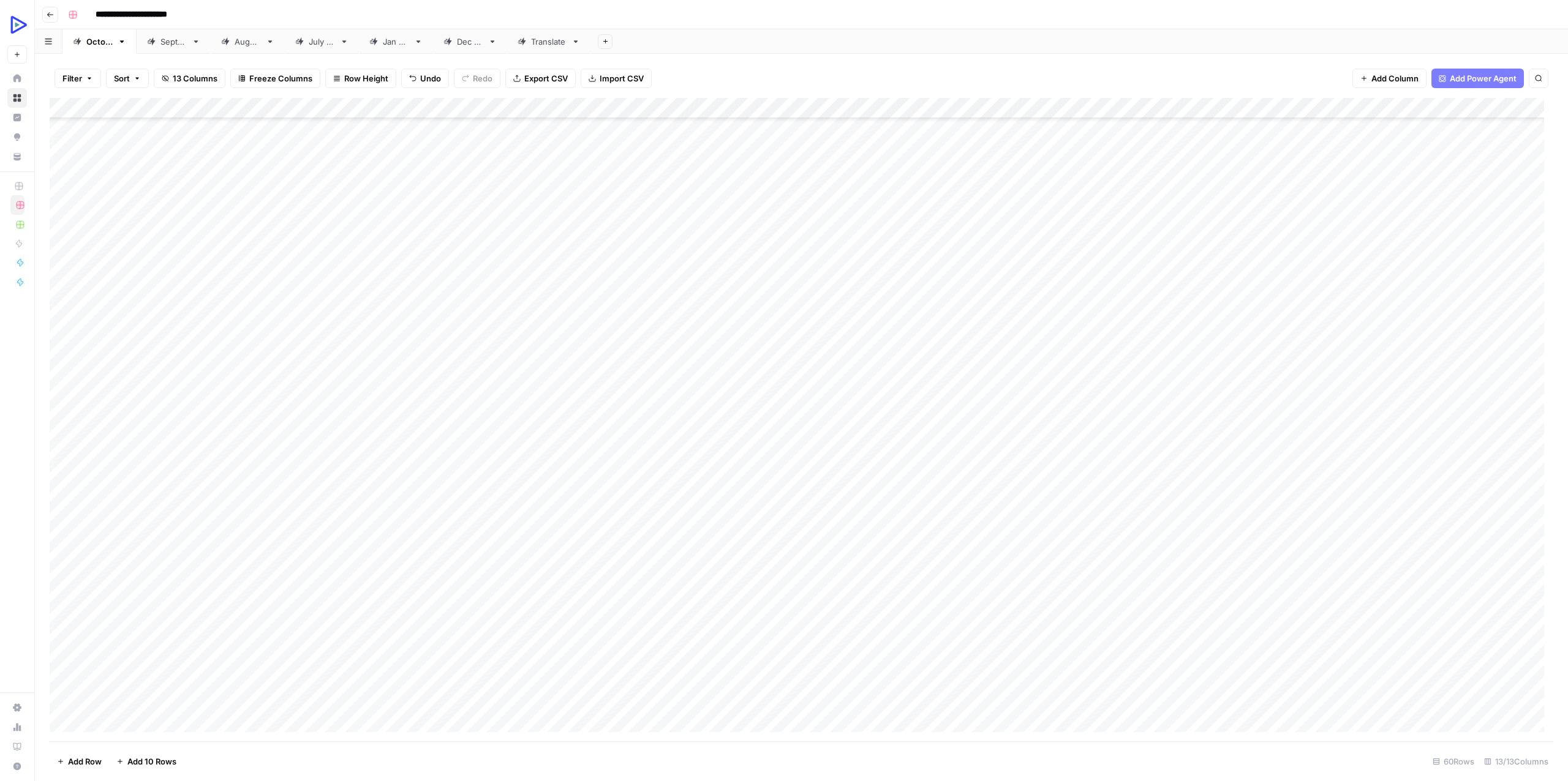
click at [557, 615] on div "Add Column" at bounding box center [801, 419] width 1503 height 643
type textarea "**********"
click at [443, 660] on div "Add Column" at bounding box center [801, 419] width 1503 height 643
click at [444, 619] on div "Add Column" at bounding box center [801, 419] width 1503 height 643
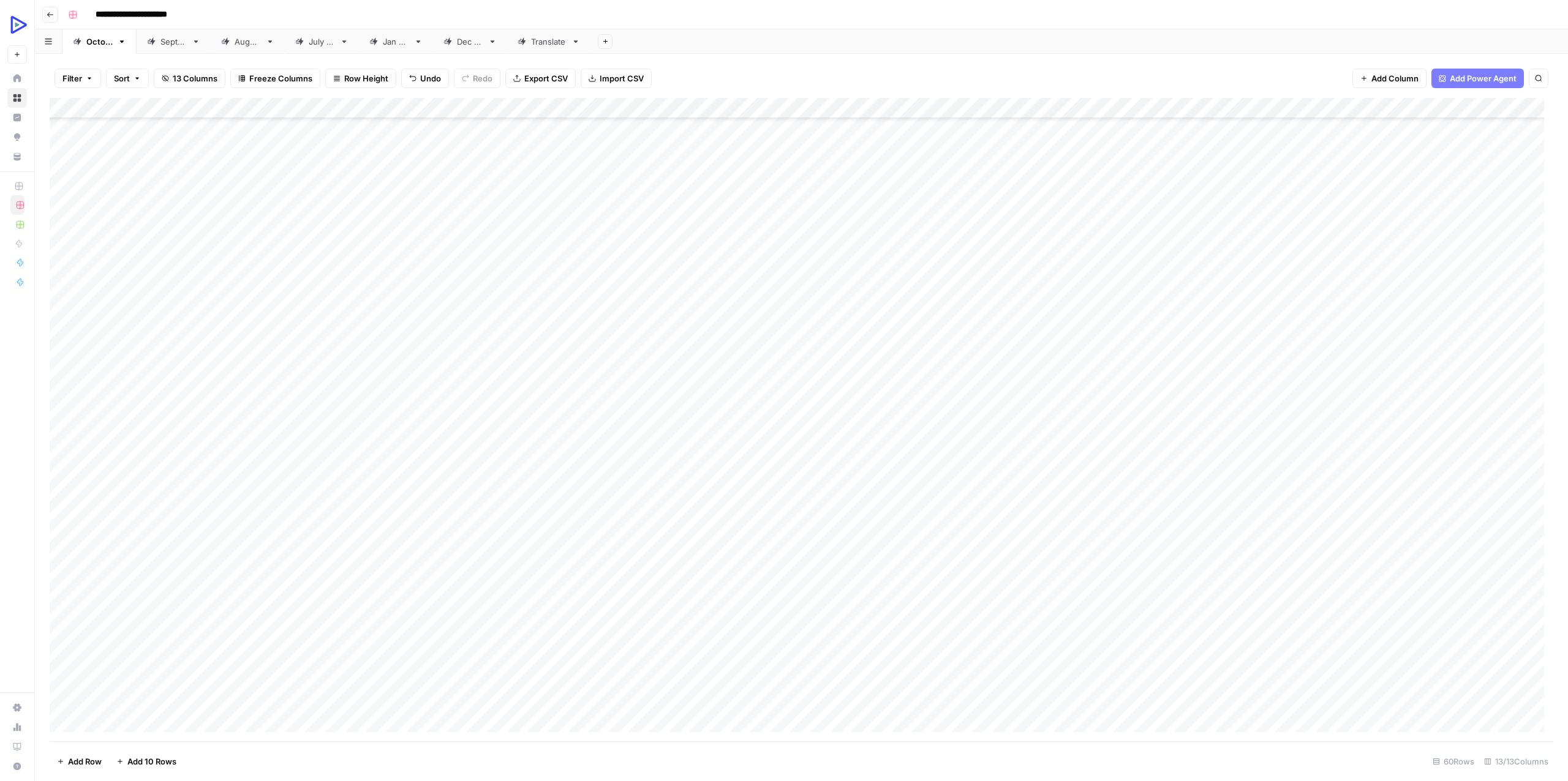
click at [444, 619] on div "Add Column" at bounding box center [801, 419] width 1503 height 643
type textarea "**********"
click at [327, 609] on div "Add Column" at bounding box center [801, 419] width 1503 height 643
click at [327, 609] on textarea "****" at bounding box center [366, 615] width 196 height 17
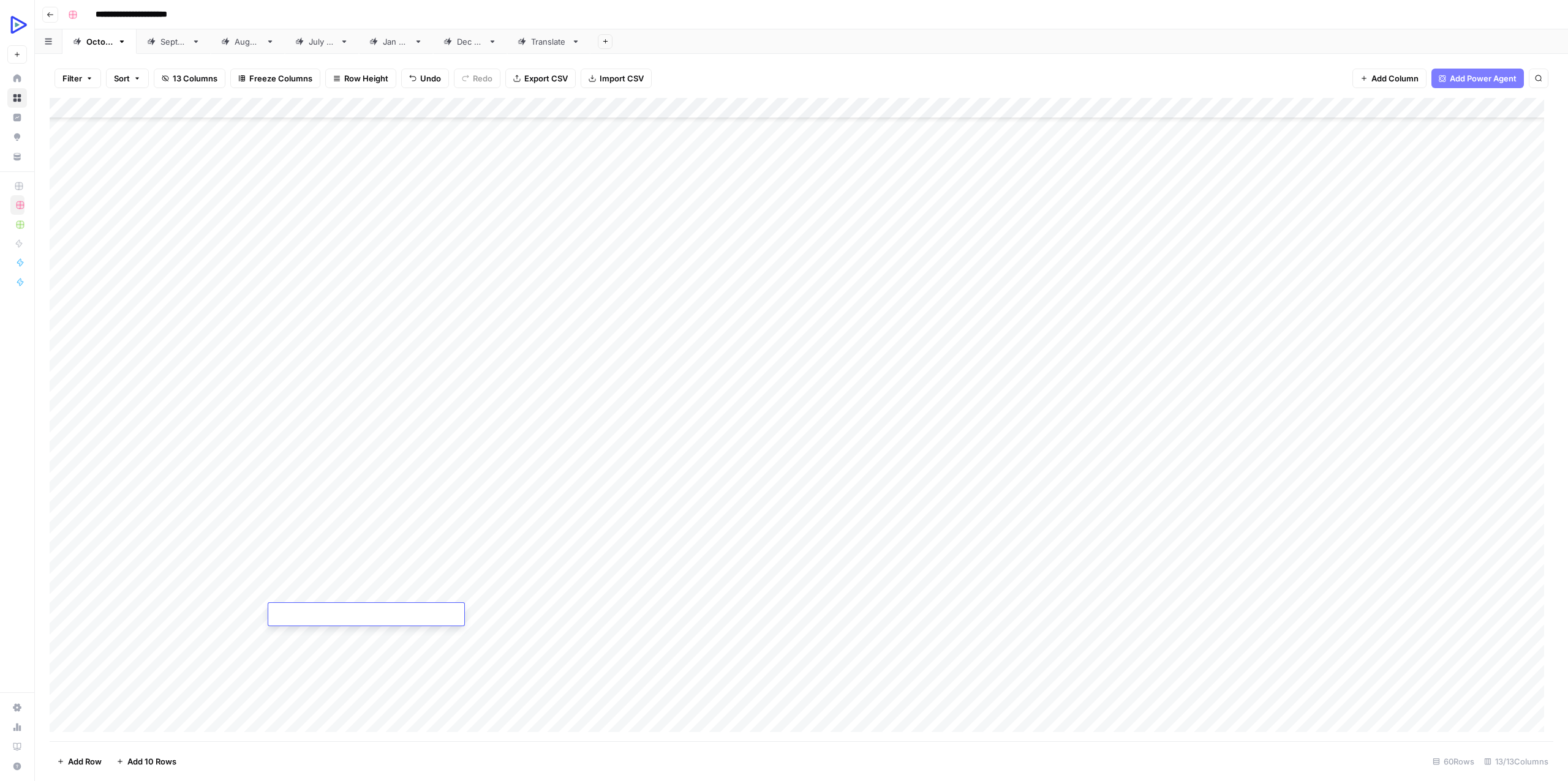
click at [327, 643] on div "Add Column" at bounding box center [801, 419] width 1503 height 643
click at [317, 614] on div "Add Column" at bounding box center [801, 419] width 1503 height 643
click at [312, 612] on div "Add Column" at bounding box center [801, 419] width 1503 height 643
click at [312, 612] on textarea at bounding box center [366, 615] width 196 height 17
type textarea "**********"
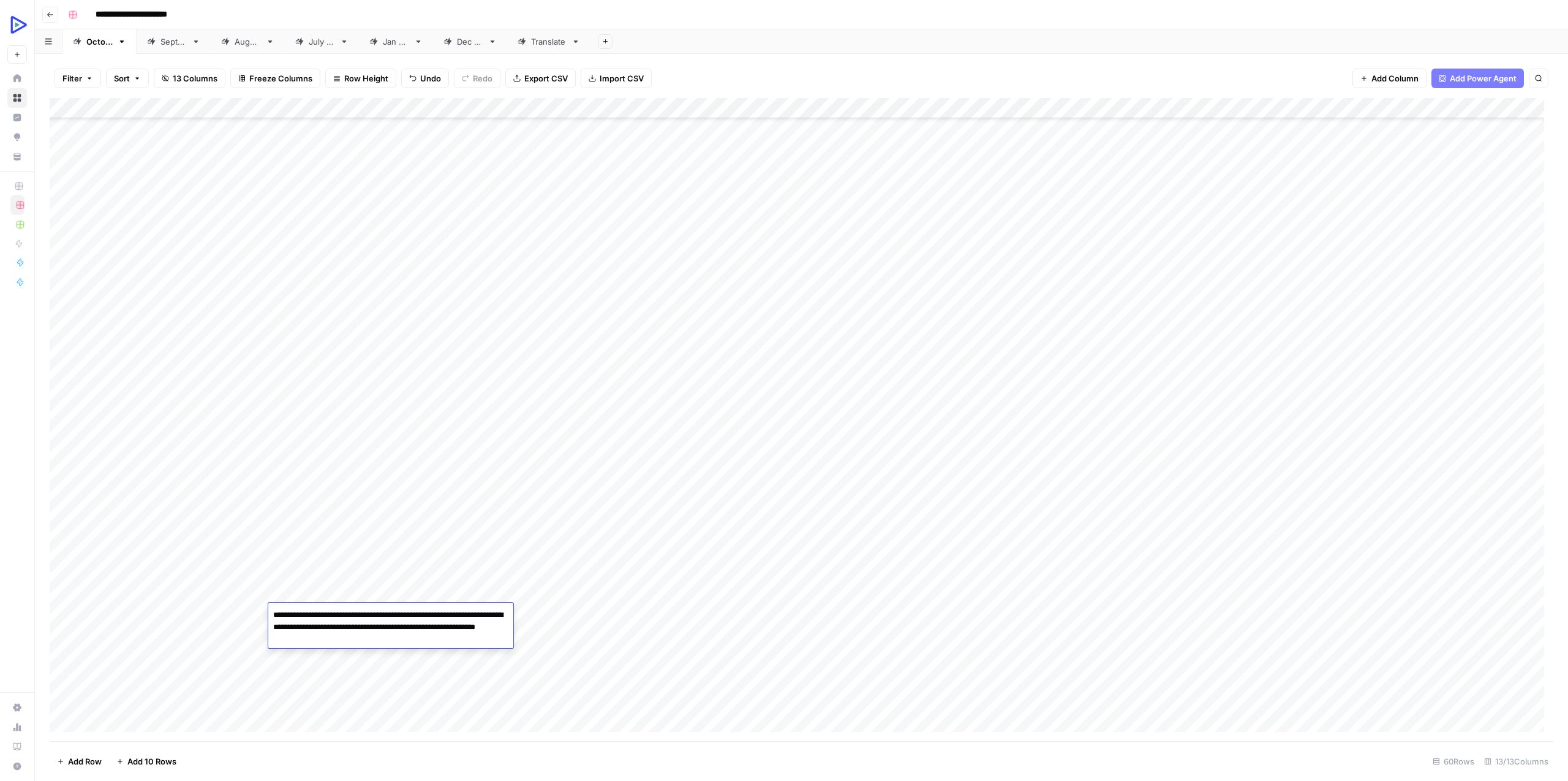
click at [275, 683] on div "Add Column" at bounding box center [801, 419] width 1503 height 643
click at [316, 615] on div "Add Column" at bounding box center [801, 419] width 1503 height 643
type textarea "**********"
click at [355, 665] on div "Add Column" at bounding box center [801, 419] width 1503 height 643
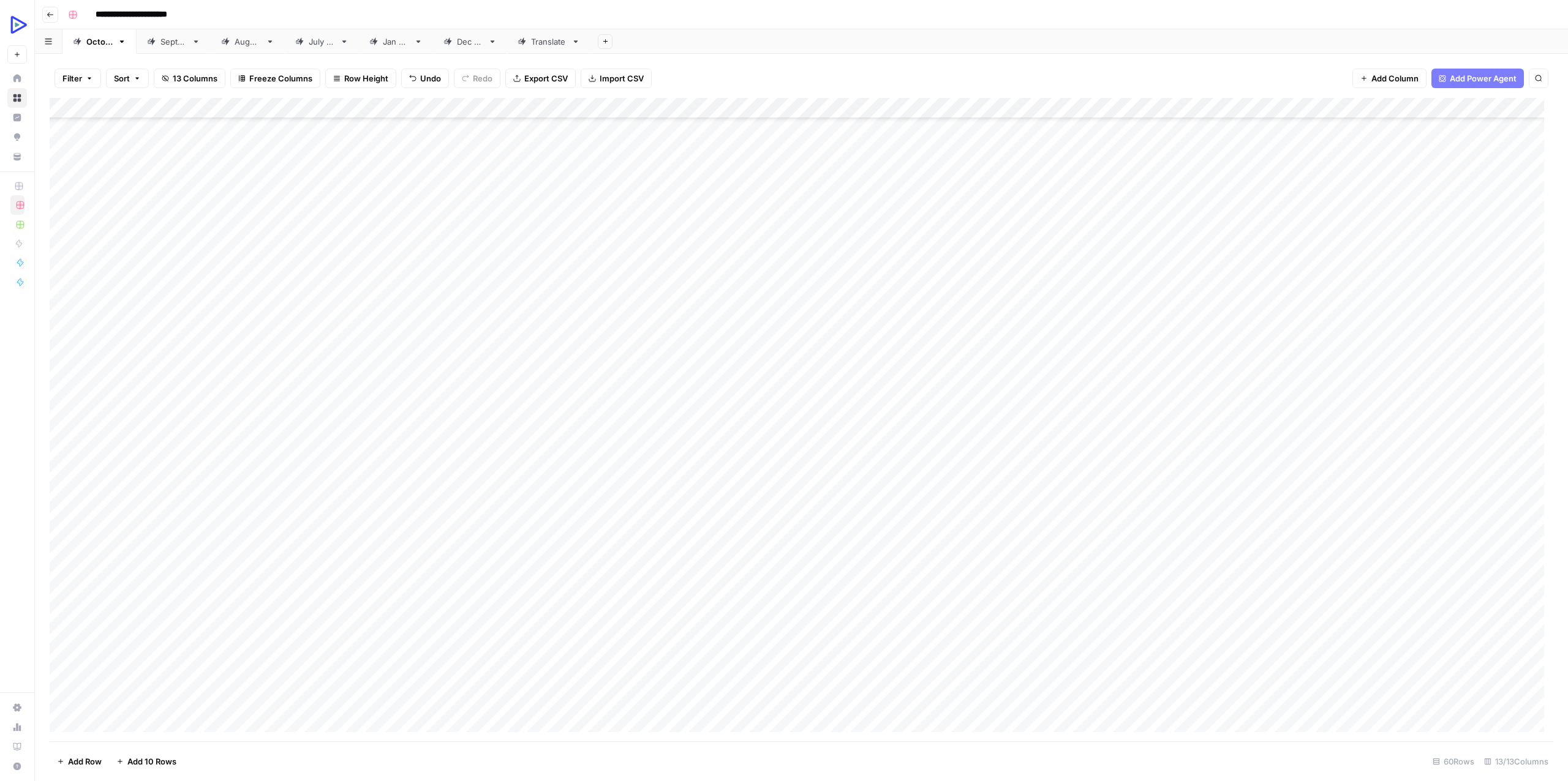
click at [1085, 612] on div "Add Column" at bounding box center [801, 419] width 1503 height 643
type textarea "**********"
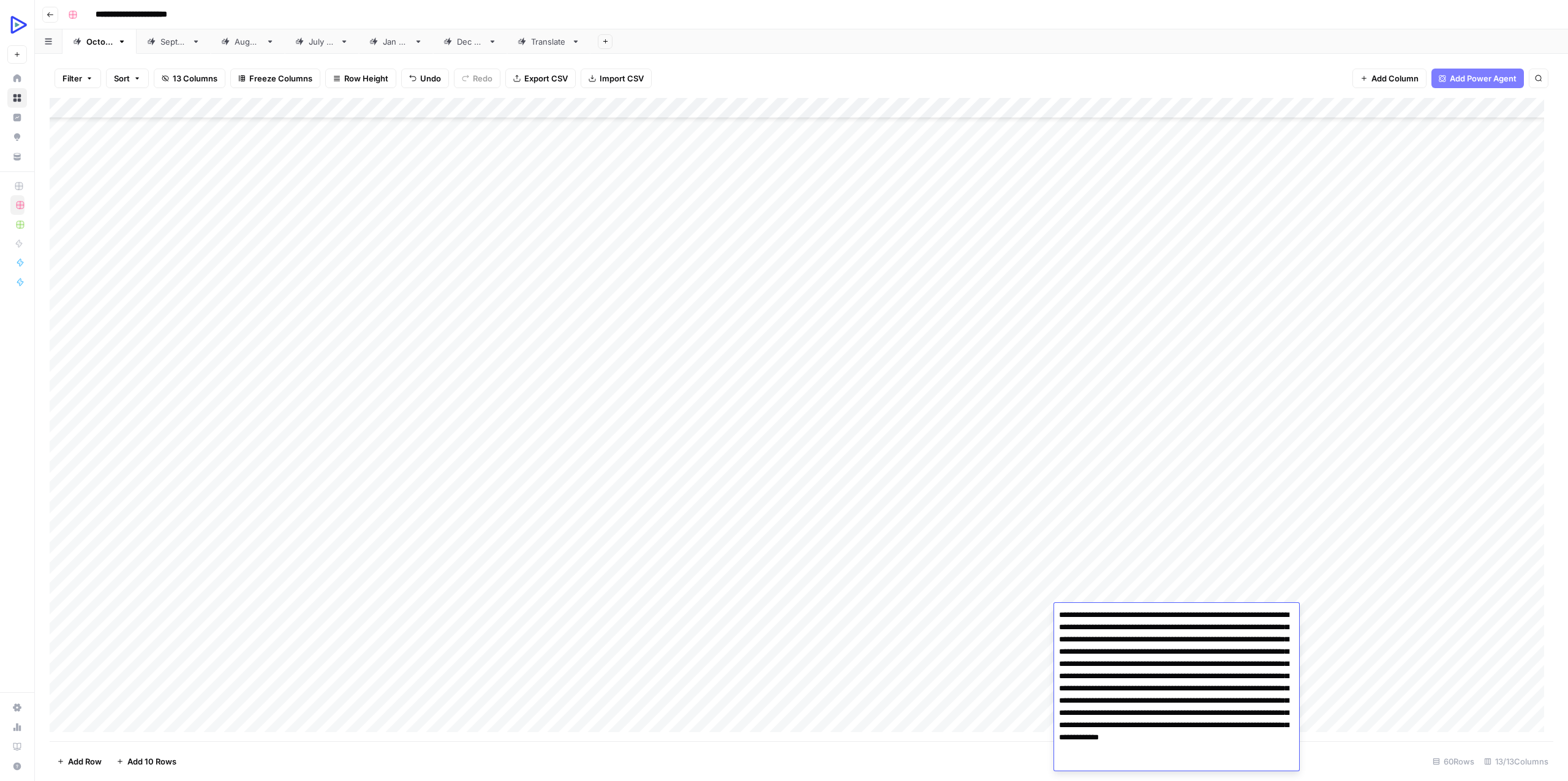
click at [878, 657] on div "Add Column" at bounding box center [801, 419] width 1503 height 643
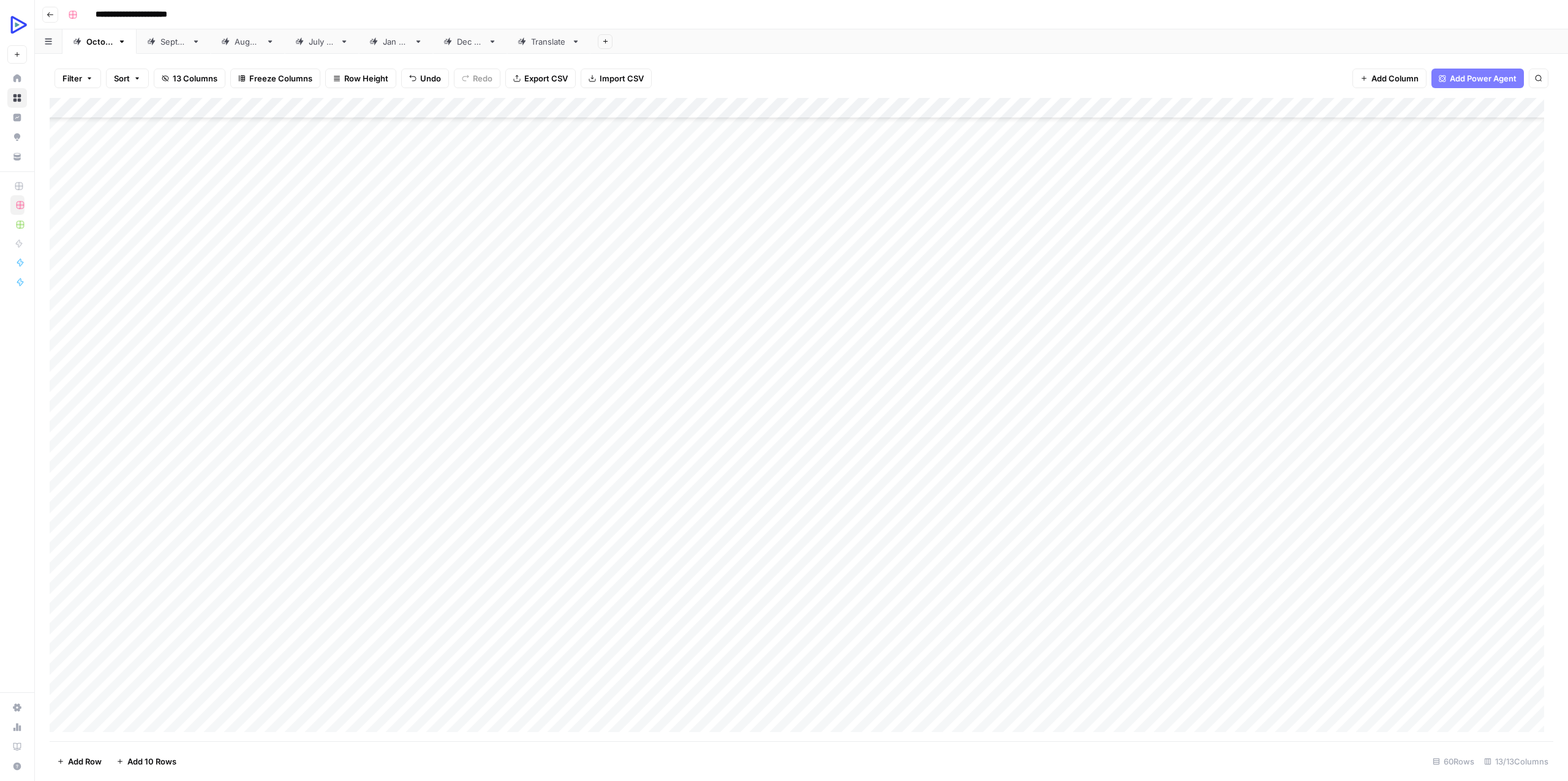
click at [1221, 612] on div "Add Column" at bounding box center [801, 419] width 1503 height 643
type textarea "**********"
click at [1047, 677] on div "Add Column" at bounding box center [801, 419] width 1503 height 643
click at [1329, 612] on div "Add Column" at bounding box center [801, 419] width 1503 height 643
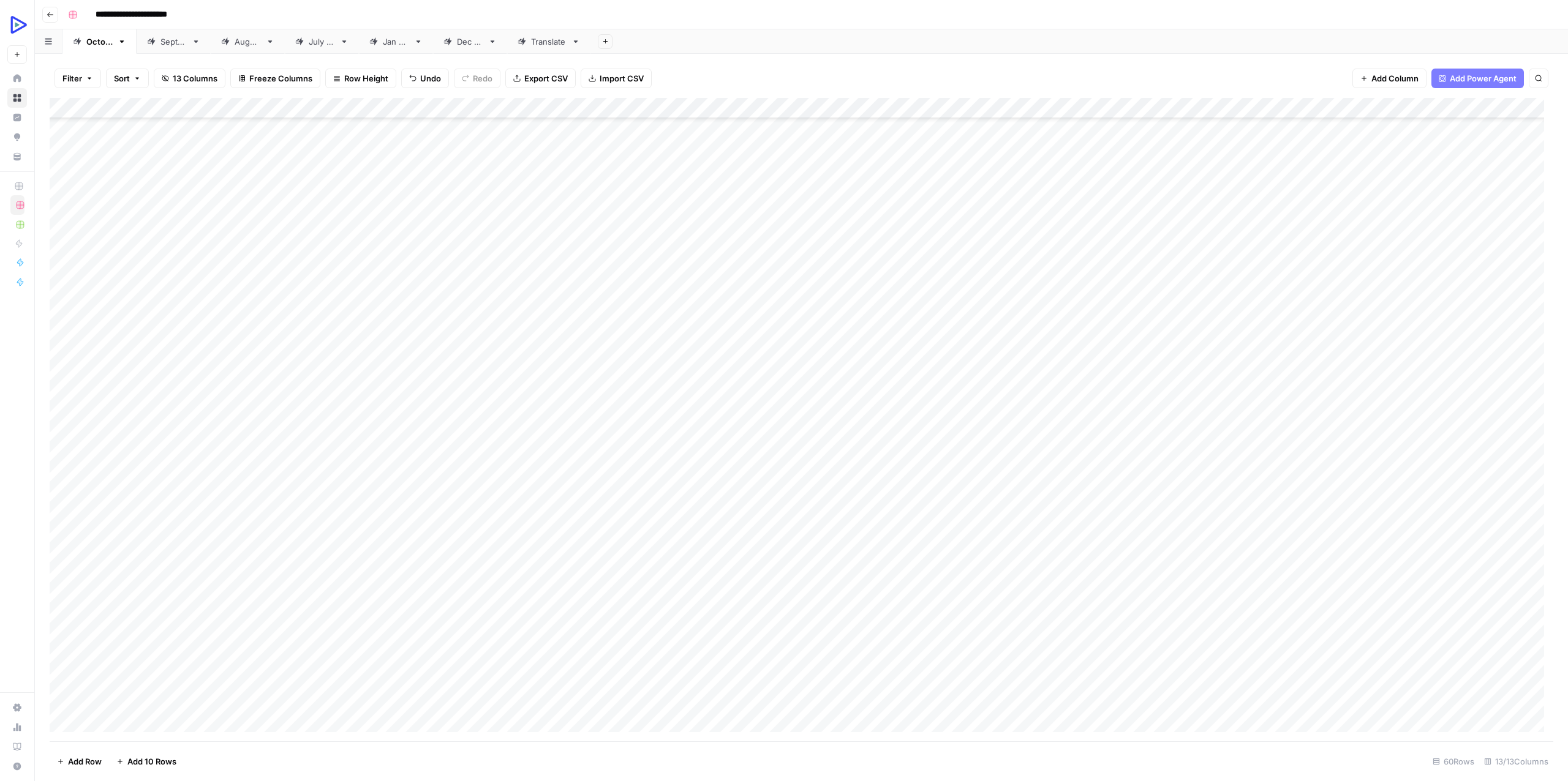
click at [1539, 619] on div "Add Column" at bounding box center [801, 419] width 1503 height 643
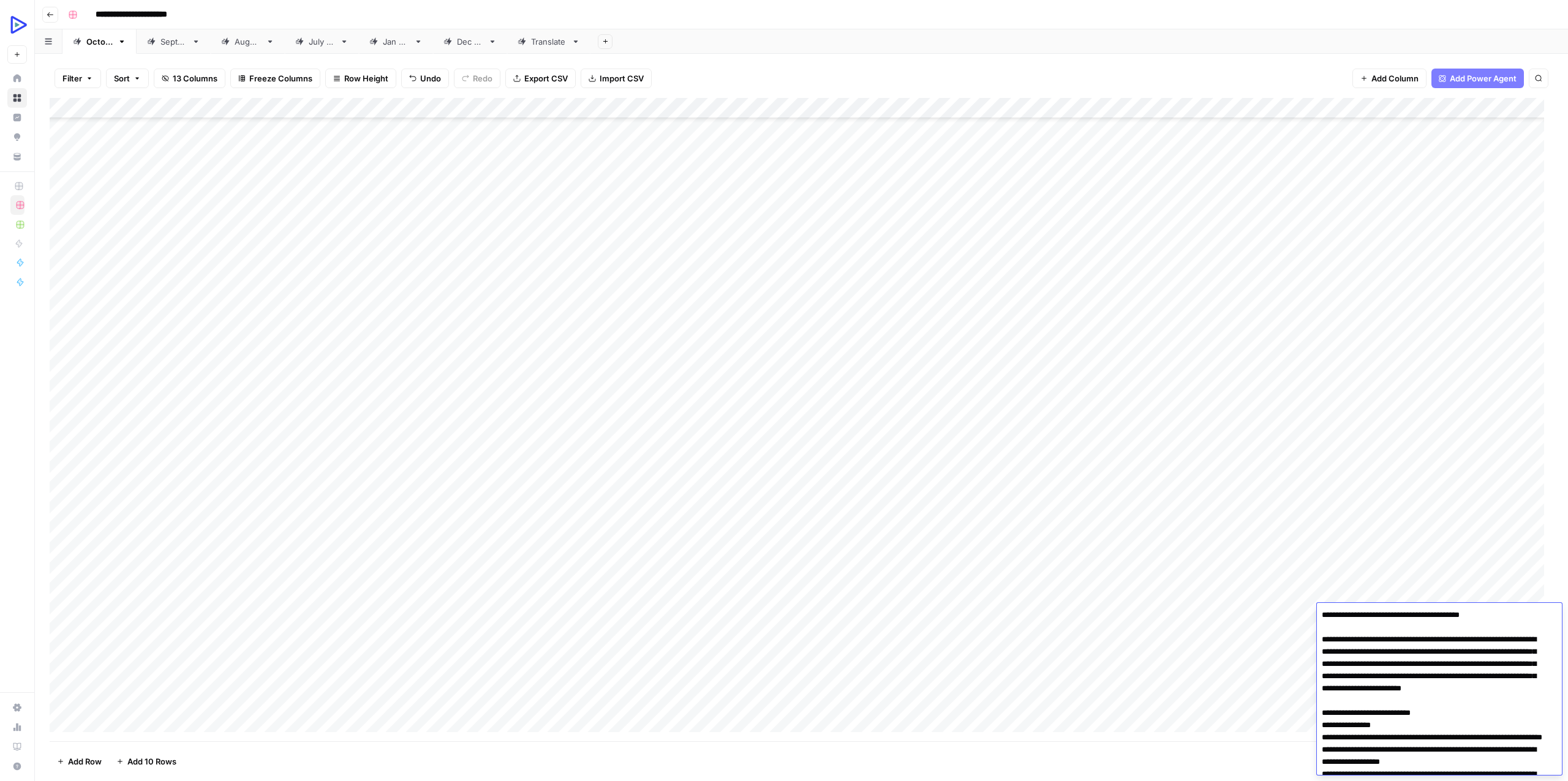
scroll to position [2762, 0]
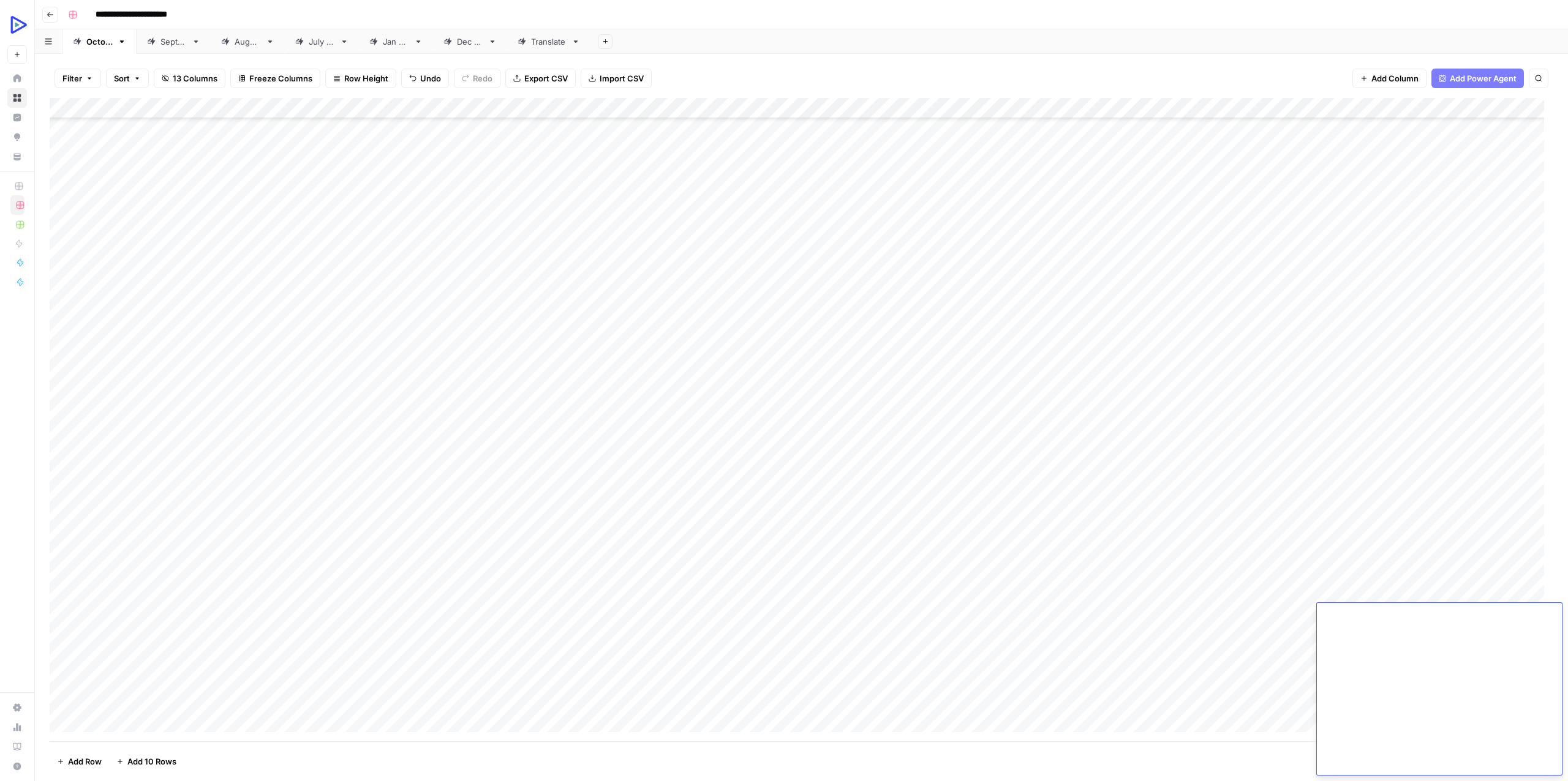
click at [1006, 697] on div "Add Column" at bounding box center [801, 419] width 1503 height 643
click at [1507, 615] on div "Add Column" at bounding box center [801, 419] width 1503 height 643
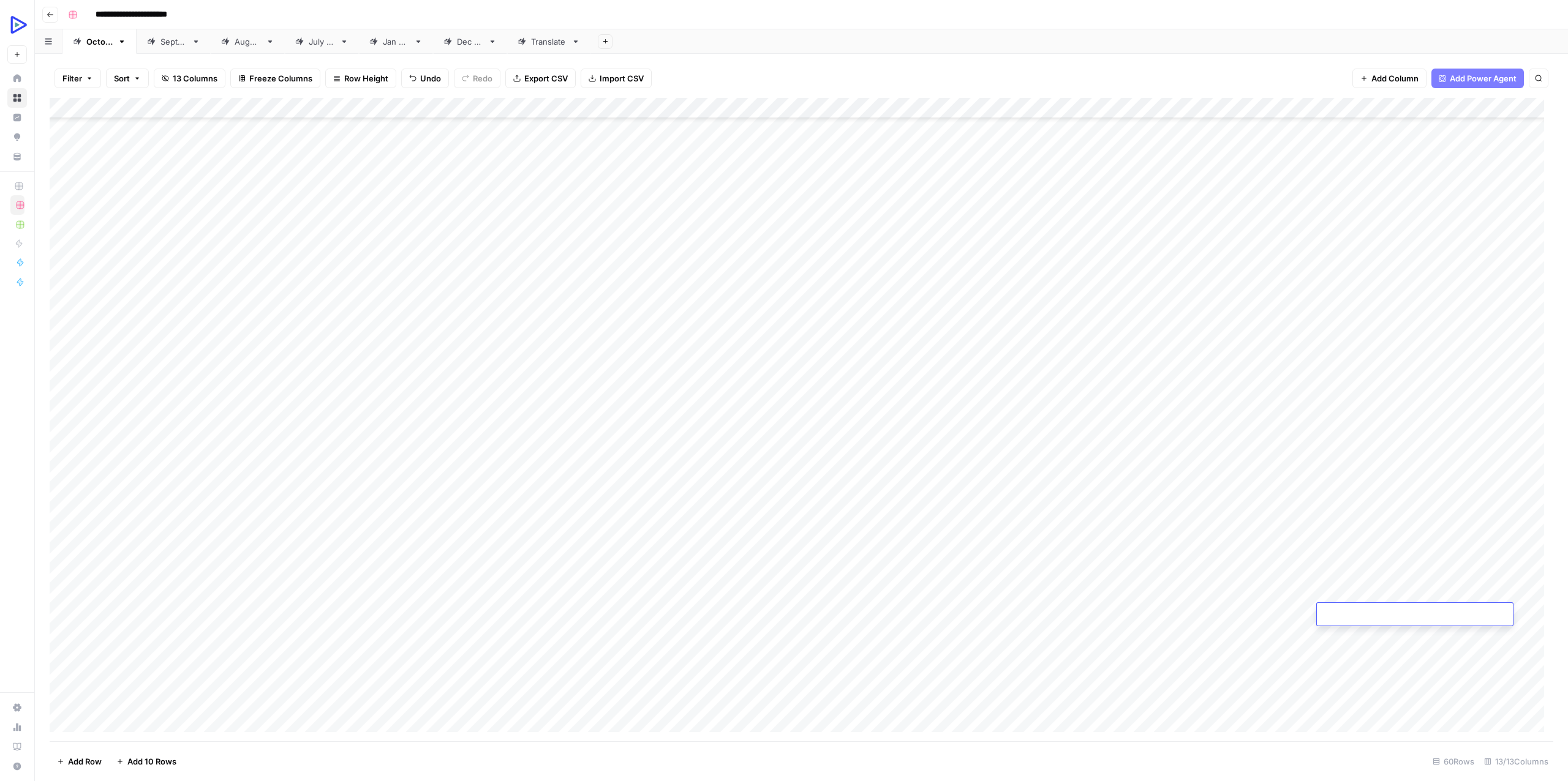
type textarea "**********"
click at [314, 640] on div "Add Column" at bounding box center [801, 419] width 1503 height 643
